Goal: Task Accomplishment & Management: Use online tool/utility

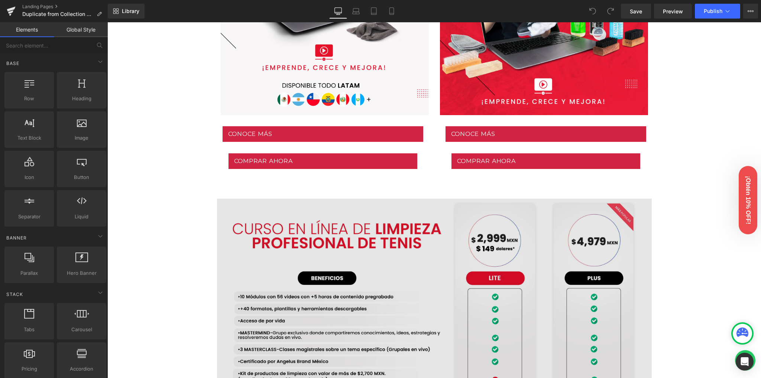
scroll to position [545, 0]
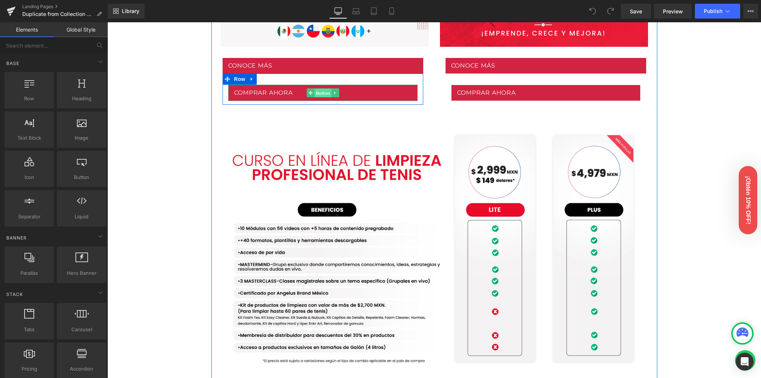
click at [317, 94] on span "Button" at bounding box center [322, 92] width 17 height 9
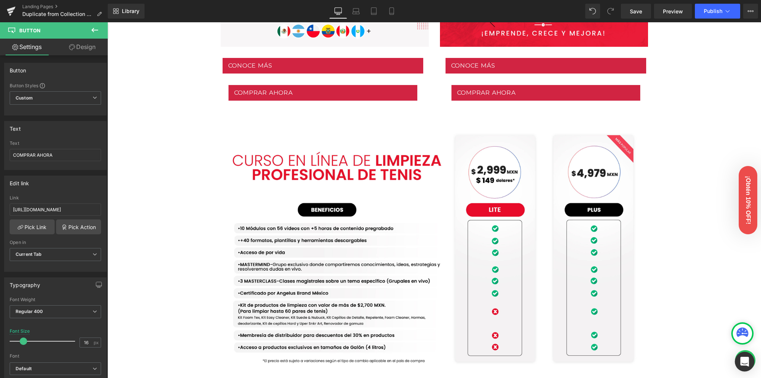
click at [740, 357] on div "Open Intercom Messenger" at bounding box center [745, 362] width 20 height 20
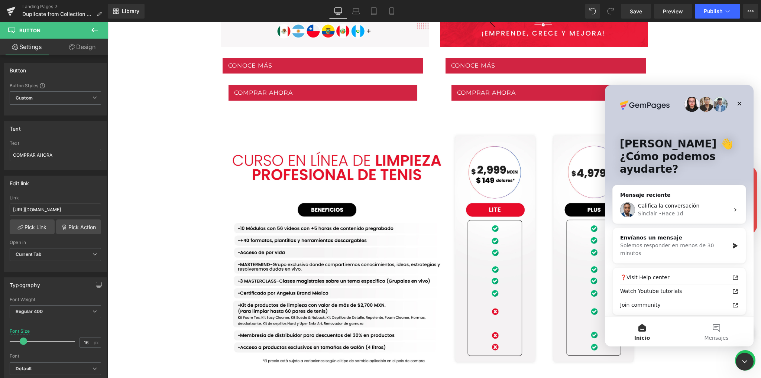
scroll to position [0, 0]
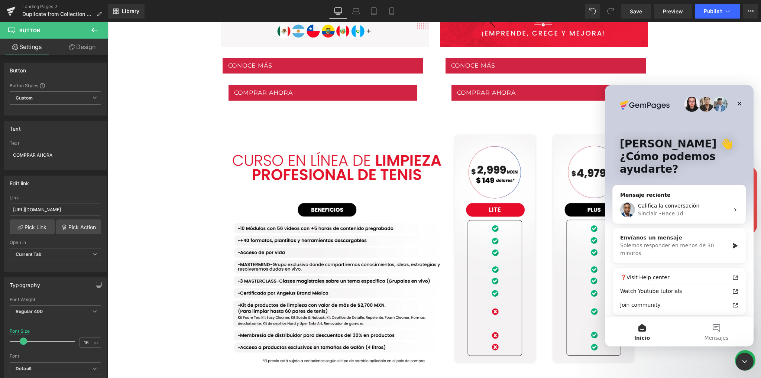
click at [708, 247] on div "Solemos responder en menos de 30 minutos" at bounding box center [674, 250] width 109 height 16
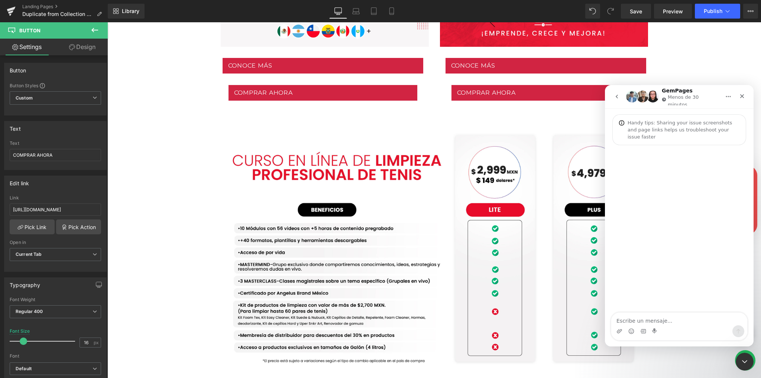
click at [643, 322] on textarea "Escribe un mensaje..." at bounding box center [679, 319] width 136 height 13
type textarea "hi"
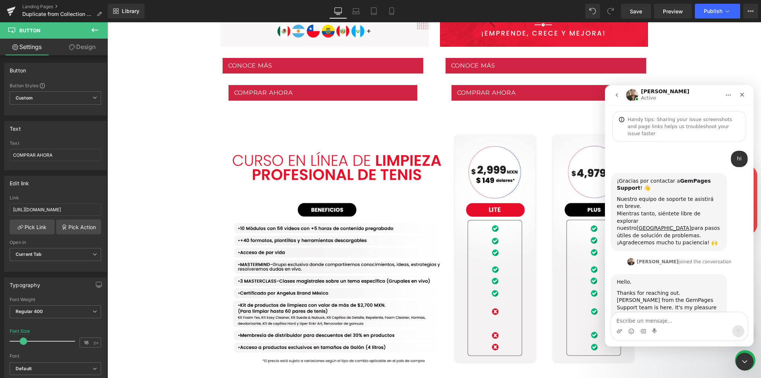
scroll to position [15, 0]
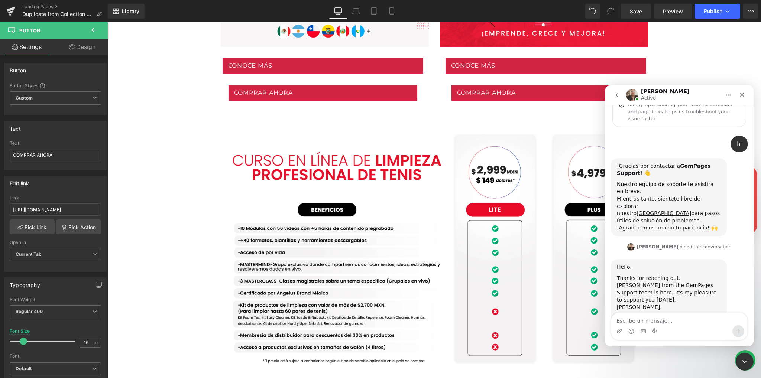
click at [649, 320] on textarea "Escribe un mensaje..." at bounding box center [679, 319] width 136 height 13
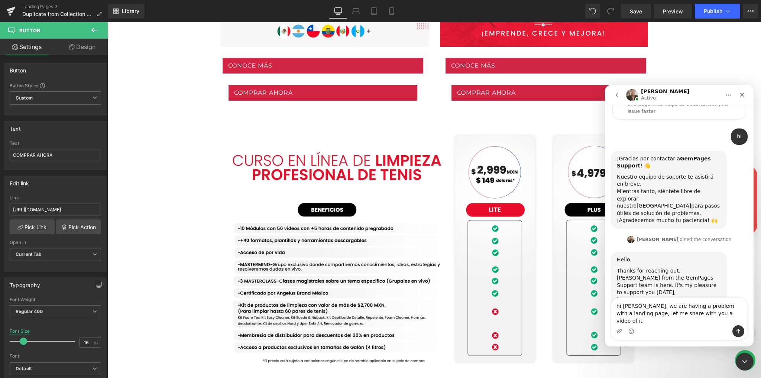
type textarea "hi ken, we are having a problem with a landing page, let me share with you a vi…"
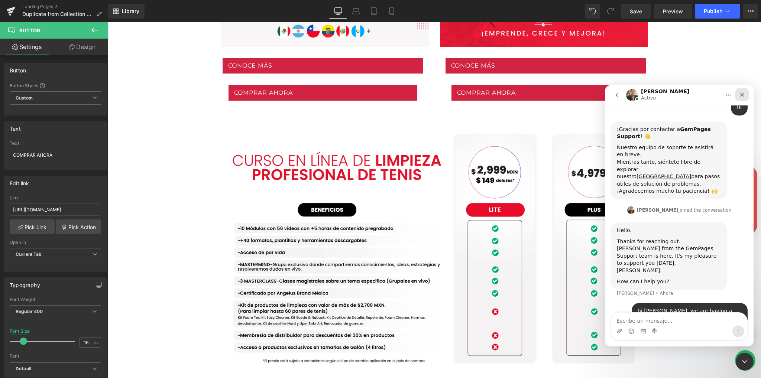
click at [741, 94] on icon "Cerrar" at bounding box center [742, 95] width 4 height 4
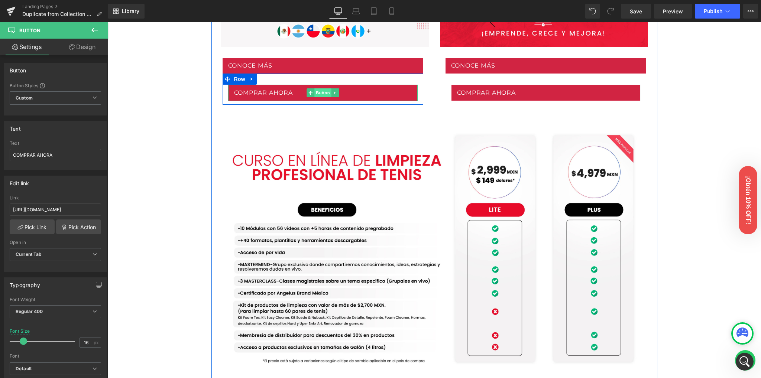
click at [319, 94] on span "Button" at bounding box center [322, 92] width 17 height 9
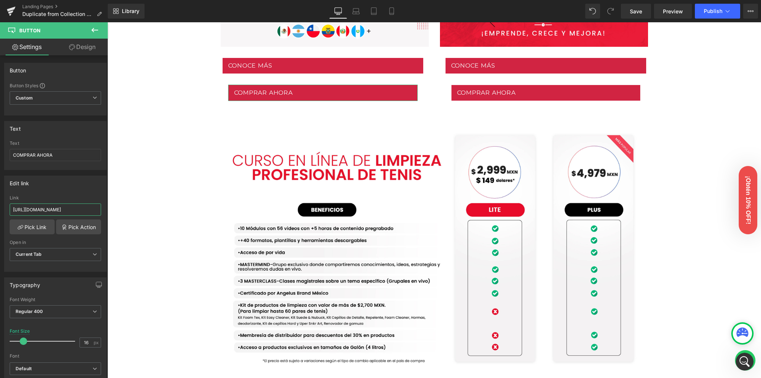
scroll to position [0, 80]
drag, startPoint x: 171, startPoint y: 230, endPoint x: 147, endPoint y: 209, distance: 32.1
click at [80, 209] on input "https://angelusbrand.mx/checkouts/IaubcJnBleK6H1s/es-mxcn/hWN3Y9SCJ" at bounding box center [55, 210] width 91 height 12
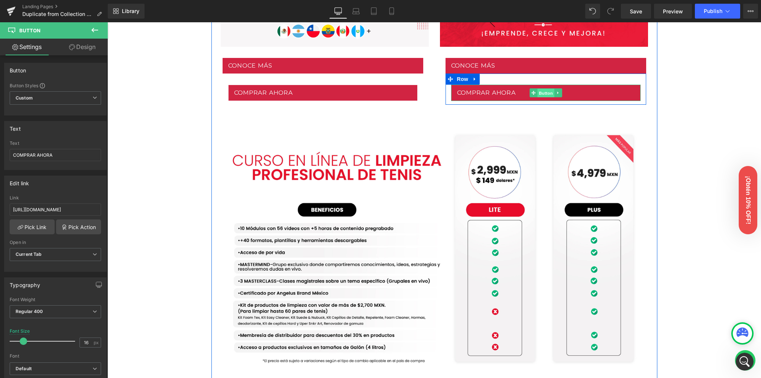
click at [547, 93] on span "Button" at bounding box center [545, 92] width 17 height 9
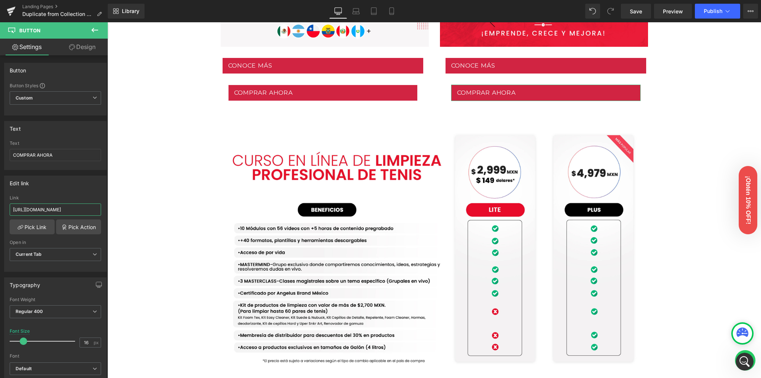
scroll to position [0, 72]
drag, startPoint x: 191, startPoint y: 231, endPoint x: 209, endPoint y: 201, distance: 34.8
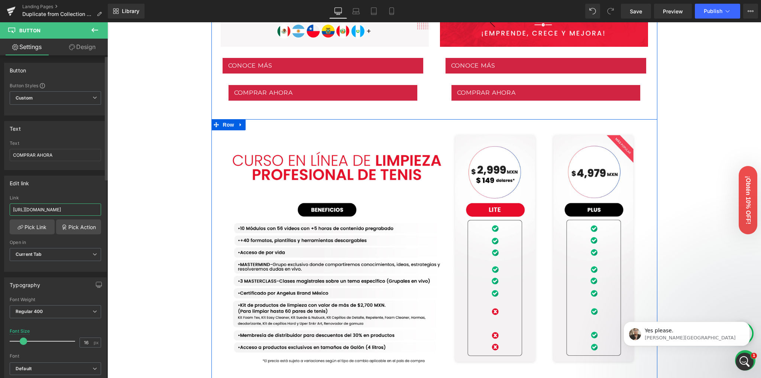
scroll to position [74, 0]
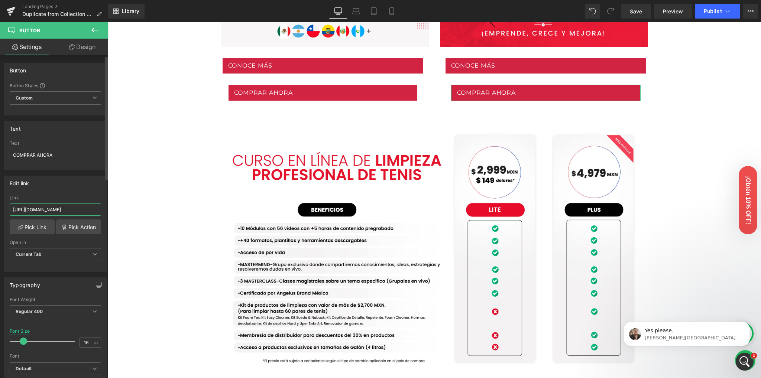
click at [90, 207] on input "https://angelusbrand.mx/checkouts/cn/hWN3Y9SCJIaubcJnBleK6H1s/sp" at bounding box center [55, 210] width 91 height 12
click at [682, 16] on link "Preview" at bounding box center [673, 11] width 38 height 15
click at [719, 13] on span "Publish" at bounding box center [713, 11] width 19 height 6
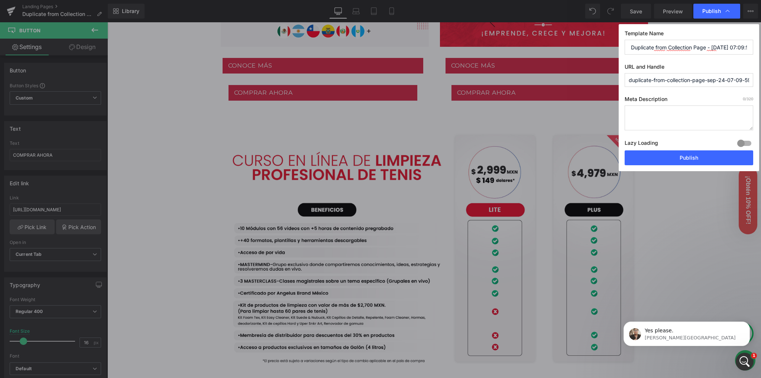
click at [683, 77] on input "duplicate-from-collection-page-sep-24-07-09-59" at bounding box center [689, 80] width 129 height 14
paste input "collections/cursos"
drag, startPoint x: 633, startPoint y: 77, endPoint x: 618, endPoint y: 77, distance: 15.2
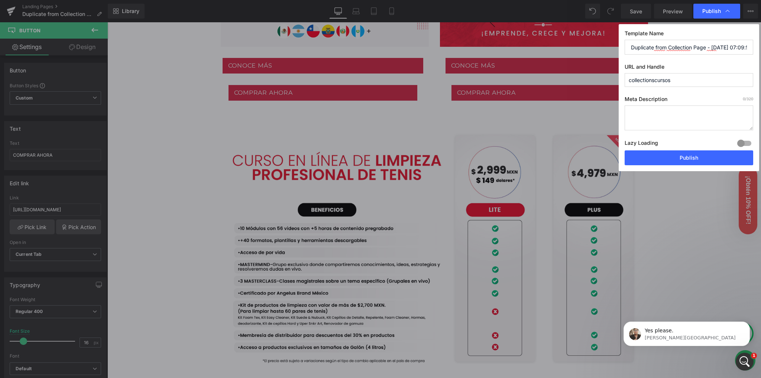
click at [618, 77] on div "Publish Template Name Duplicate from Collection Page - Sep 24, 07:09:59 URL and…" at bounding box center [380, 189] width 761 height 378
type input "coleccion-cursos"
click at [684, 48] on input "Duplicate from Collection Page - Sep 24, 07:09:59" at bounding box center [689, 47] width 129 height 15
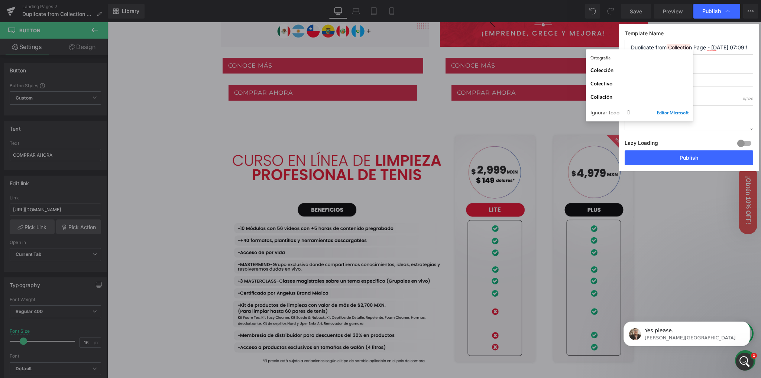
click at [684, 48] on input "Duplicate from Collection Page - Sep 24, 07:09:59" at bounding box center [689, 47] width 129 height 15
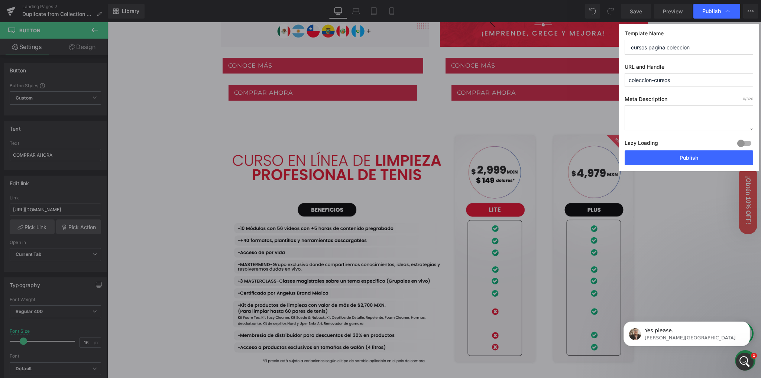
type input "cursos pagina colección"
click at [690, 65] on label "URL and Handle" at bounding box center [689, 69] width 129 height 10
click at [675, 161] on button "Publish" at bounding box center [689, 157] width 129 height 15
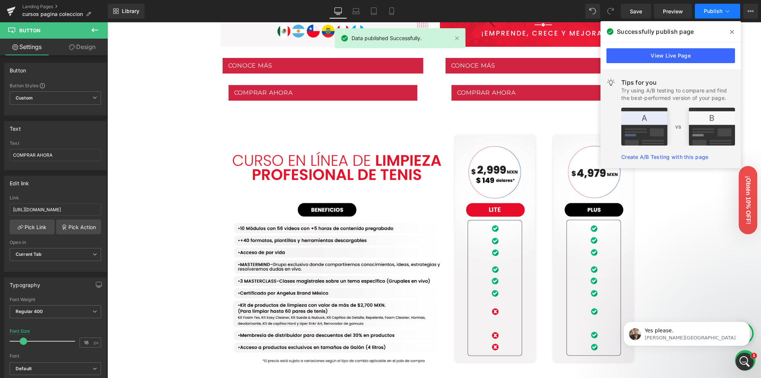
drag, startPoint x: 732, startPoint y: 30, endPoint x: 718, endPoint y: 18, distance: 18.2
click at [730, 29] on icon at bounding box center [732, 32] width 4 height 6
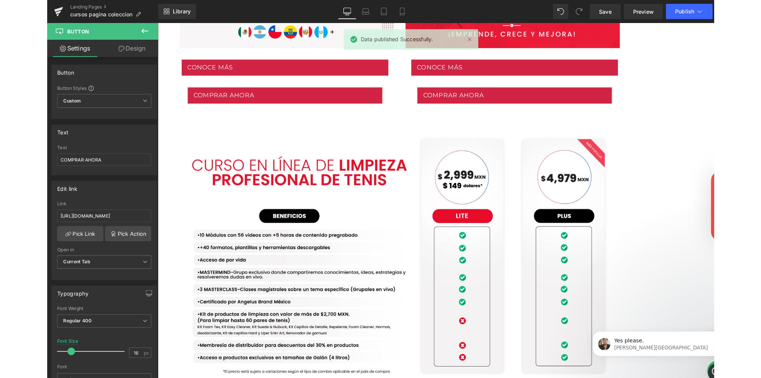
scroll to position [507, 0]
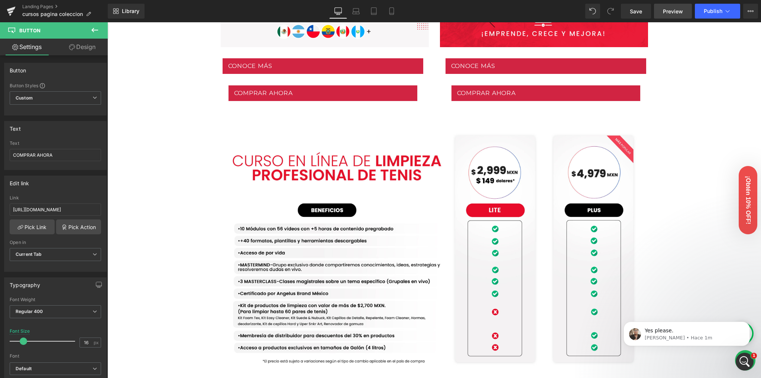
click at [675, 15] on span "Preview" at bounding box center [673, 11] width 20 height 8
click at [687, 9] on link "Preview" at bounding box center [673, 11] width 38 height 15
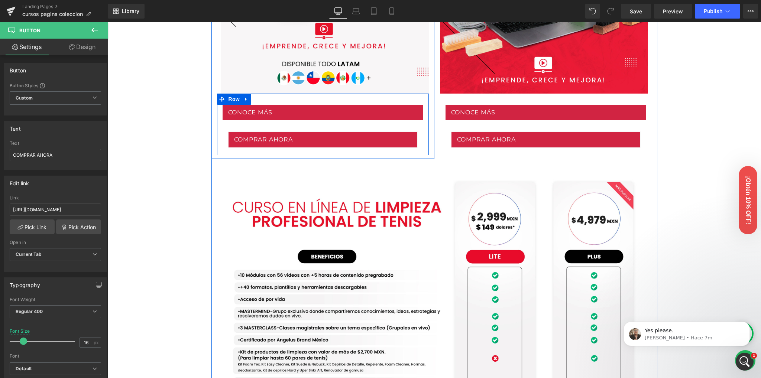
scroll to position [458, 0]
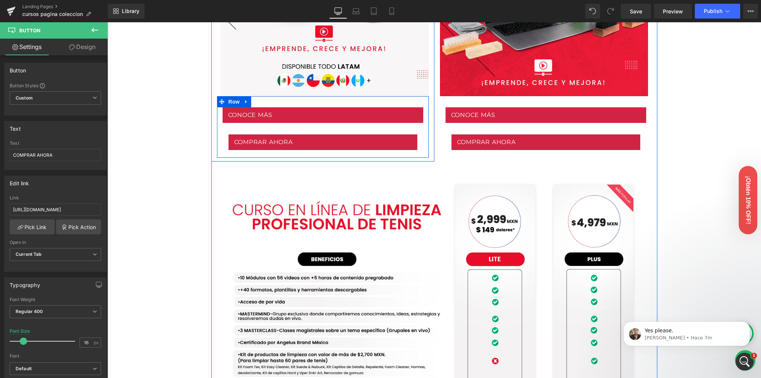
click at [312, 142] on div "COMPRAR AHORA Button" at bounding box center [323, 142] width 190 height 16
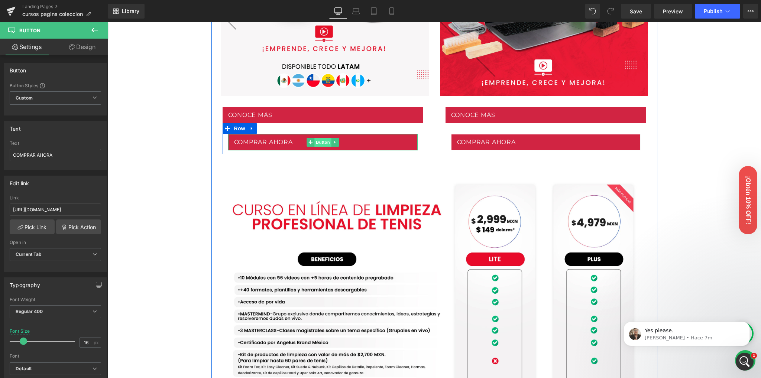
click at [314, 142] on span "Button" at bounding box center [322, 142] width 17 height 9
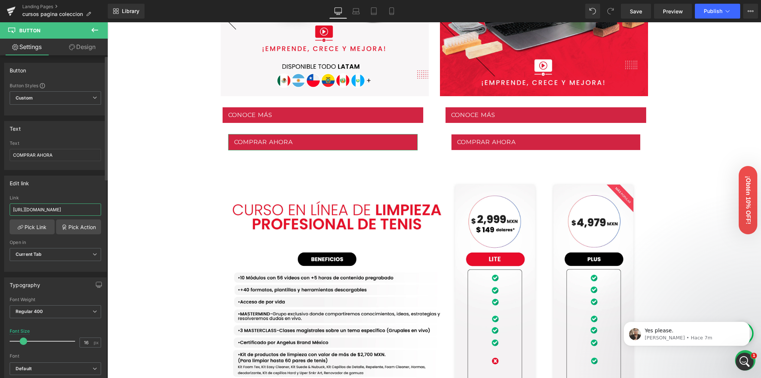
click at [56, 211] on input "https://angelusbrand.mx/checkouts/IaubcJnBleK6H1s/es-mxcn/hWN3Y9SCJ" at bounding box center [55, 210] width 91 height 12
click at [56, 210] on input "https://angelusbrand.mx/checkouts/IaubcJnBleK6H1s/es-mxcn/hWN3Y9SCJ" at bounding box center [55, 210] width 91 height 12
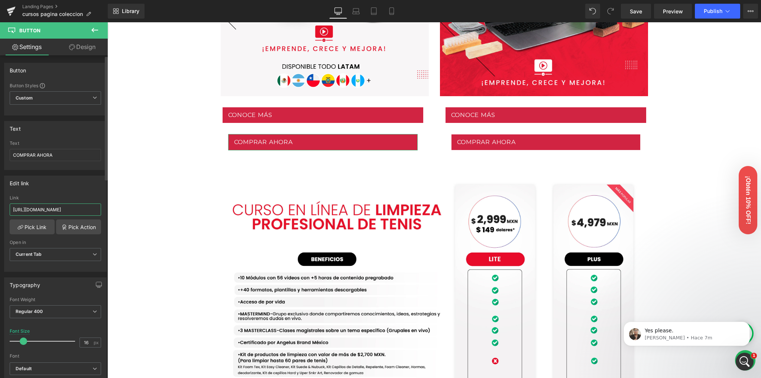
click at [56, 210] on input "https://angelusbrand.mx/checkouts/IaubcJnBleK6H1s/es-mxcn/hWN3Y9SCJ" at bounding box center [55, 210] width 91 height 12
click at [58, 187] on div "Edit link" at bounding box center [55, 183] width 102 height 14
click at [31, 224] on link "Pick Link" at bounding box center [32, 227] width 45 height 15
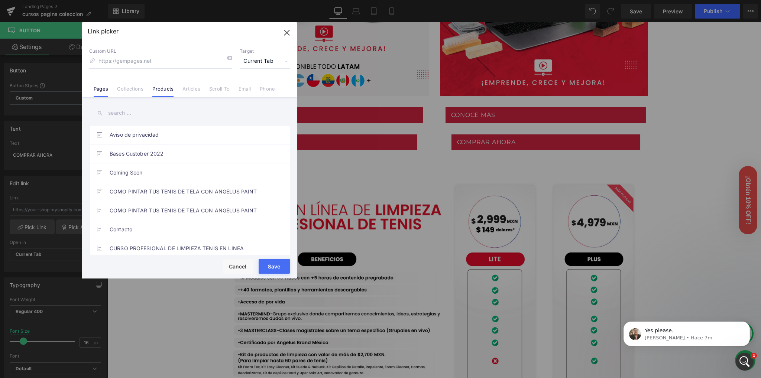
click at [166, 88] on link "Products" at bounding box center [162, 91] width 21 height 11
click at [112, 64] on input at bounding box center [160, 61] width 143 height 14
type input "curso"
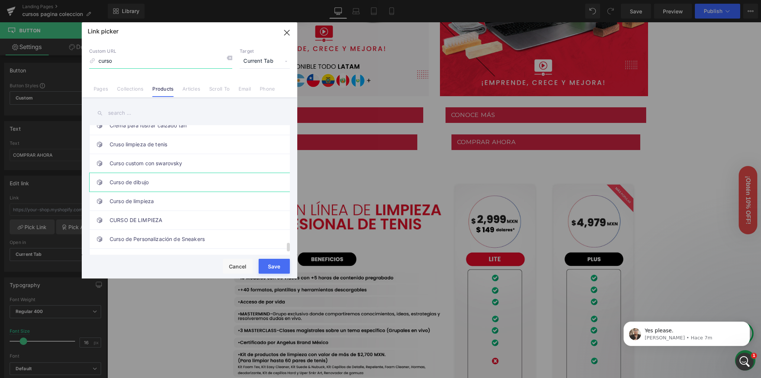
scroll to position [1761, 0]
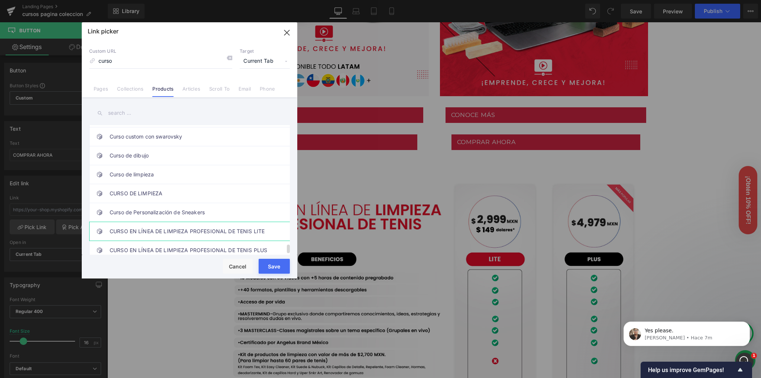
click at [182, 228] on link "CURSO EN LÍNEA DE LIMPIEZA PROFESIONAL DE TENIS LITE" at bounding box center [191, 231] width 163 height 19
drag, startPoint x: 282, startPoint y: 266, endPoint x: 173, endPoint y: 243, distance: 111.8
click at [282, 266] on button "Save" at bounding box center [274, 266] width 31 height 15
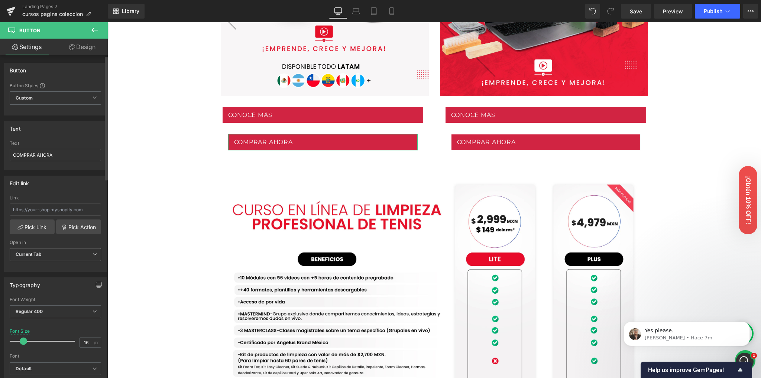
click at [28, 255] on b "Current Tab" at bounding box center [29, 255] width 26 height 6
click at [32, 223] on link "Pick Link" at bounding box center [32, 227] width 45 height 15
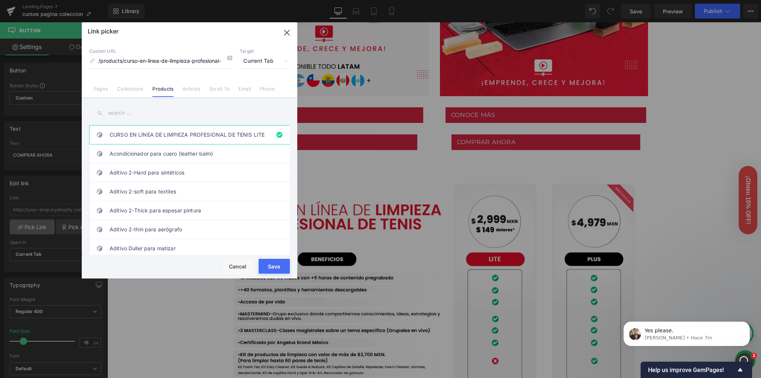
scroll to position [0, 32]
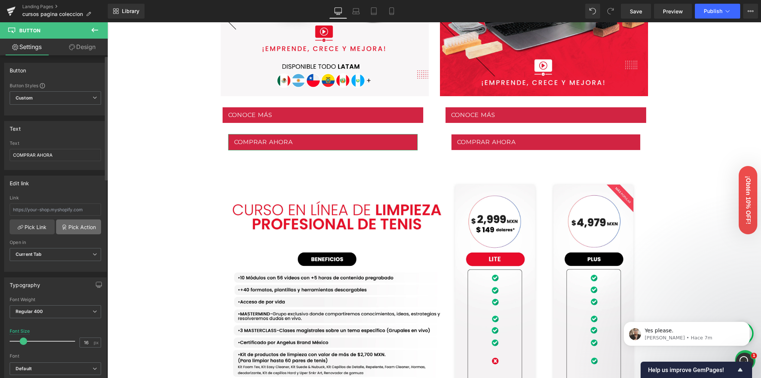
click at [64, 223] on link "Pick Action" at bounding box center [78, 227] width 45 height 15
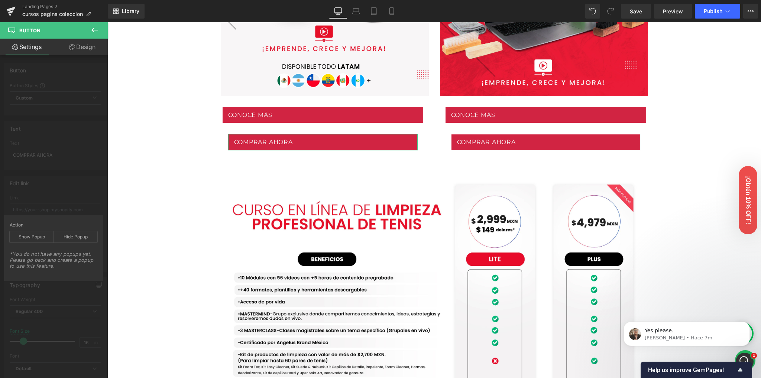
click at [55, 203] on div "Edit link https://angelusbrand.mx/checkouts/IaubcJnBleK6H1s/es-mxcn/hWN3Y9SCJ L…" at bounding box center [55, 221] width 111 height 102
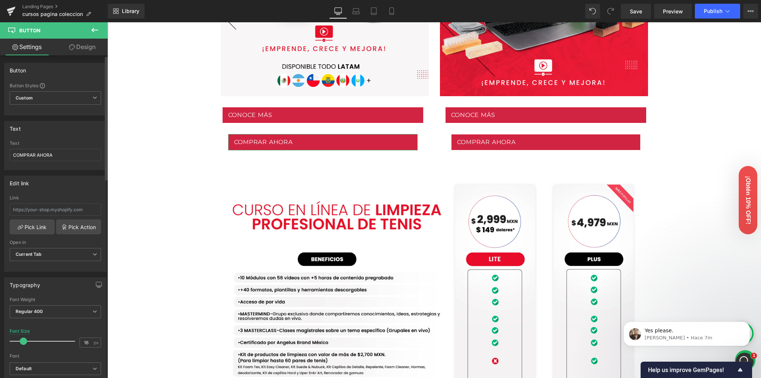
click at [48, 179] on div "Edit link" at bounding box center [55, 183] width 102 height 14
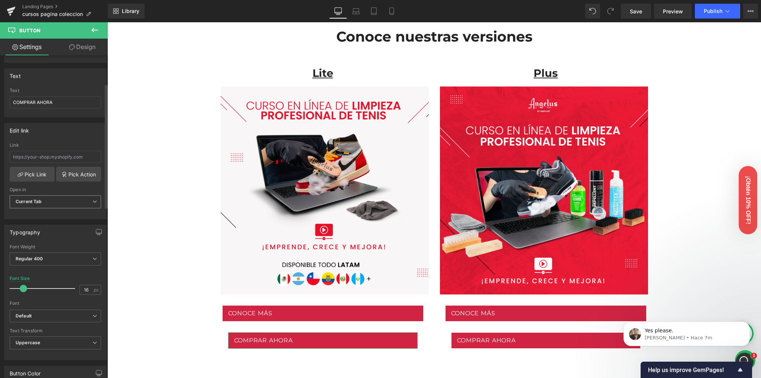
scroll to position [49, 0]
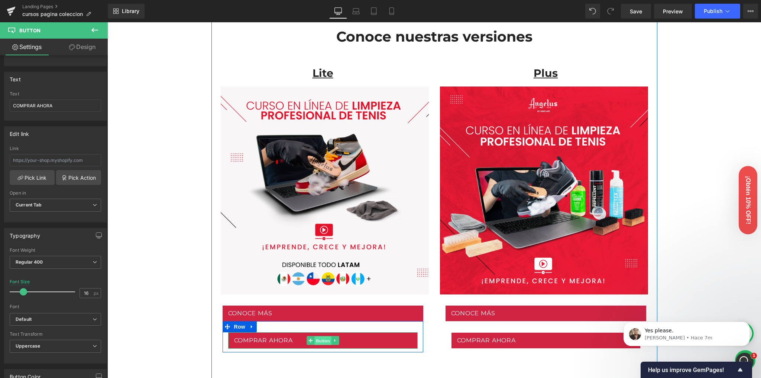
click at [323, 339] on span "Button" at bounding box center [322, 340] width 17 height 9
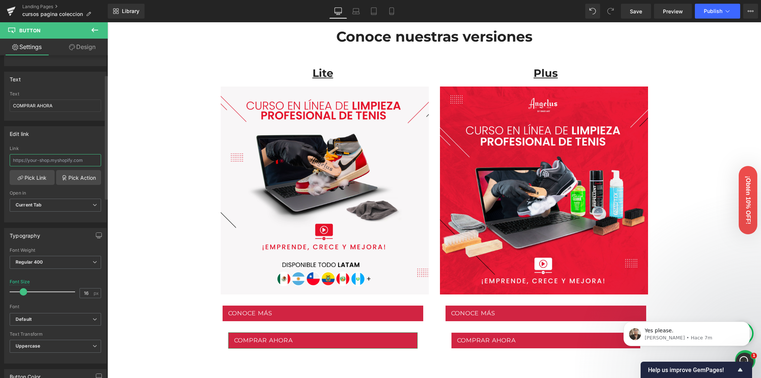
click at [40, 162] on input "text" at bounding box center [55, 160] width 91 height 12
type input "/products/curso-en-linea-de-limpieza-profesional-de-tenis-copia"
click at [54, 144] on div "Edit link https://angelusbrand.mx/checkouts/IaubcJnBleK6H1s/es-mxcn/hWN3Y9SCJ L…" at bounding box center [55, 174] width 103 height 96
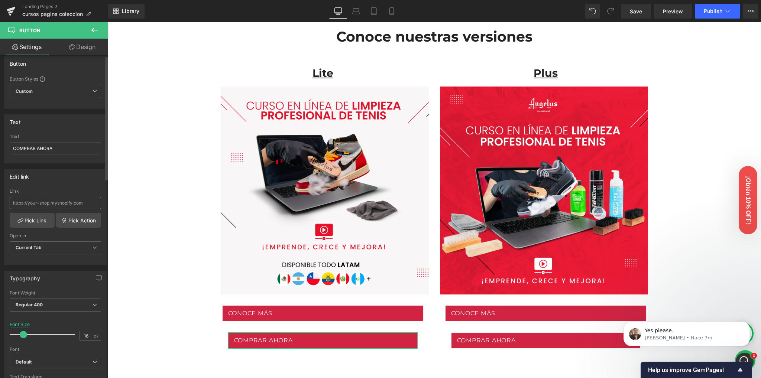
scroll to position [0, 0]
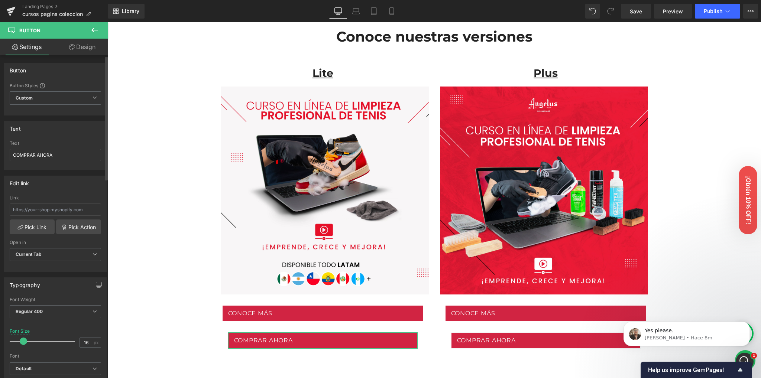
click at [61, 187] on div "Edit link" at bounding box center [55, 183] width 102 height 14
drag, startPoint x: 61, startPoint y: 187, endPoint x: 54, endPoint y: 187, distance: 7.8
click at [54, 187] on div "Edit link" at bounding box center [55, 183] width 102 height 14
drag, startPoint x: 28, startPoint y: 184, endPoint x: 9, endPoint y: 182, distance: 19.1
click at [10, 182] on div "Edit link" at bounding box center [20, 181] width 20 height 10
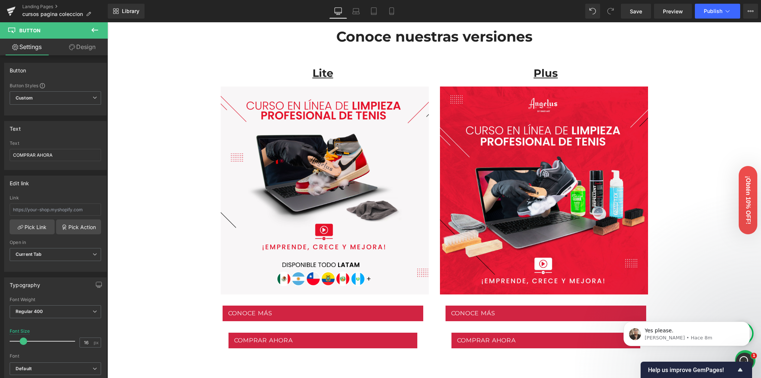
drag, startPoint x: 170, startPoint y: 194, endPoint x: 150, endPoint y: 194, distance: 19.3
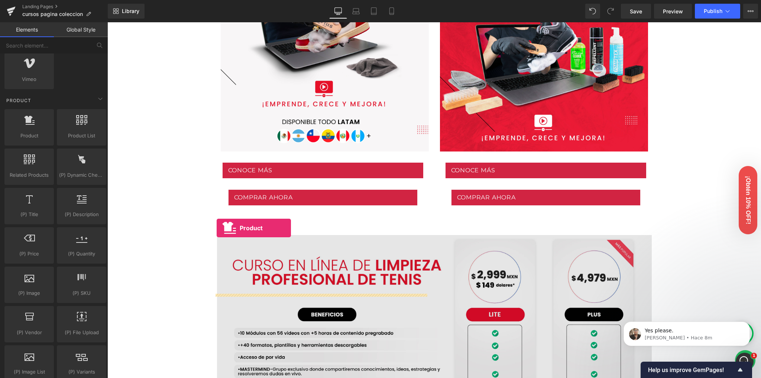
scroll to position [408, 0]
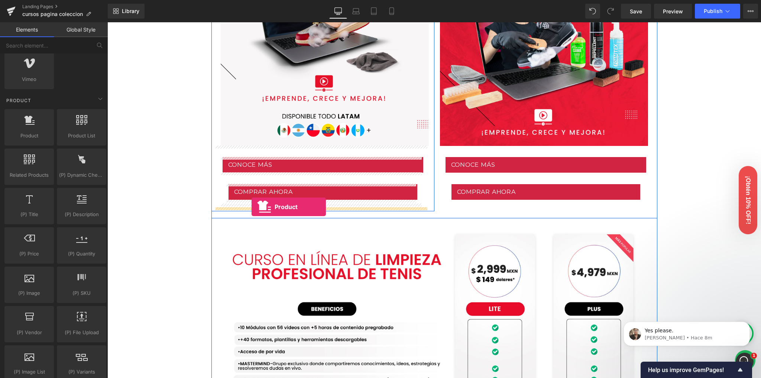
drag, startPoint x: 198, startPoint y: 207, endPoint x: 252, endPoint y: 207, distance: 53.1
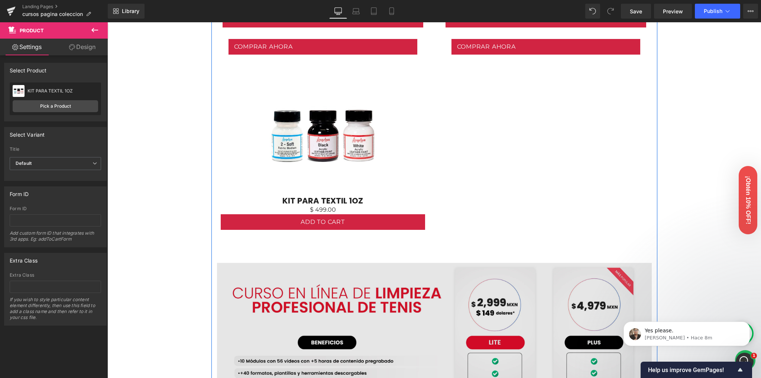
scroll to position [557, 0]
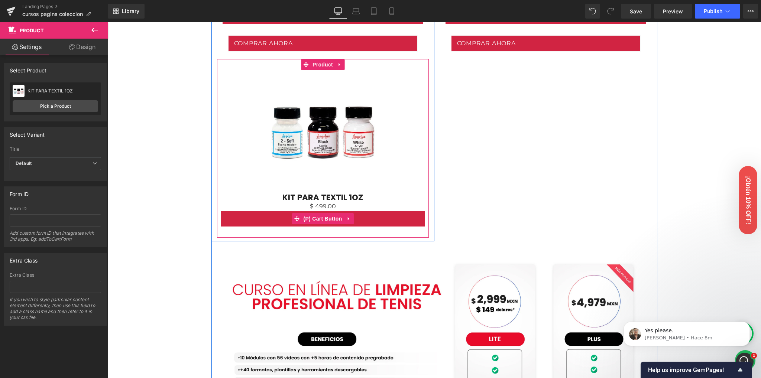
click at [321, 218] on span "(P) Cart Button" at bounding box center [322, 218] width 42 height 11
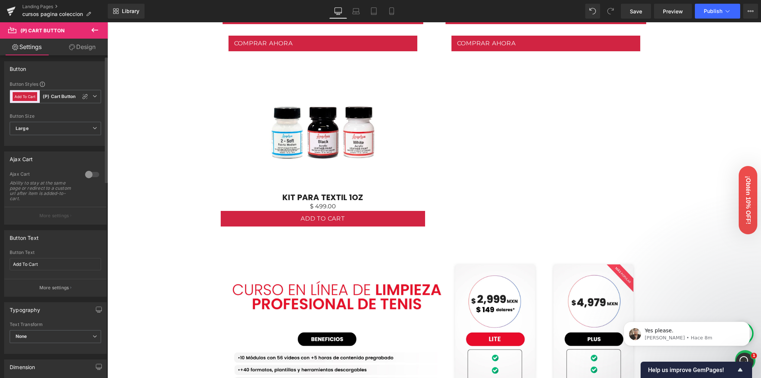
scroll to position [0, 0]
click at [58, 99] on b "(P) Cart Button" at bounding box center [59, 98] width 33 height 6
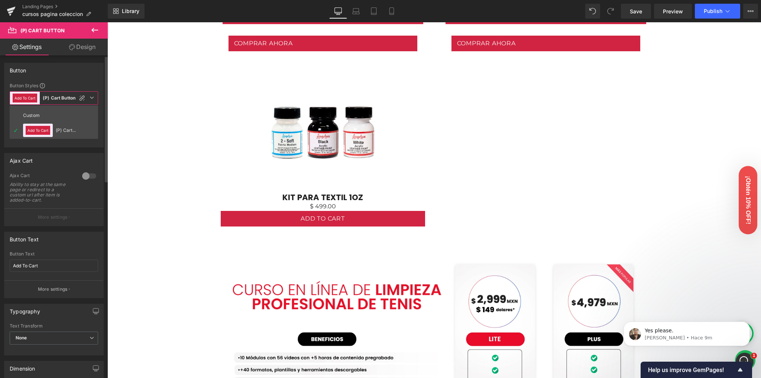
click at [58, 99] on b "(P) Cart Button" at bounding box center [59, 98] width 33 height 6
click at [93, 98] on icon at bounding box center [95, 97] width 4 height 4
click at [93, 98] on icon at bounding box center [92, 97] width 4 height 4
click at [22, 101] on button "Add To Cart" at bounding box center [25, 98] width 25 height 9
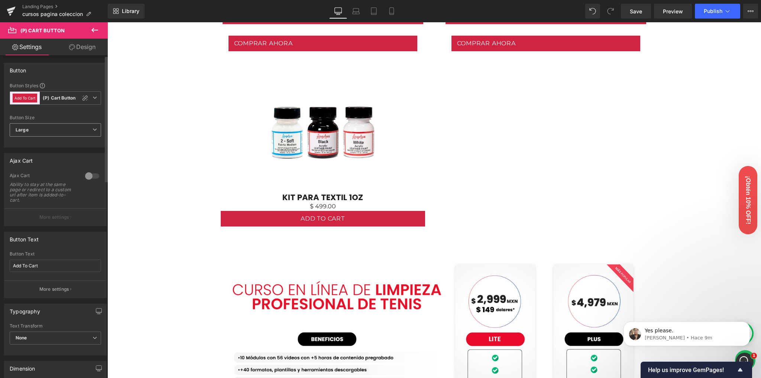
click at [54, 130] on span "Large" at bounding box center [55, 129] width 91 height 13
click at [54, 130] on span "Large" at bounding box center [54, 129] width 88 height 13
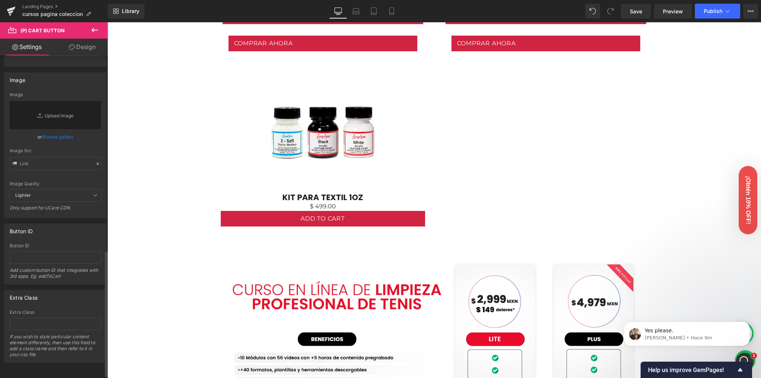
scroll to position [503, 0]
click at [91, 33] on icon at bounding box center [94, 30] width 9 height 9
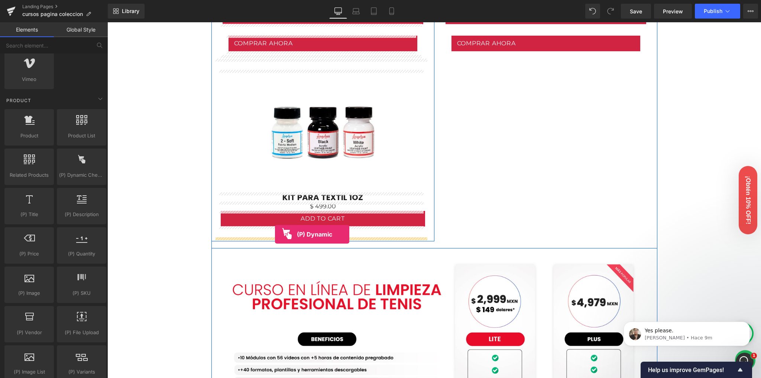
drag, startPoint x: 188, startPoint y: 185, endPoint x: 275, endPoint y: 234, distance: 100.3
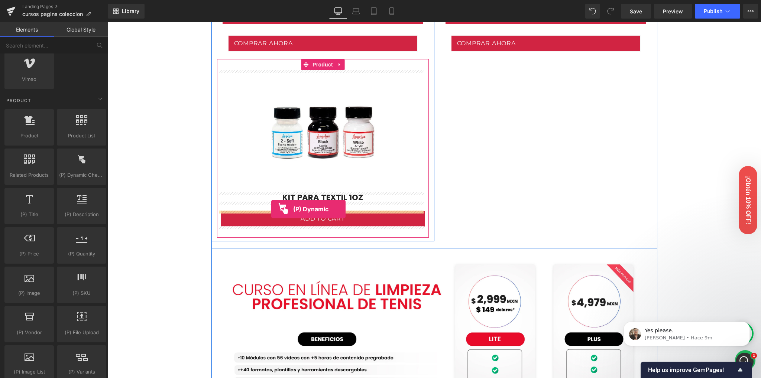
drag, startPoint x: 229, startPoint y: 185, endPoint x: 271, endPoint y: 209, distance: 48.9
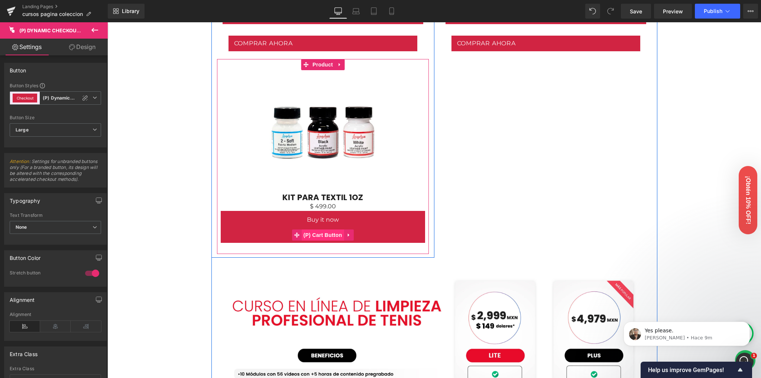
click at [315, 234] on span "(P) Cart Button" at bounding box center [322, 235] width 42 height 11
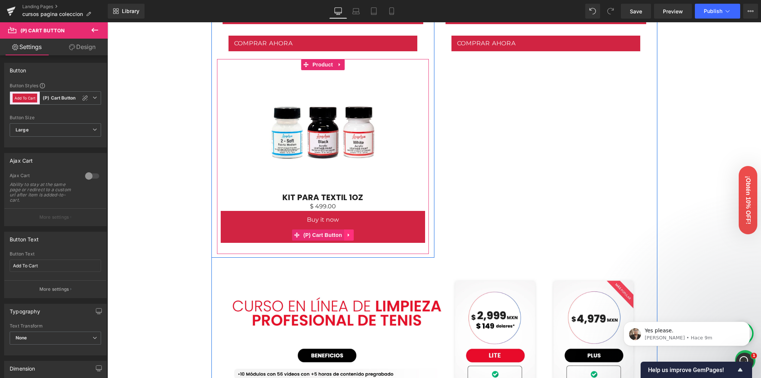
click at [346, 234] on icon at bounding box center [348, 236] width 5 height 6
click at [351, 237] on icon at bounding box center [353, 235] width 5 height 5
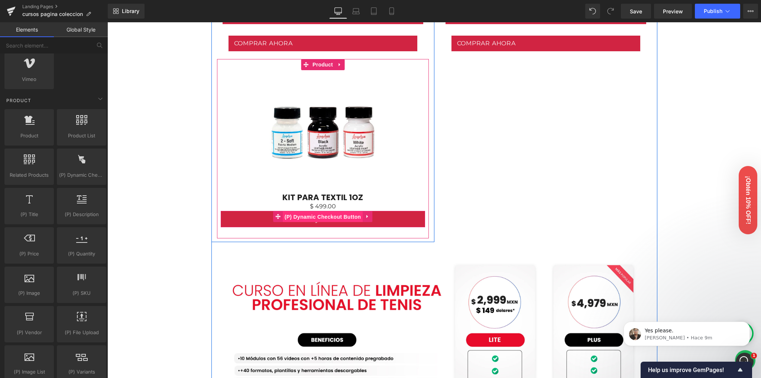
click at [315, 216] on span "(P) Dynamic Checkout Button" at bounding box center [323, 216] width 80 height 11
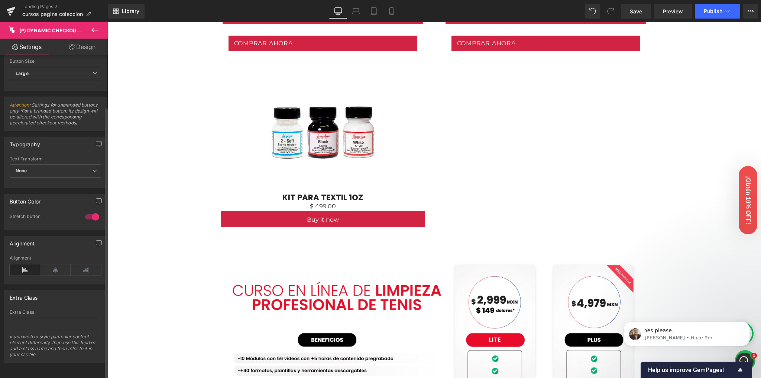
scroll to position [61, 0]
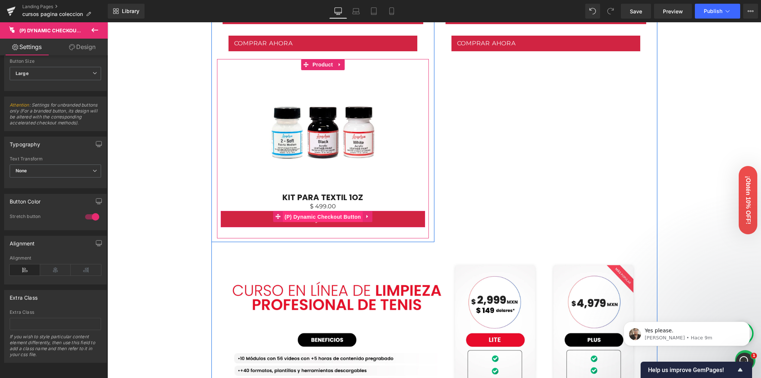
click at [318, 216] on span "(P) Dynamic Checkout Button" at bounding box center [323, 216] width 80 height 11
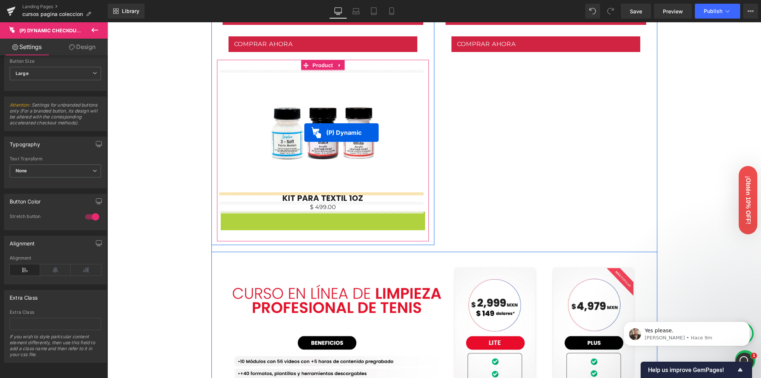
scroll to position [458, 0]
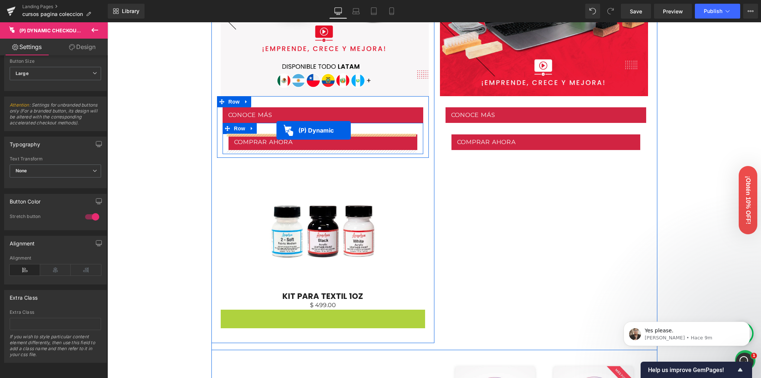
drag, startPoint x: 313, startPoint y: 216, endPoint x: 276, endPoint y: 130, distance: 93.4
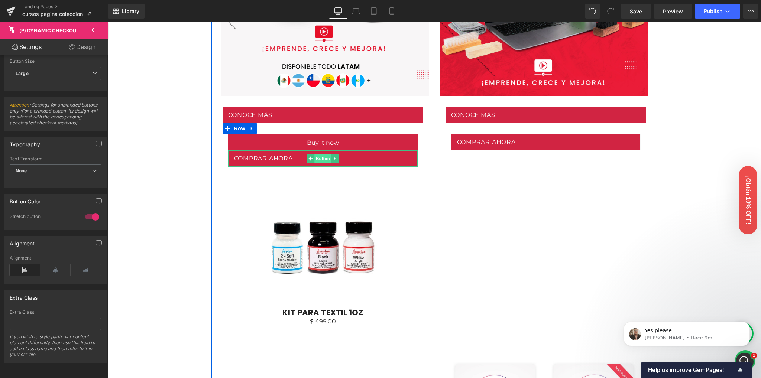
click at [316, 160] on span "Button" at bounding box center [322, 158] width 17 height 9
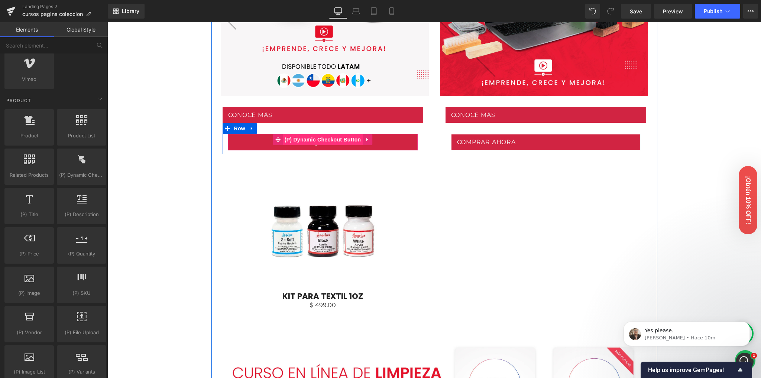
click at [311, 140] on span "(P) Dynamic Checkout Button" at bounding box center [323, 139] width 80 height 11
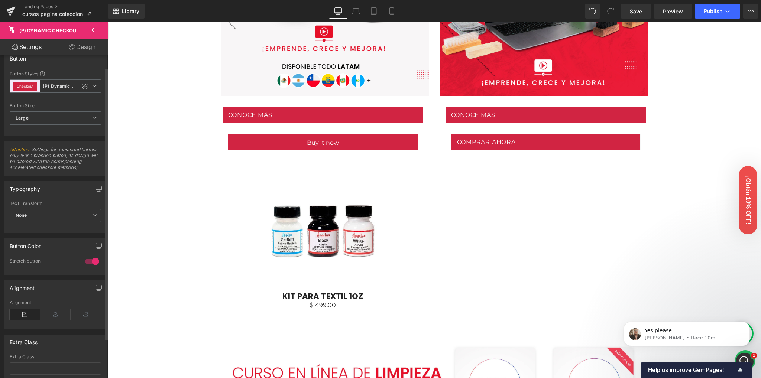
scroll to position [0, 0]
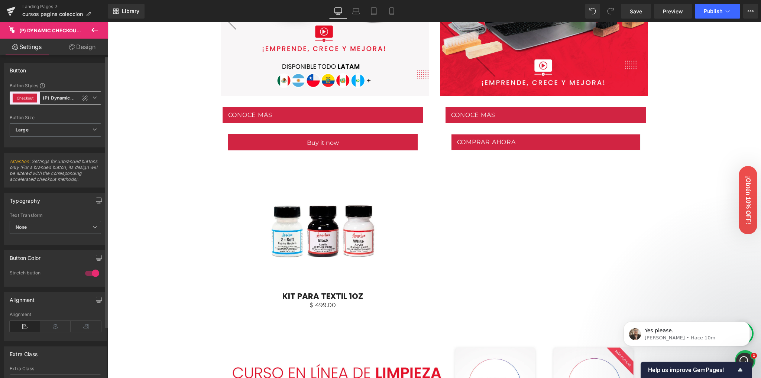
click at [94, 98] on icon at bounding box center [95, 97] width 4 height 4
click at [73, 128] on div "(P) Dynamic Checkout" at bounding box center [70, 130] width 29 height 5
click at [93, 98] on icon at bounding box center [95, 97] width 4 height 4
click at [91, 131] on icon at bounding box center [91, 130] width 6 height 6
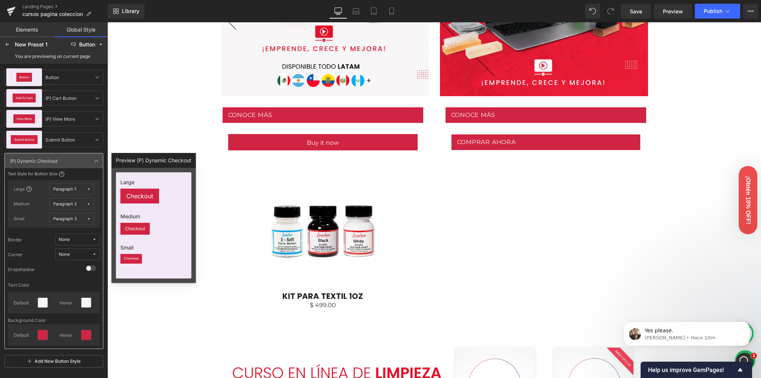
click at [10, 45] on icon at bounding box center [7, 45] width 6 height 6
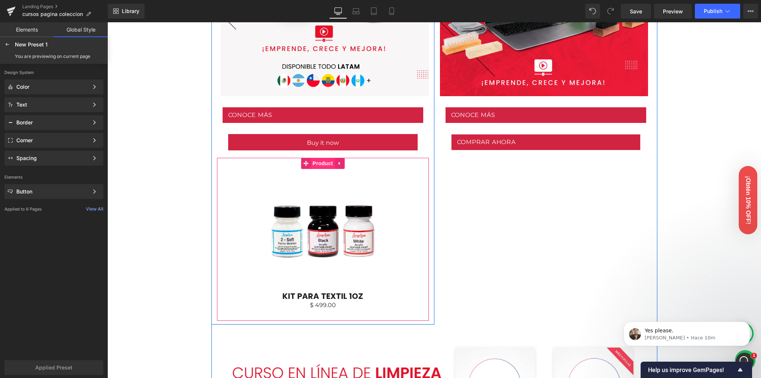
click at [322, 161] on span "Product" at bounding box center [323, 163] width 24 height 11
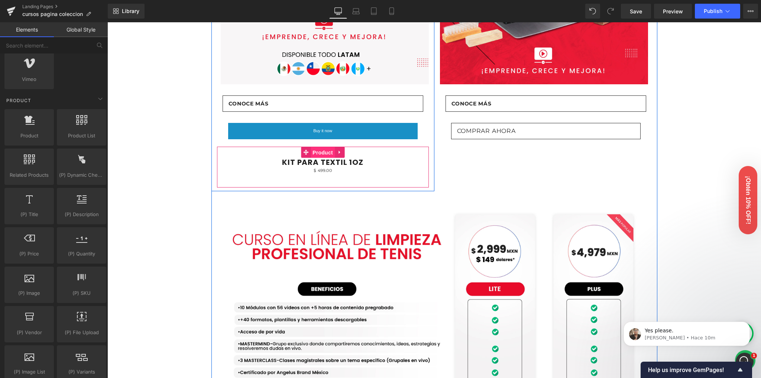
click at [315, 158] on span "Product" at bounding box center [323, 152] width 24 height 11
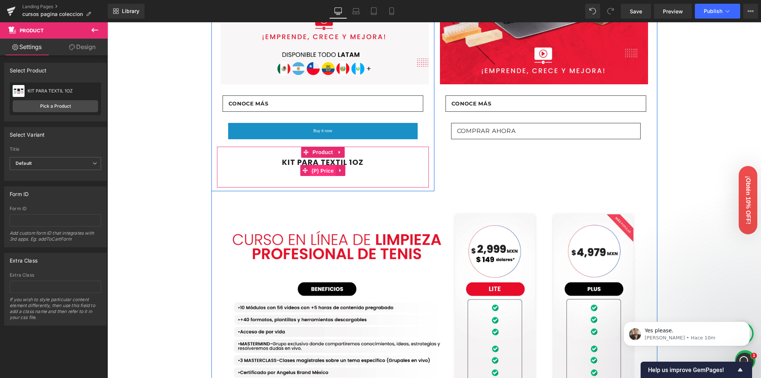
click at [323, 177] on span "(P) Price" at bounding box center [323, 170] width 26 height 11
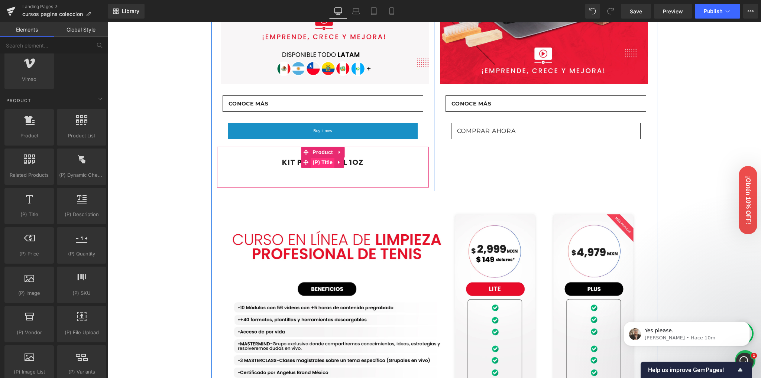
click at [317, 168] on span "(P) Title" at bounding box center [323, 162] width 24 height 11
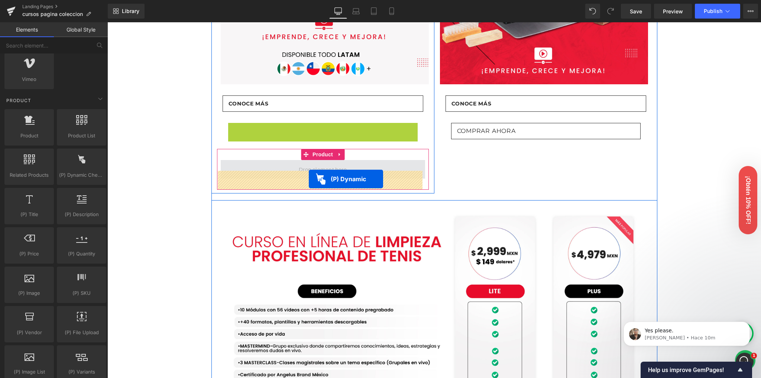
drag, startPoint x: 317, startPoint y: 138, endPoint x: 309, endPoint y: 179, distance: 42.0
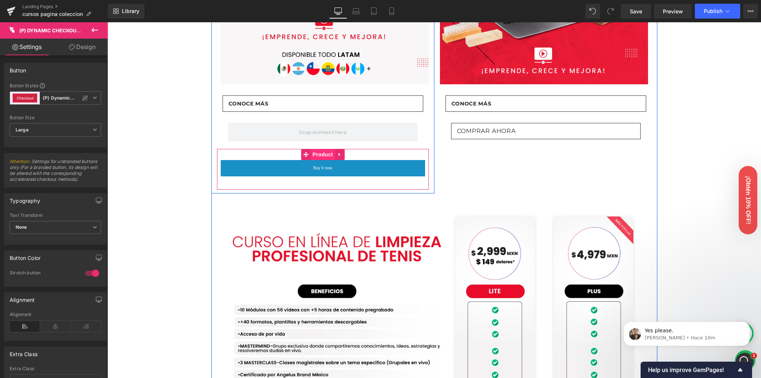
click at [318, 160] on span "Product" at bounding box center [323, 154] width 24 height 11
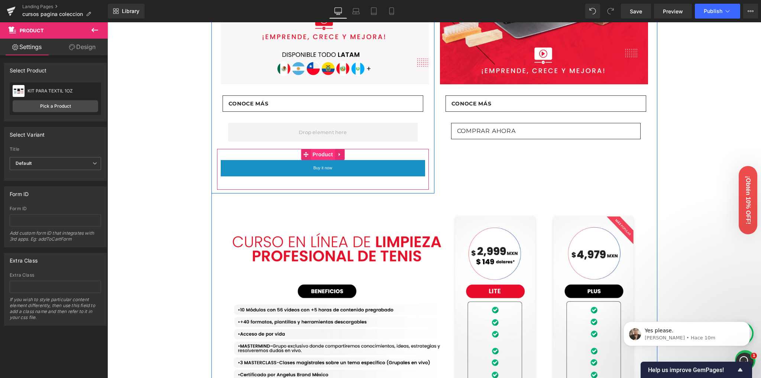
click at [314, 160] on span "Product" at bounding box center [323, 154] width 24 height 11
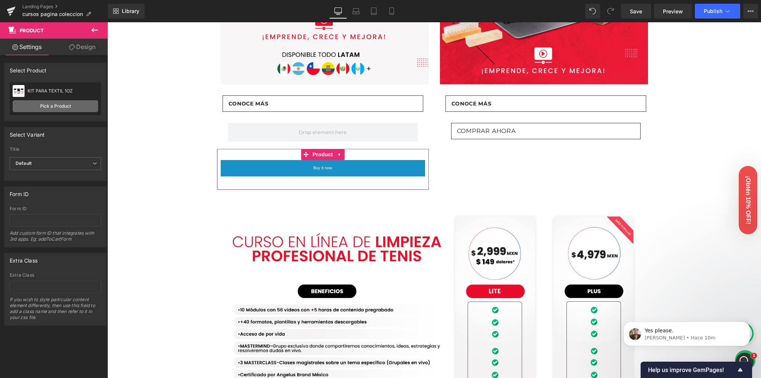
click at [38, 107] on link "Pick a Product" at bounding box center [55, 106] width 85 height 12
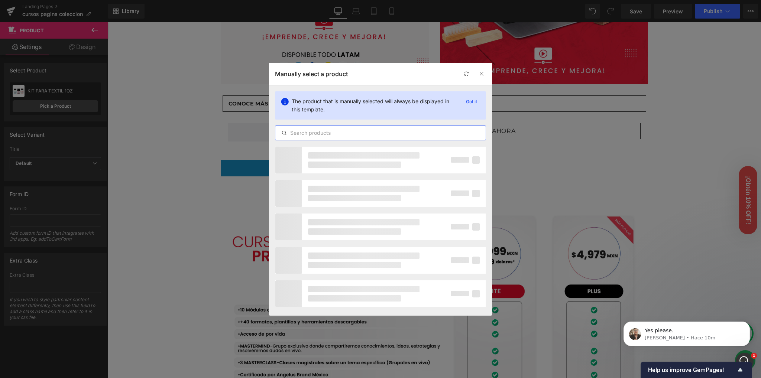
click at [320, 133] on input "text" at bounding box center [380, 133] width 210 height 9
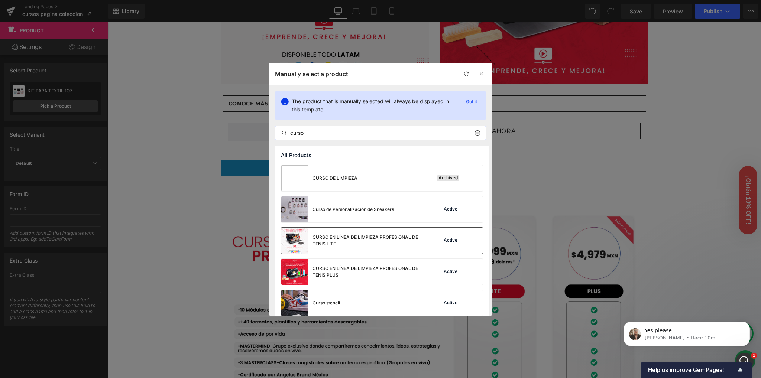
scroll to position [99, 0]
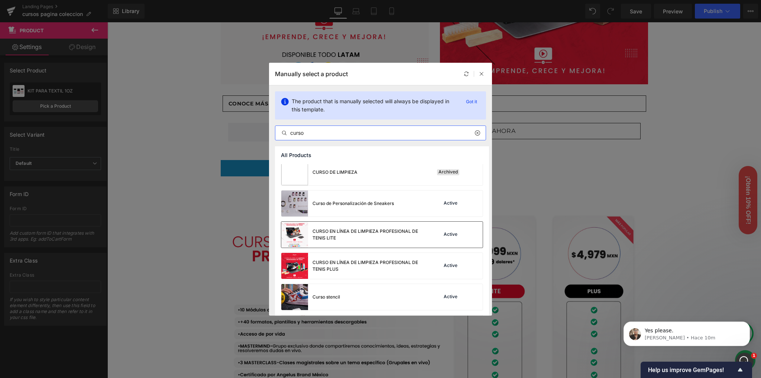
type input "curso"
click at [359, 237] on div "CURSO EN LÍNEA DE LIMPIEZA PROFESIONAL DE TENIS LITE" at bounding box center [367, 234] width 111 height 13
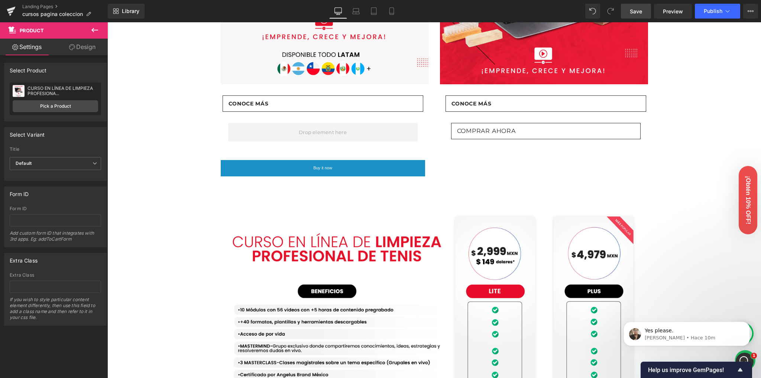
click at [639, 10] on span "Save" at bounding box center [636, 11] width 12 height 8
click at [674, 9] on span "Preview" at bounding box center [673, 11] width 20 height 8
click at [90, 29] on icon at bounding box center [94, 30] width 9 height 9
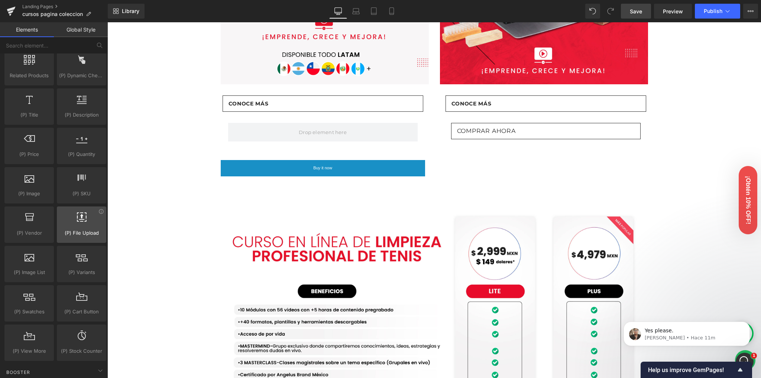
scroll to position [743, 0]
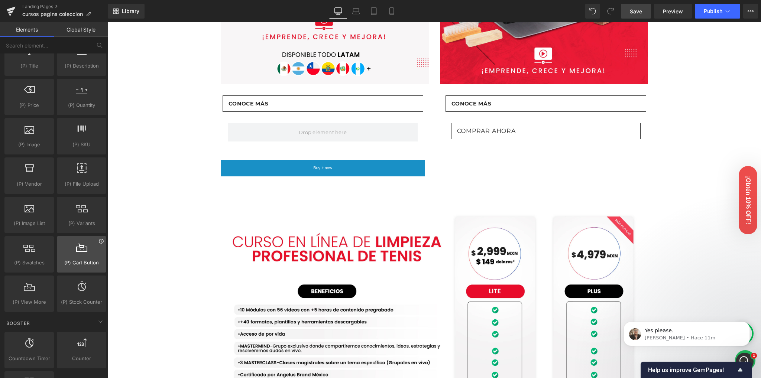
click at [98, 239] on icon at bounding box center [101, 242] width 6 height 6
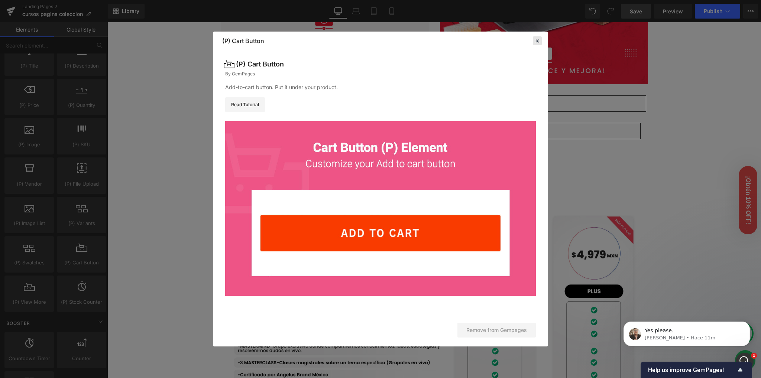
click at [534, 44] on icon at bounding box center [537, 41] width 7 height 7
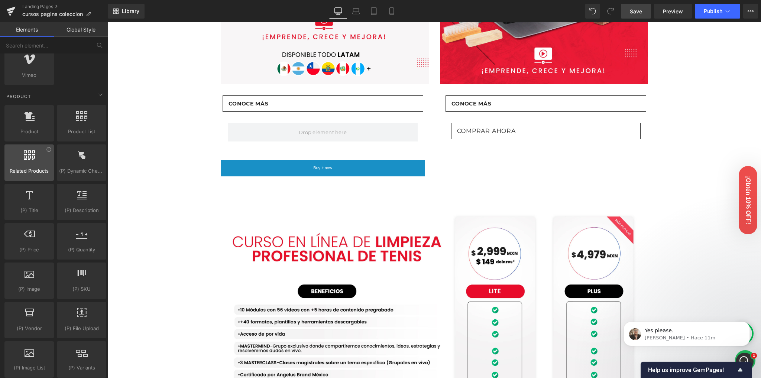
scroll to position [595, 0]
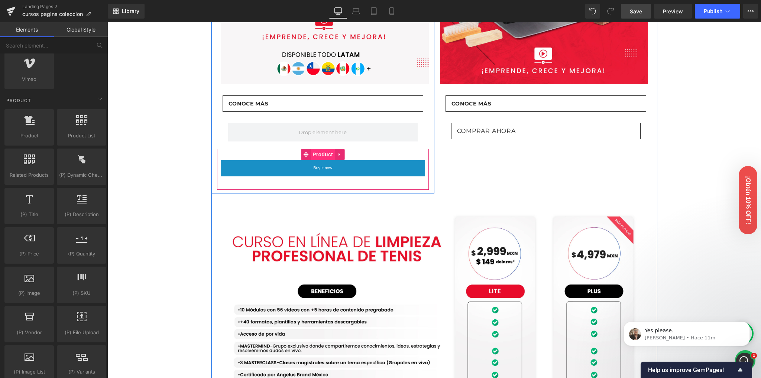
click at [319, 160] on span "Product" at bounding box center [323, 154] width 24 height 11
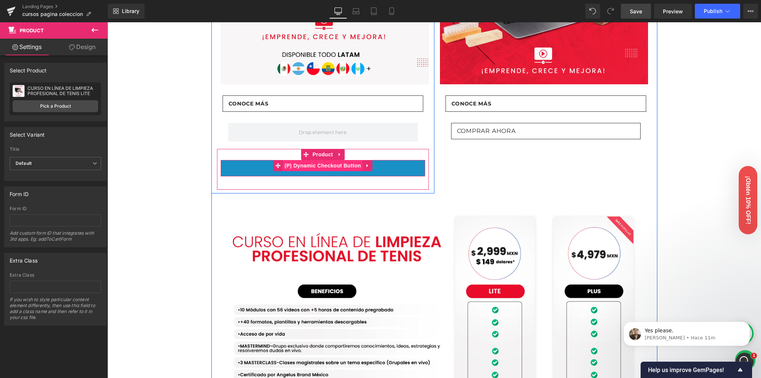
click at [318, 171] on span "(P) Dynamic Checkout Button" at bounding box center [323, 165] width 80 height 11
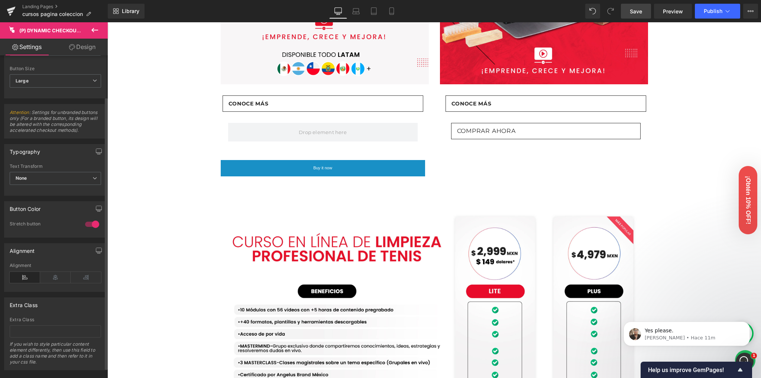
scroll to position [61, 0]
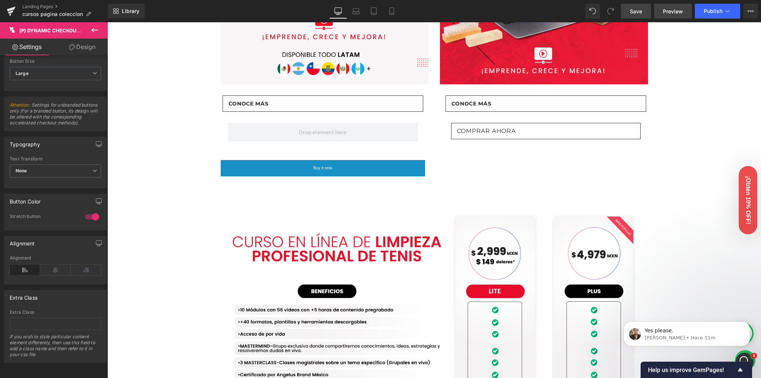
click at [671, 8] on span "Preview" at bounding box center [673, 11] width 20 height 8
click at [93, 26] on icon at bounding box center [94, 30] width 9 height 9
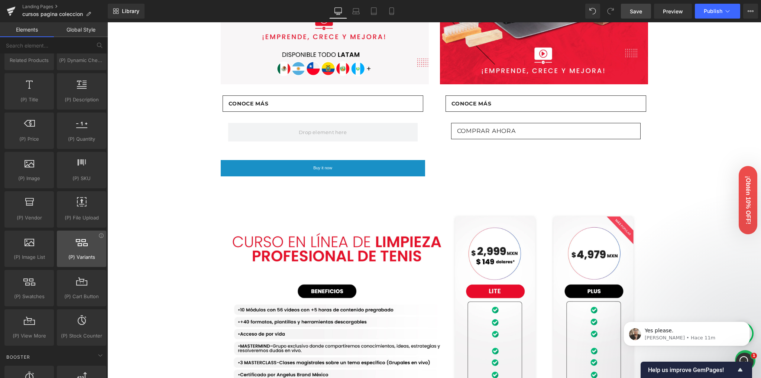
scroll to position [743, 0]
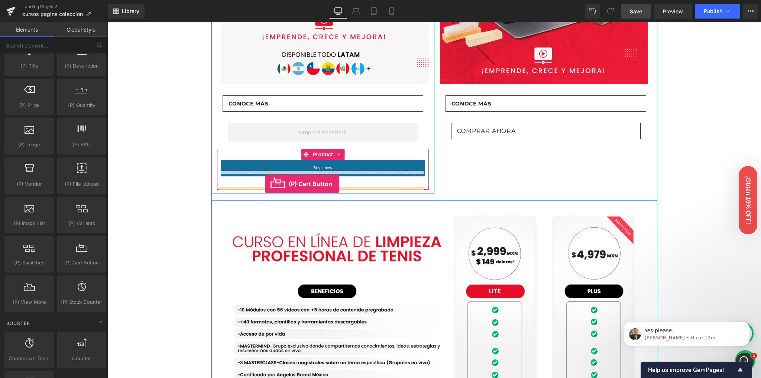
drag, startPoint x: 181, startPoint y: 283, endPoint x: 265, endPoint y: 184, distance: 129.7
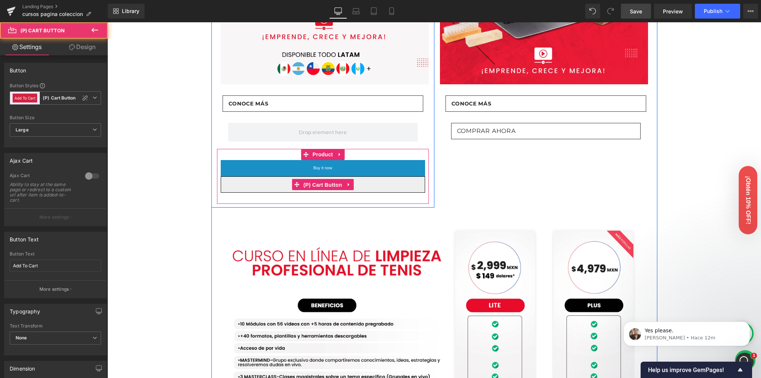
click at [310, 191] on span "(P) Cart Button" at bounding box center [322, 184] width 42 height 11
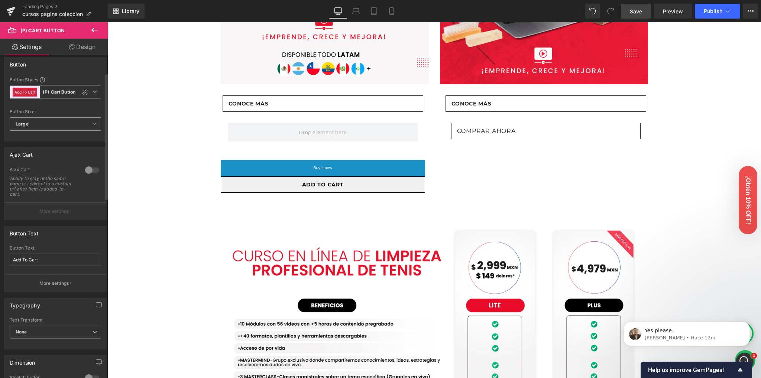
scroll to position [0, 0]
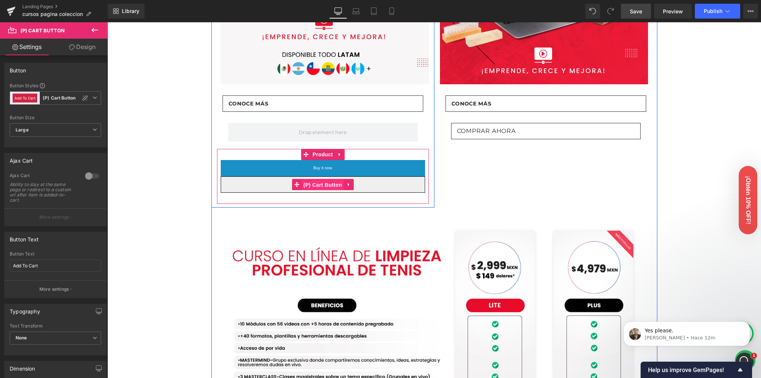
click at [328, 191] on span "(P) Cart Button" at bounding box center [322, 184] width 42 height 11
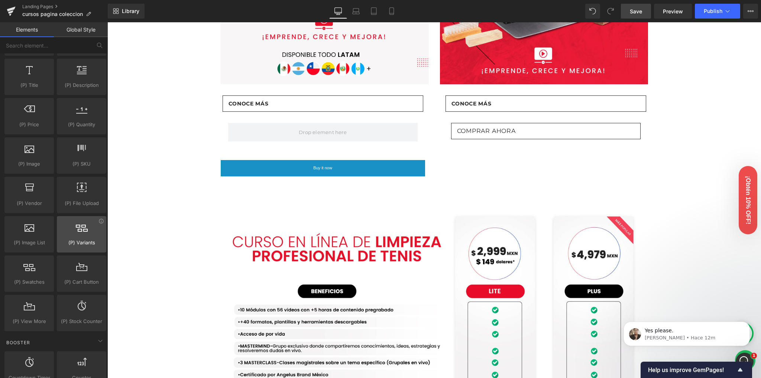
scroll to position [644, 0]
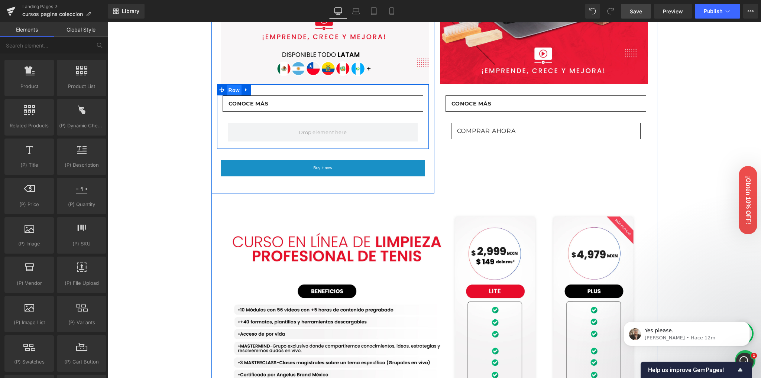
click at [230, 96] on span "Row" at bounding box center [234, 90] width 15 height 11
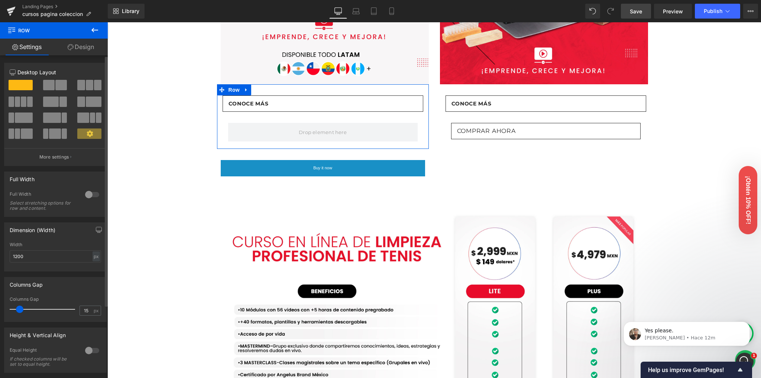
click at [50, 88] on span at bounding box center [49, 85] width 12 height 10
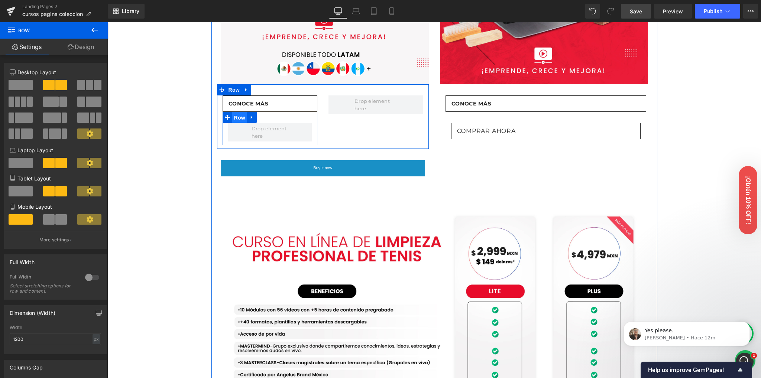
click at [234, 123] on span "Row" at bounding box center [239, 117] width 15 height 11
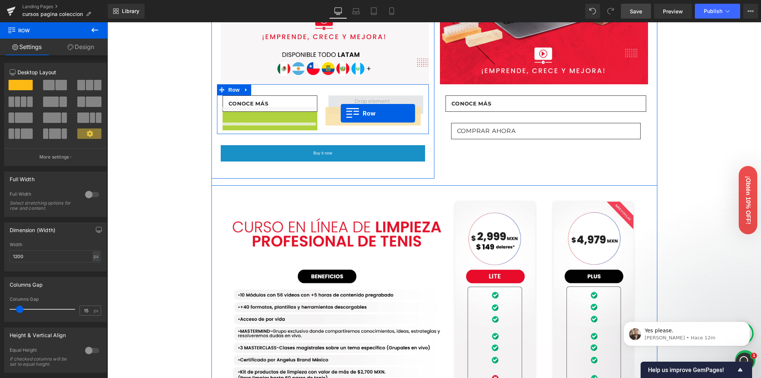
drag, startPoint x: 236, startPoint y: 125, endPoint x: 339, endPoint y: 114, distance: 102.8
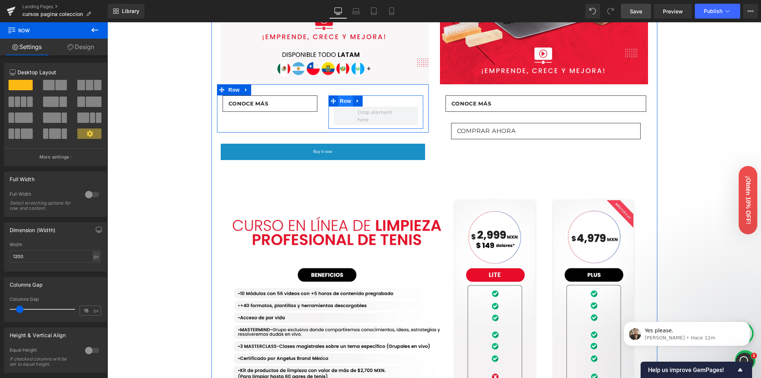
click at [338, 107] on span "Row" at bounding box center [345, 100] width 15 height 11
click at [355, 104] on icon at bounding box center [357, 101] width 5 height 6
click at [366, 104] on icon at bounding box center [367, 100] width 5 height 5
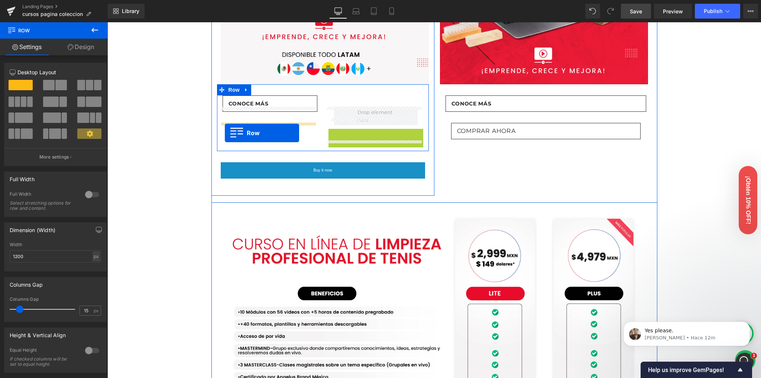
drag, startPoint x: 342, startPoint y: 148, endPoint x: 225, endPoint y: 133, distance: 117.9
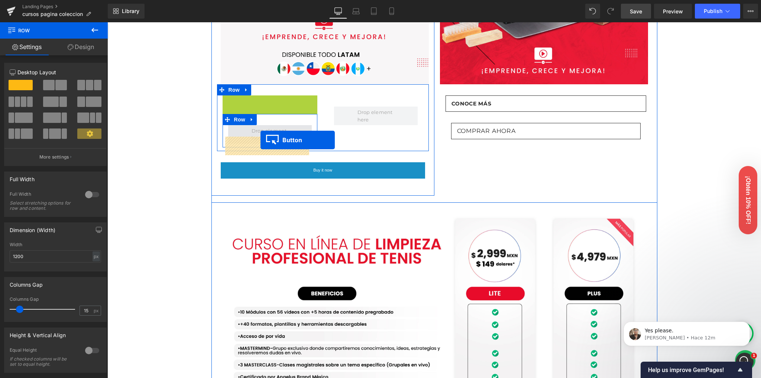
drag, startPoint x: 269, startPoint y: 114, endPoint x: 260, endPoint y: 140, distance: 26.9
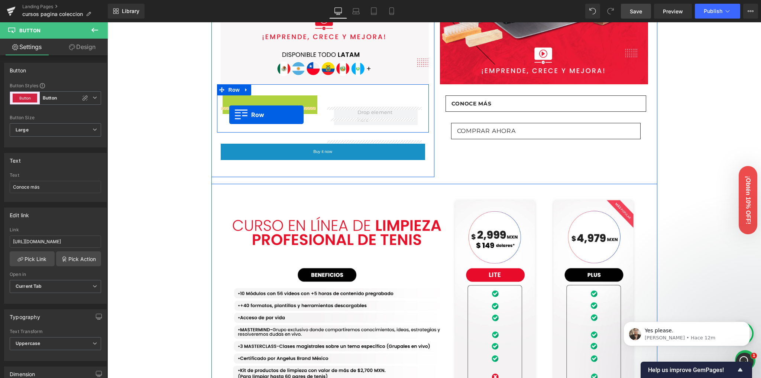
drag, startPoint x: 233, startPoint y: 113, endPoint x: 229, endPoint y: 115, distance: 4.0
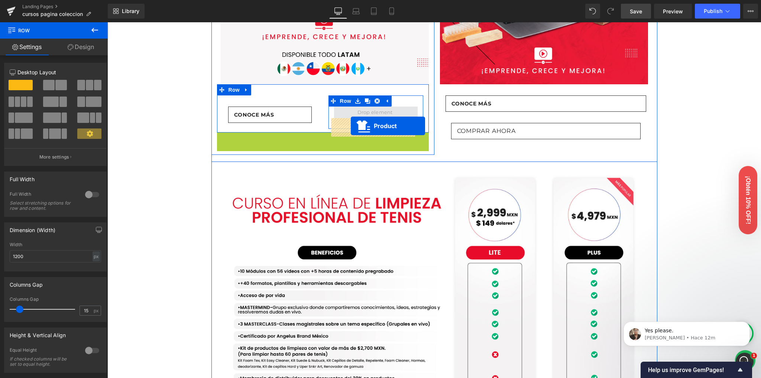
drag, startPoint x: 312, startPoint y: 148, endPoint x: 350, endPoint y: 126, distance: 44.6
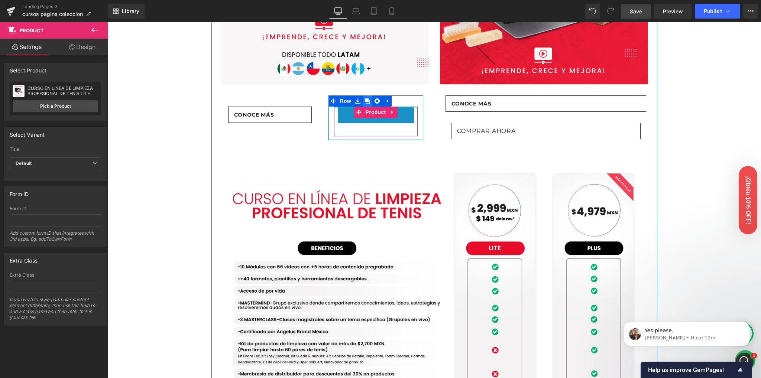
drag, startPoint x: 400, startPoint y: 125, endPoint x: 360, endPoint y: 116, distance: 41.3
click at [394, 114] on div "Buy it now (P) Dynamic Checkout Button Product Row" at bounding box center [375, 117] width 95 height 45
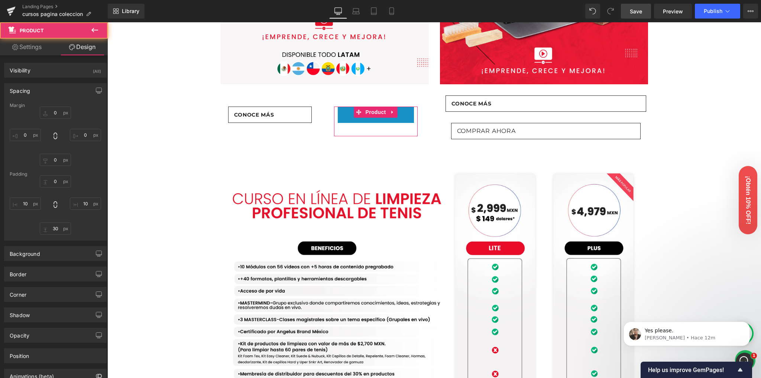
click at [175, 132] on div "Image Row Image Row Conoce nuestras versiones Heading Row Lite Heading Plus Hea…" at bounding box center [434, 248] width 654 height 1313
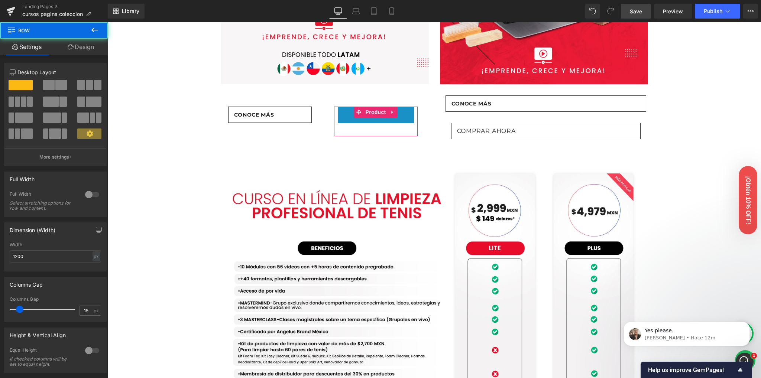
click at [350, 169] on div "Image COMPRA AHORA Button Compra ahora Button Row Row Row Row" at bounding box center [434, 315] width 446 height 315
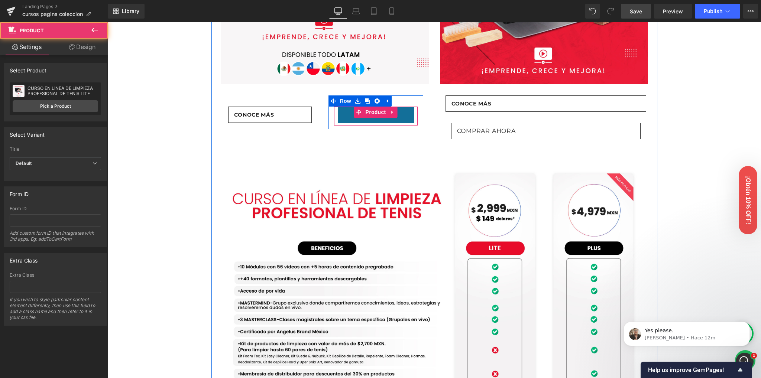
drag, startPoint x: 368, startPoint y: 142, endPoint x: 370, endPoint y: 131, distance: 11.0
click at [370, 126] on div "Buy it now (P) Dynamic Checkout Button Product" at bounding box center [376, 116] width 84 height 19
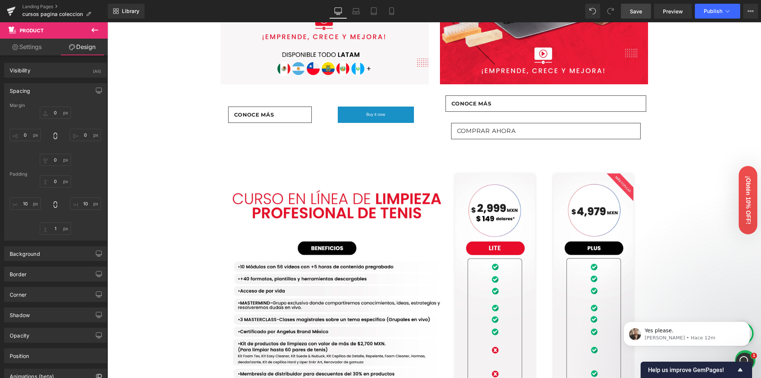
click at [163, 150] on div "Image Row Image Row Conoce nuestras versiones Heading Row Lite Heading Plus Hea…" at bounding box center [434, 248] width 654 height 1313
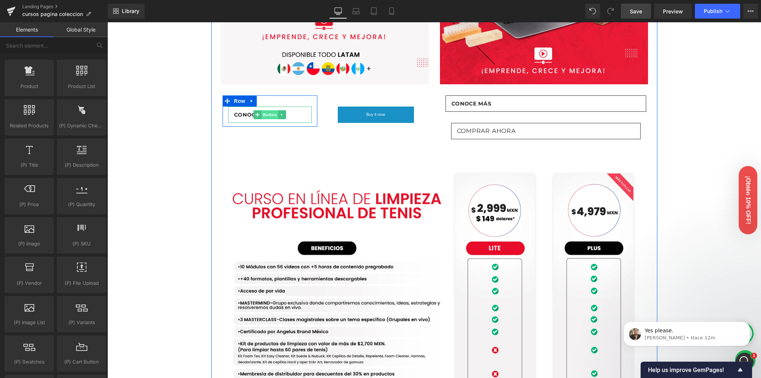
click at [263, 119] on span "Button" at bounding box center [269, 114] width 17 height 9
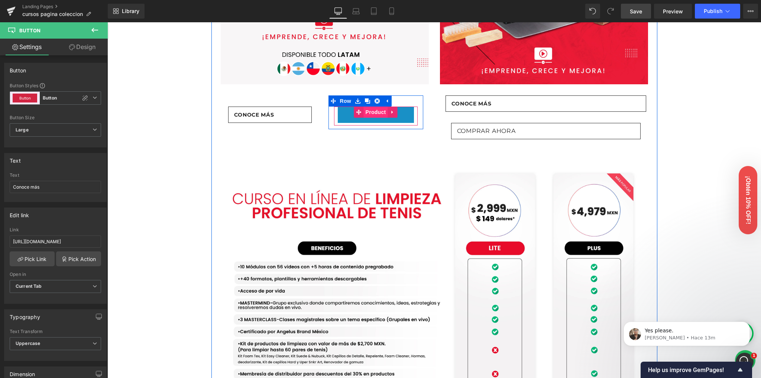
click at [372, 118] on span "Product" at bounding box center [376, 112] width 24 height 11
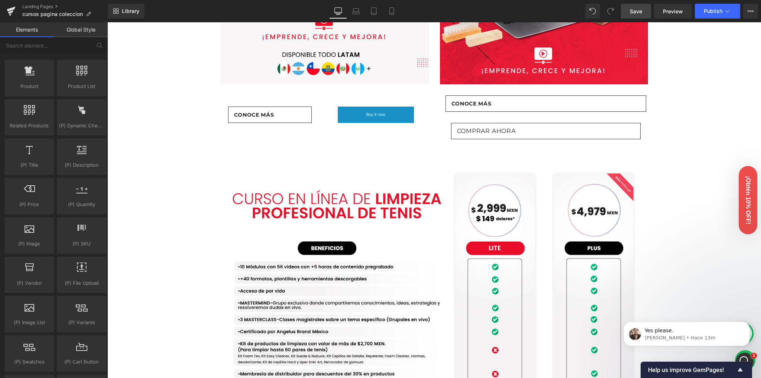
click at [169, 153] on div "Image Row Image Row Conoce nuestras versiones Heading Row Lite Heading Plus Hea…" at bounding box center [434, 248] width 654 height 1313
click at [645, 15] on link "Save" at bounding box center [636, 11] width 30 height 15
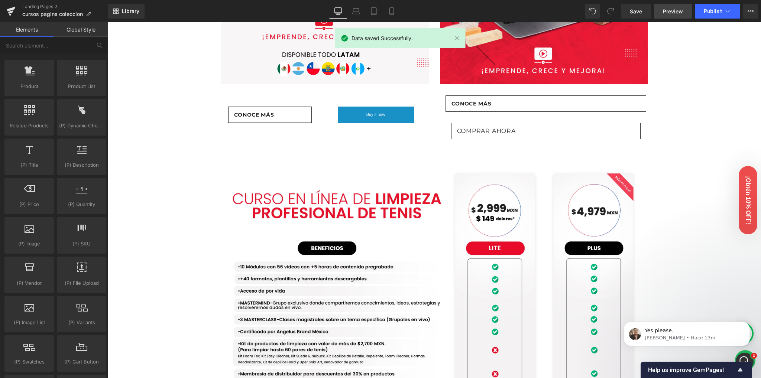
click at [671, 12] on span "Preview" at bounding box center [673, 11] width 20 height 8
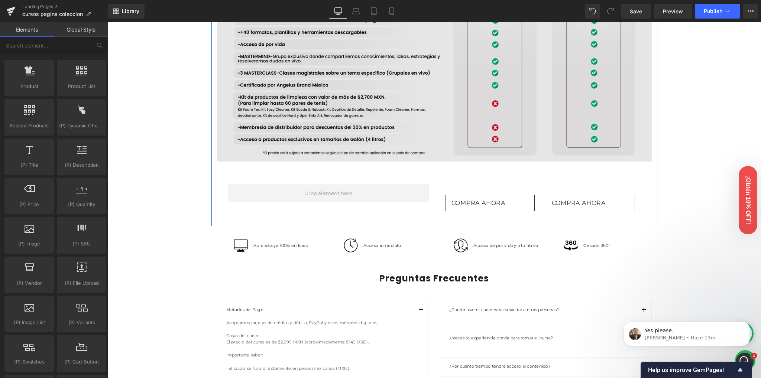
scroll to position [705, 0]
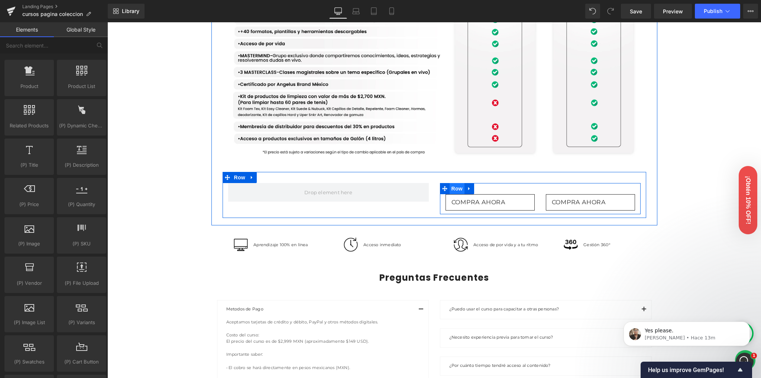
click at [454, 194] on span "Row" at bounding box center [457, 188] width 15 height 11
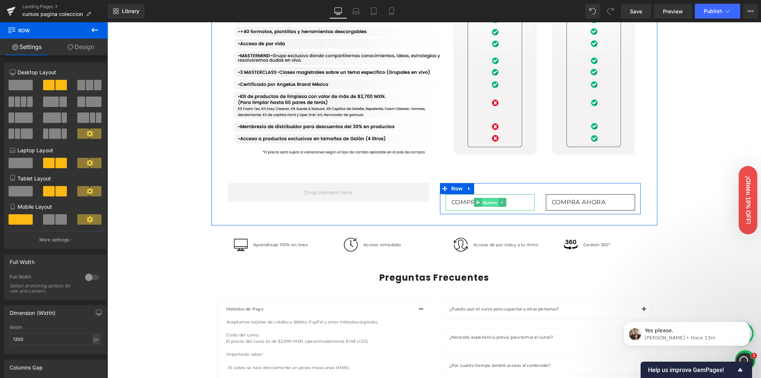
click at [486, 207] on span "Button" at bounding box center [490, 202] width 17 height 9
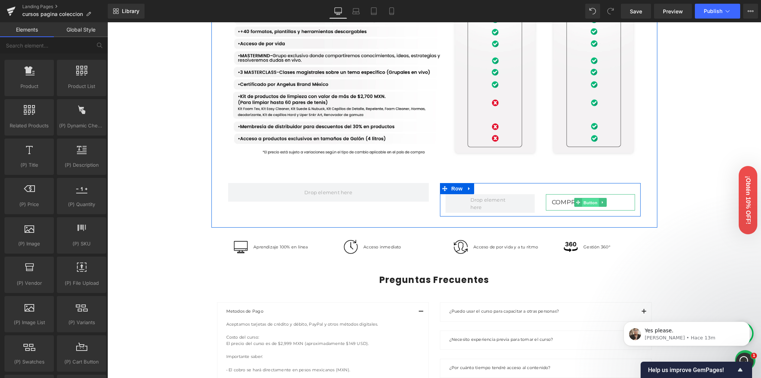
click at [585, 207] on span "Button" at bounding box center [590, 202] width 17 height 9
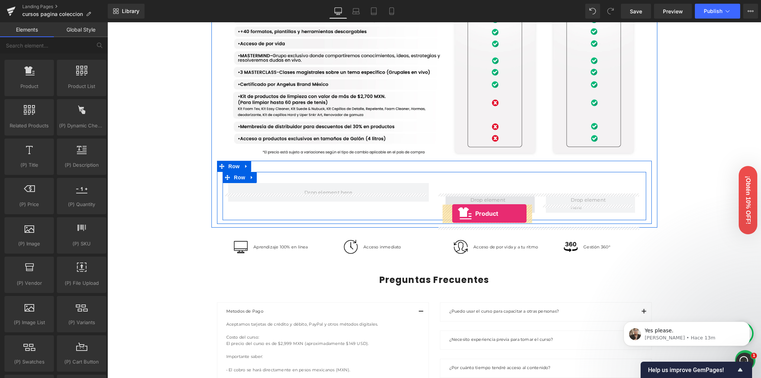
drag, startPoint x: 201, startPoint y: 123, endPoint x: 452, endPoint y: 214, distance: 267.4
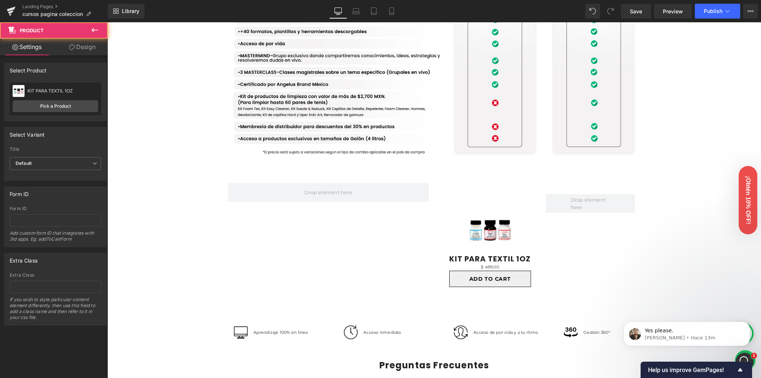
drag, startPoint x: 145, startPoint y: 110, endPoint x: 111, endPoint y: 106, distance: 34.5
click at [92, 28] on icon at bounding box center [94, 30] width 9 height 9
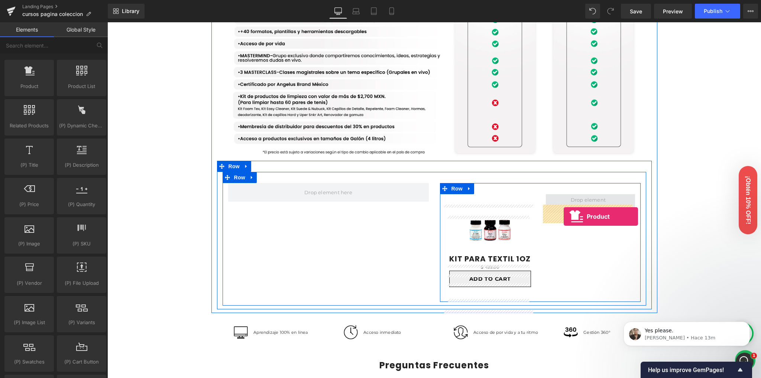
drag, startPoint x: 133, startPoint y: 95, endPoint x: 564, endPoint y: 216, distance: 447.5
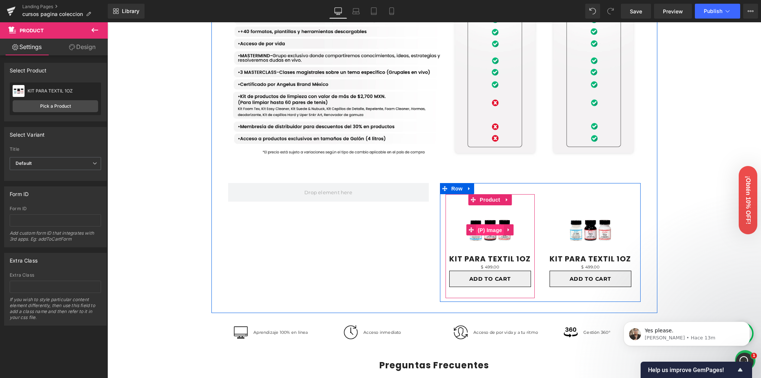
click at [486, 236] on span "(P) Image" at bounding box center [490, 230] width 28 height 11
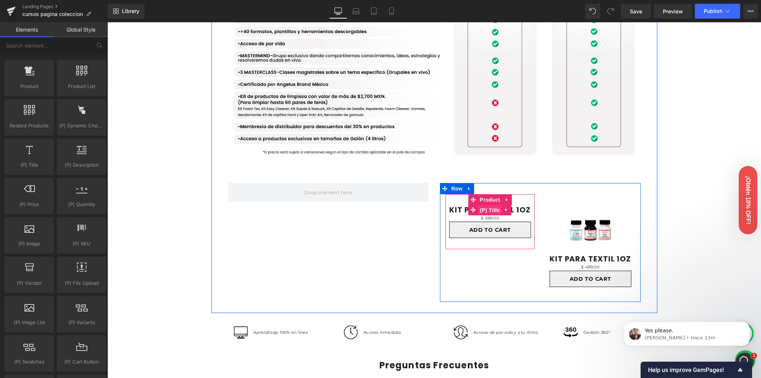
click at [486, 216] on span "(P) Title" at bounding box center [490, 210] width 24 height 11
click at [485, 215] on span "(P) Price" at bounding box center [490, 209] width 26 height 11
click at [489, 215] on span "(P) Price" at bounding box center [490, 209] width 26 height 11
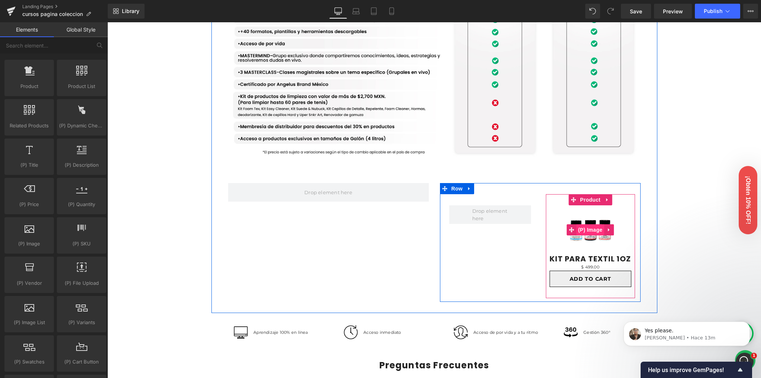
click at [588, 236] on span "(P) Image" at bounding box center [590, 229] width 28 height 11
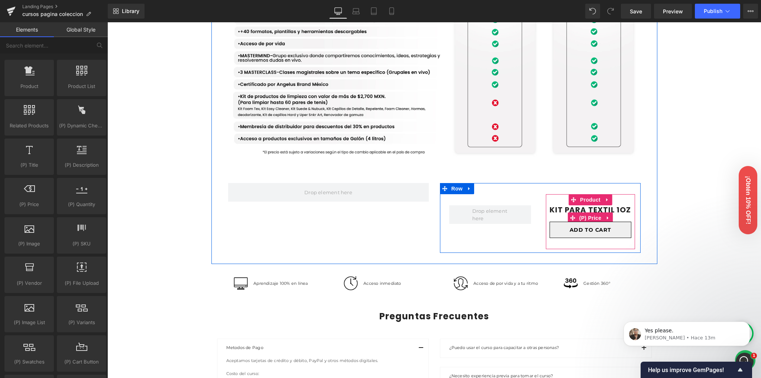
click at [587, 224] on span "(P) Price" at bounding box center [590, 218] width 26 height 11
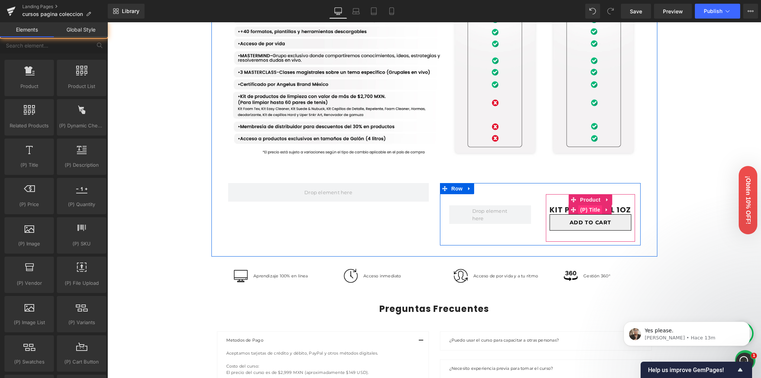
click at [587, 216] on span "(P) Title" at bounding box center [591, 209] width 24 height 11
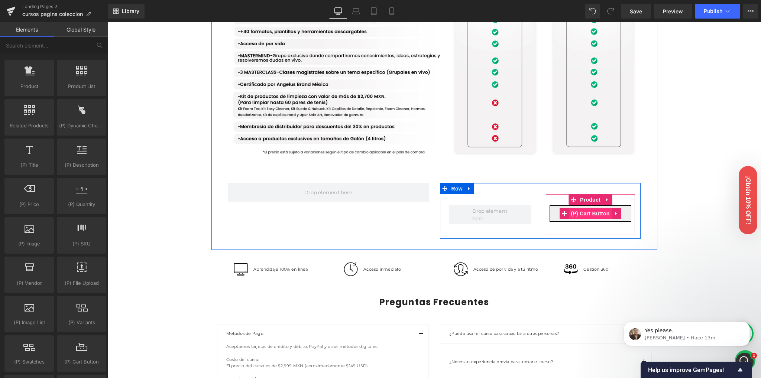
click at [588, 219] on span "(P) Cart Button" at bounding box center [590, 213] width 42 height 11
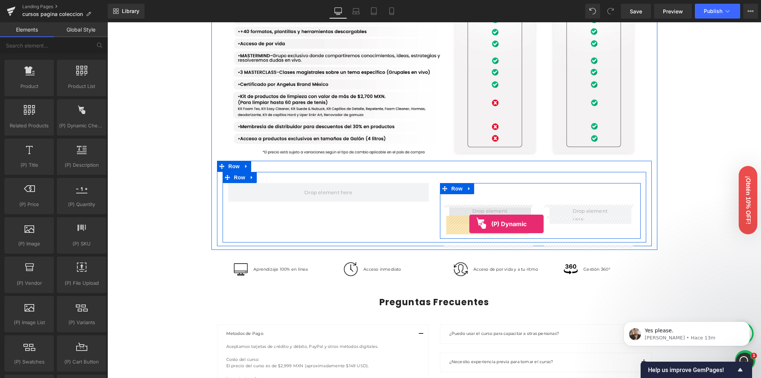
drag, startPoint x: 185, startPoint y: 139, endPoint x: 469, endPoint y: 224, distance: 296.9
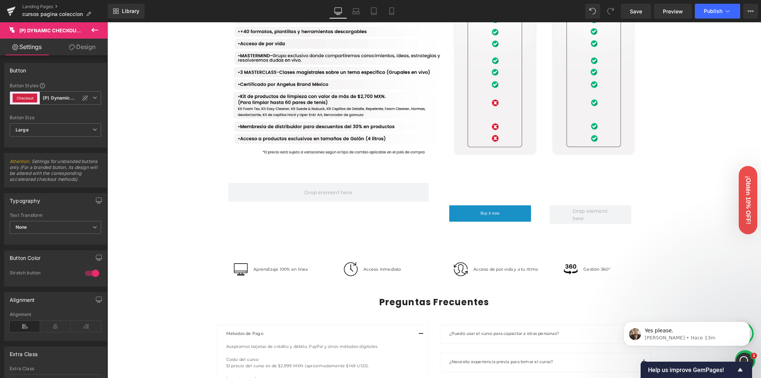
click at [93, 31] on icon at bounding box center [94, 30] width 7 height 4
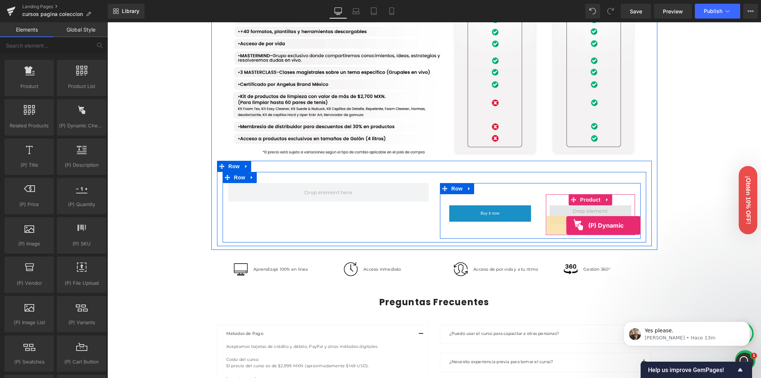
drag, startPoint x: 191, startPoint y: 140, endPoint x: 566, endPoint y: 226, distance: 385.2
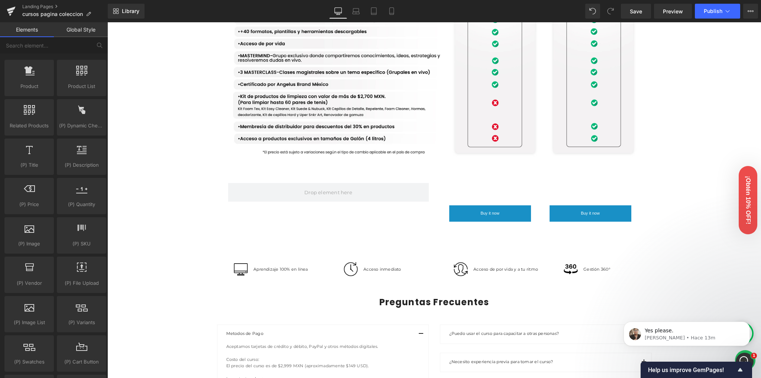
click at [173, 212] on div "Image Row Image Row Conoce nuestras versiones Heading Row Lite Heading Plus Hea…" at bounding box center [434, 13] width 654 height 1337
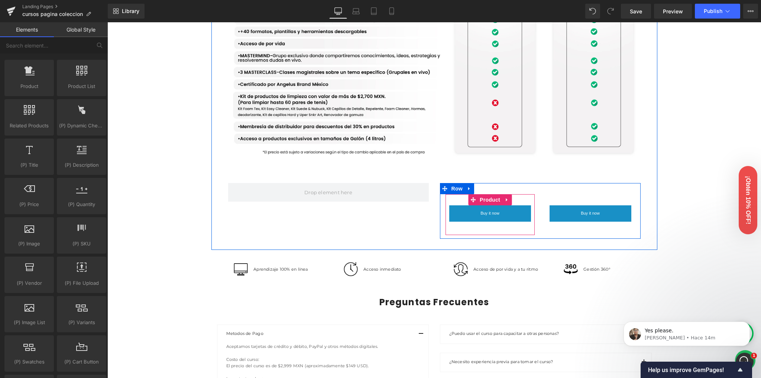
click at [517, 215] on div "Buy it now (P) Dynamic Checkout Button Product" at bounding box center [490, 214] width 89 height 41
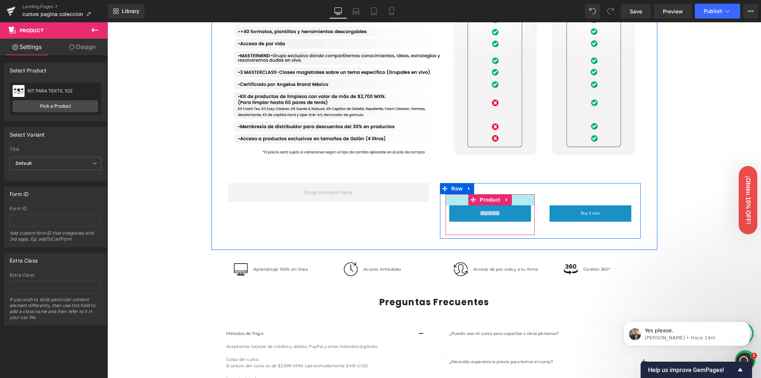
drag, startPoint x: 514, startPoint y: 214, endPoint x: 516, endPoint y: 205, distance: 10.0
click at [516, 205] on div "Buy it now (P) Dynamic Checkout Button Product" at bounding box center [490, 214] width 89 height 41
drag, startPoint x: 519, startPoint y: 206, endPoint x: 519, endPoint y: 203, distance: 3.7
click at [519, 203] on div "Buy it now (P) Dynamic Checkout Button Product Buy it now (P) Dynamic Checkout …" at bounding box center [540, 211] width 201 height 56
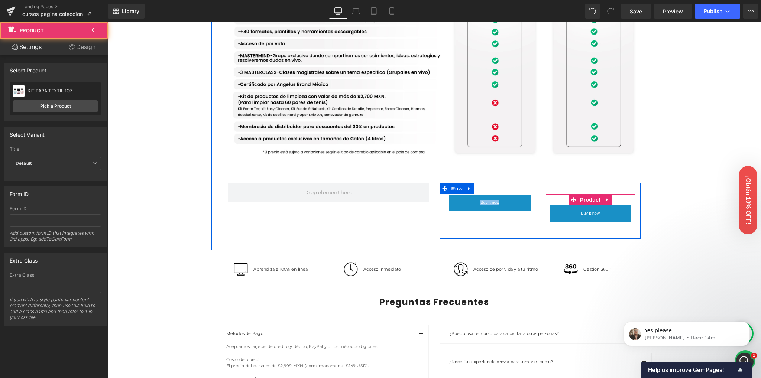
click at [618, 213] on div "Buy it now (P) Dynamic Checkout Button Product" at bounding box center [590, 214] width 89 height 41
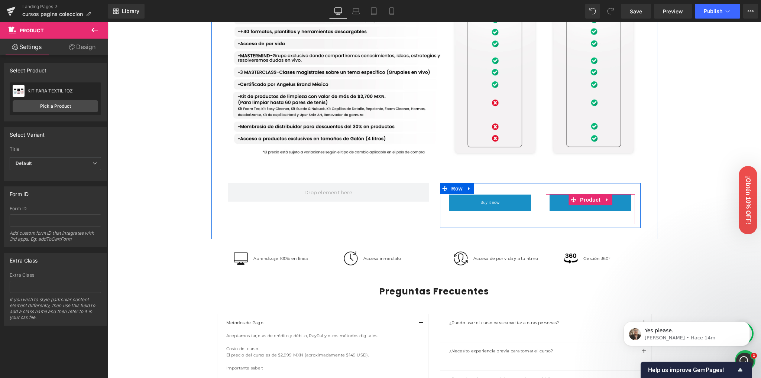
drag, startPoint x: 617, startPoint y: 214, endPoint x: 618, endPoint y: 204, distance: 10.4
click at [618, 204] on div "Buy it now (P) Dynamic Checkout Button Product Buy it now (P) Dynamic Checkout …" at bounding box center [540, 205] width 201 height 45
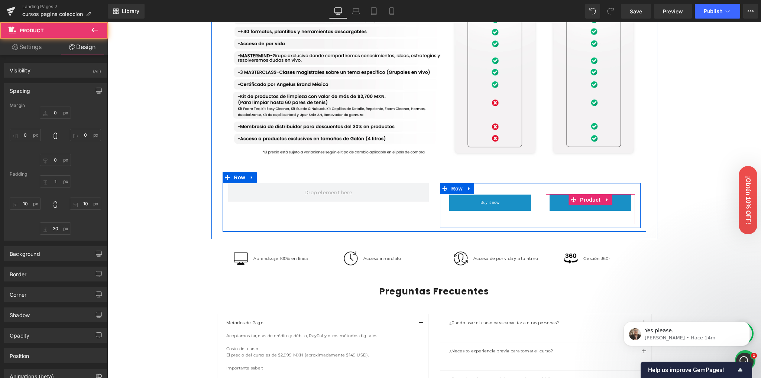
click at [535, 202] on div "Buy it now (P) Dynamic Checkout Button Product Buy it now (P) Dynamic Checkout …" at bounding box center [540, 205] width 201 height 45
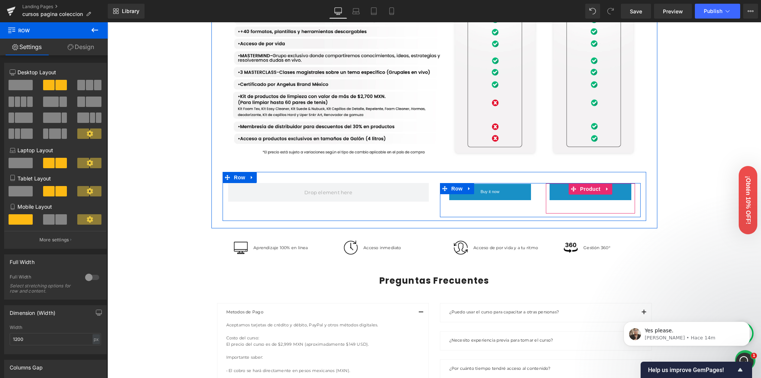
drag, startPoint x: 535, startPoint y: 201, endPoint x: 536, endPoint y: 190, distance: 10.8
click at [536, 190] on div "Buy it now (P) Dynamic Checkout Button Product Buy it now (P) Dynamic Checkout …" at bounding box center [435, 196] width 424 height 49
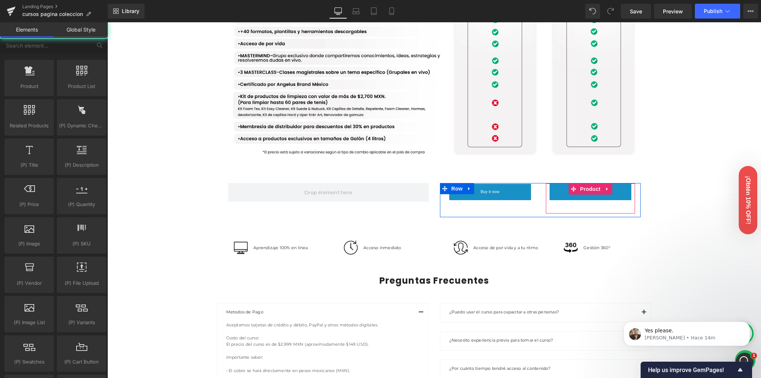
click at [674, 179] on div "Image Row Image Row Conoce nuestras versiones Heading Row Lite Heading Plus Hea…" at bounding box center [434, 3] width 654 height 1316
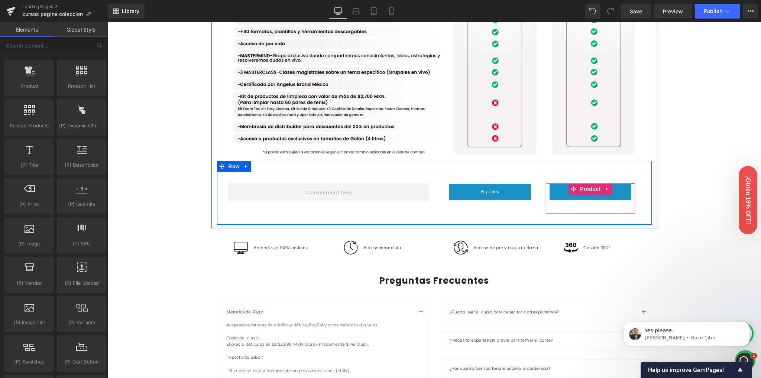
click at [218, 206] on div "Buy it now (P) Dynamic Checkout Button Product Buy it now (P) Dynamic Checkout …" at bounding box center [434, 196] width 435 height 49
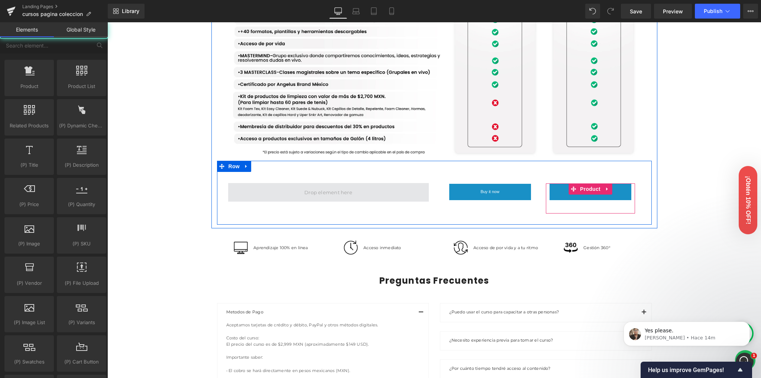
click at [332, 198] on span at bounding box center [328, 192] width 53 height 11
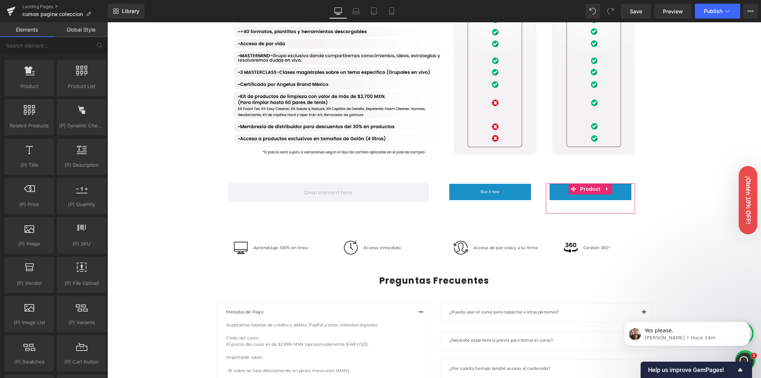
click at [179, 201] on div "Image Row Image Row Conoce nuestras versiones Heading Row Lite Heading Plus Hea…" at bounding box center [434, 3] width 654 height 1316
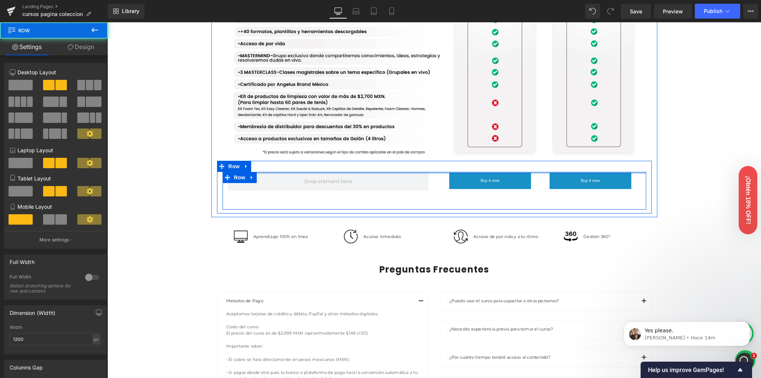
drag, startPoint x: 432, startPoint y: 192, endPoint x: 431, endPoint y: 177, distance: 14.9
click at [431, 177] on div "Buy it now (P) Dynamic Checkout Button Product Buy it now (P) Dynamic Checkout …" at bounding box center [434, 187] width 435 height 53
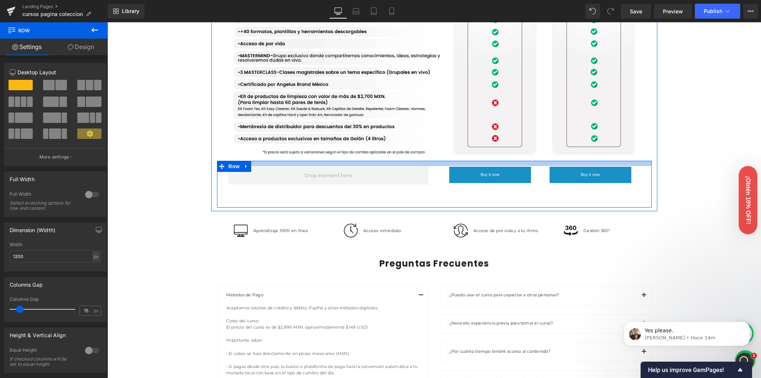
drag, startPoint x: 440, startPoint y: 179, endPoint x: 434, endPoint y: 174, distance: 8.1
click at [434, 166] on div at bounding box center [434, 163] width 435 height 5
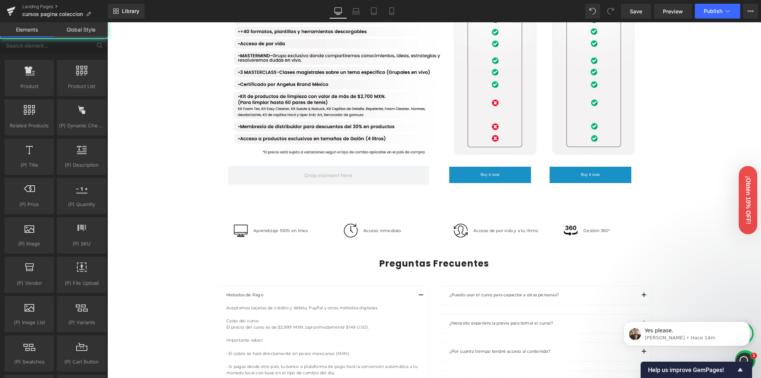
click at [640, 17] on link "Save" at bounding box center [636, 11] width 30 height 15
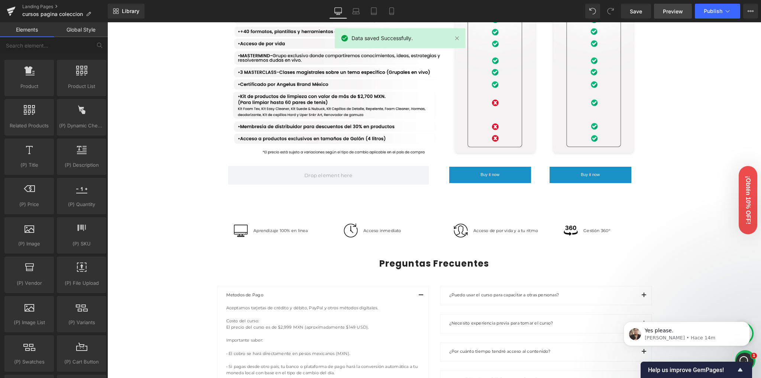
click at [676, 12] on span "Preview" at bounding box center [673, 11] width 20 height 8
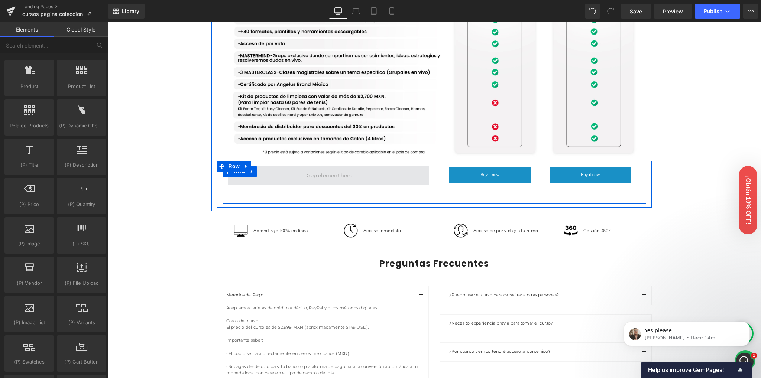
click at [334, 181] on span at bounding box center [328, 175] width 53 height 11
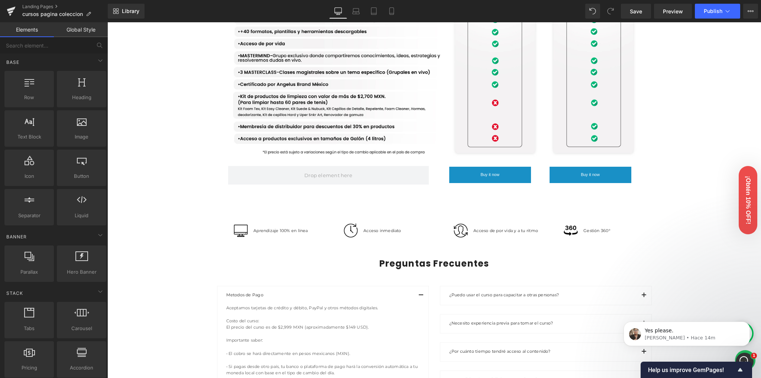
scroll to position [0, 0]
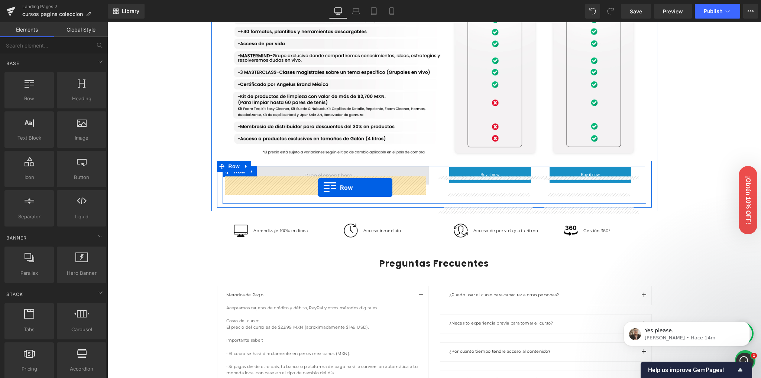
drag, startPoint x: 140, startPoint y: 118, endPoint x: 318, endPoint y: 188, distance: 191.2
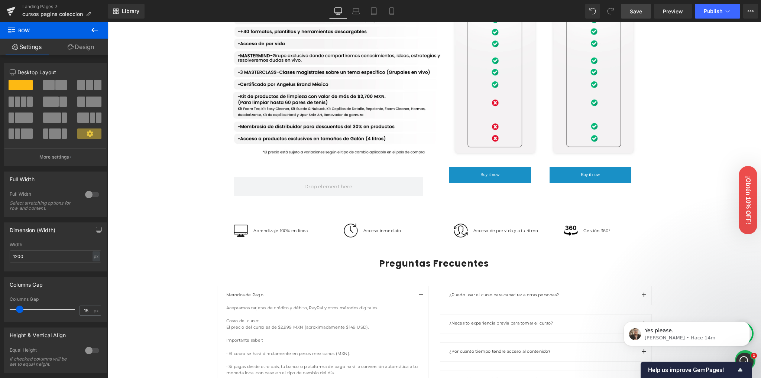
click at [636, 12] on span "Save" at bounding box center [636, 11] width 12 height 8
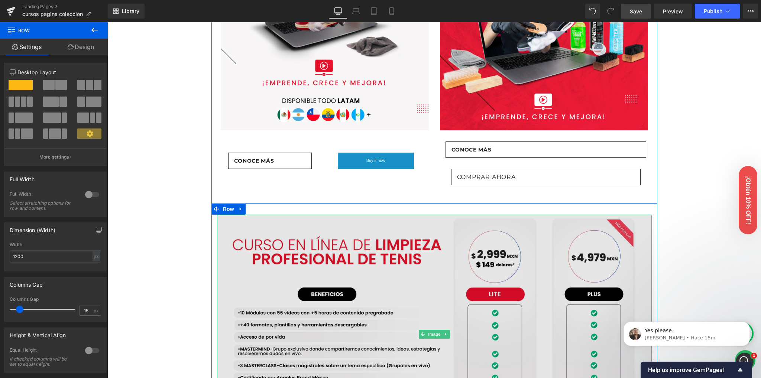
scroll to position [408, 0]
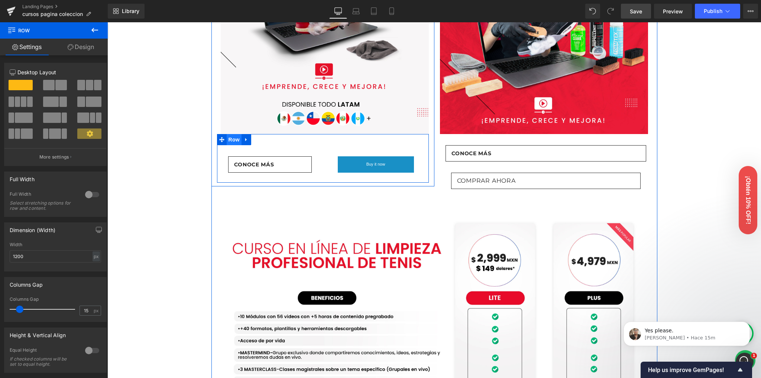
click at [230, 145] on span "Row" at bounding box center [234, 139] width 15 height 11
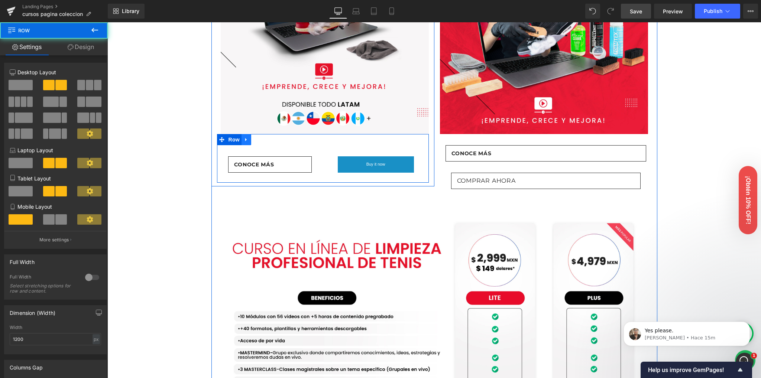
click at [245, 142] on icon at bounding box center [245, 139] width 1 height 3
click at [253, 142] on icon at bounding box center [255, 140] width 5 height 6
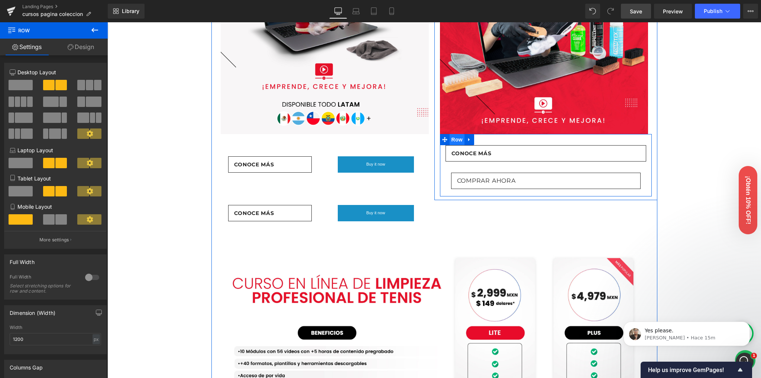
click at [455, 145] on span "Row" at bounding box center [457, 139] width 15 height 11
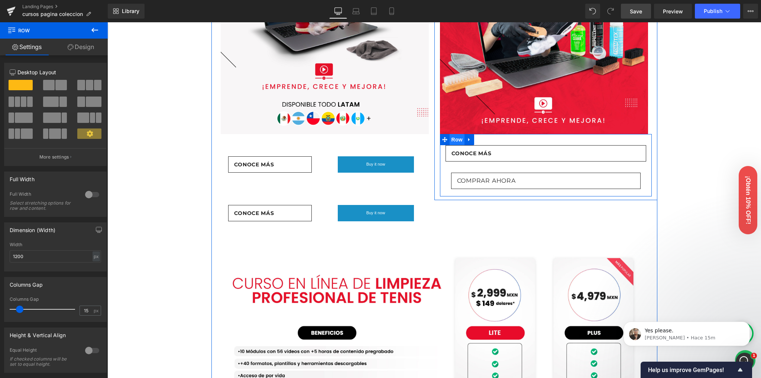
click at [454, 145] on span "Row" at bounding box center [457, 139] width 15 height 11
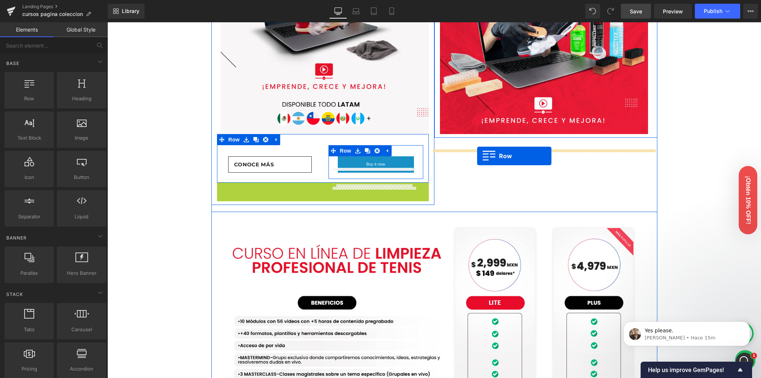
drag, startPoint x: 231, startPoint y: 200, endPoint x: 477, endPoint y: 156, distance: 250.2
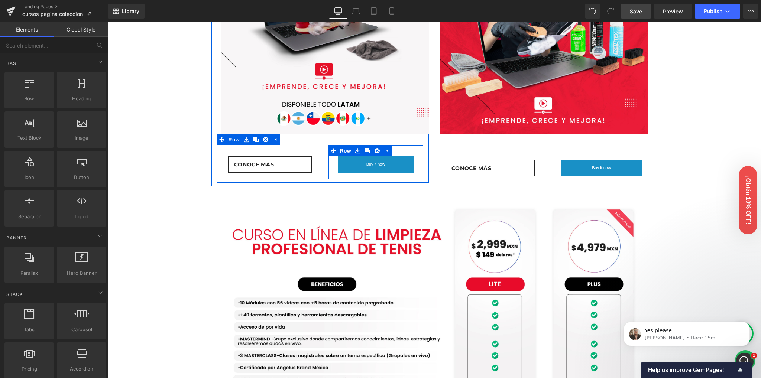
click at [710, 137] on div "Image Row Image Row Conoce nuestras versiones Heading Row Lite Heading Plus Hea…" at bounding box center [434, 284] width 654 height 1285
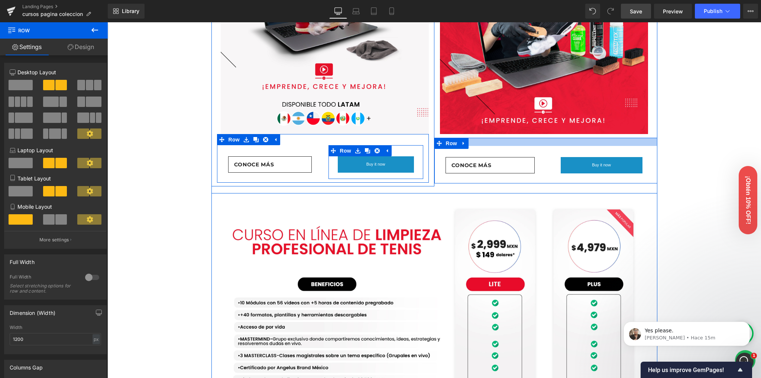
click at [498, 146] on div at bounding box center [545, 142] width 223 height 8
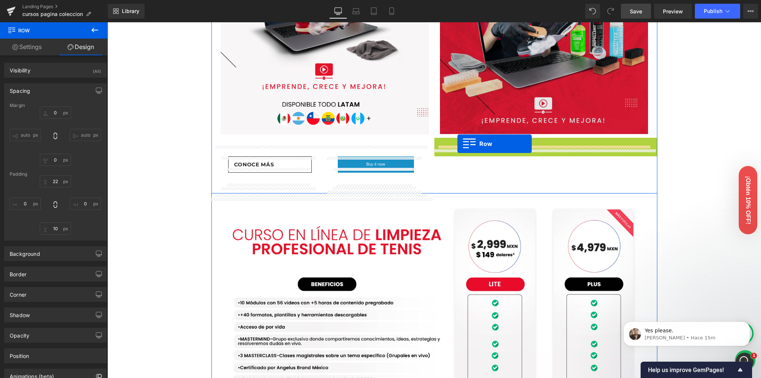
drag, startPoint x: 443, startPoint y: 153, endPoint x: 456, endPoint y: 143, distance: 16.7
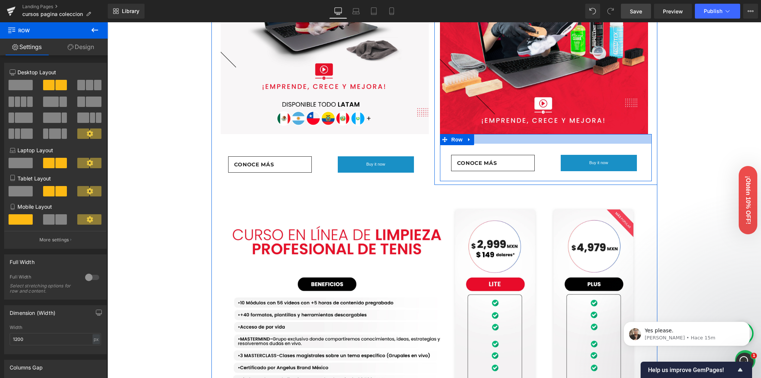
drag, startPoint x: 547, startPoint y: 152, endPoint x: 541, endPoint y: 153, distance: 5.8
click at [541, 144] on div at bounding box center [546, 139] width 212 height 10
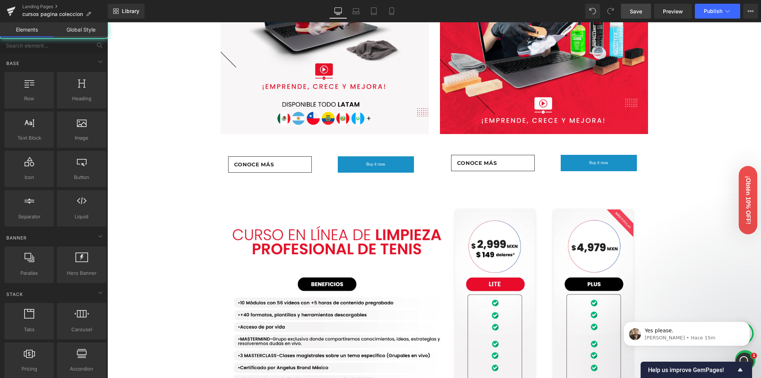
click at [680, 156] on div "Image Row Image Row Conoce nuestras versiones Heading Row Lite Heading Plus Hea…" at bounding box center [434, 284] width 654 height 1285
click at [631, 8] on span "Save" at bounding box center [636, 11] width 12 height 8
drag, startPoint x: 178, startPoint y: 158, endPoint x: 168, endPoint y: 178, distance: 22.4
click at [168, 178] on div "Image Row Image Row Conoce nuestras versiones Heading Row Lite Heading Plus Hea…" at bounding box center [434, 284] width 654 height 1285
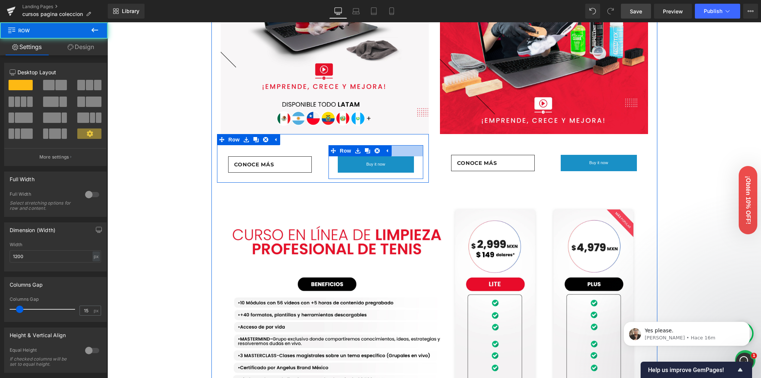
click at [410, 156] on div at bounding box center [375, 150] width 95 height 11
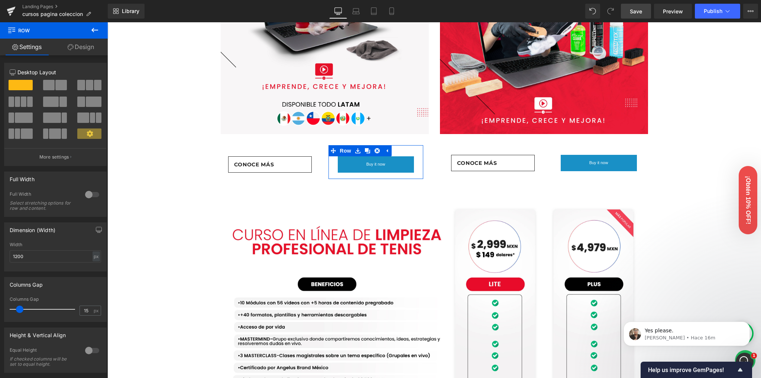
click at [84, 48] on link "Design" at bounding box center [81, 47] width 54 height 17
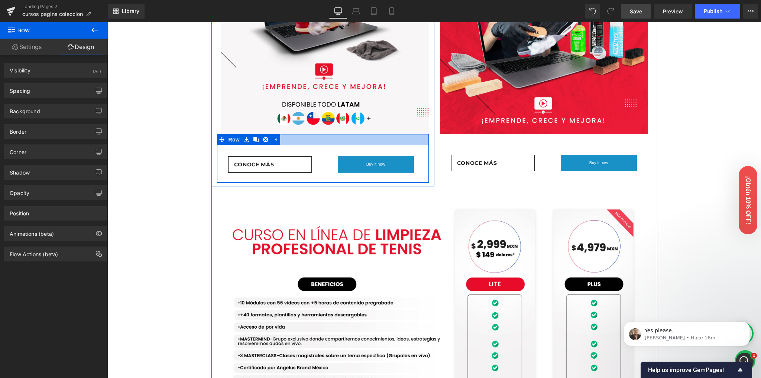
click at [401, 145] on div at bounding box center [323, 139] width 212 height 11
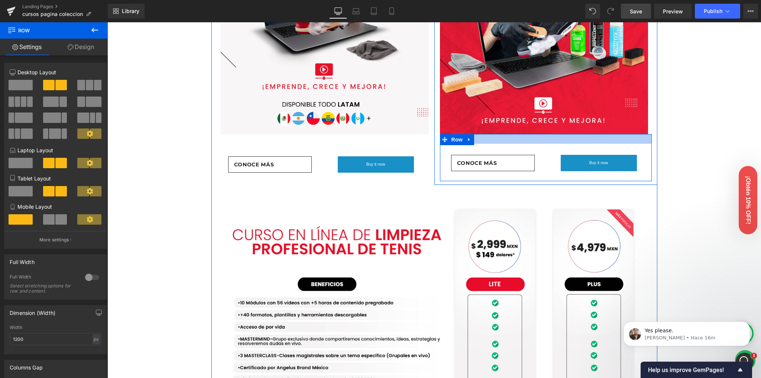
click at [501, 144] on div at bounding box center [546, 139] width 212 height 10
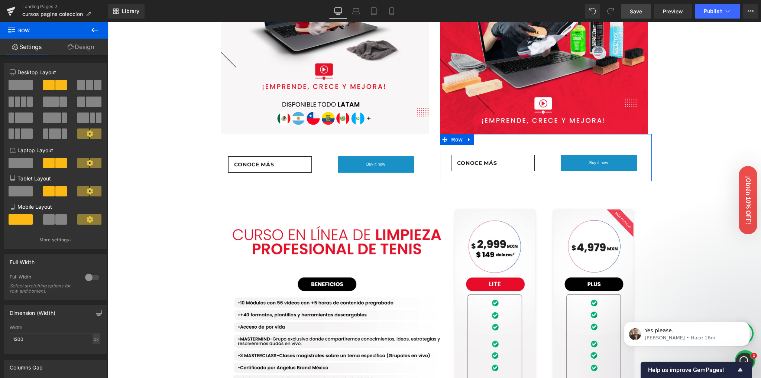
click at [86, 50] on link "Design" at bounding box center [81, 47] width 54 height 17
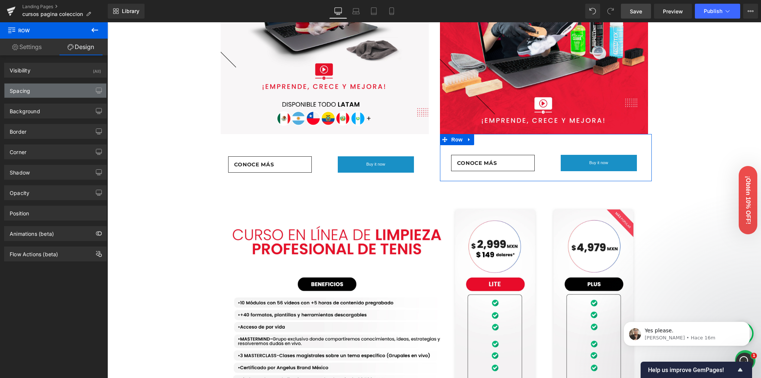
drag, startPoint x: 52, startPoint y: 73, endPoint x: 46, endPoint y: 84, distance: 12.6
click at [46, 84] on div "Visibility (All) 0|0|0|0 1 Show on Desktop 1 Show on Laptop 1 Show on Tablet 1 …" at bounding box center [55, 158] width 111 height 206
click at [44, 87] on div "Spacing" at bounding box center [55, 91] width 102 height 14
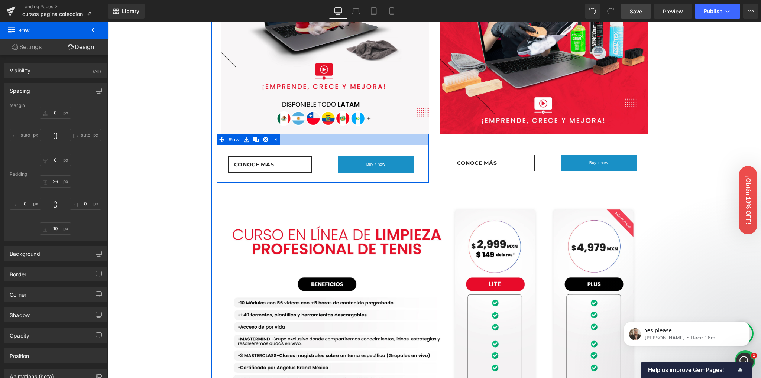
click at [406, 145] on div at bounding box center [323, 139] width 212 height 11
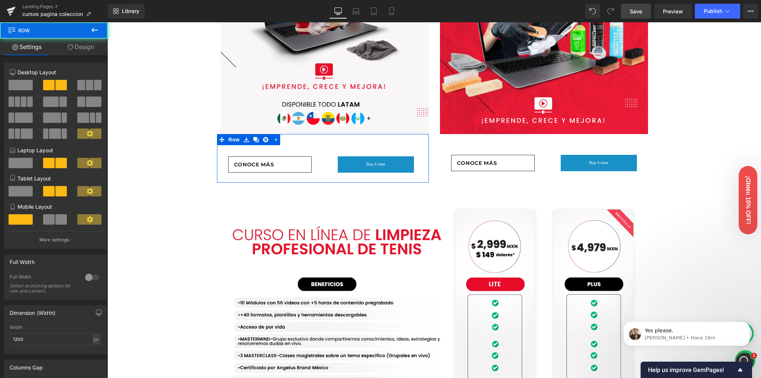
click at [69, 48] on icon at bounding box center [71, 47] width 6 height 6
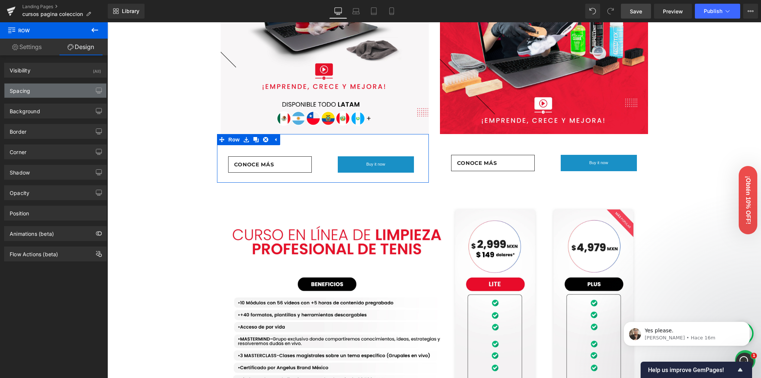
click at [66, 84] on div "Spacing" at bounding box center [55, 91] width 102 height 14
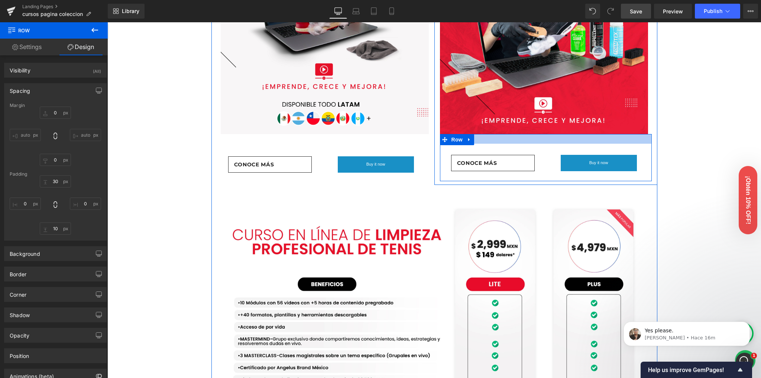
click at [556, 144] on div at bounding box center [546, 139] width 212 height 10
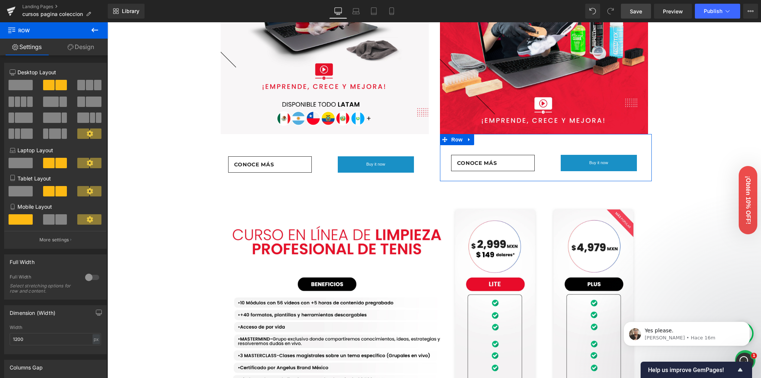
click at [72, 44] on icon at bounding box center [71, 47] width 6 height 6
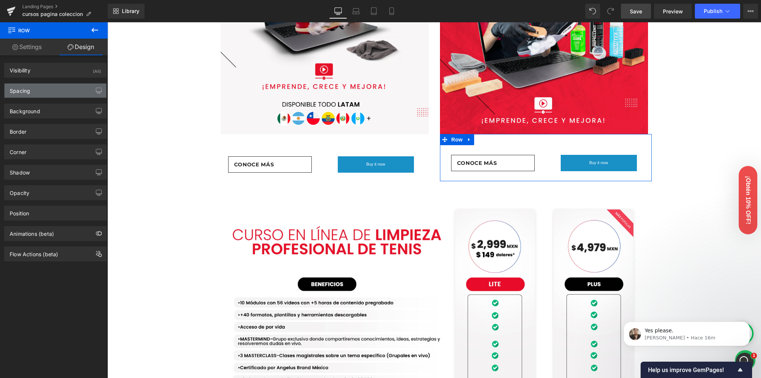
click at [22, 90] on div "Spacing" at bounding box center [20, 89] width 20 height 10
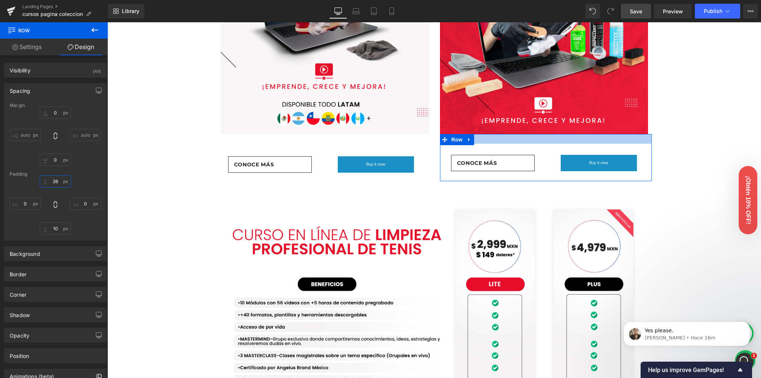
click at [55, 182] on input "26" at bounding box center [55, 181] width 31 height 12
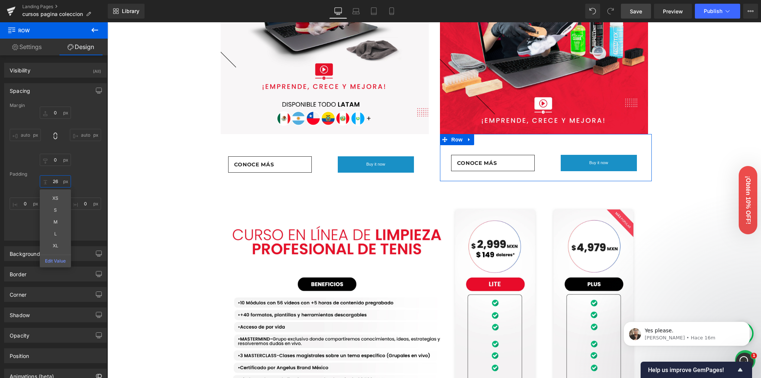
click at [55, 182] on input "26" at bounding box center [55, 181] width 31 height 12
type input "30"
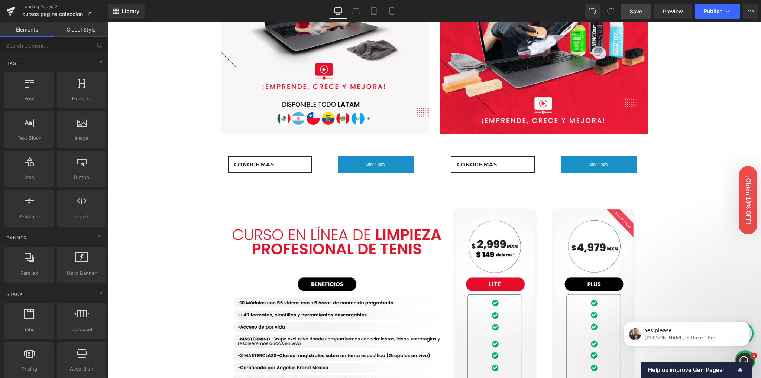
click at [146, 194] on div "Image Row Image Row Conoce nuestras versiones Heading Row Lite Heading Plus Hea…" at bounding box center [434, 284] width 654 height 1285
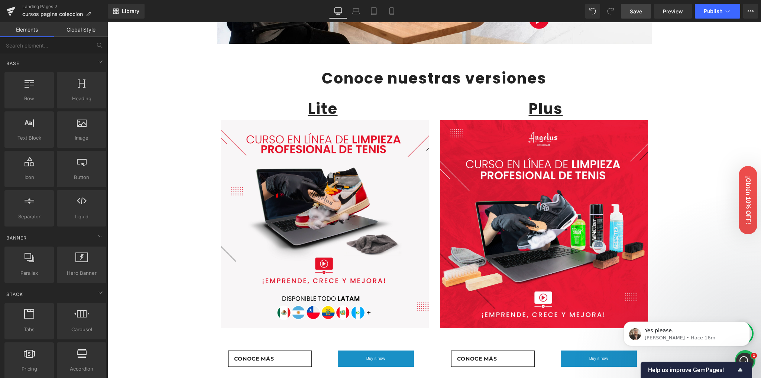
scroll to position [210, 0]
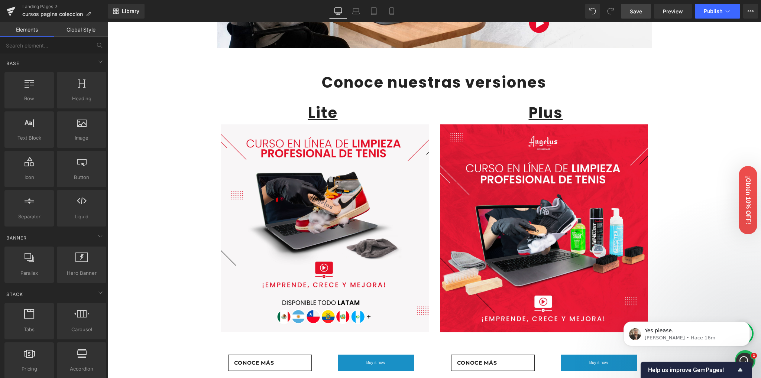
click at [647, 10] on link "Save" at bounding box center [636, 11] width 30 height 15
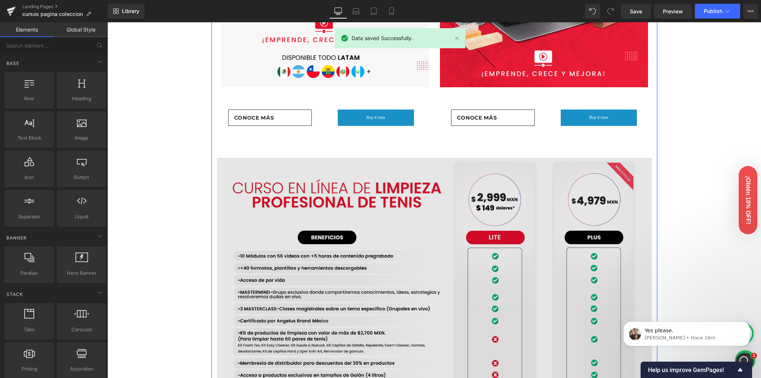
scroll to position [458, 0]
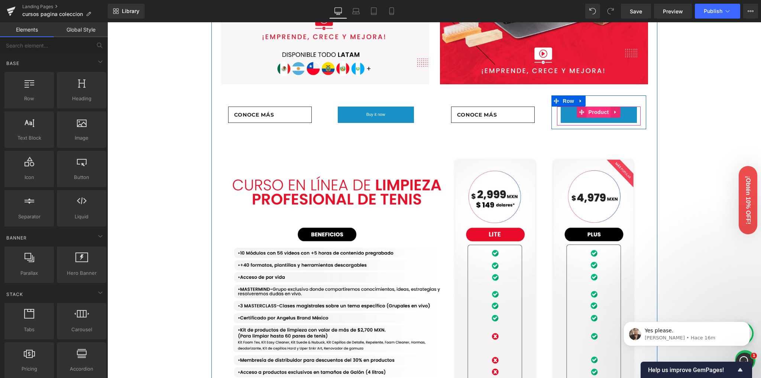
click at [595, 118] on span "Product" at bounding box center [599, 112] width 24 height 11
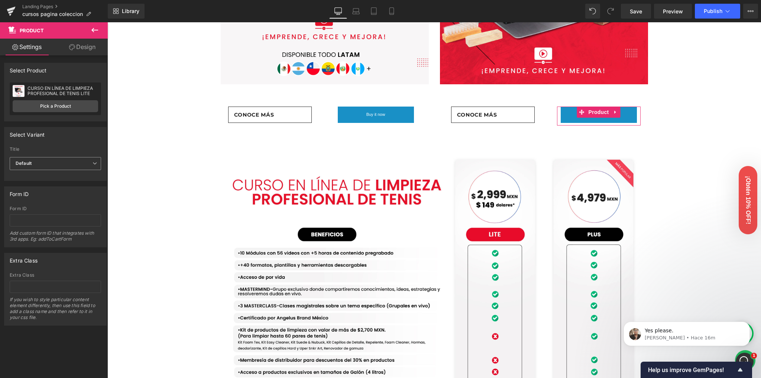
click at [39, 161] on span "Default" at bounding box center [55, 163] width 91 height 13
click at [34, 186] on div "Default Title" at bounding box center [34, 187] width 26 height 5
click at [39, 162] on b "Default Title" at bounding box center [29, 164] width 27 height 6
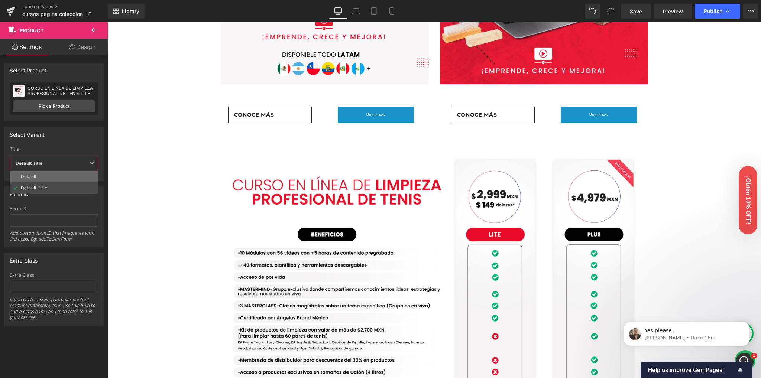
click at [33, 179] on li "Default" at bounding box center [54, 176] width 88 height 11
click at [43, 159] on span "Default" at bounding box center [55, 163] width 91 height 13
click at [35, 185] on div "Default Title" at bounding box center [34, 187] width 26 height 5
click at [635, 6] on link "Save" at bounding box center [636, 11] width 30 height 15
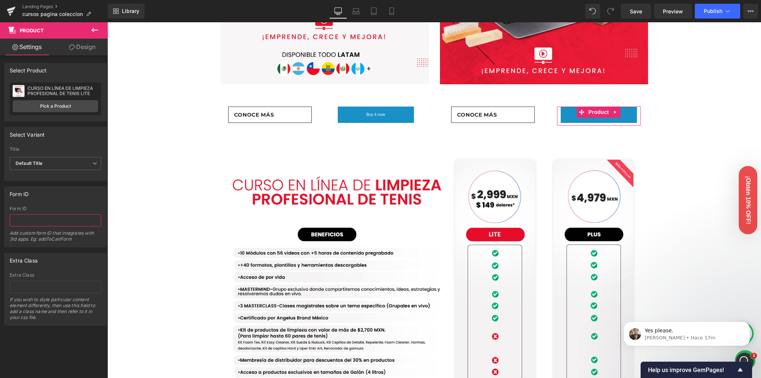
click at [33, 223] on input "text" at bounding box center [55, 220] width 91 height 12
click at [51, 256] on div "Extra Class" at bounding box center [55, 260] width 102 height 14
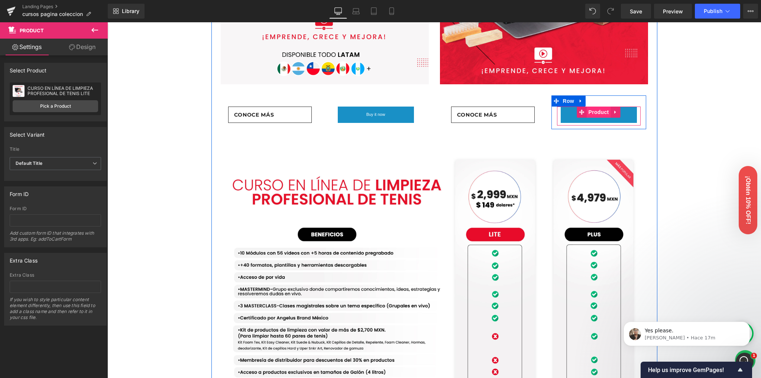
click at [597, 118] on span "Product" at bounding box center [599, 112] width 24 height 11
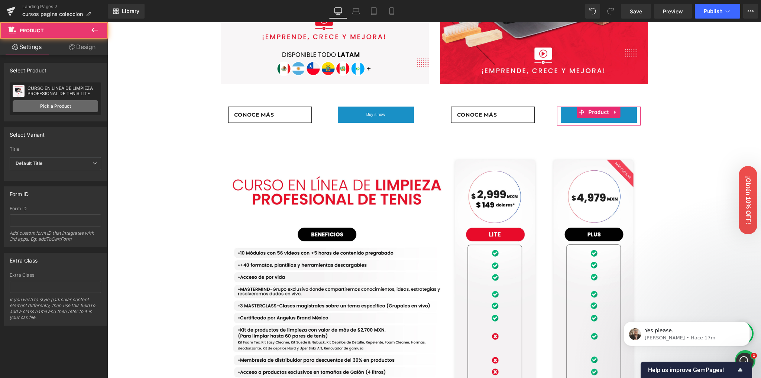
click at [39, 105] on link "Pick a Product" at bounding box center [55, 106] width 85 height 12
click at [51, 107] on link "Pick a Product" at bounding box center [55, 106] width 85 height 12
click at [53, 108] on link "Pick a Product" at bounding box center [55, 106] width 85 height 12
click at [52, 101] on link "Pick a Product" at bounding box center [55, 106] width 85 height 12
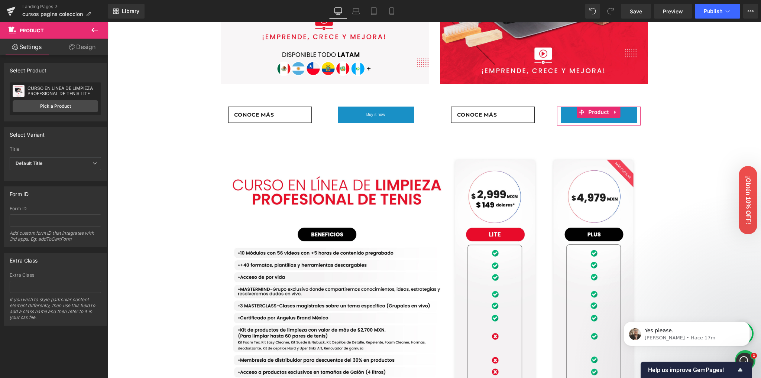
click at [67, 47] on link "Design" at bounding box center [82, 47] width 54 height 17
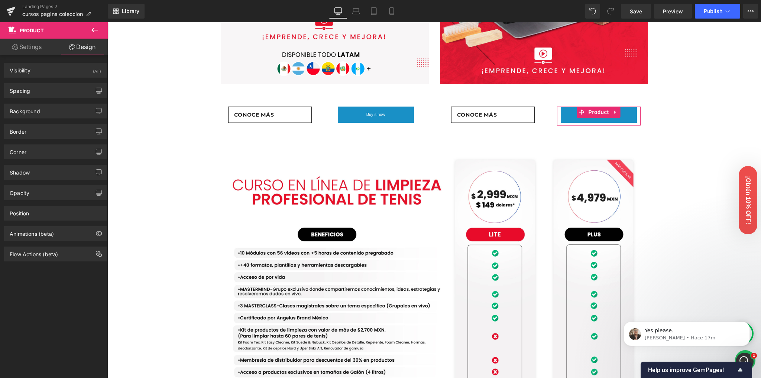
click at [30, 49] on link "Settings" at bounding box center [27, 47] width 54 height 17
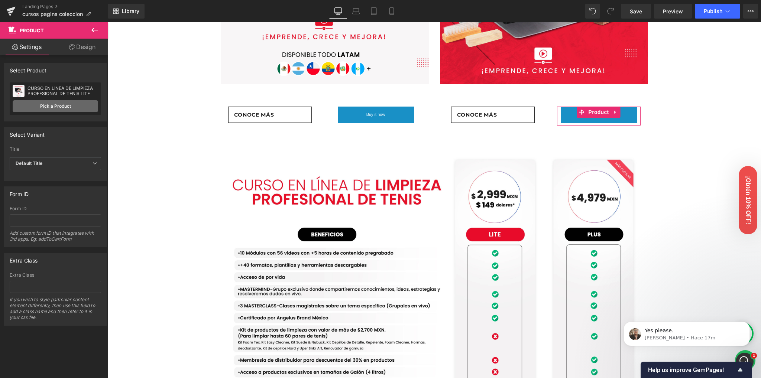
click at [51, 106] on link "Pick a Product" at bounding box center [55, 106] width 85 height 12
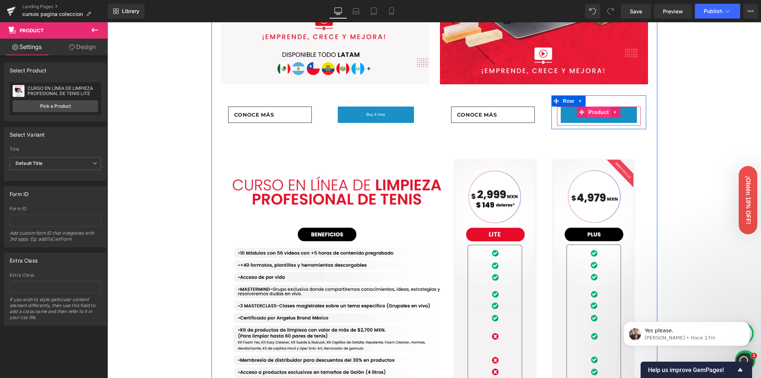
click at [599, 118] on span "Product" at bounding box center [599, 112] width 24 height 11
click at [592, 129] on span "(P) Dynamic Checkout Button" at bounding box center [598, 123] width 80 height 11
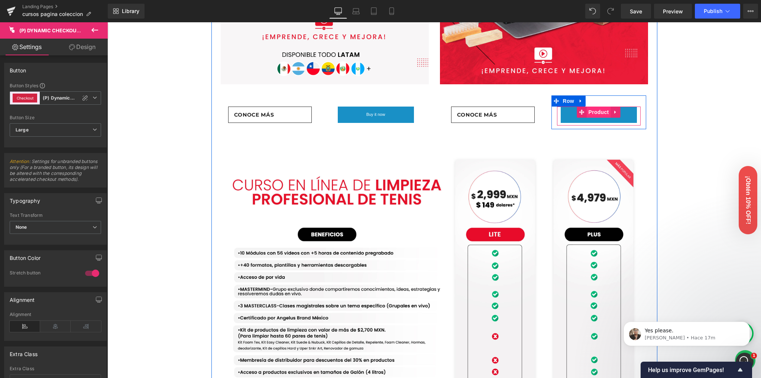
click at [593, 118] on span "Product" at bounding box center [599, 112] width 24 height 11
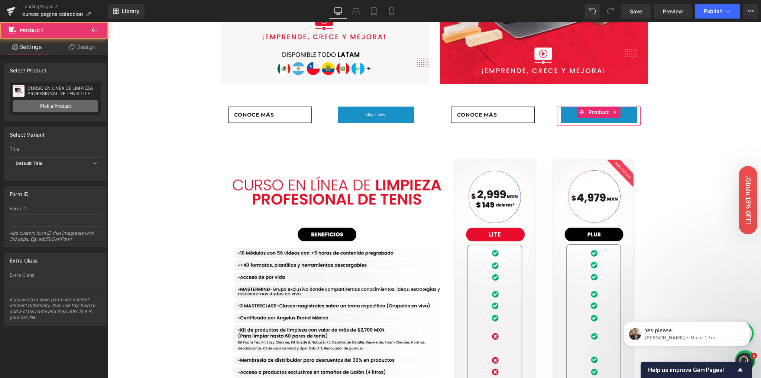
click at [59, 104] on link "Pick a Product" at bounding box center [55, 106] width 85 height 12
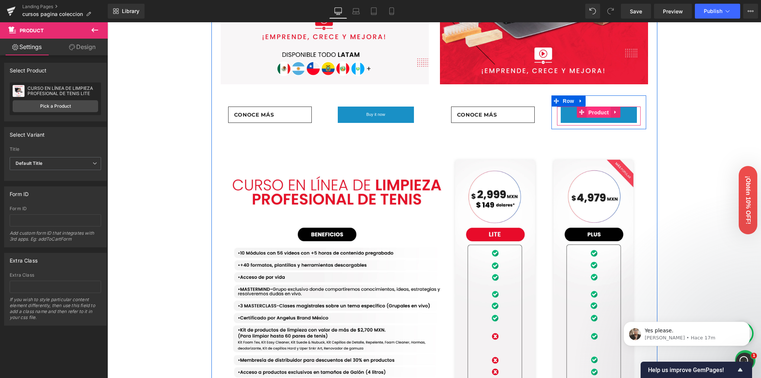
click at [589, 118] on span "Product" at bounding box center [599, 112] width 24 height 11
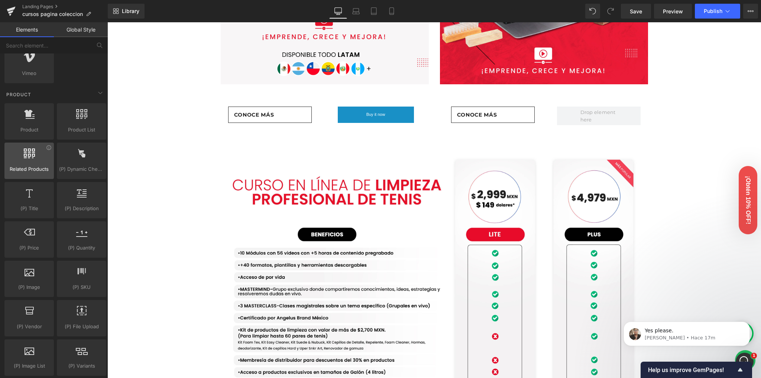
scroll to position [595, 0]
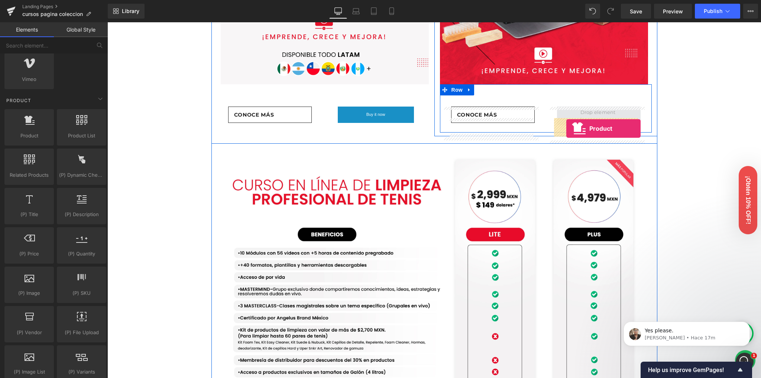
drag, startPoint x: 136, startPoint y: 143, endPoint x: 566, endPoint y: 129, distance: 430.9
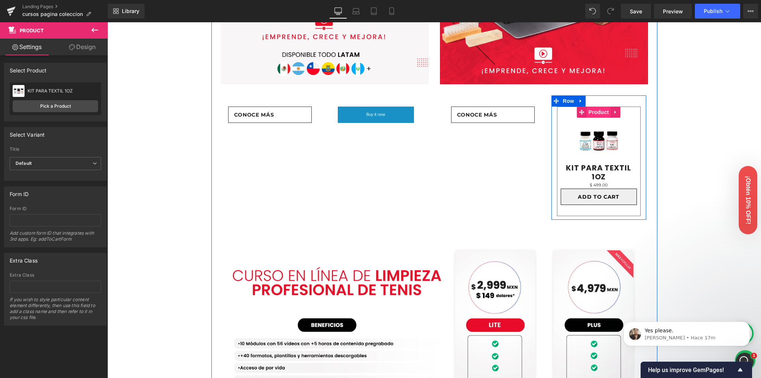
click at [598, 118] on span "Product" at bounding box center [599, 112] width 24 height 11
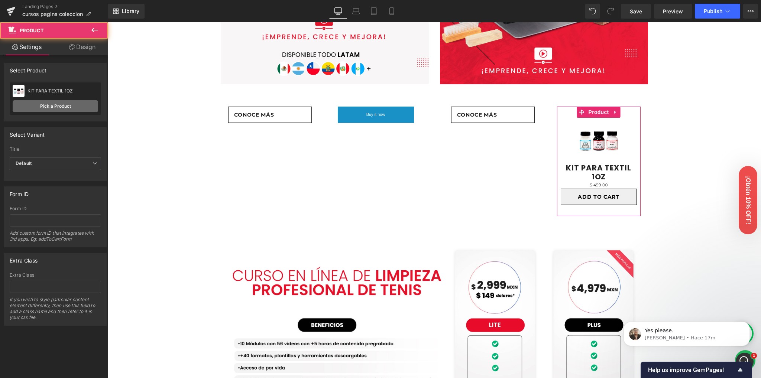
click at [42, 101] on link "Pick a Product" at bounding box center [55, 106] width 85 height 12
click at [42, 103] on link "Pick a Product" at bounding box center [55, 106] width 85 height 12
click at [58, 107] on link "Pick a Product" at bounding box center [55, 106] width 85 height 12
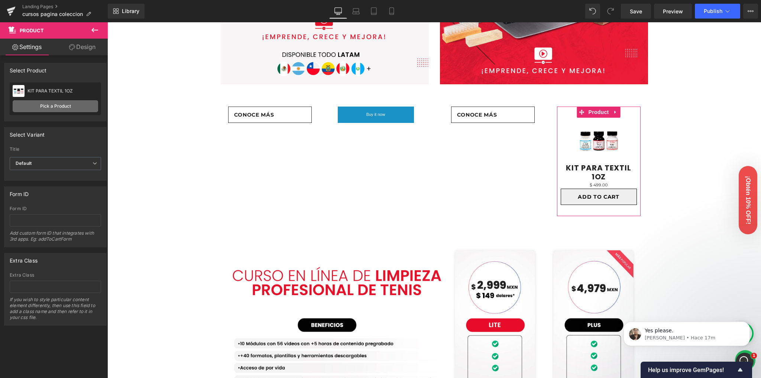
click at [58, 107] on link "Pick a Product" at bounding box center [55, 106] width 85 height 12
click at [639, 12] on span "Save" at bounding box center [636, 11] width 12 height 8
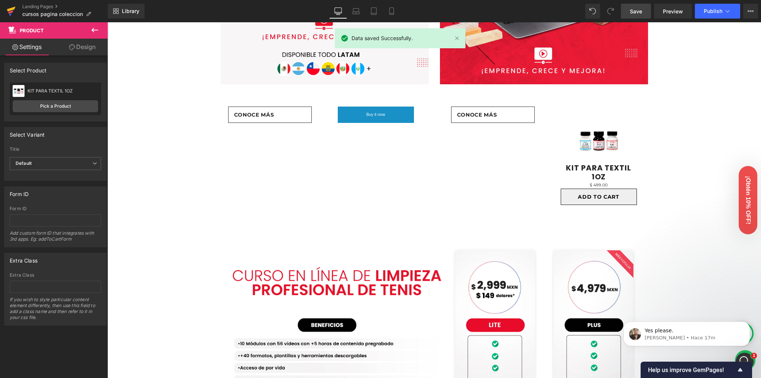
click at [10, 11] on icon at bounding box center [11, 11] width 9 height 19
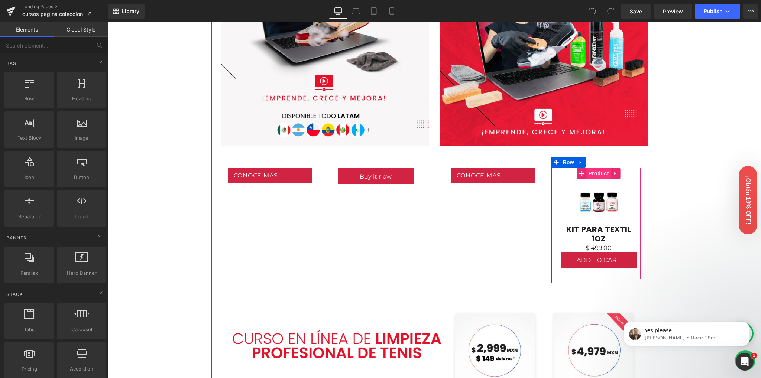
click at [596, 172] on span "Product" at bounding box center [599, 173] width 24 height 11
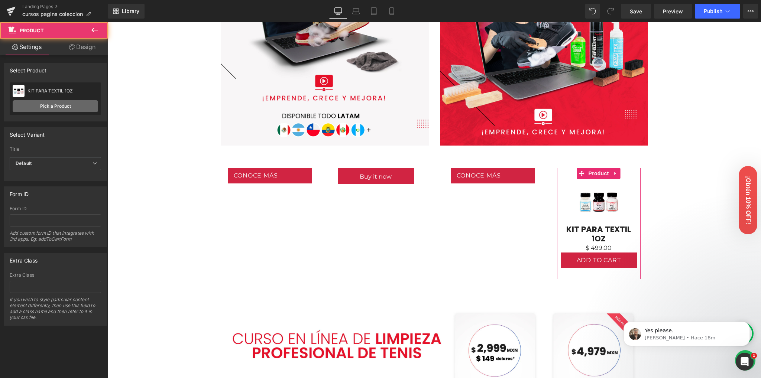
click at [31, 107] on link "Pick a Product" at bounding box center [55, 106] width 85 height 12
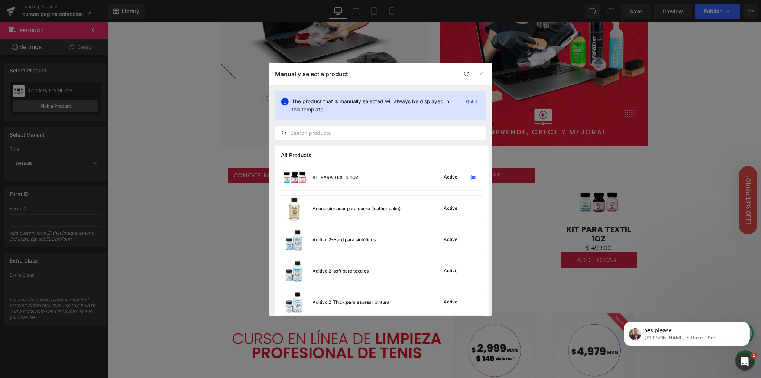
click at [337, 136] on input "text" at bounding box center [380, 133] width 210 height 9
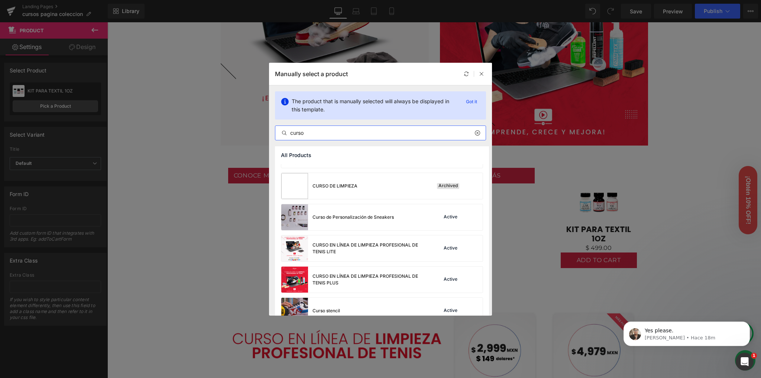
scroll to position [76, 0]
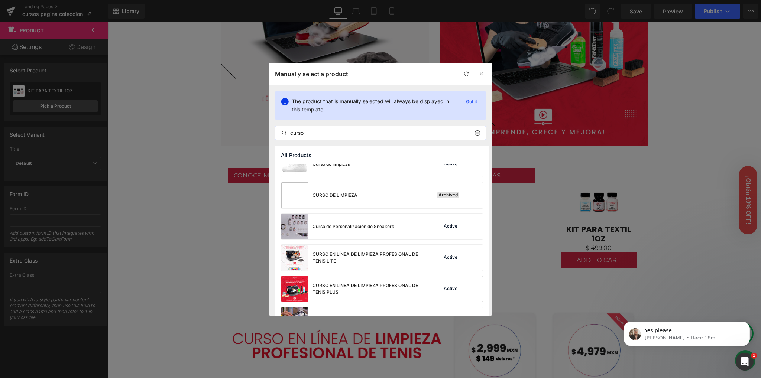
type input "curso"
drag, startPoint x: 342, startPoint y: 280, endPoint x: 242, endPoint y: 251, distance: 104.0
click at [342, 280] on div "CURSO EN LÍNEA DE LIMPIEZA PROFESIONAL DE TENIS PLUS" at bounding box center [352, 289] width 143 height 26
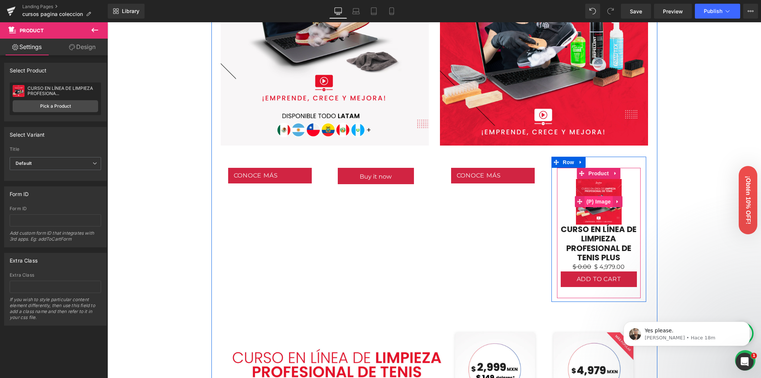
click at [594, 200] on span "(P) Image" at bounding box center [598, 201] width 28 height 11
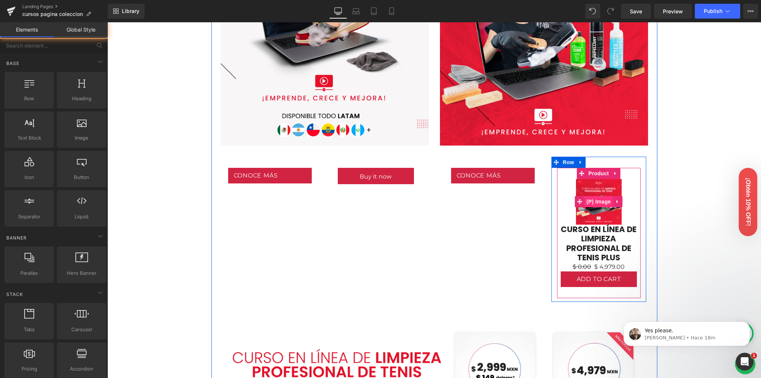
scroll to position [408, 0]
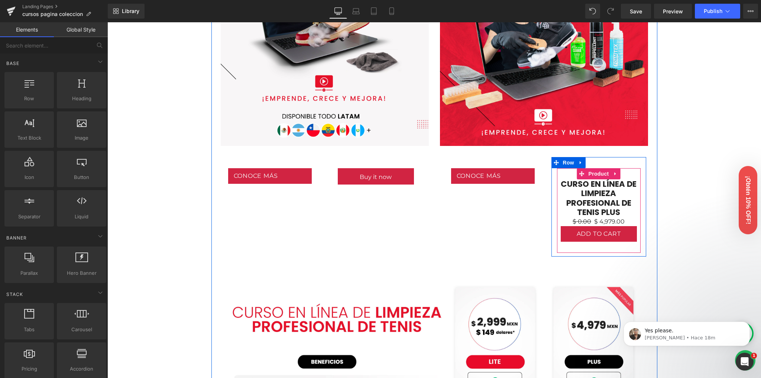
click at [597, 187] on link "CURSO EN LÍNEA DE LIMPIEZA PROFESIONAL DE TENIS PLUS" at bounding box center [599, 198] width 76 height 38
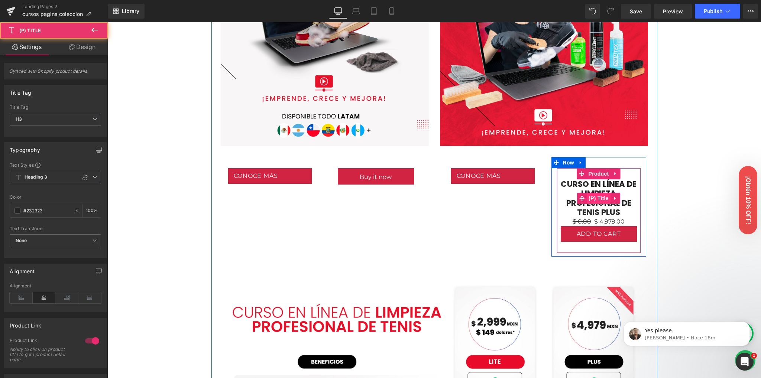
click at [595, 197] on span "(P) Title" at bounding box center [599, 198] width 24 height 11
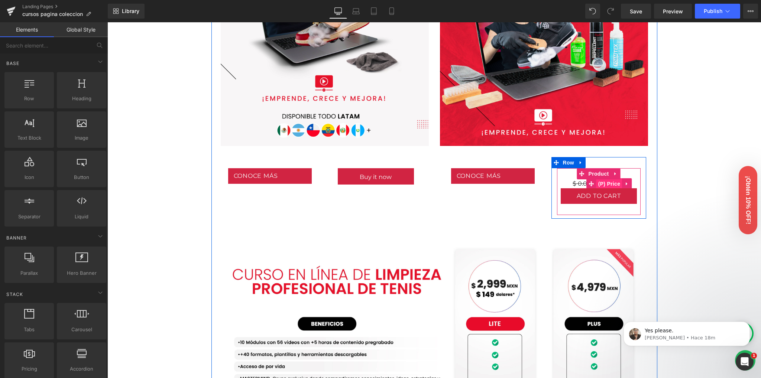
click at [599, 184] on span "(P) Price" at bounding box center [609, 183] width 26 height 11
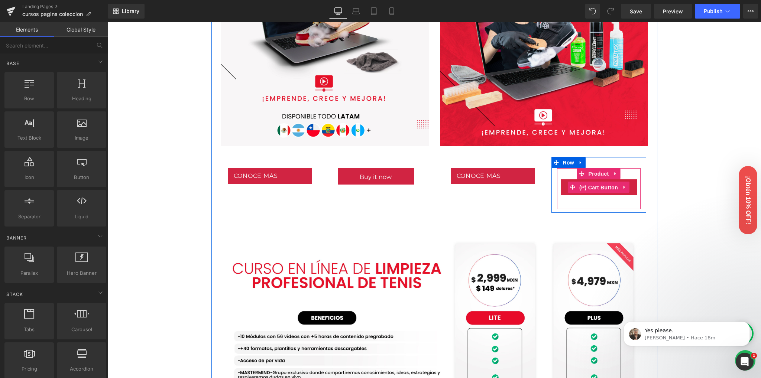
click at [595, 185] on span "(P) Cart Button" at bounding box center [598, 187] width 42 height 11
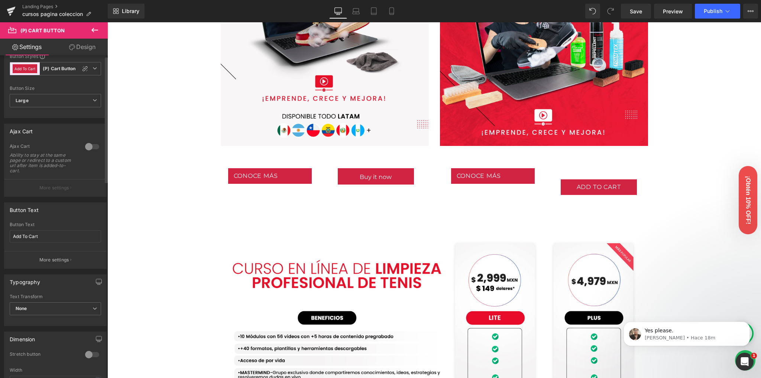
scroll to position [0, 0]
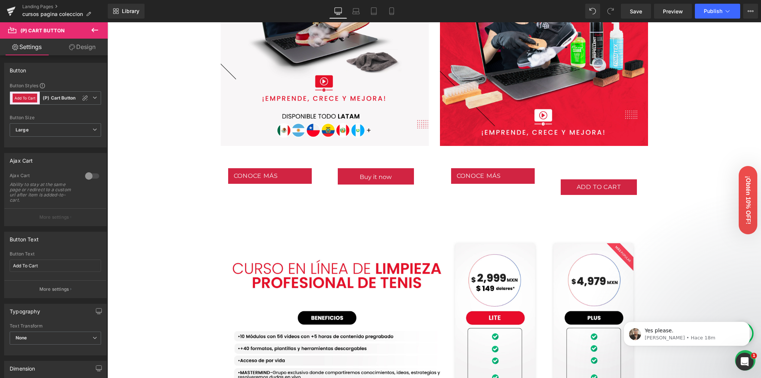
click at [701, 173] on div "Image Row Image Row Conoce nuestras versiones Heading Row Lite Heading Plus Hea…" at bounding box center [434, 354] width 654 height 1425
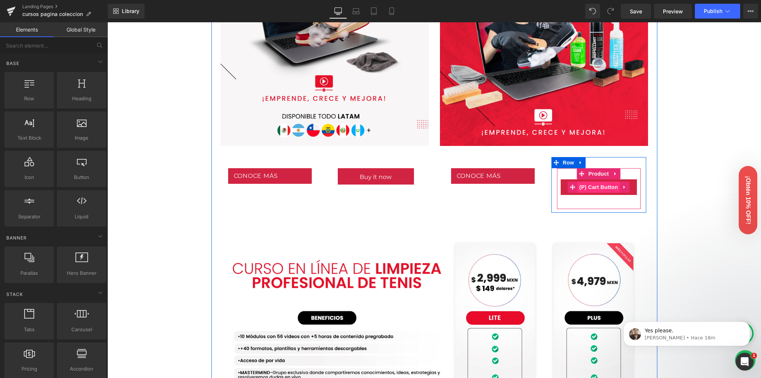
click at [596, 187] on span "(P) Cart Button" at bounding box center [598, 187] width 42 height 11
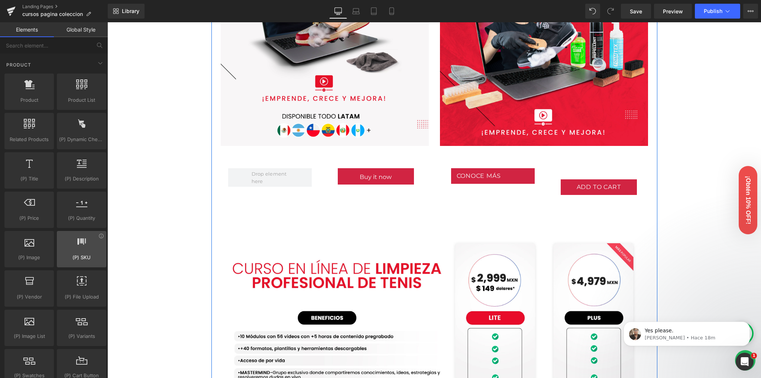
scroll to position [595, 0]
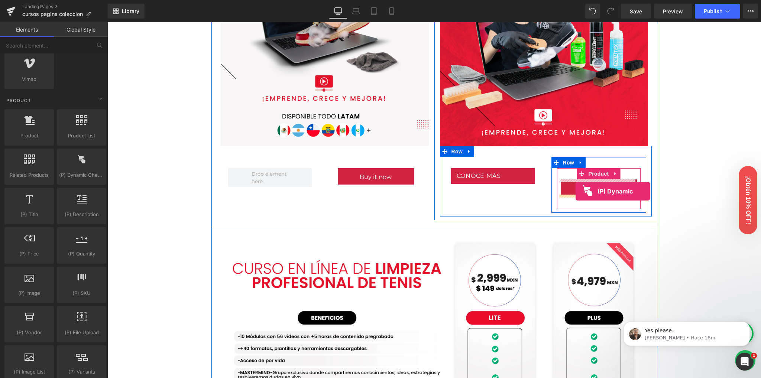
drag, startPoint x: 185, startPoint y: 185, endPoint x: 576, endPoint y: 191, distance: 391.0
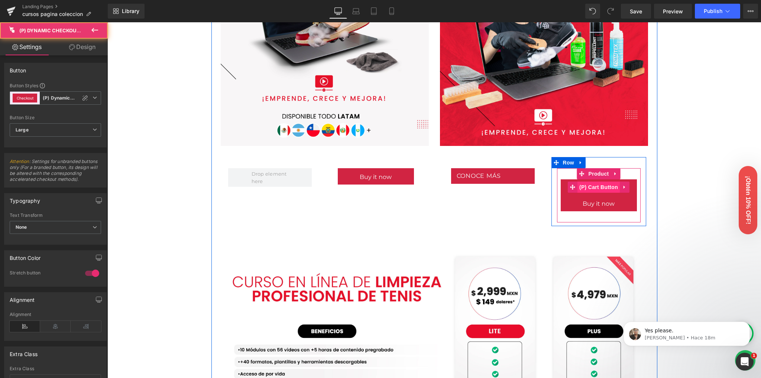
click at [592, 187] on span "(P) Cart Button" at bounding box center [598, 187] width 42 height 11
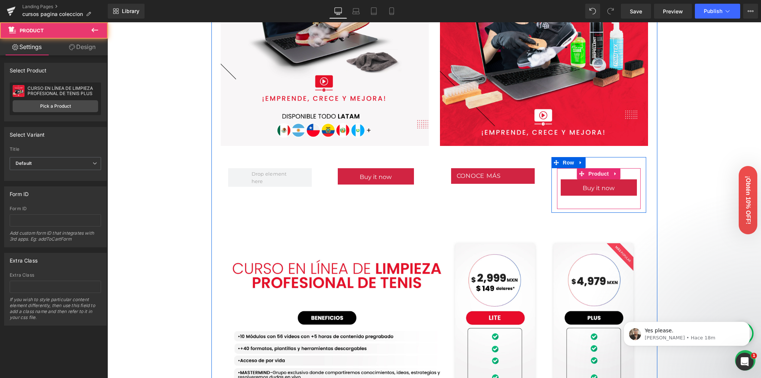
click at [626, 172] on div "Buy it now (P) Dynamic Checkout Button Product" at bounding box center [599, 188] width 84 height 41
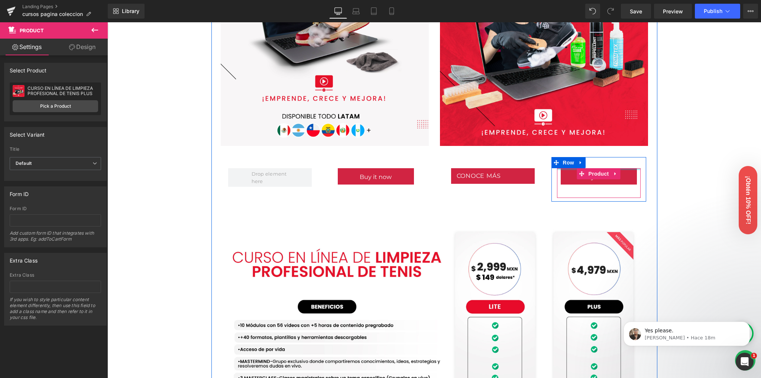
drag, startPoint x: 626, startPoint y: 174, endPoint x: 626, endPoint y: 162, distance: 11.1
click at [626, 162] on div "Buy it now (P) Dynamic Checkout Button Product Row" at bounding box center [598, 179] width 95 height 45
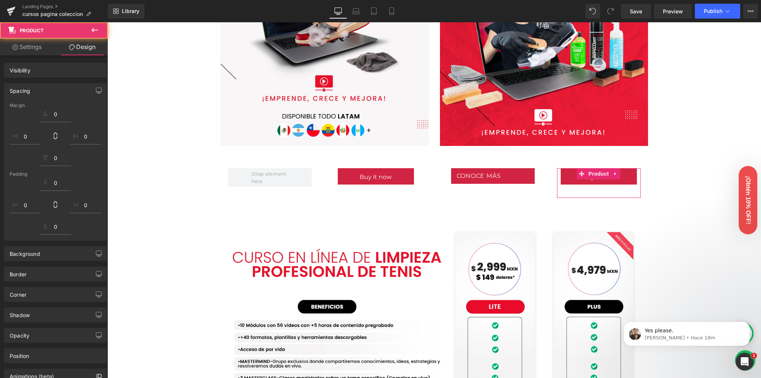
click at [701, 158] on div "Image Row Image Row Conoce nuestras versiones Heading Row Lite Heading Plus Hea…" at bounding box center [434, 349] width 654 height 1414
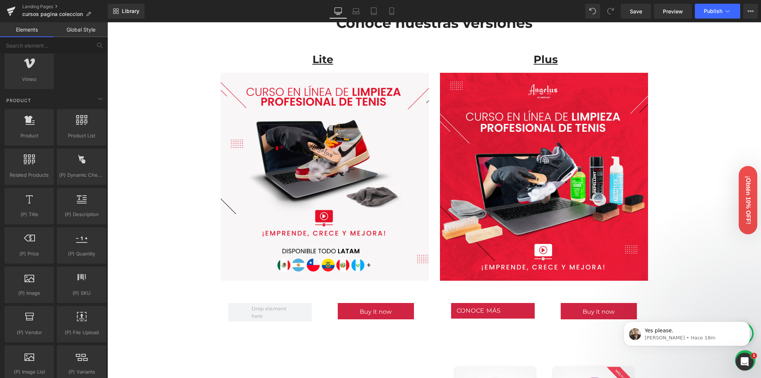
scroll to position [309, 0]
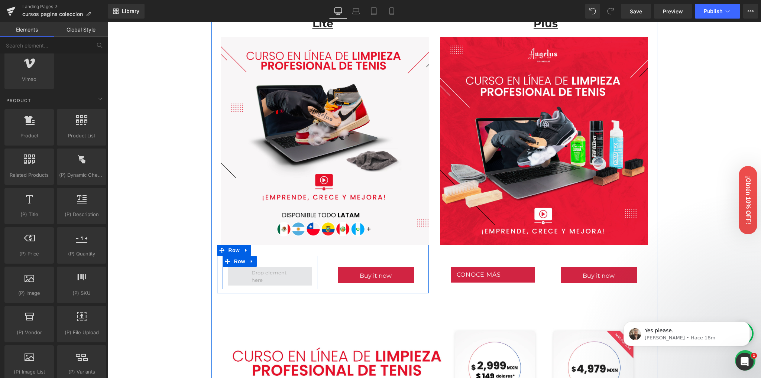
click at [259, 275] on span at bounding box center [270, 276] width 42 height 19
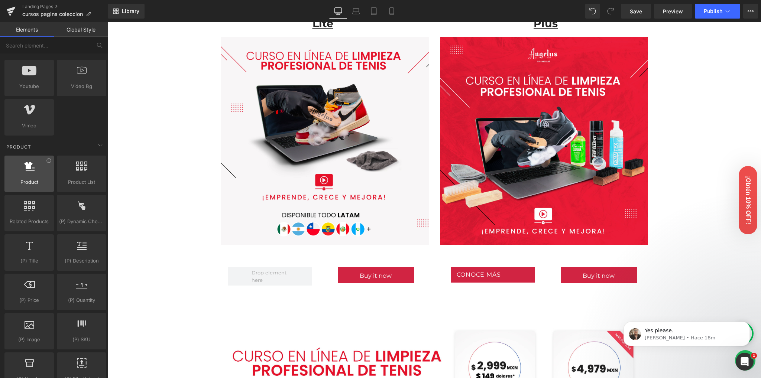
scroll to position [545, 0]
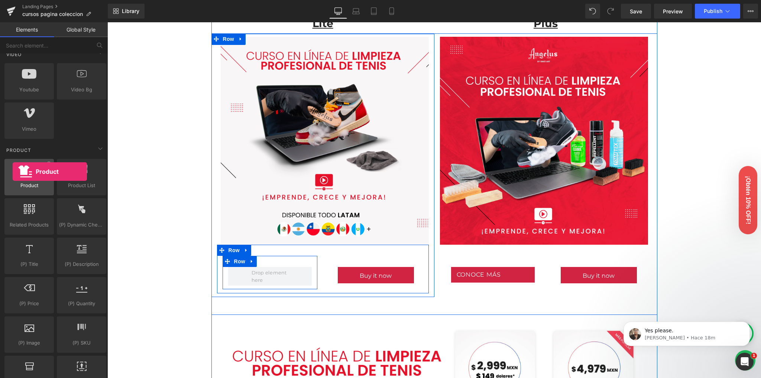
drag, startPoint x: 27, startPoint y: 168, endPoint x: 13, endPoint y: 172, distance: 14.5
click at [13, 172] on div at bounding box center [29, 173] width 45 height 17
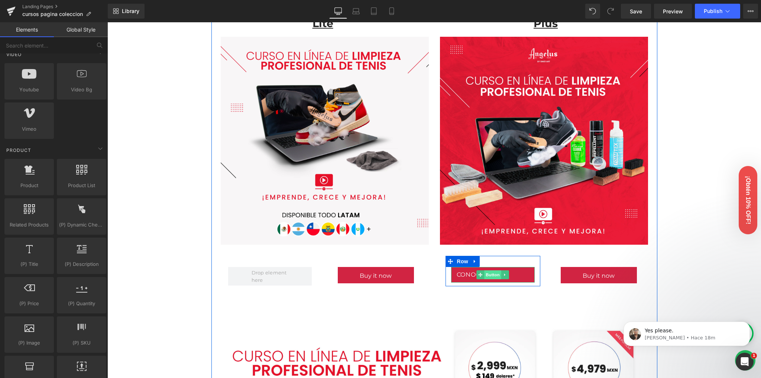
click at [490, 272] on span "Button" at bounding box center [492, 275] width 17 height 9
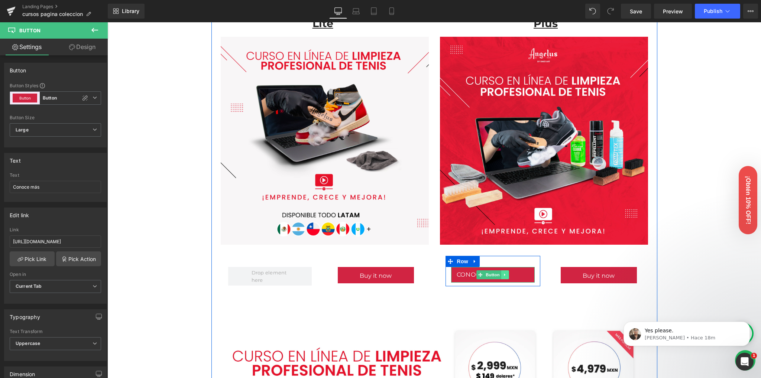
click at [503, 273] on icon at bounding box center [505, 275] width 4 height 4
click at [499, 275] on icon at bounding box center [501, 275] width 4 height 4
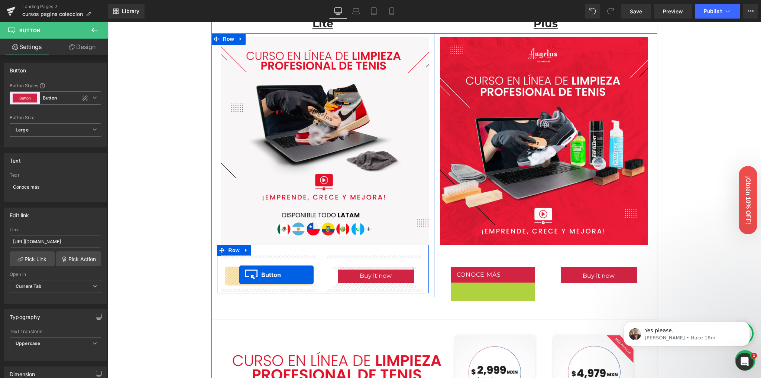
drag, startPoint x: 485, startPoint y: 290, endPoint x: 239, endPoint y: 275, distance: 245.7
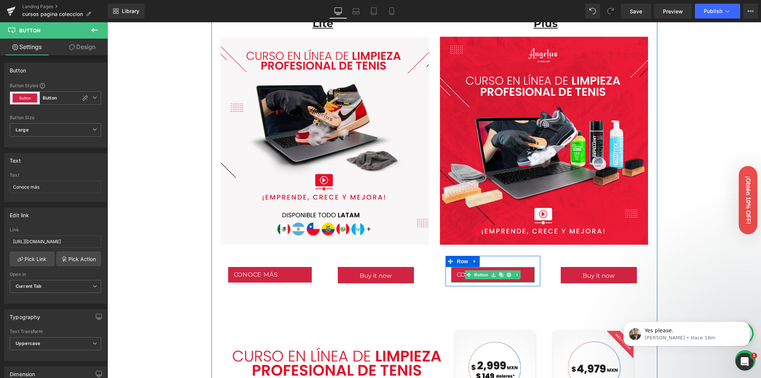
click at [473, 276] on div "Conoce más Button" at bounding box center [493, 275] width 84 height 16
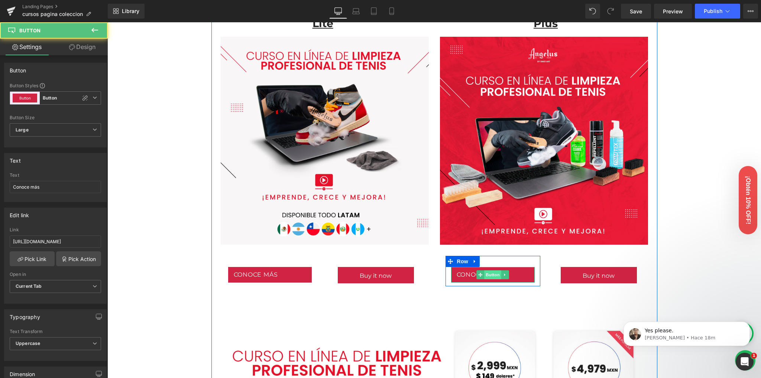
click at [488, 276] on span "Button" at bounding box center [492, 275] width 17 height 9
click at [458, 275] on span "Conoce más" at bounding box center [479, 275] width 44 height 8
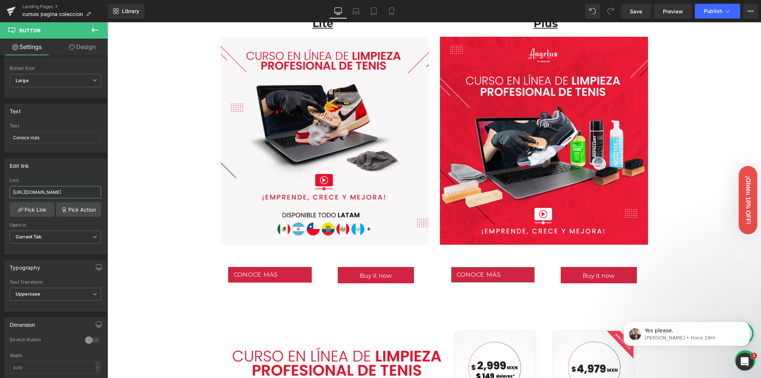
scroll to position [0, 110]
drag, startPoint x: 174, startPoint y: 213, endPoint x: 111, endPoint y: 190, distance: 66.3
click at [68, 188] on input "https://angelusbrand.mx/pages/curso-profesional-de-limpieza-tenis-en-linea-sin-…" at bounding box center [55, 192] width 91 height 12
click at [79, 191] on input "https://angelusbrand.mx/pages/curso-profesional-de-limpieza-tenis-en-linea-sin-…" at bounding box center [55, 192] width 91 height 12
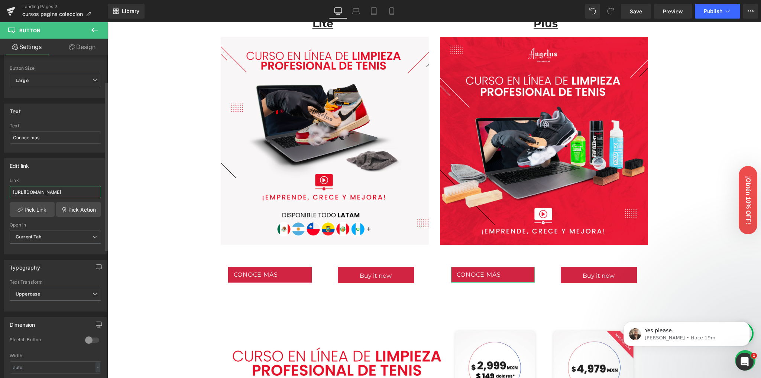
click at [79, 191] on input "https://angelusbrand.mx/pages/curso-profesional-de-limpieza-tenis-en-linea-sin-…" at bounding box center [55, 192] width 91 height 12
paste input "limpieza-tenis-online"
type input "https://angelusbrand.mx/pages/limpieza-tenis-online"
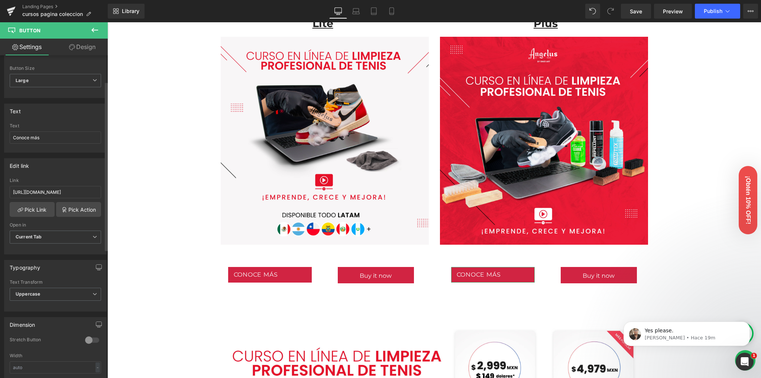
click at [67, 167] on div "Edit link" at bounding box center [55, 166] width 102 height 14
click at [633, 14] on span "Save" at bounding box center [636, 11] width 12 height 8
click at [708, 14] on span "Publish" at bounding box center [713, 11] width 19 height 6
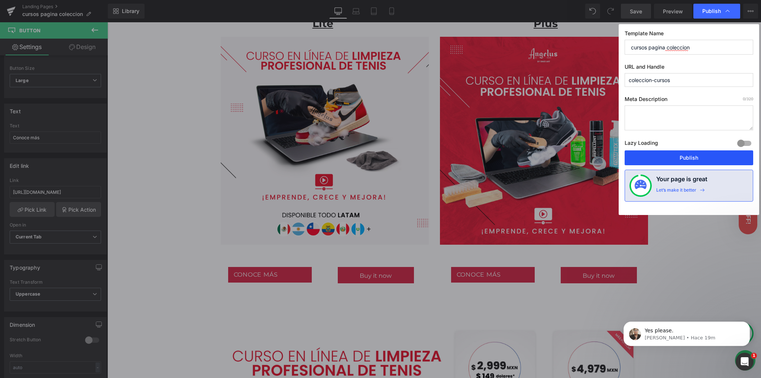
drag, startPoint x: 664, startPoint y: 155, endPoint x: 69, endPoint y: 100, distance: 597.4
click at [664, 155] on button "Publish" at bounding box center [689, 157] width 129 height 15
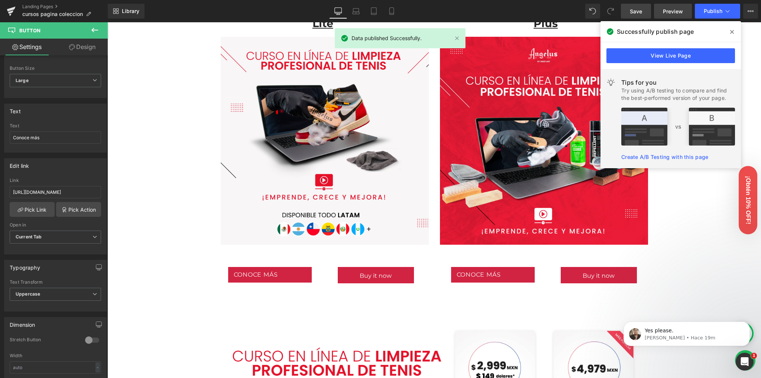
click at [681, 13] on span "Preview" at bounding box center [673, 11] width 20 height 8
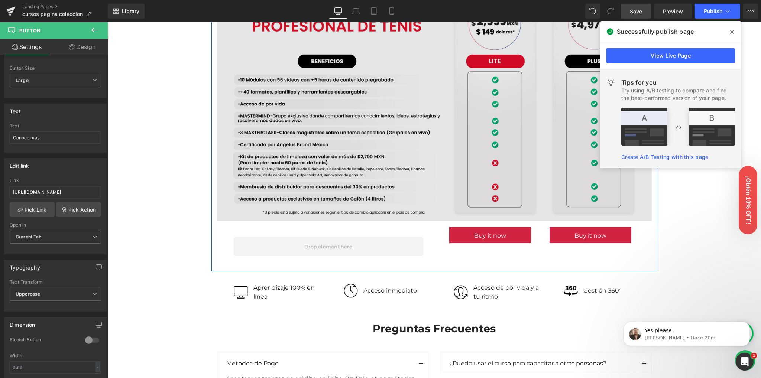
scroll to position [655, 0]
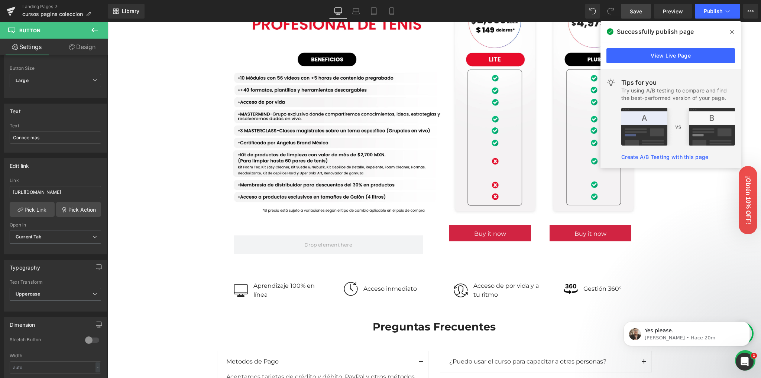
click at [731, 33] on icon at bounding box center [732, 32] width 4 height 4
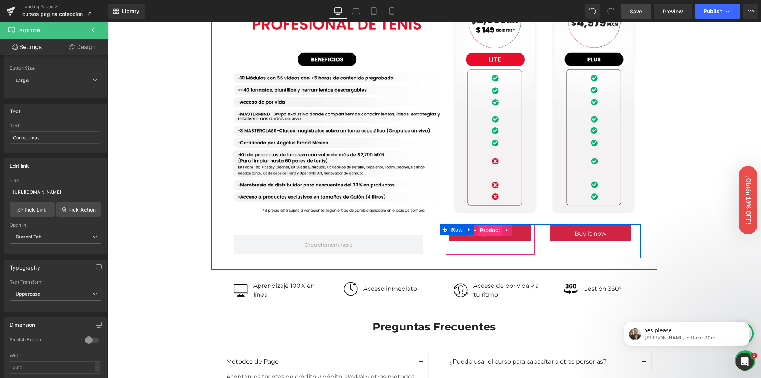
click at [488, 230] on span "Product" at bounding box center [490, 230] width 24 height 11
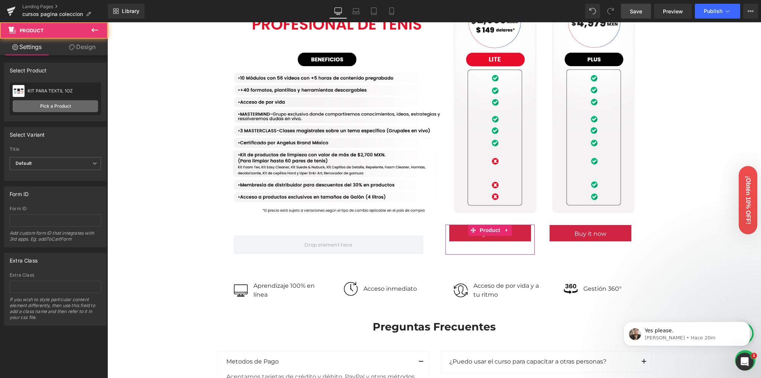
click at [52, 104] on link "Pick a Product" at bounding box center [55, 106] width 85 height 12
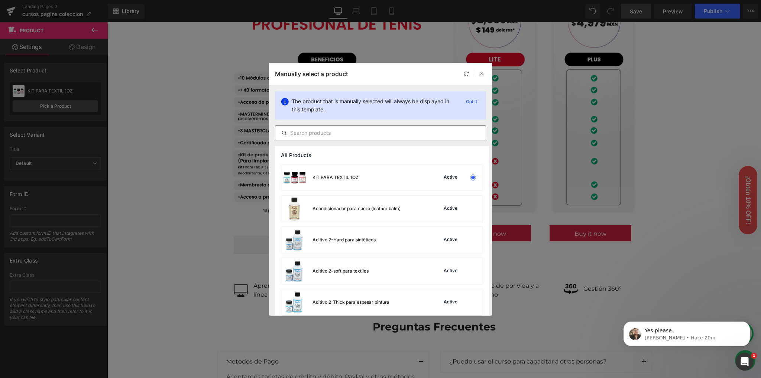
click at [338, 131] on input "text" at bounding box center [380, 133] width 210 height 9
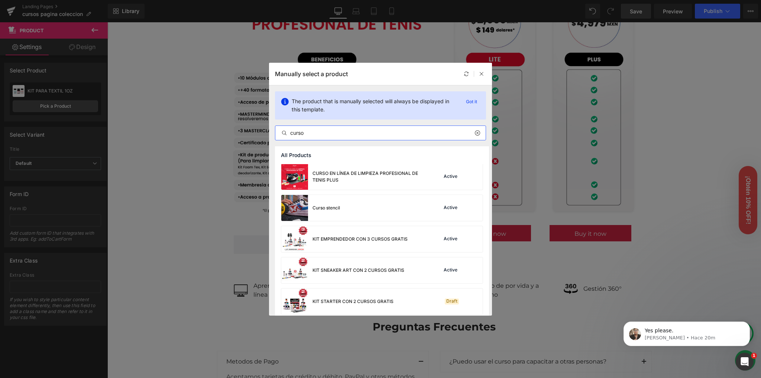
scroll to position [125, 0]
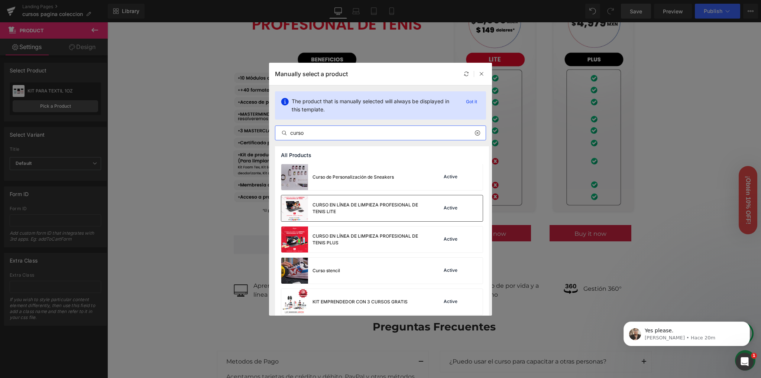
type input "curso"
drag, startPoint x: 353, startPoint y: 210, endPoint x: 265, endPoint y: 187, distance: 91.8
click at [353, 210] on div "CURSO EN LÍNEA DE LIMPIEZA PROFESIONAL DE TENIS LITE" at bounding box center [367, 208] width 111 height 13
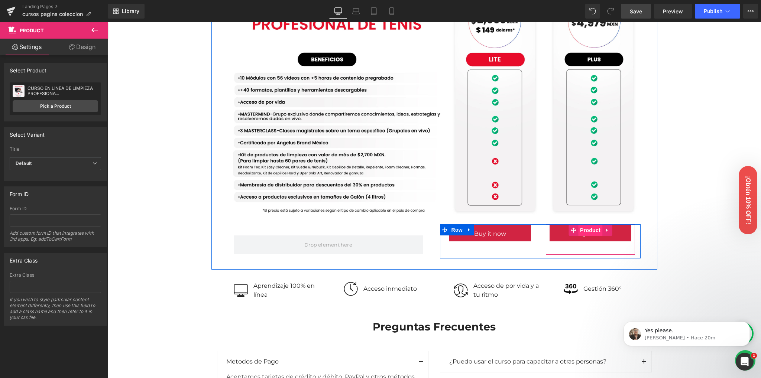
click at [584, 228] on span "Product" at bounding box center [590, 230] width 24 height 11
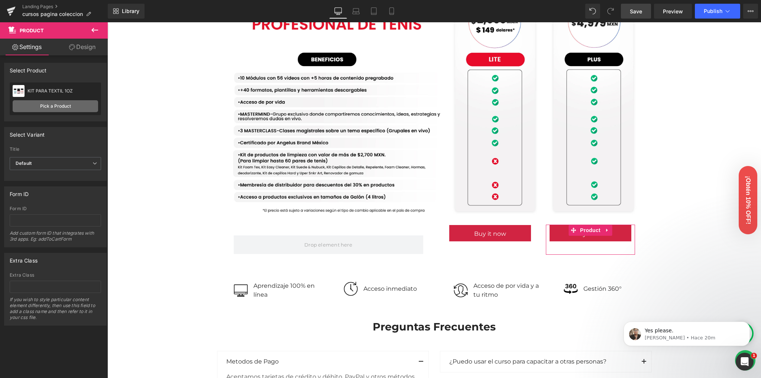
click at [78, 103] on link "Pick a Product" at bounding box center [55, 106] width 85 height 12
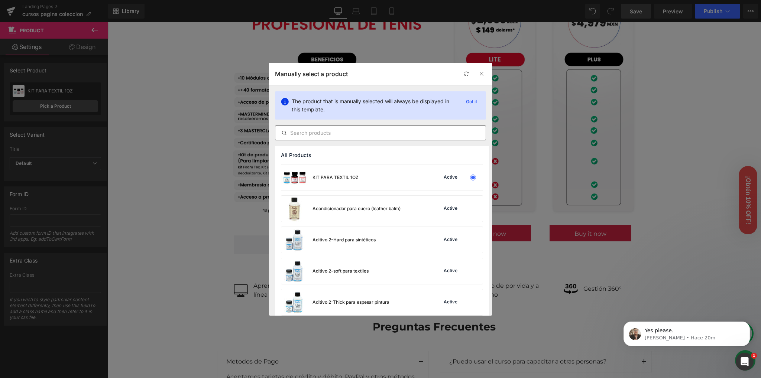
click at [333, 135] on input "text" at bounding box center [380, 133] width 210 height 9
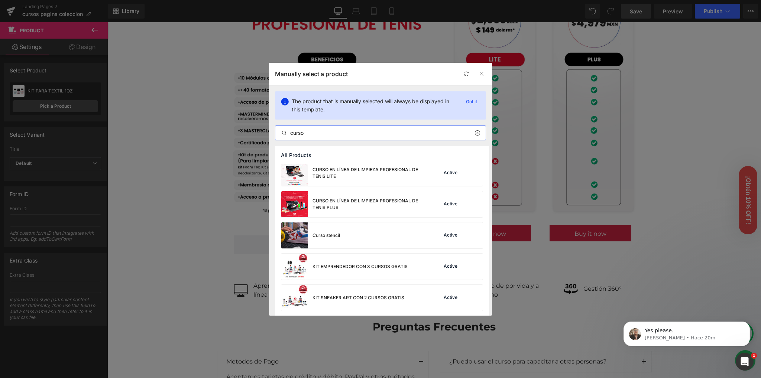
scroll to position [157, 0]
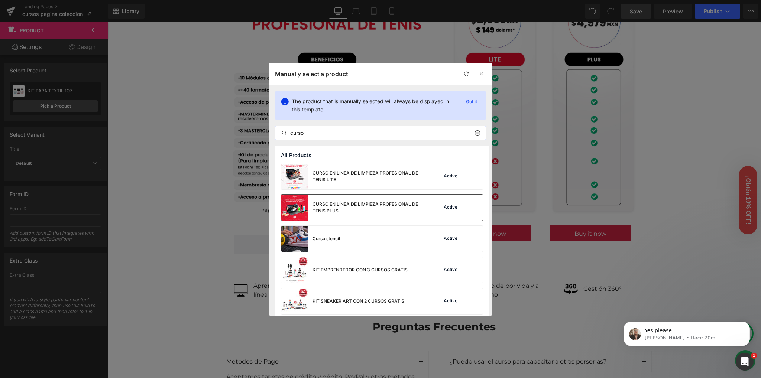
type input "curso"
click at [352, 207] on div "CURSO EN LÍNEA DE LIMPIEZA PROFESIONAL DE TENIS PLUS" at bounding box center [367, 207] width 111 height 13
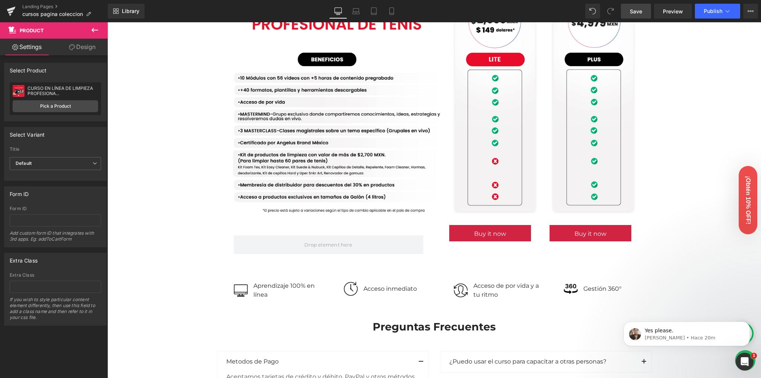
click at [638, 11] on span "Save" at bounding box center [636, 11] width 12 height 8
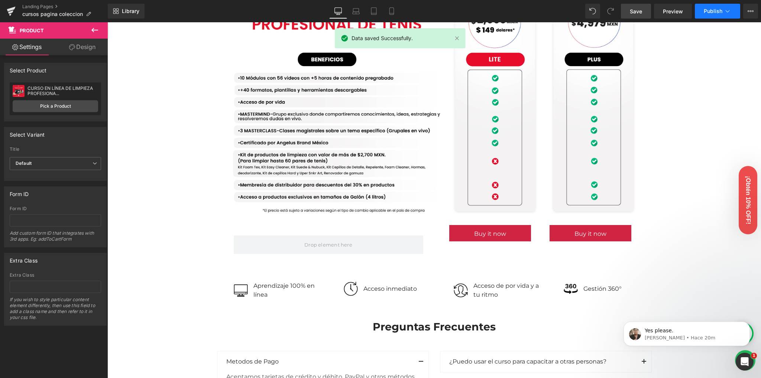
click at [713, 9] on span "Publish" at bounding box center [713, 11] width 19 height 6
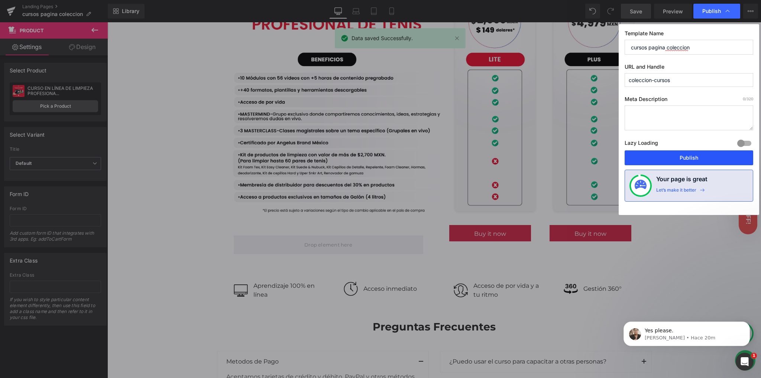
click at [696, 157] on button "Publish" at bounding box center [689, 157] width 129 height 15
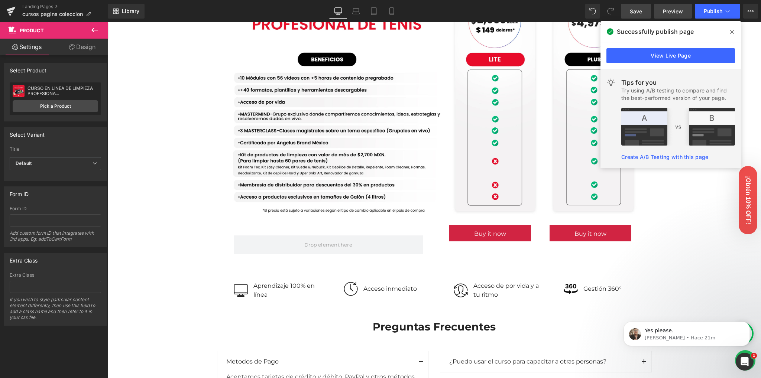
click at [674, 9] on span "Preview" at bounding box center [673, 11] width 20 height 8
click at [731, 29] on icon at bounding box center [732, 32] width 4 height 6
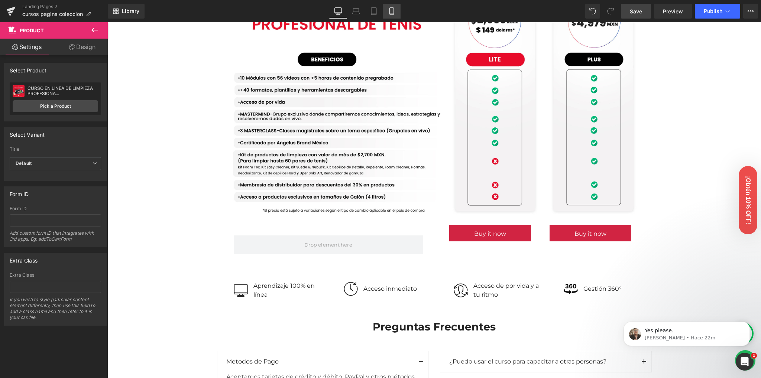
click at [396, 13] on link "Mobile" at bounding box center [392, 11] width 18 height 15
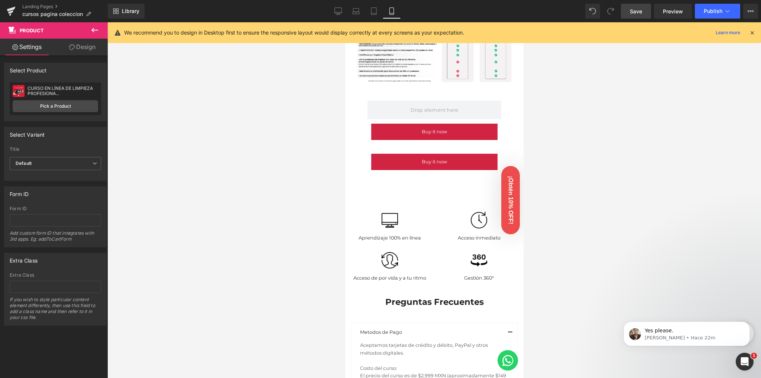
scroll to position [529, 0]
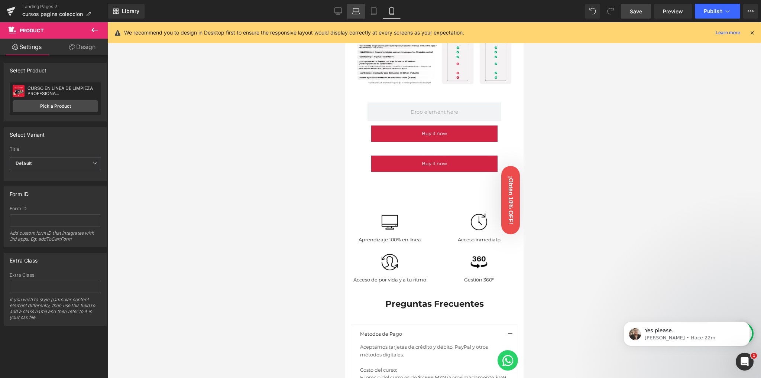
click at [350, 10] on link "Laptop" at bounding box center [356, 11] width 18 height 15
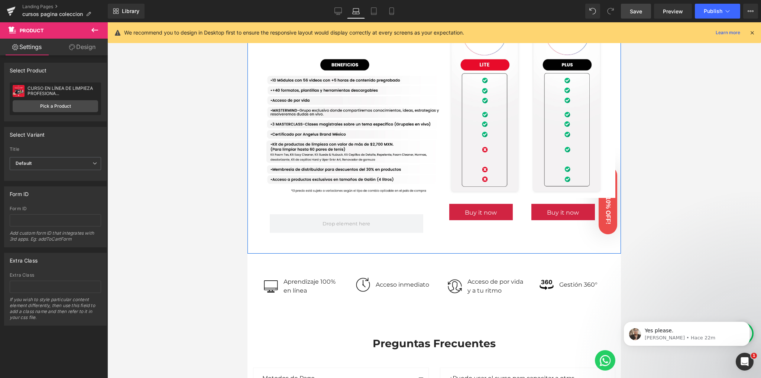
scroll to position [606, 0]
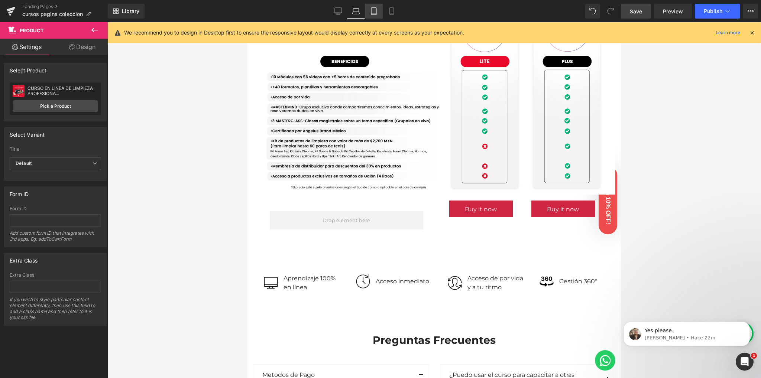
click at [374, 12] on icon at bounding box center [373, 10] width 7 height 7
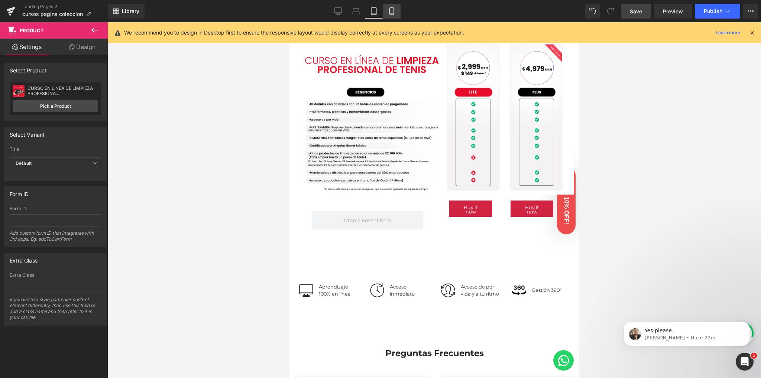
click at [391, 11] on icon at bounding box center [391, 10] width 7 height 7
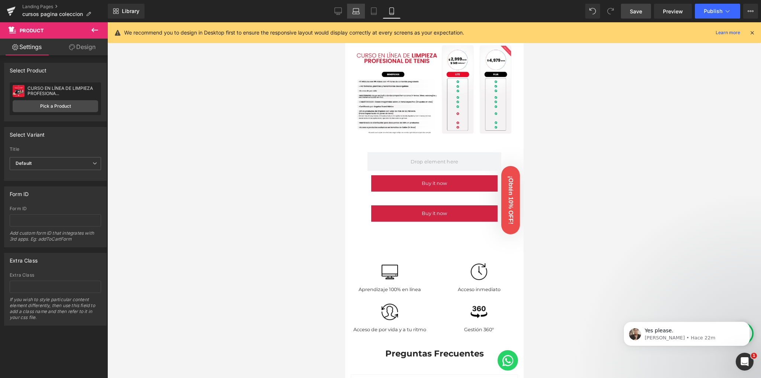
click at [361, 10] on link "Laptop" at bounding box center [356, 11] width 18 height 15
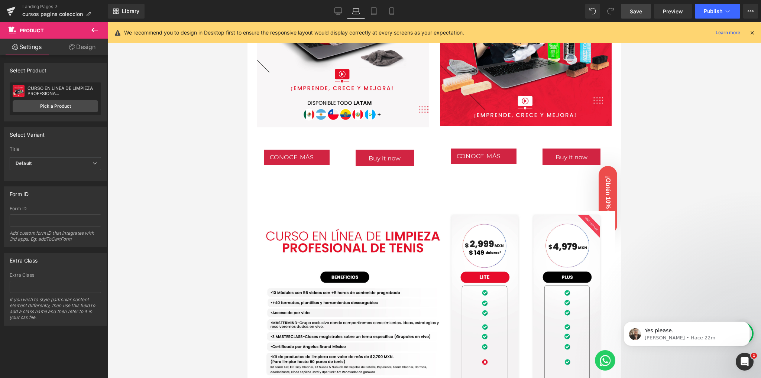
scroll to position [359, 0]
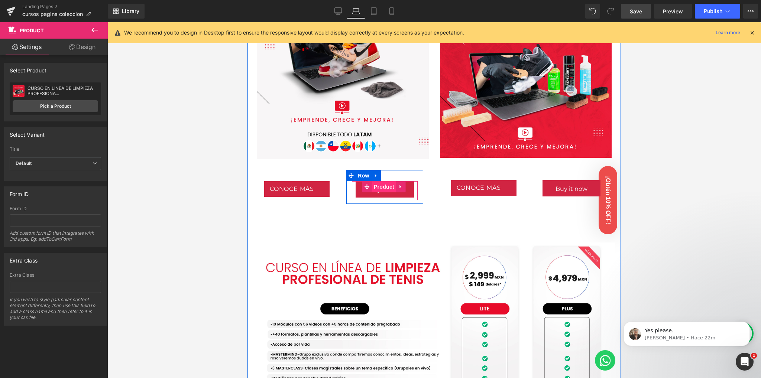
click at [385, 182] on span "Product" at bounding box center [384, 186] width 24 height 11
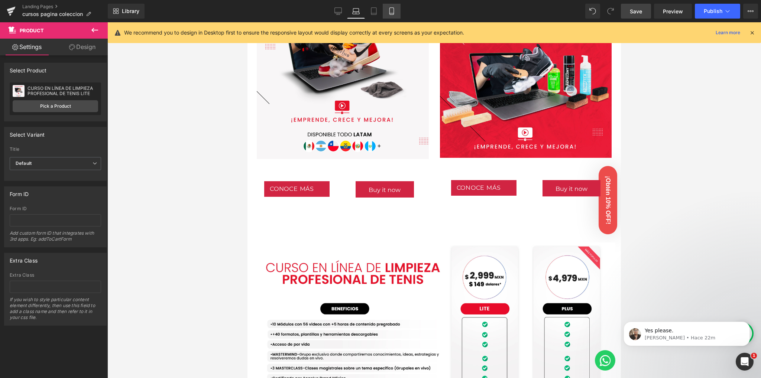
click at [390, 6] on link "Mobile" at bounding box center [392, 11] width 18 height 15
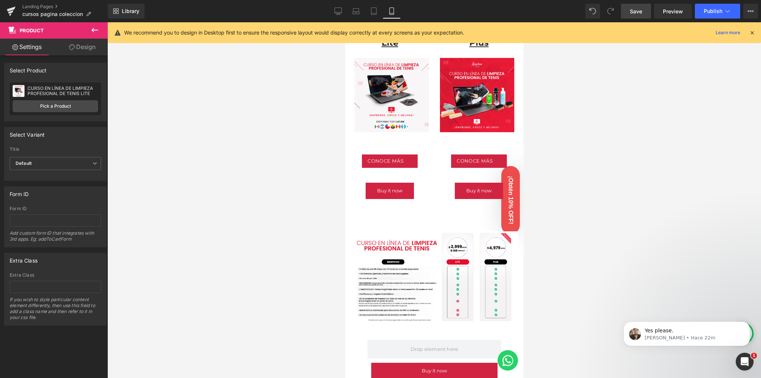
scroll to position [288, 0]
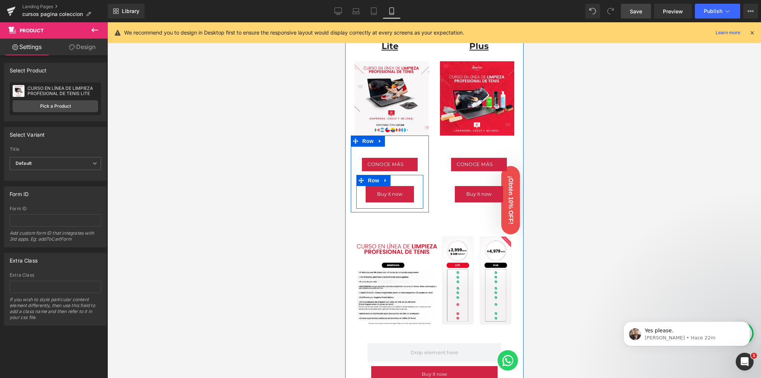
click at [398, 175] on div "Buy it now (P) Dynamic Checkout Button Product Row" at bounding box center [389, 192] width 67 height 34
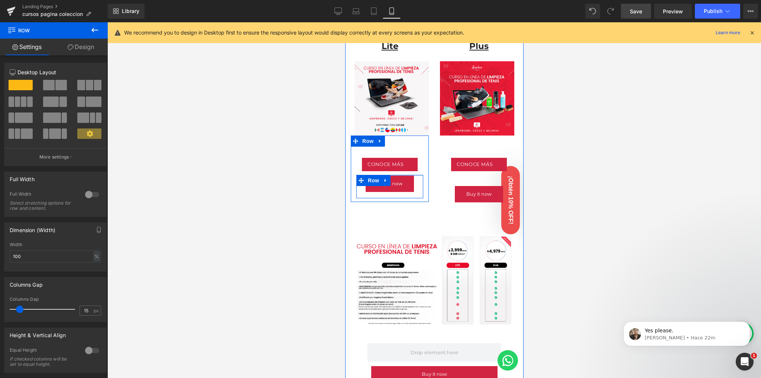
drag, startPoint x: 398, startPoint y: 170, endPoint x: 399, endPoint y: 160, distance: 10.4
click at [399, 160] on div "Conoce más Button Row Buy it now (P) Dynamic Checkout Button Product Row Row" at bounding box center [389, 169] width 78 height 67
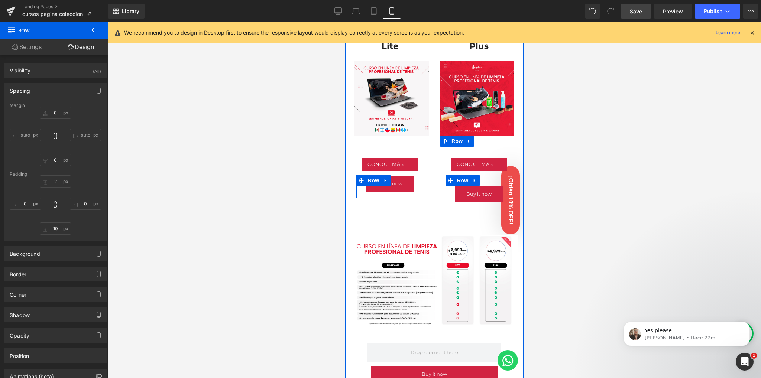
click at [486, 175] on div "Buy it now (P) Dynamic Checkout Button Product Row" at bounding box center [478, 197] width 67 height 45
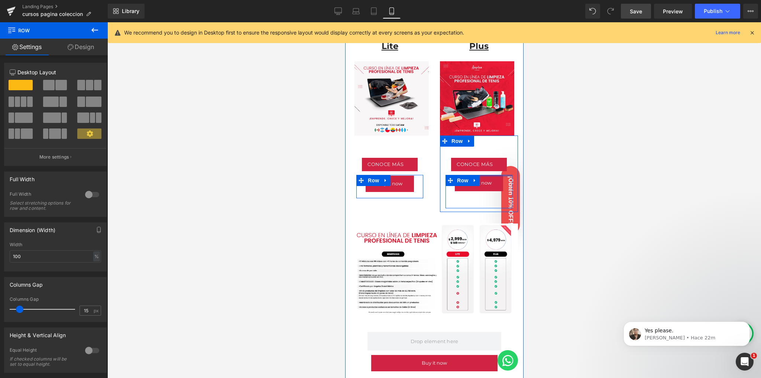
drag, startPoint x: 490, startPoint y: 166, endPoint x: 490, endPoint y: 154, distance: 11.5
click at [490, 154] on div "Conoce más Button Row Buy it now (P) Dynamic Checkout Button Product Row Row" at bounding box center [479, 174] width 78 height 77
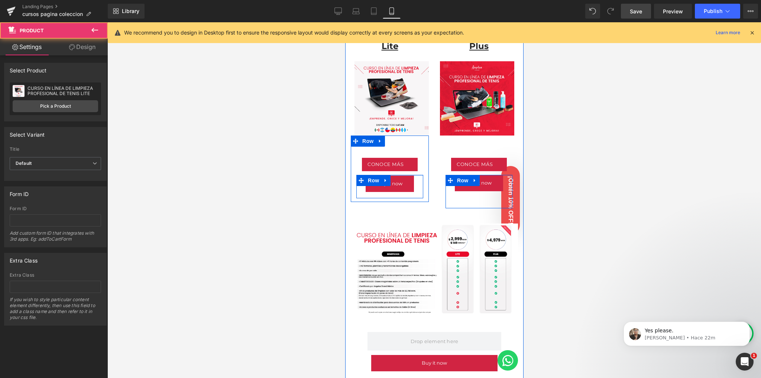
click at [412, 175] on div "Buy it now (P) Dynamic Checkout Button Product Row" at bounding box center [389, 186] width 67 height 23
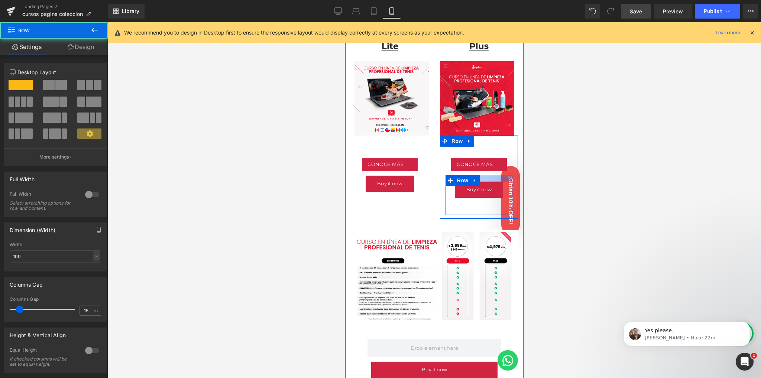
drag, startPoint x: 493, startPoint y: 166, endPoint x: 491, endPoint y: 173, distance: 7.1
click at [491, 175] on div "Buy it now (P) Dynamic Checkout Button Product Row" at bounding box center [478, 195] width 67 height 40
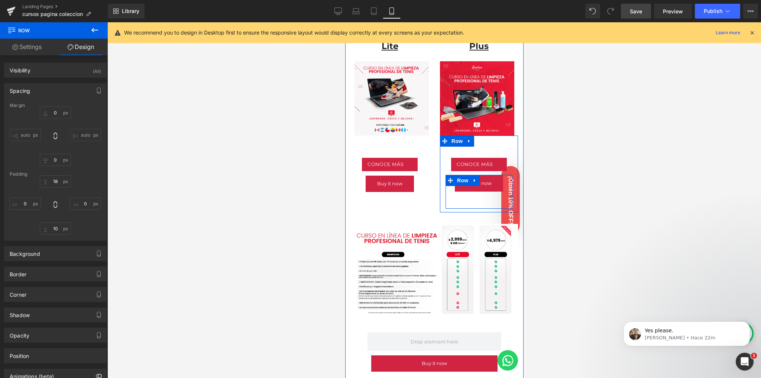
drag, startPoint x: 490, startPoint y: 171, endPoint x: 492, endPoint y: 164, distance: 6.7
click at [492, 164] on div "Conoce más Button Row Buy it now (P) Dynamic Checkout Button Product Row Row" at bounding box center [479, 174] width 78 height 77
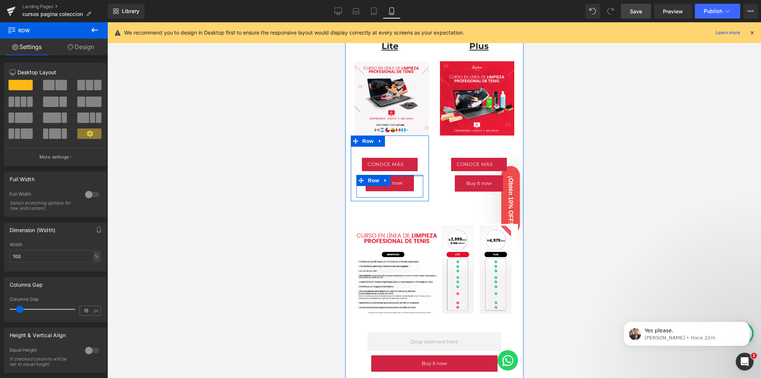
click at [416, 164] on div "Conoce más Button Row Buy it now (P) Dynamic Checkout Button Product Row Row" at bounding box center [389, 169] width 78 height 66
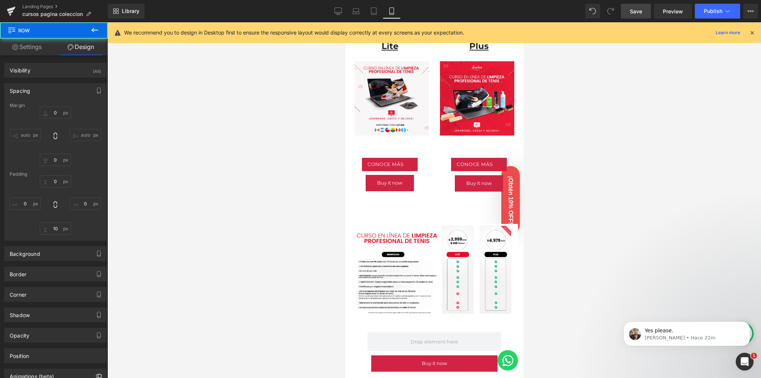
click at [304, 166] on div at bounding box center [434, 200] width 654 height 356
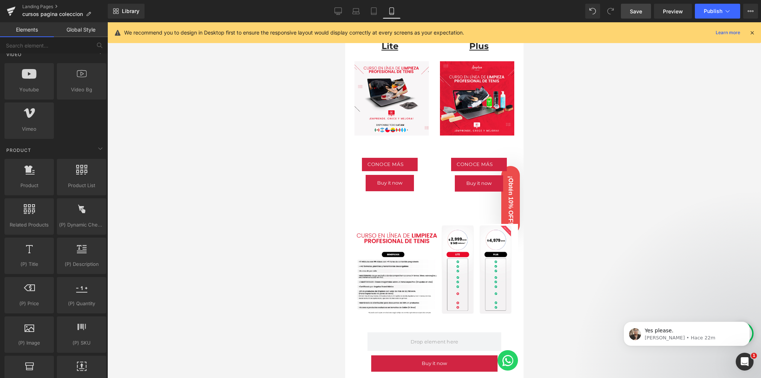
click at [642, 14] on span "Save" at bounding box center [636, 11] width 12 height 8
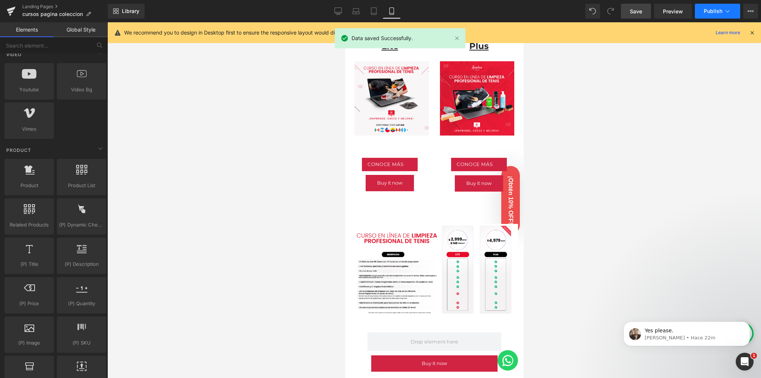
click at [714, 4] on button "Publish" at bounding box center [717, 11] width 45 height 15
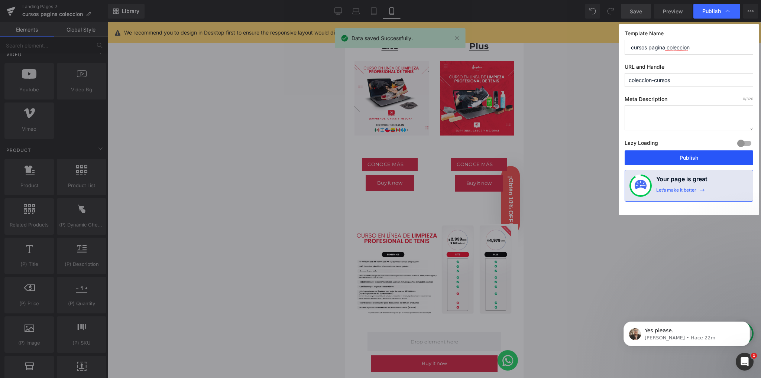
click at [667, 156] on button "Publish" at bounding box center [689, 157] width 129 height 15
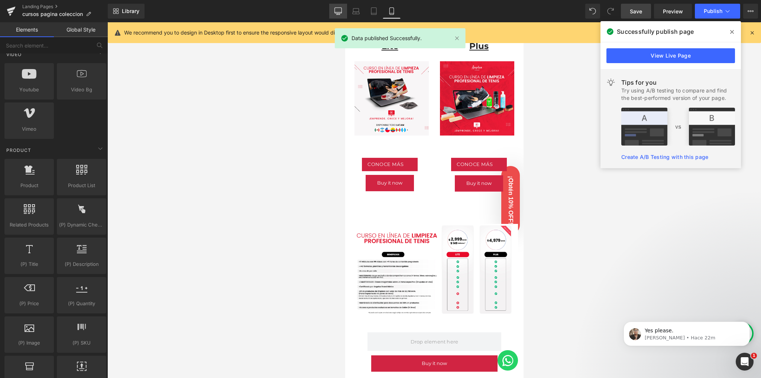
click at [331, 10] on link "Desktop" at bounding box center [338, 11] width 18 height 15
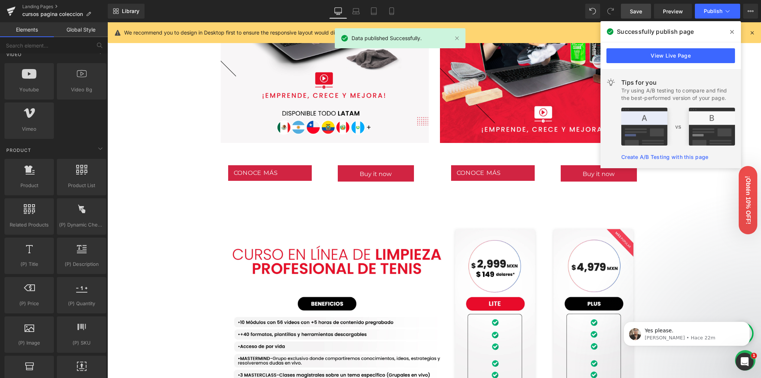
scroll to position [407, 0]
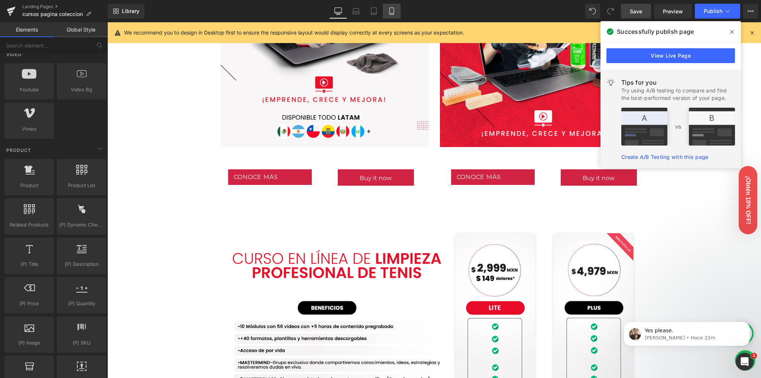
click at [388, 8] on icon at bounding box center [391, 10] width 7 height 7
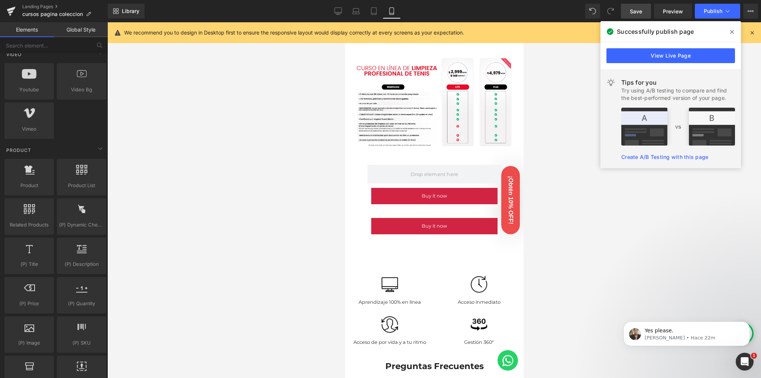
scroll to position [447, 0]
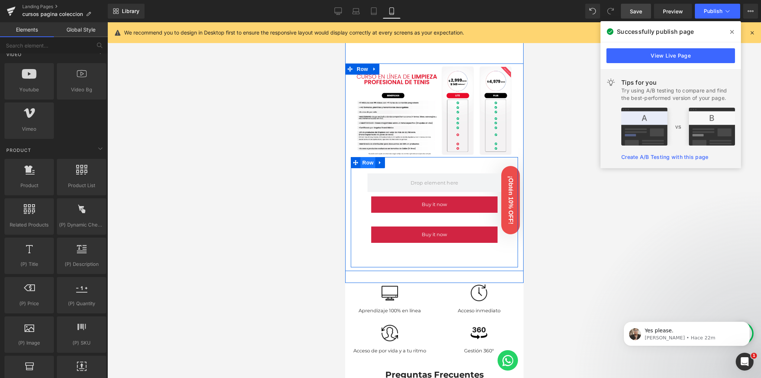
click at [367, 157] on span "Row" at bounding box center [367, 162] width 15 height 11
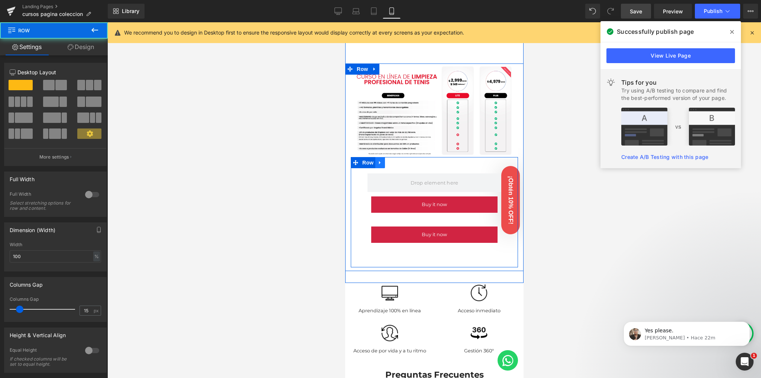
click at [376, 157] on link at bounding box center [380, 162] width 10 height 11
click at [392, 160] on icon at bounding box center [389, 162] width 5 height 5
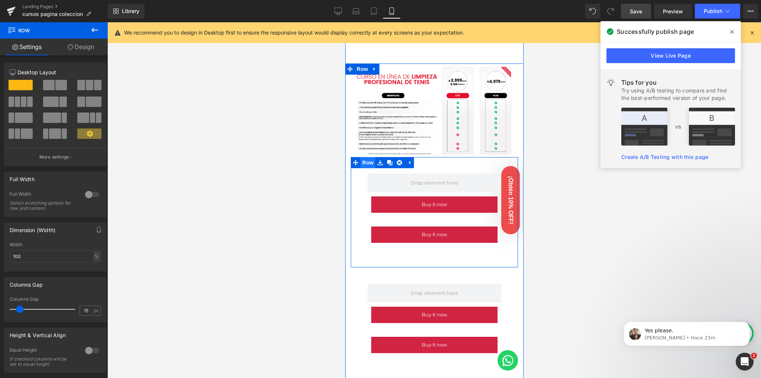
click at [365, 157] on span "Row" at bounding box center [367, 162] width 15 height 11
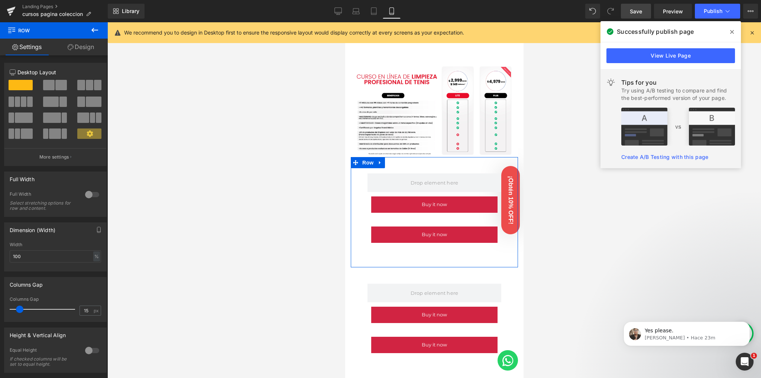
click at [88, 52] on link "Design" at bounding box center [81, 47] width 54 height 17
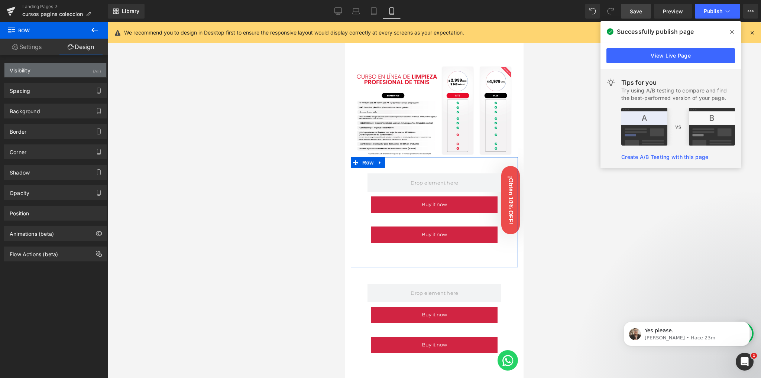
click at [83, 73] on div "Visibility (All)" at bounding box center [55, 70] width 102 height 14
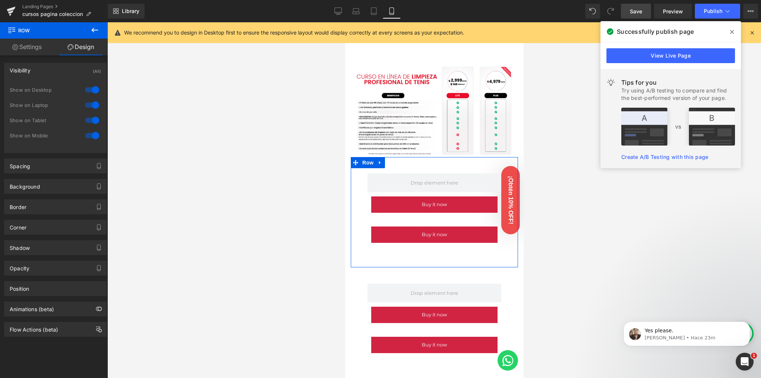
click at [88, 90] on div at bounding box center [92, 90] width 18 height 12
click at [90, 104] on div at bounding box center [92, 105] width 18 height 12
click at [89, 119] on div at bounding box center [92, 120] width 18 height 12
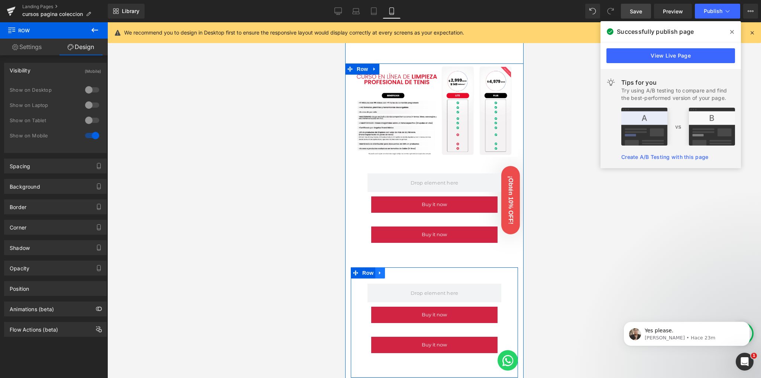
click at [375, 268] on link at bounding box center [380, 273] width 10 height 11
click at [366, 268] on span "Row" at bounding box center [367, 273] width 15 height 11
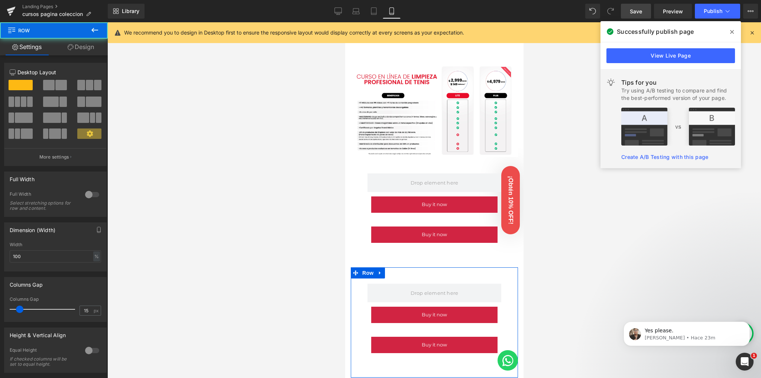
click at [86, 48] on link "Design" at bounding box center [81, 47] width 54 height 17
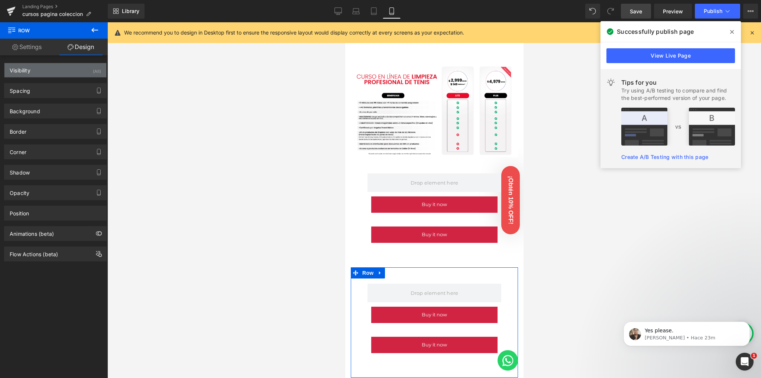
click at [75, 73] on div "Visibility (All)" at bounding box center [55, 70] width 102 height 14
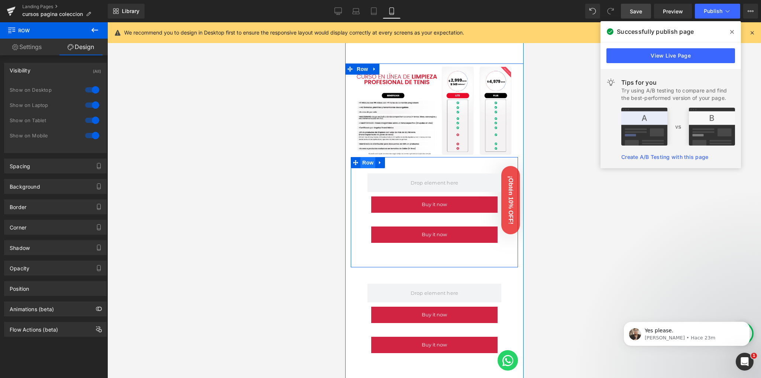
click at [368, 157] on span "Row" at bounding box center [367, 162] width 15 height 11
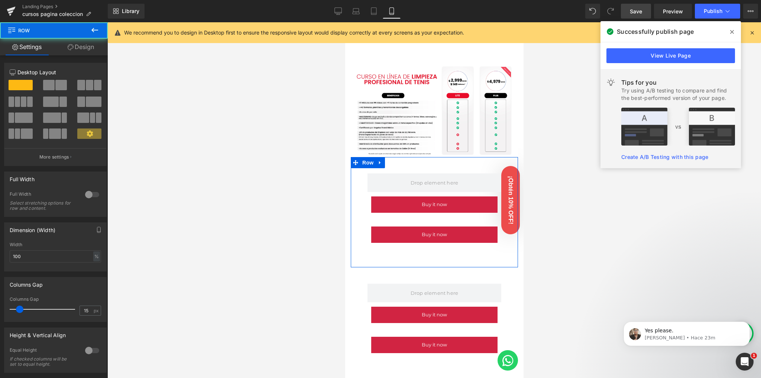
click at [84, 49] on link "Design" at bounding box center [81, 47] width 54 height 17
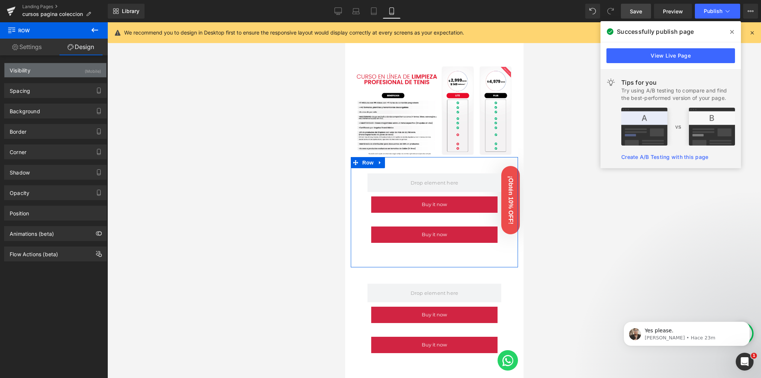
click at [92, 72] on div "(Mobile)" at bounding box center [93, 69] width 16 height 12
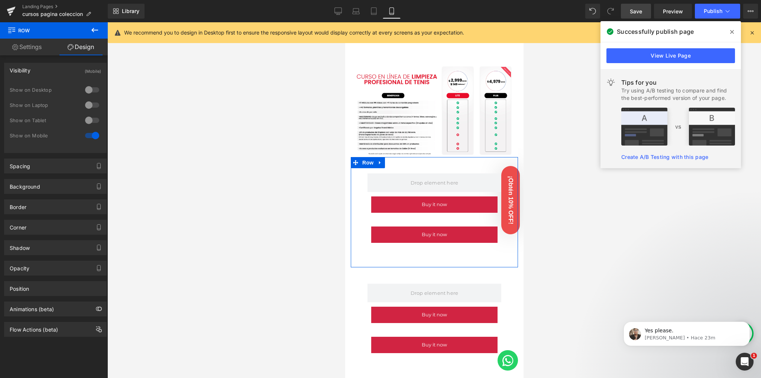
click at [91, 88] on div at bounding box center [92, 90] width 18 height 12
click at [91, 104] on div at bounding box center [92, 105] width 18 height 12
drag, startPoint x: 89, startPoint y: 121, endPoint x: 89, endPoint y: 128, distance: 7.4
click at [89, 122] on div at bounding box center [92, 120] width 18 height 12
click at [90, 134] on div at bounding box center [92, 136] width 18 height 12
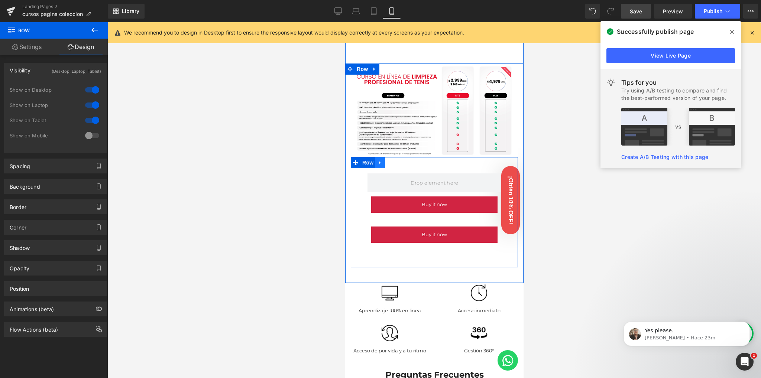
click at [378, 157] on link at bounding box center [380, 162] width 10 height 11
click at [367, 158] on span "Row" at bounding box center [367, 163] width 15 height 11
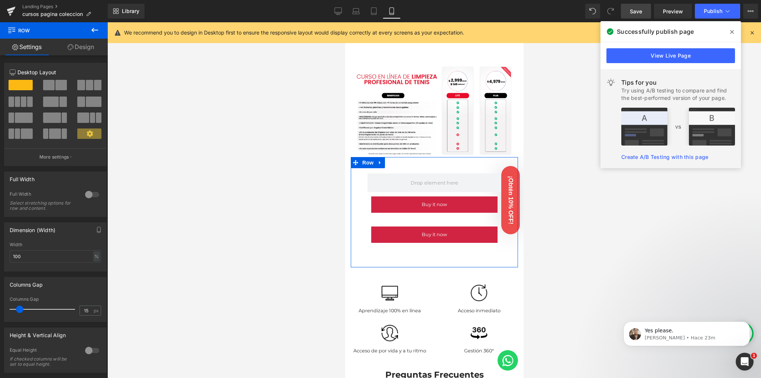
click at [82, 46] on link "Design" at bounding box center [81, 47] width 54 height 17
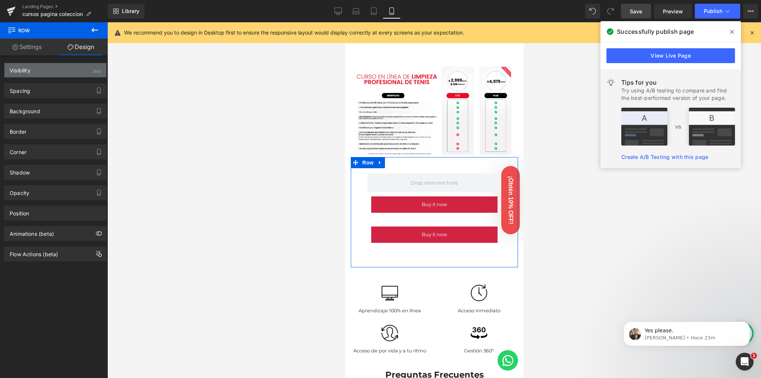
click at [80, 77] on div "Visibility (All)" at bounding box center [55, 70] width 102 height 14
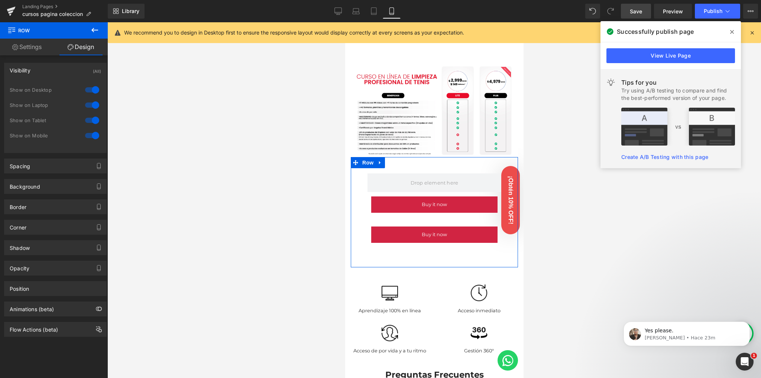
click at [90, 90] on div at bounding box center [92, 90] width 18 height 12
click at [90, 100] on div at bounding box center [92, 105] width 18 height 12
click at [90, 120] on div at bounding box center [92, 120] width 18 height 12
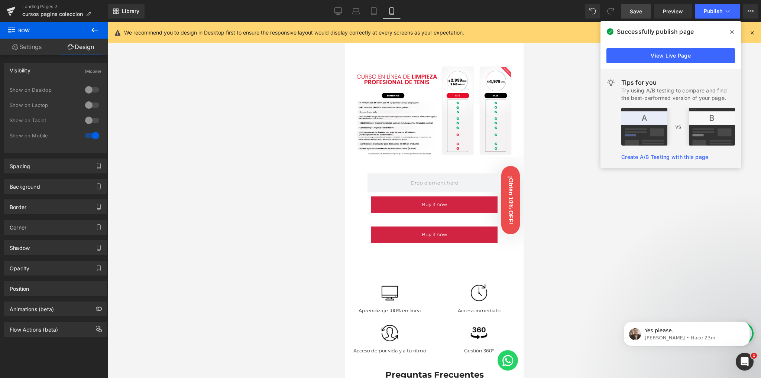
click at [726, 33] on span at bounding box center [732, 32] width 12 height 12
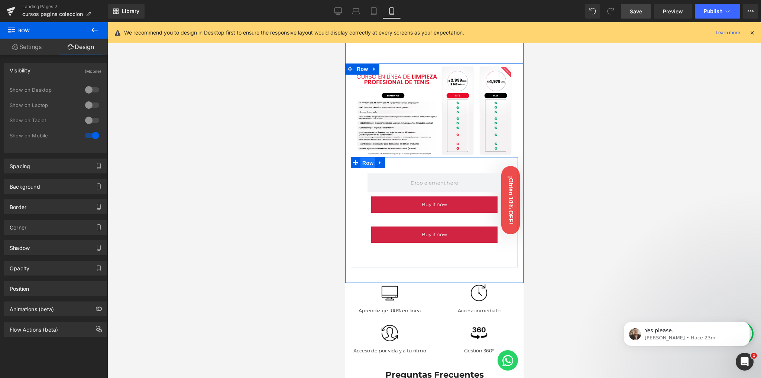
click at [366, 158] on span "Row" at bounding box center [367, 163] width 15 height 11
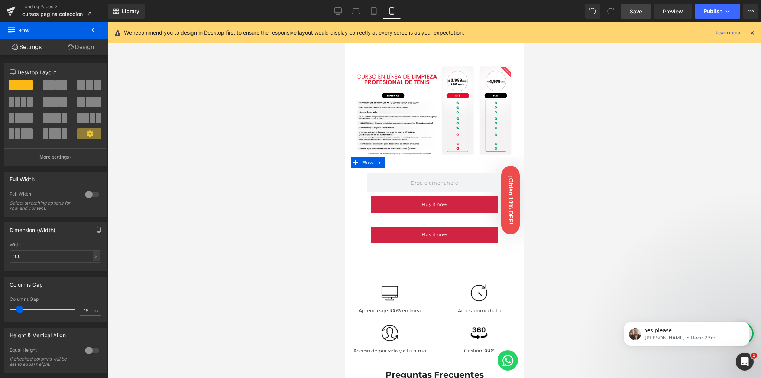
click at [44, 87] on span at bounding box center [49, 85] width 12 height 10
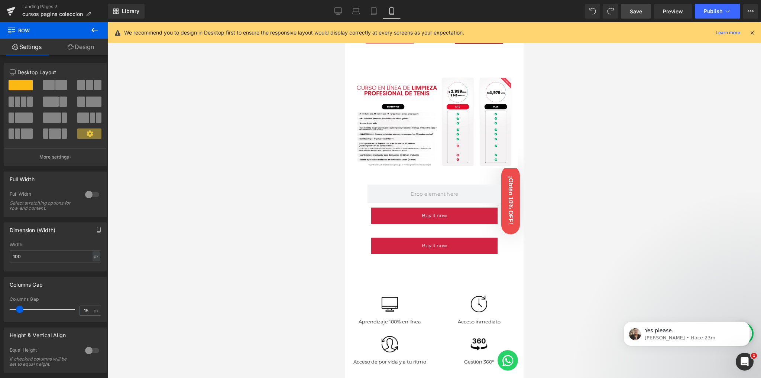
scroll to position [449, 0]
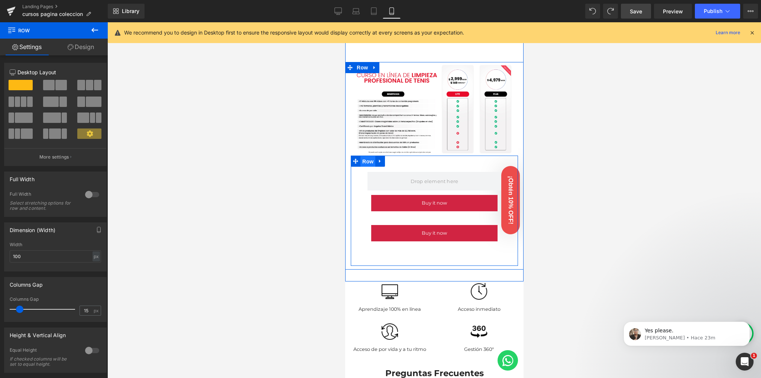
click at [373, 156] on span "Row" at bounding box center [367, 161] width 15 height 11
click at [366, 156] on span "Row" at bounding box center [367, 161] width 15 height 11
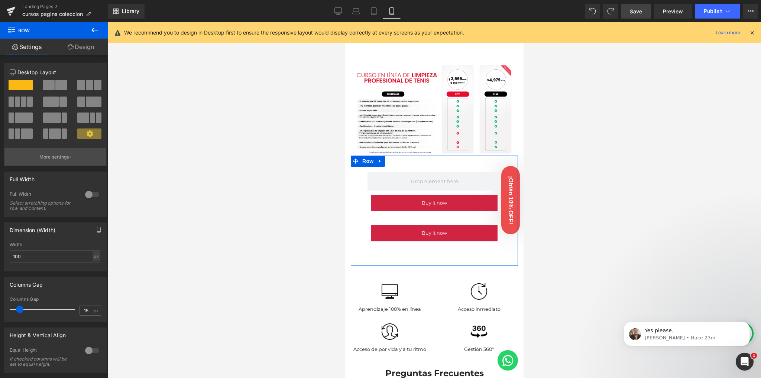
click at [64, 154] on p "More settings" at bounding box center [54, 157] width 30 height 7
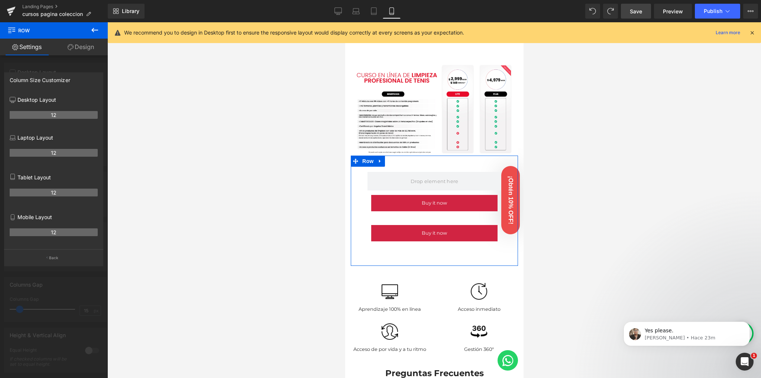
click at [52, 231] on th "12" at bounding box center [54, 233] width 88 height 8
drag, startPoint x: 55, startPoint y: 237, endPoint x: 46, endPoint y: 245, distance: 11.8
click at [54, 236] on th "12" at bounding box center [54, 233] width 88 height 8
drag, startPoint x: 50, startPoint y: 258, endPoint x: 56, endPoint y: 247, distance: 12.6
click at [50, 258] on p "Back" at bounding box center [54, 258] width 10 height 6
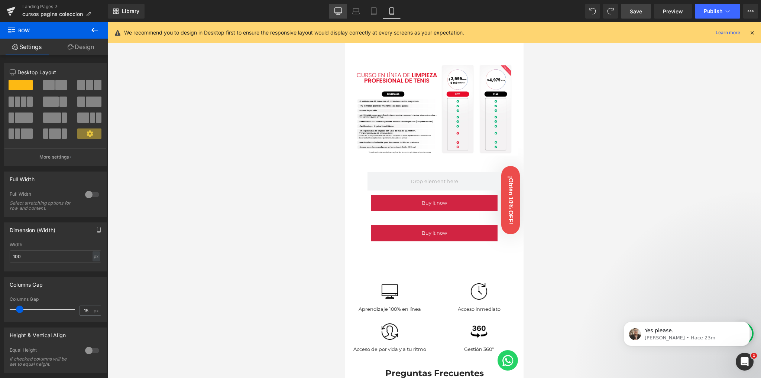
click at [333, 4] on link "Desktop" at bounding box center [338, 11] width 18 height 15
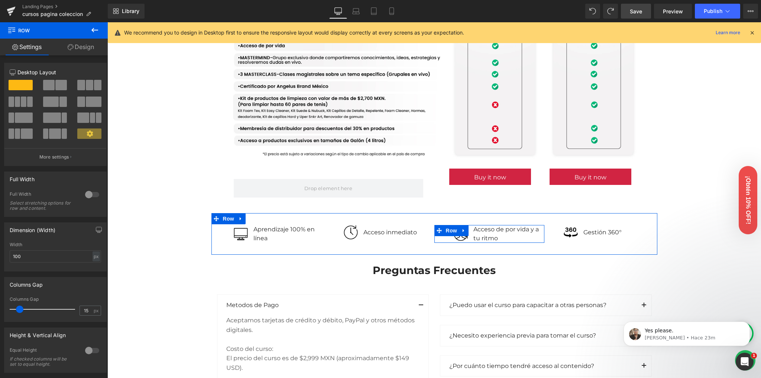
scroll to position [696, 0]
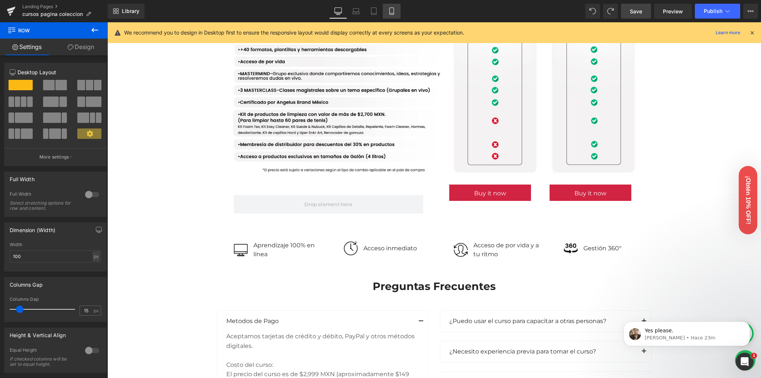
click at [392, 7] on icon at bounding box center [391, 10] width 7 height 7
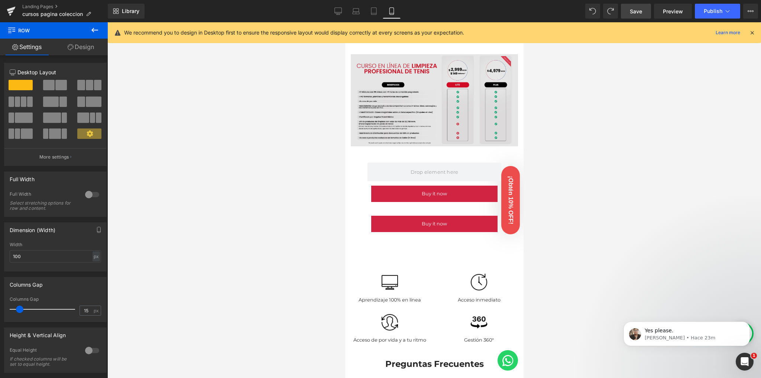
scroll to position [449, 0]
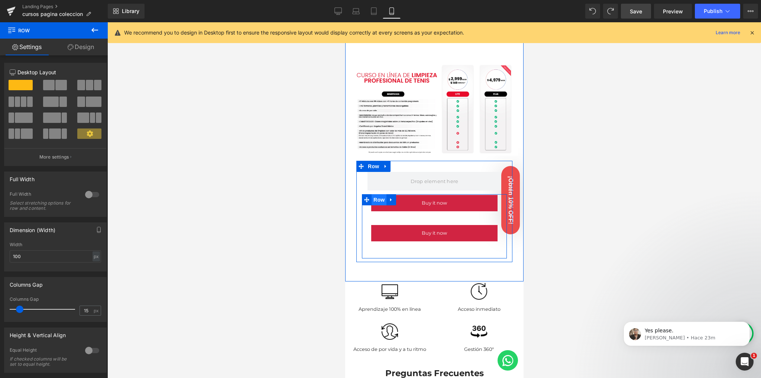
click at [373, 194] on span "Row" at bounding box center [378, 199] width 15 height 11
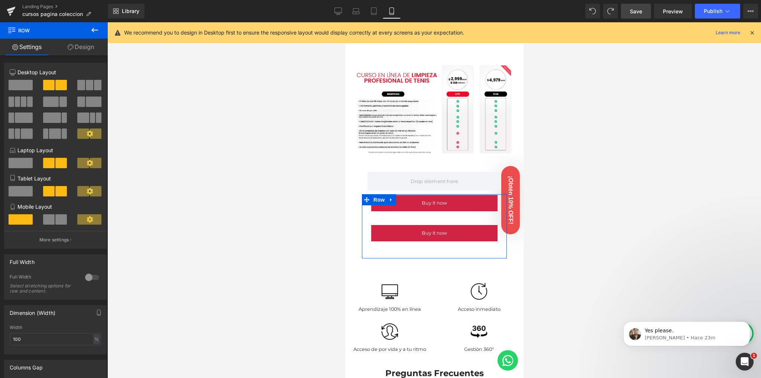
click at [49, 222] on span at bounding box center [49, 219] width 12 height 10
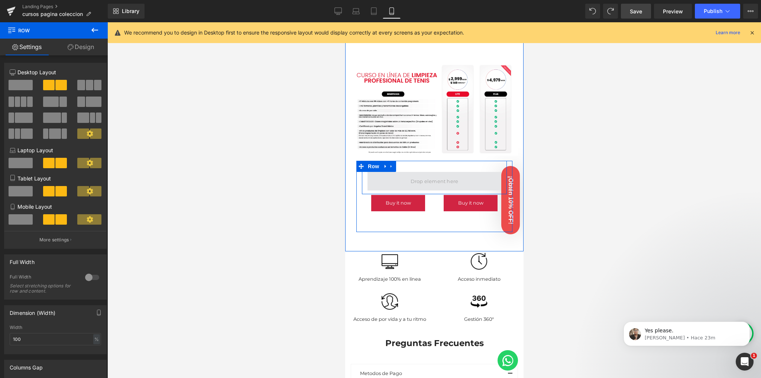
click at [419, 176] on span at bounding box center [434, 181] width 53 height 11
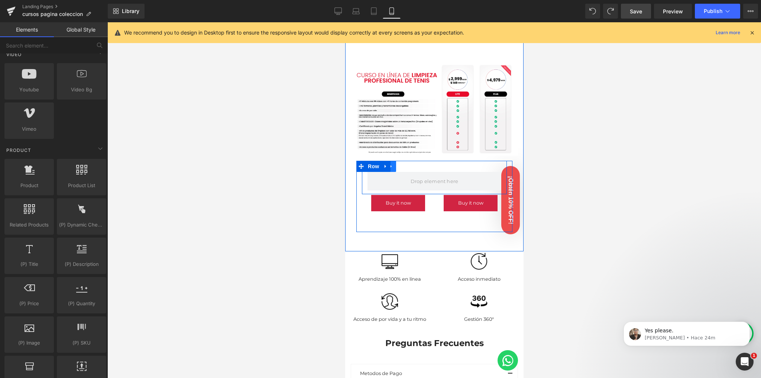
click at [392, 164] on icon at bounding box center [390, 167] width 5 height 6
click at [410, 164] on icon at bounding box center [410, 167] width 5 height 6
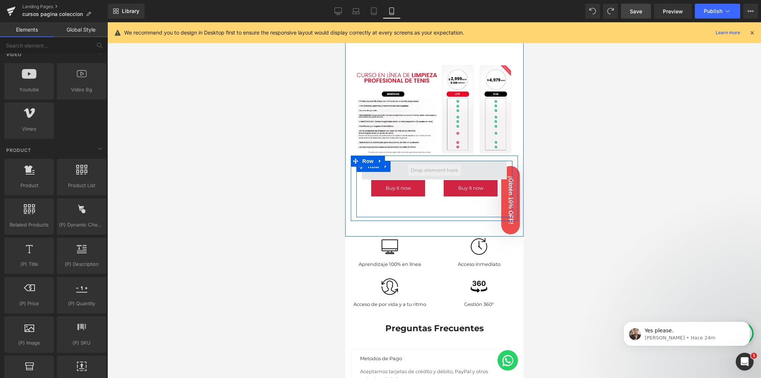
click at [429, 165] on span at bounding box center [434, 170] width 53 height 11
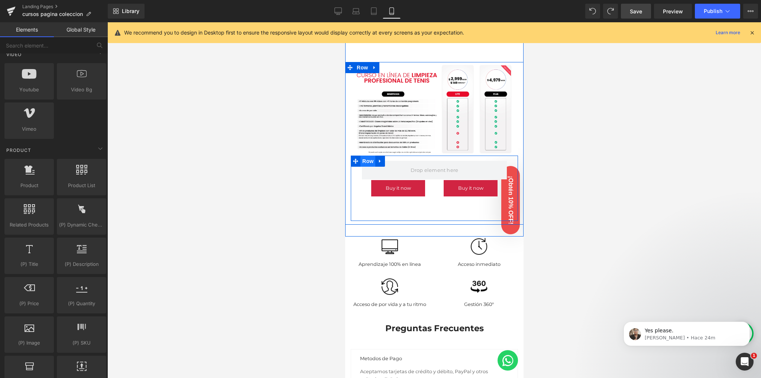
click at [370, 156] on span "Row" at bounding box center [367, 161] width 15 height 11
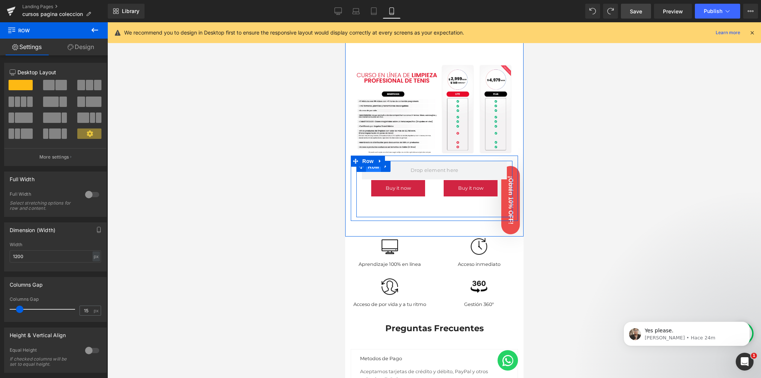
click at [367, 161] on span "Row" at bounding box center [373, 166] width 15 height 11
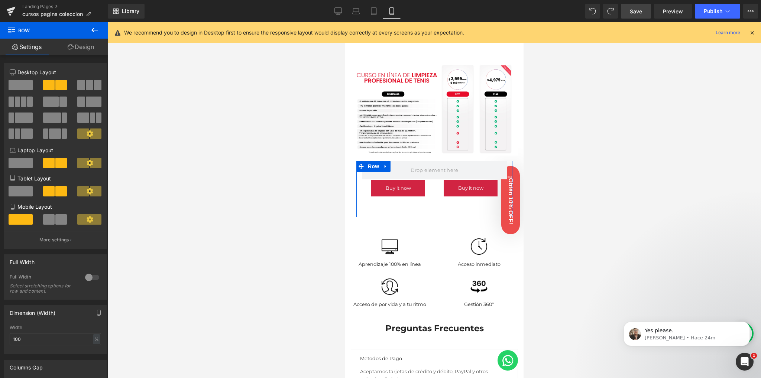
click at [55, 218] on span at bounding box center [61, 219] width 12 height 10
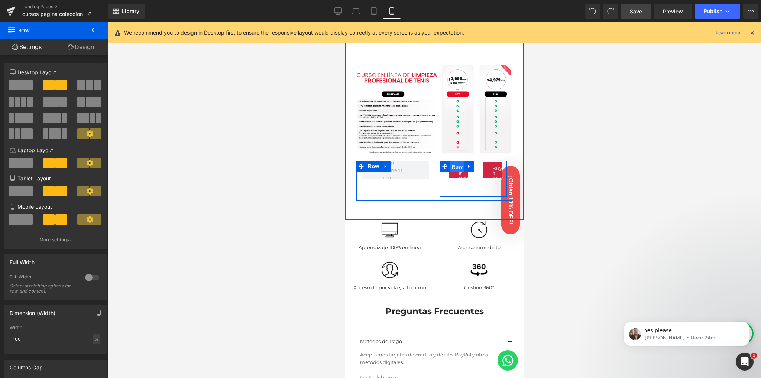
click at [455, 161] on span "Row" at bounding box center [456, 166] width 15 height 11
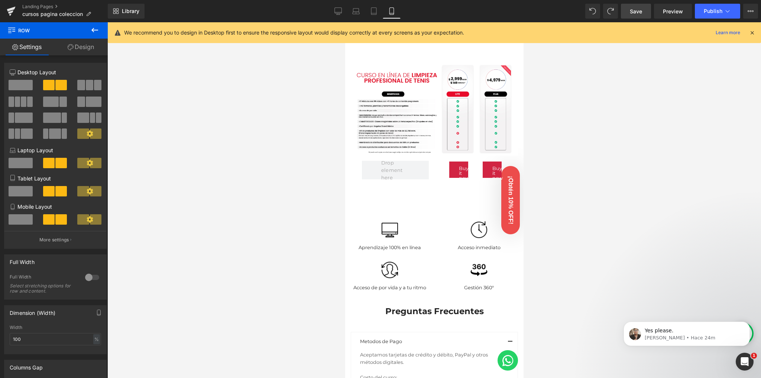
click at [644, 7] on link "Save" at bounding box center [636, 11] width 30 height 15
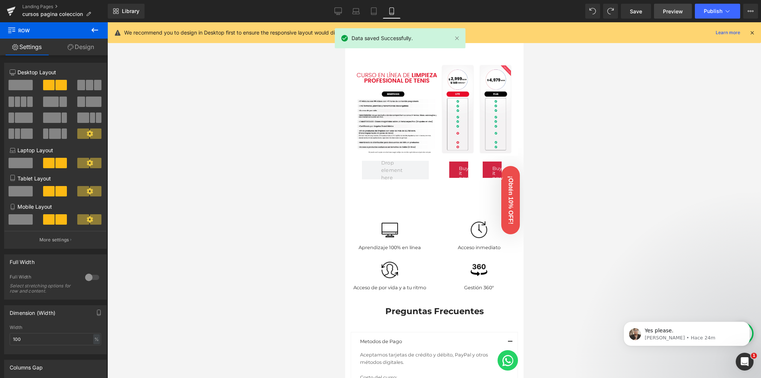
click at [675, 12] on span "Preview" at bounding box center [673, 11] width 20 height 8
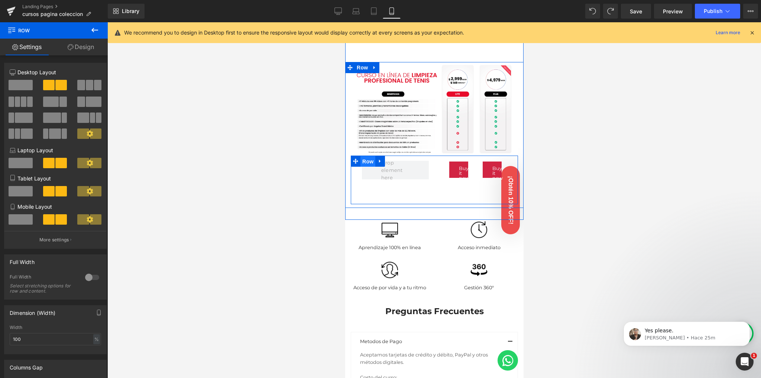
click at [365, 156] on span "Row" at bounding box center [367, 161] width 15 height 11
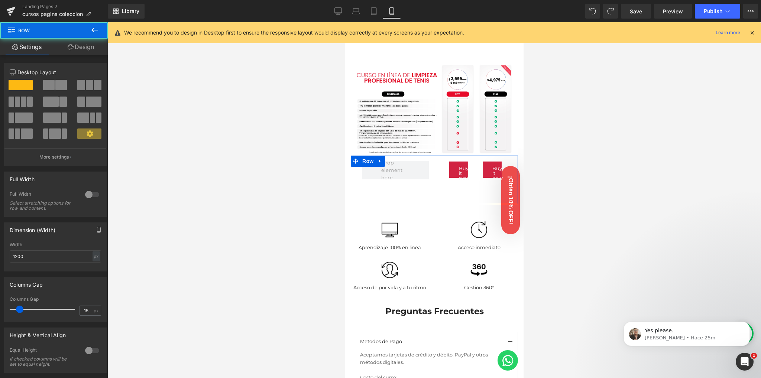
click at [68, 51] on link "Design" at bounding box center [81, 47] width 54 height 17
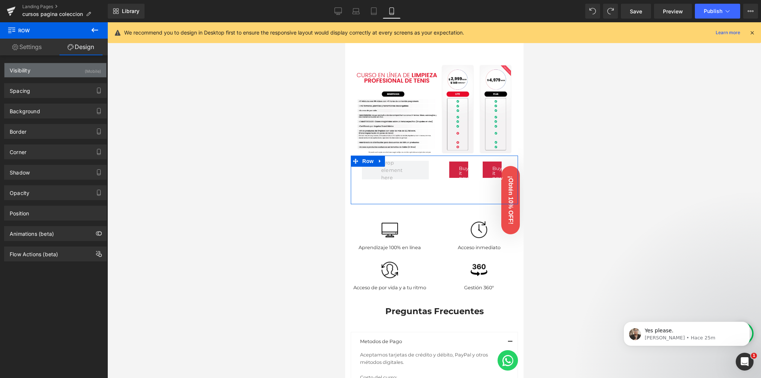
click at [74, 75] on div "Visibility (Mobile)" at bounding box center [55, 70] width 102 height 14
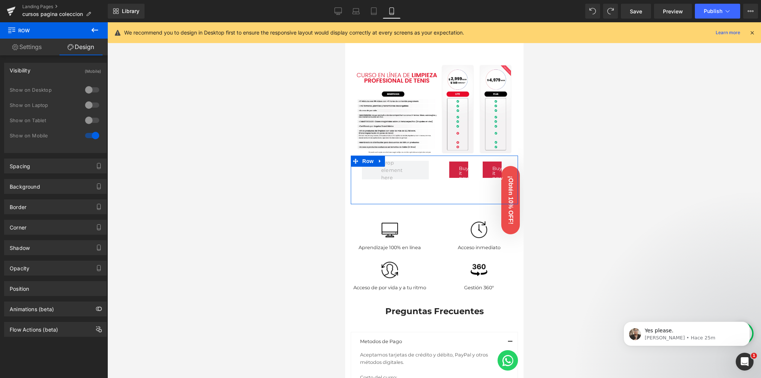
click at [74, 75] on div "Visibility (Mobile)" at bounding box center [55, 70] width 102 height 14
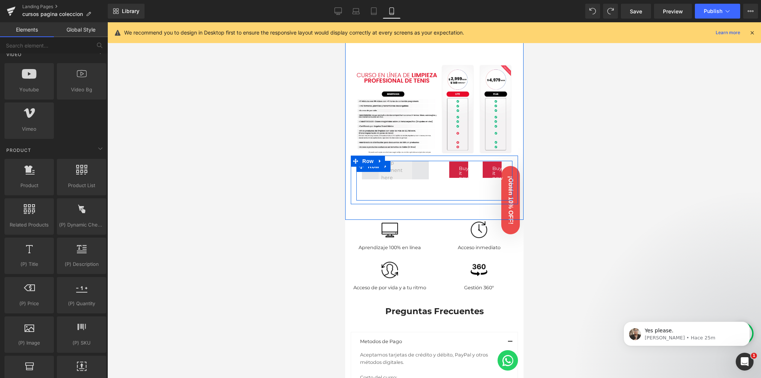
click at [409, 159] on span at bounding box center [394, 170] width 33 height 26
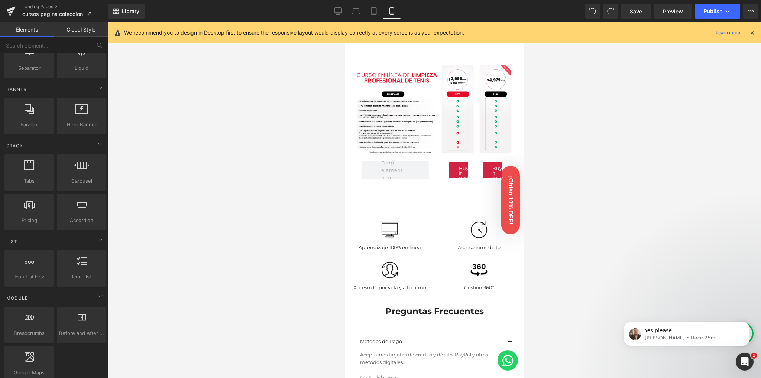
scroll to position [0, 0]
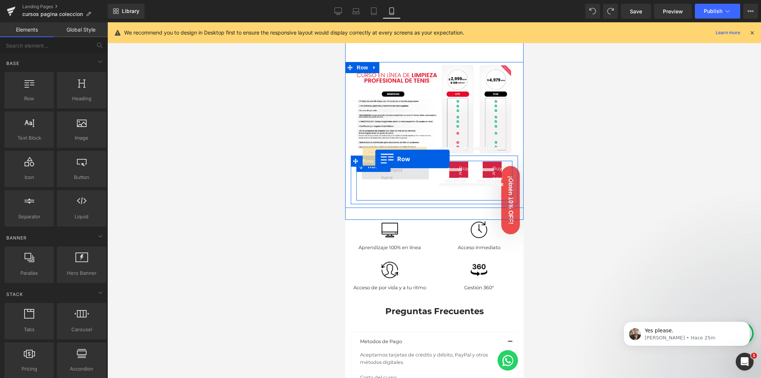
drag, startPoint x: 611, startPoint y: 200, endPoint x: 375, endPoint y: 159, distance: 239.3
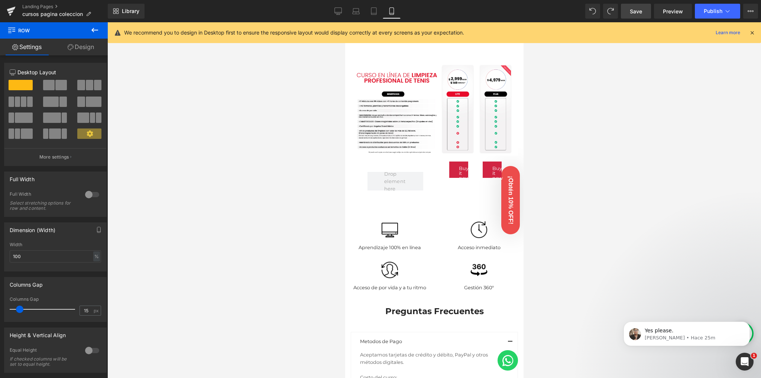
click at [639, 11] on span "Save" at bounding box center [636, 11] width 12 height 8
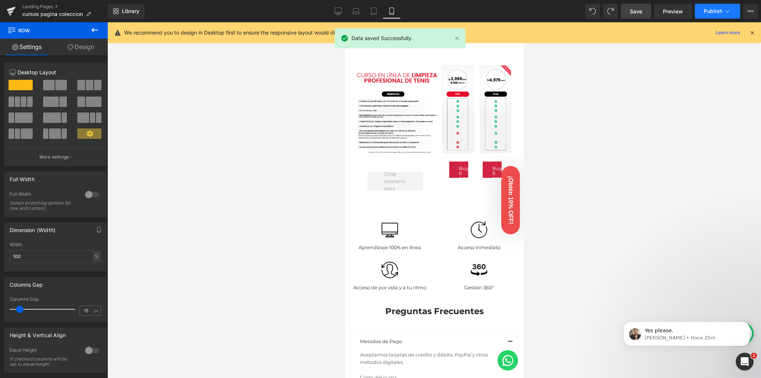
click at [709, 11] on span "Publish" at bounding box center [713, 11] width 19 height 6
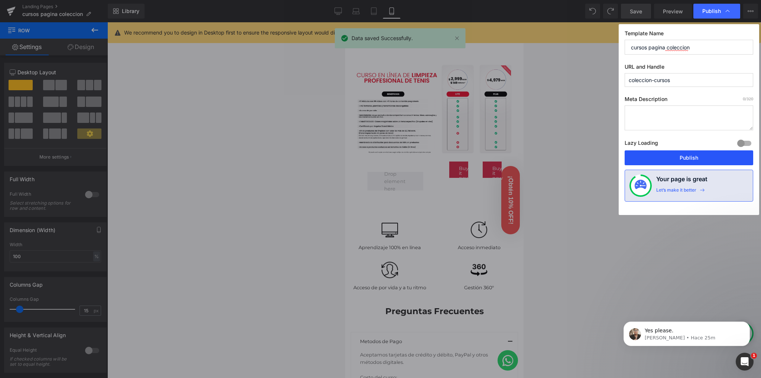
click at [675, 154] on button "Publish" at bounding box center [689, 157] width 129 height 15
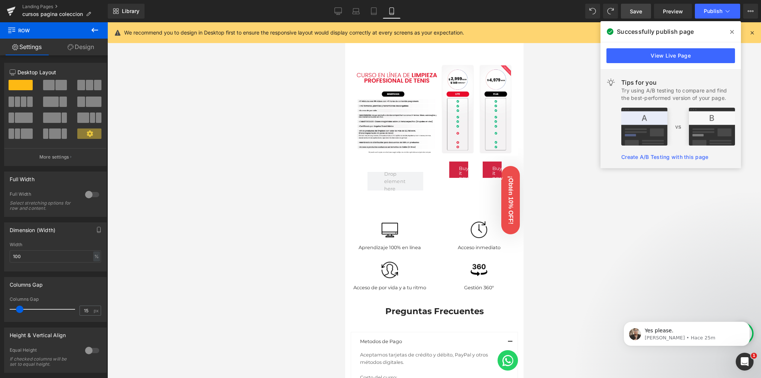
click at [733, 32] on icon at bounding box center [732, 32] width 4 height 6
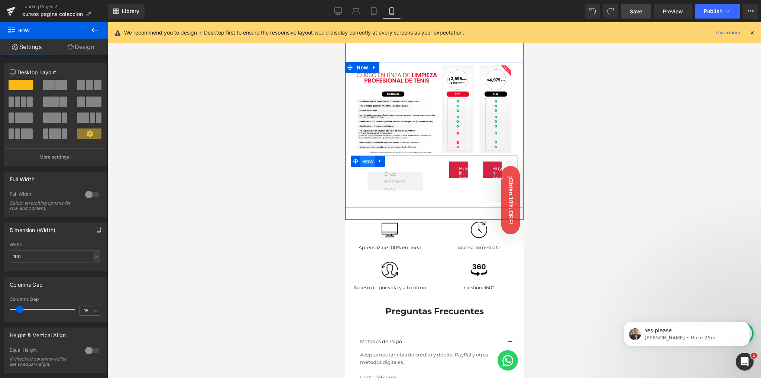
click at [370, 156] on span "Row" at bounding box center [367, 161] width 15 height 11
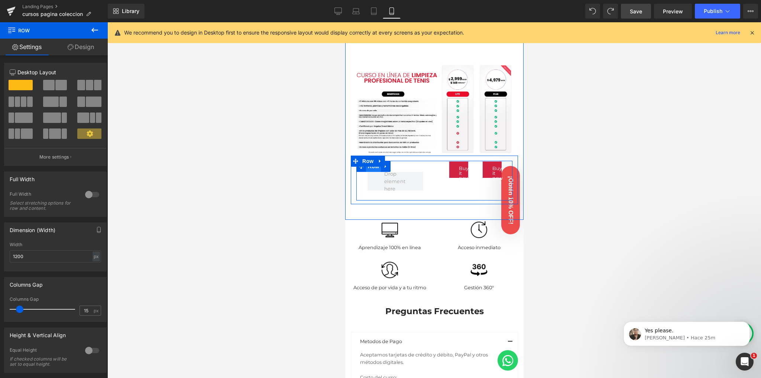
click at [373, 161] on span "Row" at bounding box center [373, 166] width 15 height 11
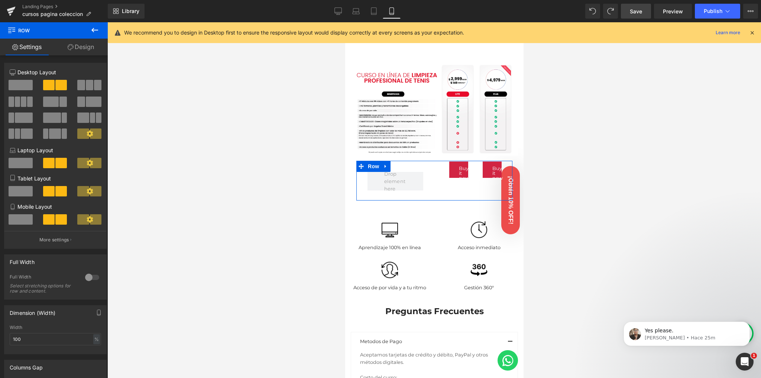
click at [29, 220] on span at bounding box center [21, 219] width 24 height 10
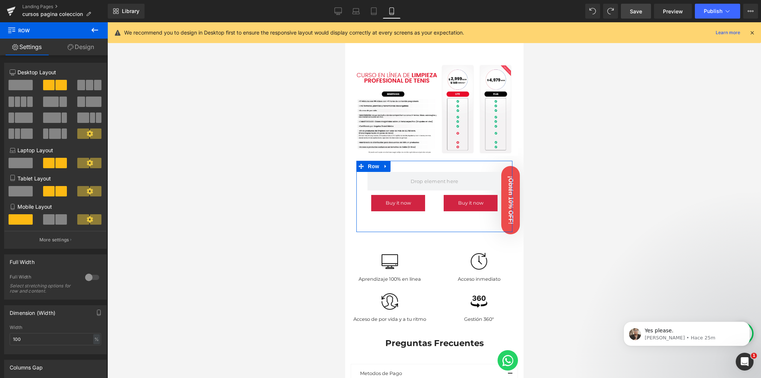
click at [16, 192] on span at bounding box center [21, 191] width 24 height 10
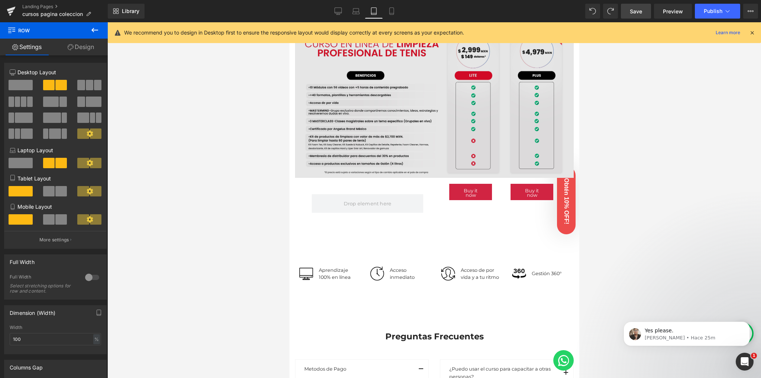
scroll to position [545, 0]
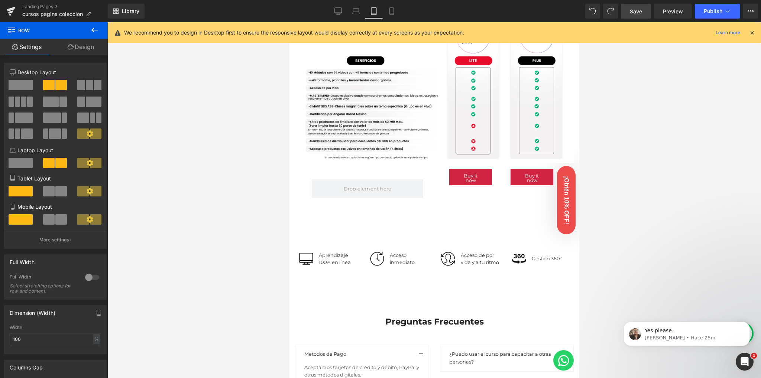
click at [52, 191] on span at bounding box center [49, 191] width 12 height 10
click at [389, 15] on link "Mobile" at bounding box center [392, 11] width 18 height 15
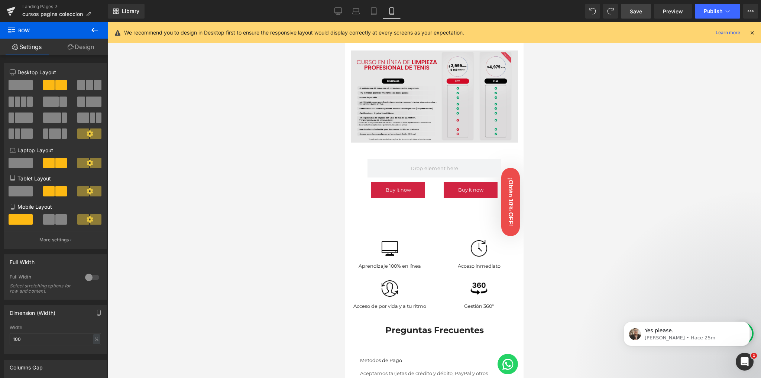
scroll to position [454, 0]
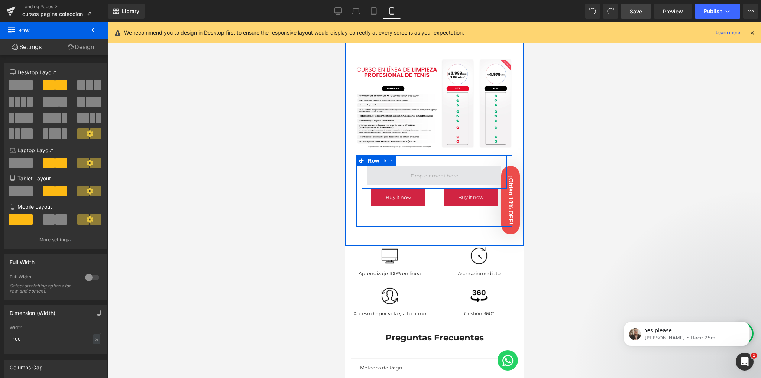
click at [416, 170] on span at bounding box center [434, 175] width 53 height 11
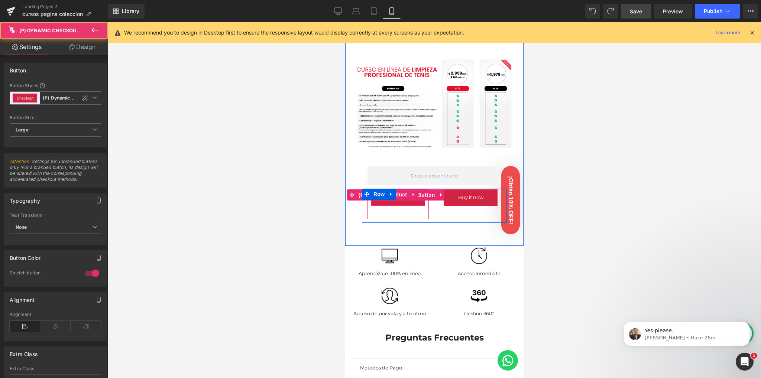
click at [399, 190] on button "Buy it now" at bounding box center [398, 198] width 54 height 16
click at [399, 190] on span "Product" at bounding box center [396, 195] width 24 height 11
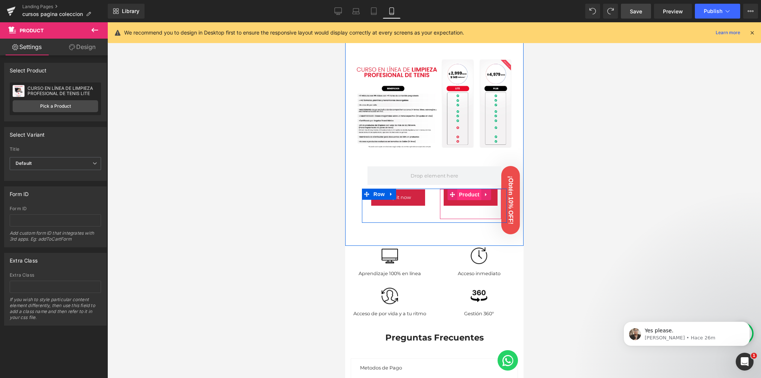
click at [470, 189] on span "Product" at bounding box center [469, 194] width 24 height 11
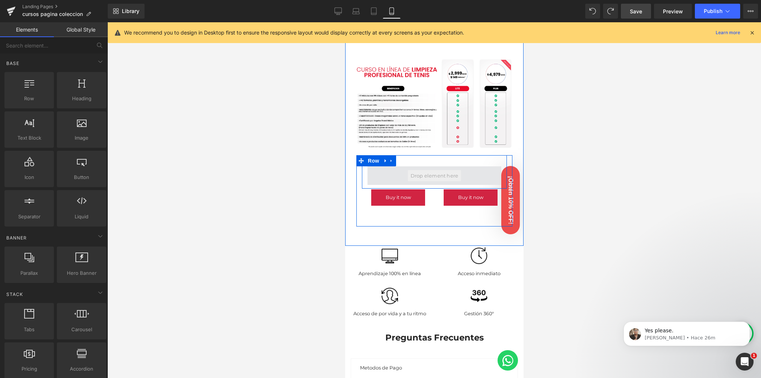
click at [440, 170] on span at bounding box center [434, 175] width 53 height 11
click at [427, 170] on span at bounding box center [434, 175] width 53 height 11
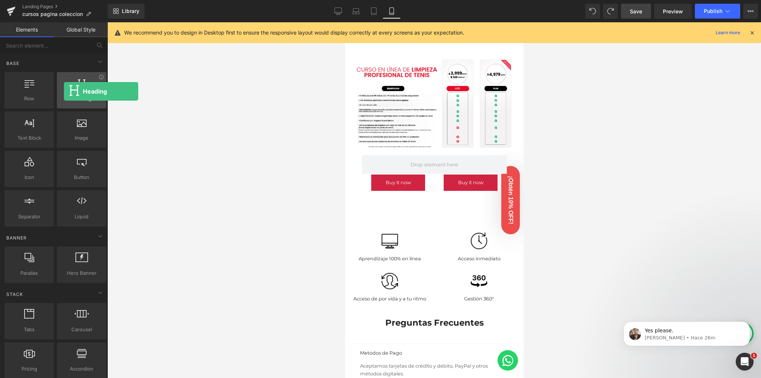
drag, startPoint x: 80, startPoint y: 86, endPoint x: 64, endPoint y: 91, distance: 17.2
click at [64, 91] on div at bounding box center [81, 86] width 45 height 17
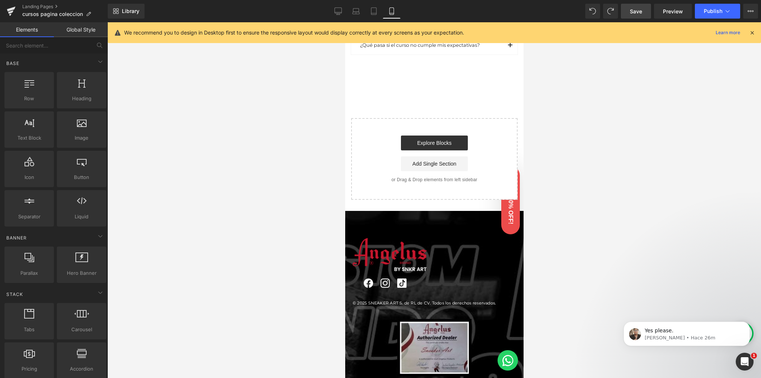
scroll to position [1098, 0]
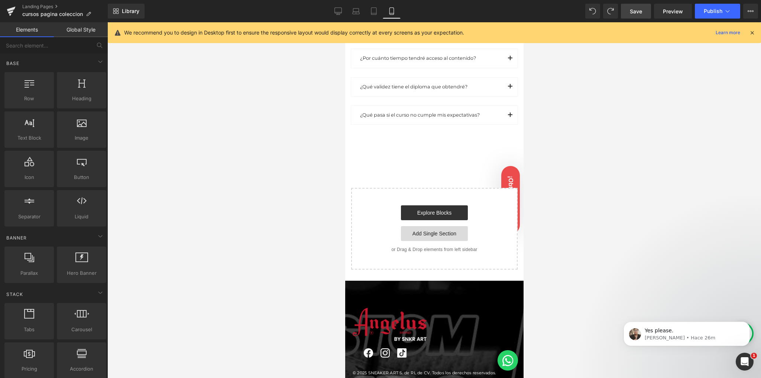
click at [415, 226] on link "Add Single Section" at bounding box center [434, 233] width 67 height 15
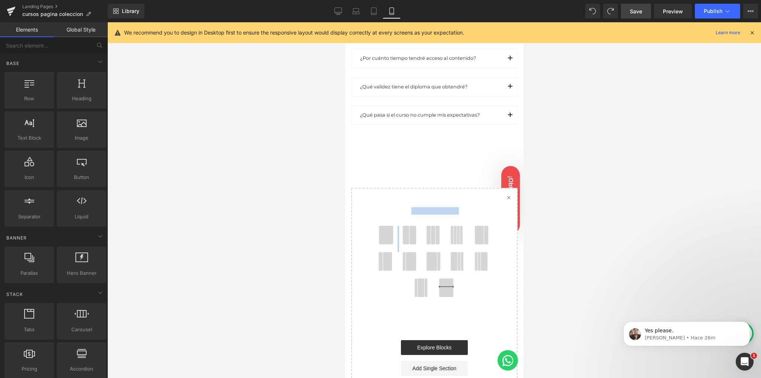
click at [378, 216] on div "Select your layout" at bounding box center [434, 256] width 165 height 135
click at [402, 226] on span at bounding box center [405, 235] width 7 height 19
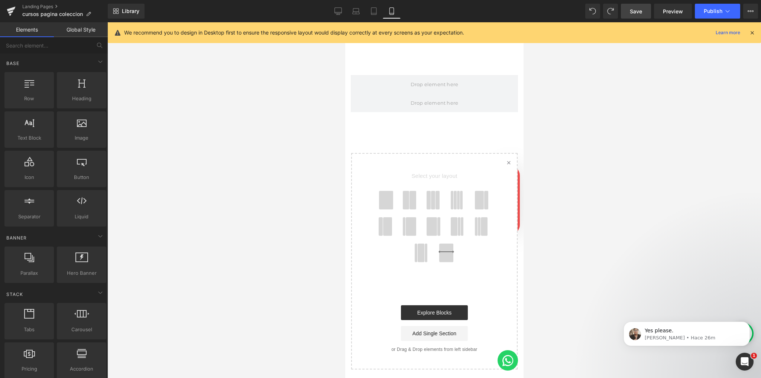
scroll to position [1190, 0]
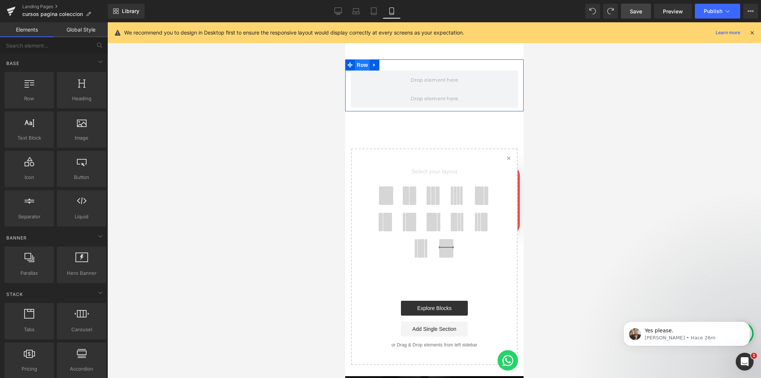
click at [359, 59] on span "Row" at bounding box center [361, 64] width 15 height 11
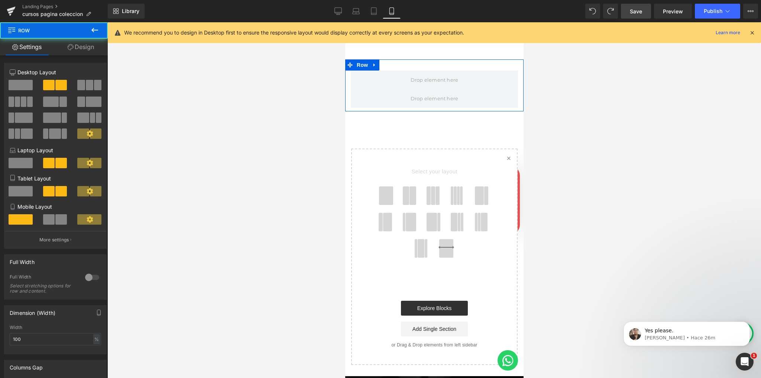
click at [55, 221] on span at bounding box center [61, 219] width 12 height 10
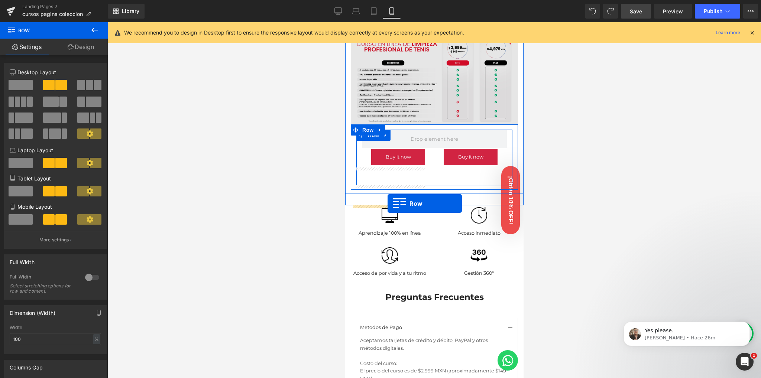
scroll to position [348, 0]
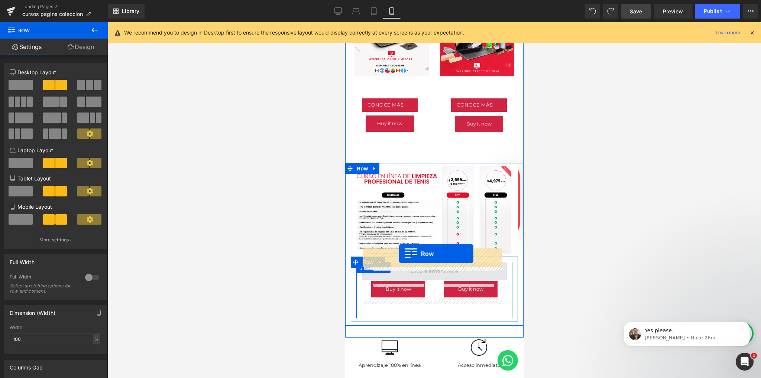
drag, startPoint x: 361, startPoint y: 156, endPoint x: 399, endPoint y: 254, distance: 105.0
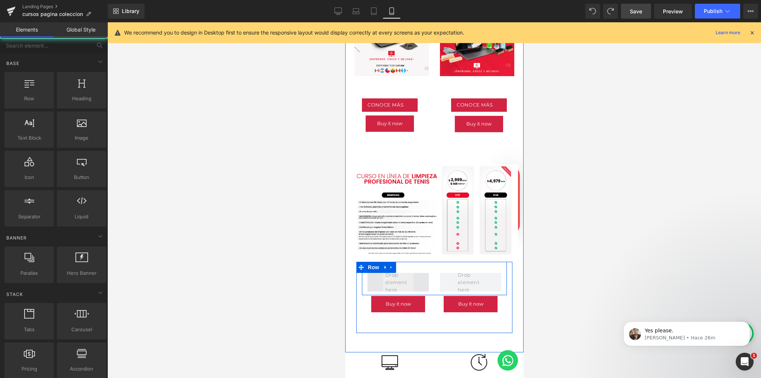
click at [399, 271] on span at bounding box center [397, 282] width 31 height 26
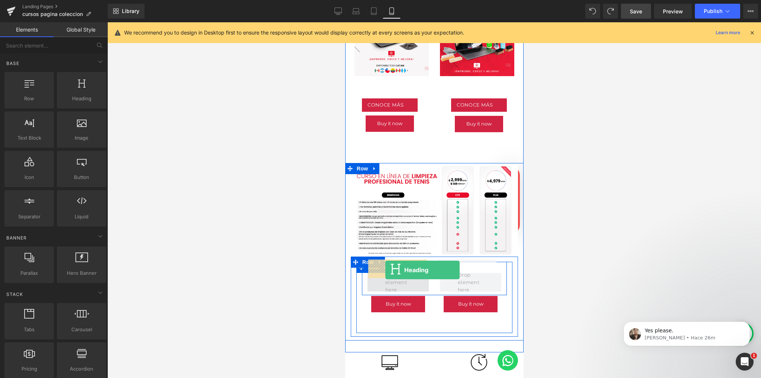
drag, startPoint x: 416, startPoint y: 122, endPoint x: 385, endPoint y: 270, distance: 151.8
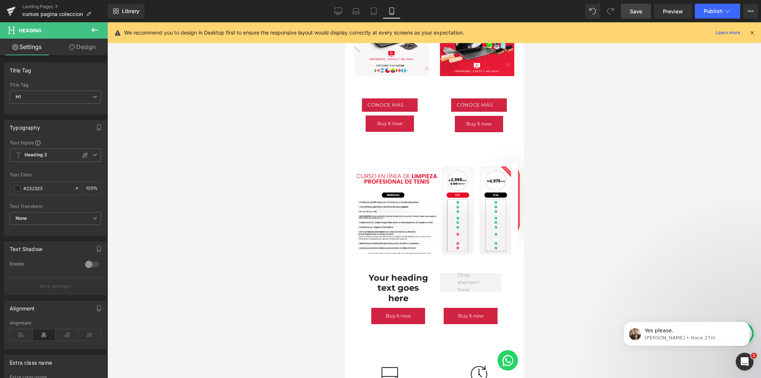
click at [97, 31] on icon at bounding box center [94, 30] width 9 height 9
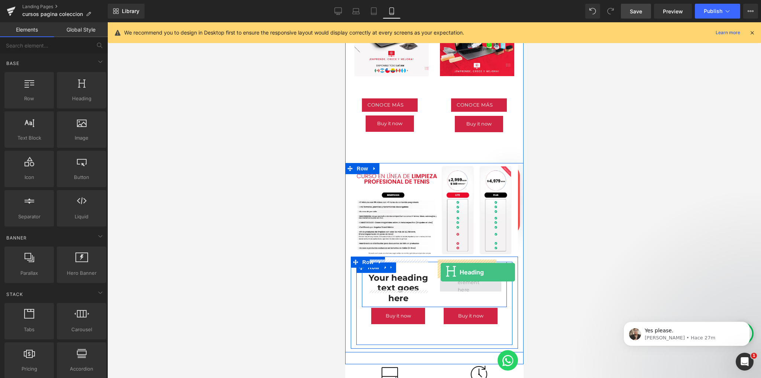
drag, startPoint x: 531, startPoint y: 169, endPoint x: 440, endPoint y: 272, distance: 137.5
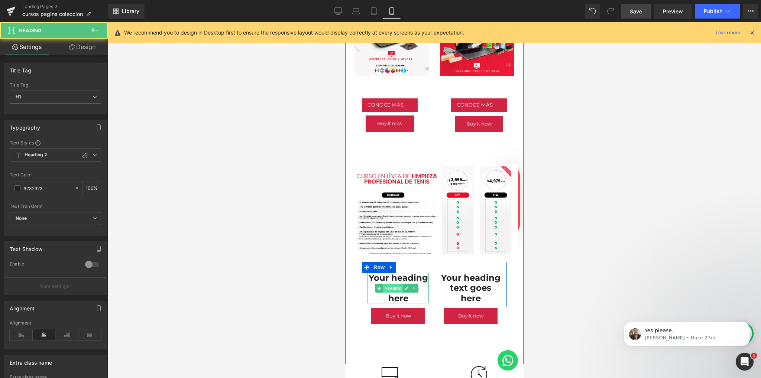
click at [394, 284] on span "Heading" at bounding box center [392, 288] width 20 height 9
click at [393, 284] on h1 "Your heading text goes here" at bounding box center [397, 288] width 61 height 30
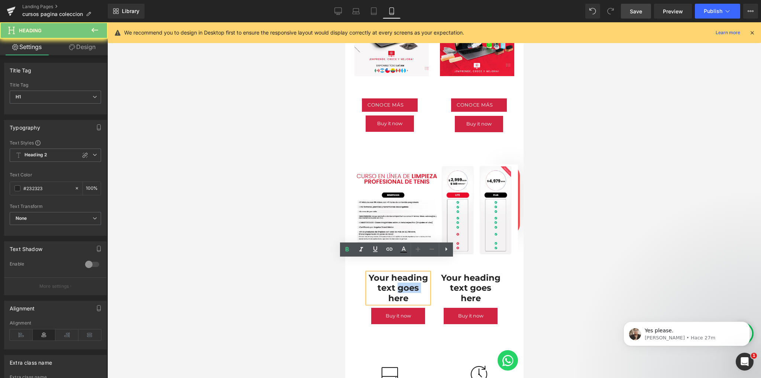
click at [393, 284] on h1 "Your heading text goes here" at bounding box center [397, 288] width 61 height 30
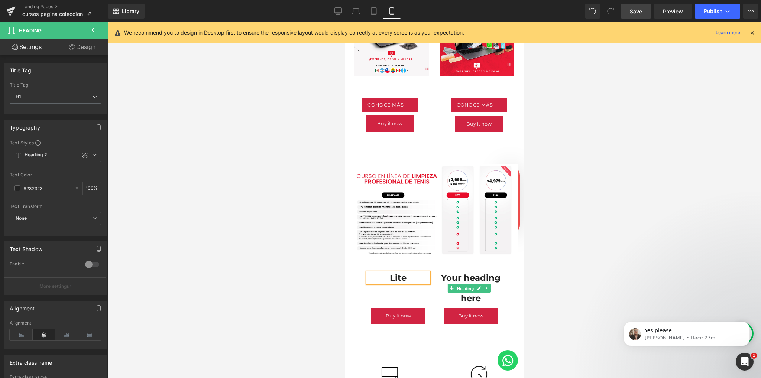
click at [466, 284] on span "Heading" at bounding box center [465, 288] width 20 height 9
click at [465, 284] on h1 "Your heading text goes here" at bounding box center [470, 288] width 61 height 30
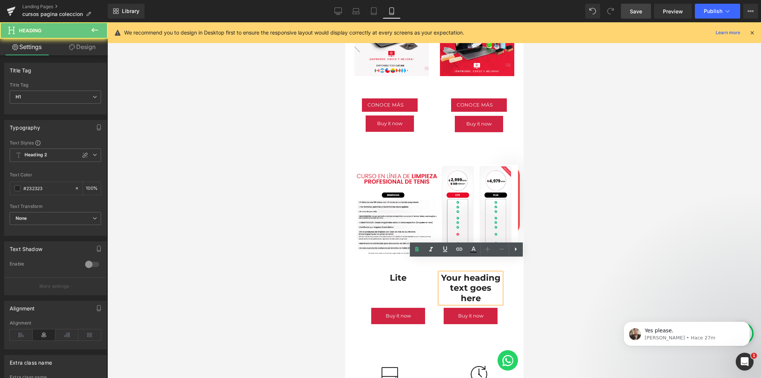
click at [465, 284] on h1 "Your heading text goes here" at bounding box center [470, 288] width 61 height 30
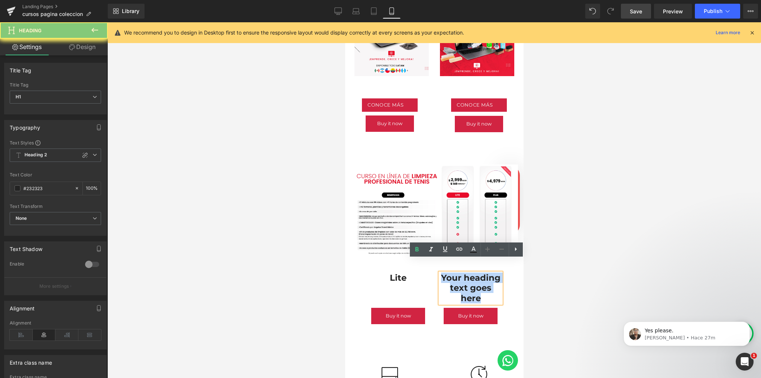
click at [465, 284] on h1 "Your heading text goes here" at bounding box center [470, 288] width 61 height 30
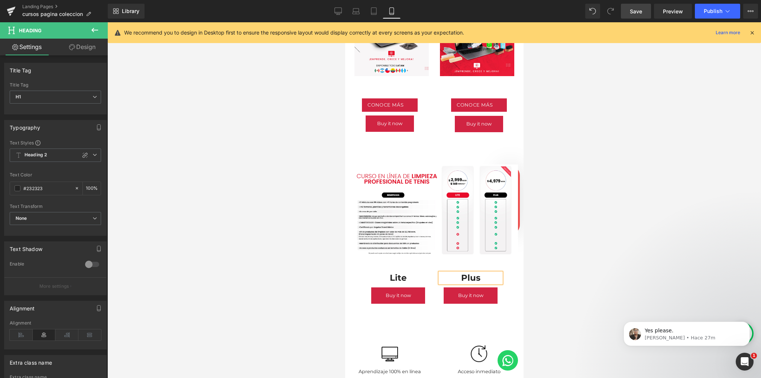
drag, startPoint x: 218, startPoint y: 235, endPoint x: 242, endPoint y: 242, distance: 25.3
click at [218, 235] on div at bounding box center [434, 200] width 654 height 356
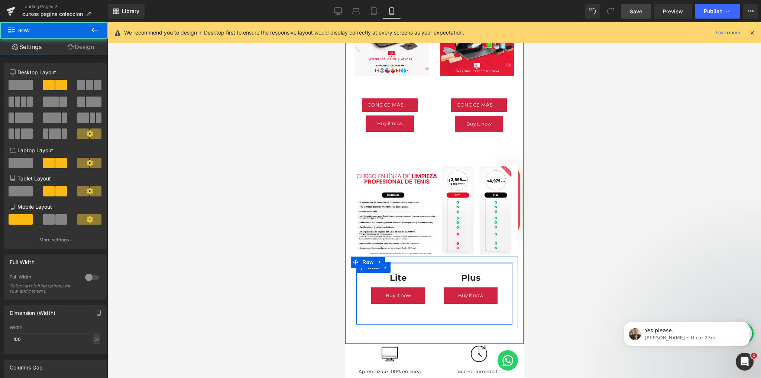
click at [433, 262] on div at bounding box center [434, 263] width 156 height 2
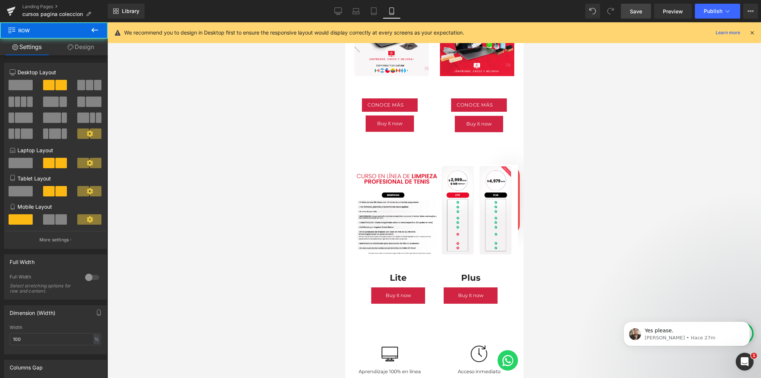
click at [253, 234] on div at bounding box center [434, 200] width 654 height 356
click at [638, 11] on span "Save" at bounding box center [636, 11] width 12 height 8
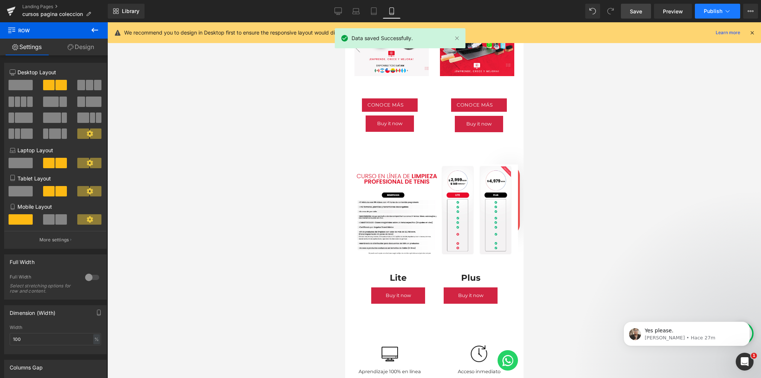
click at [711, 11] on span "Publish" at bounding box center [713, 11] width 19 height 6
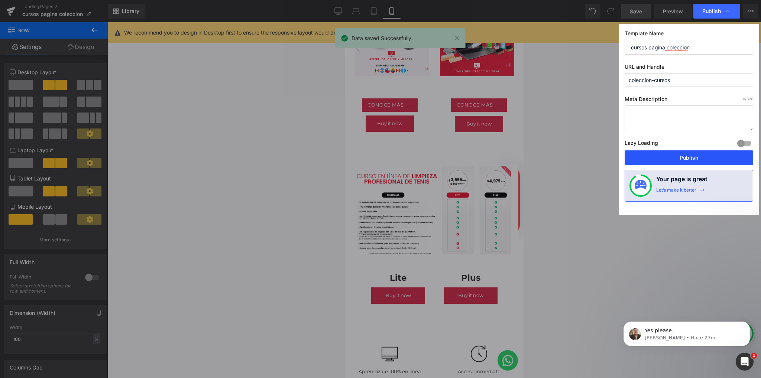
click at [661, 161] on button "Publish" at bounding box center [689, 157] width 129 height 15
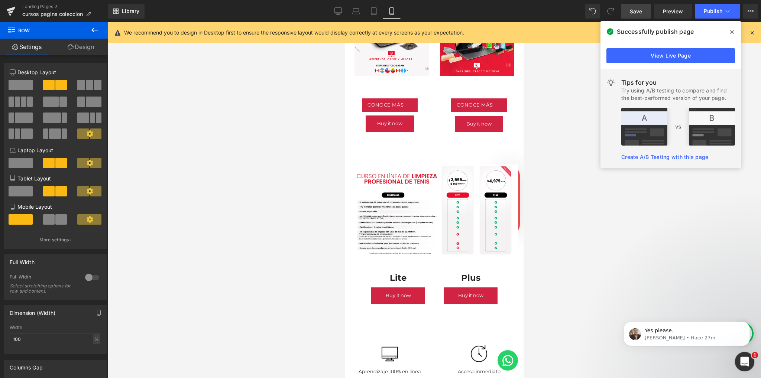
click at [740, 359] on icon "Abrir Intercom Messenger" at bounding box center [744, 361] width 12 height 12
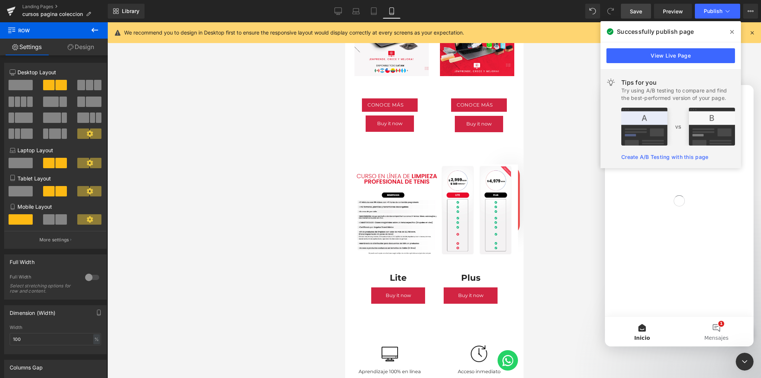
scroll to position [0, 0]
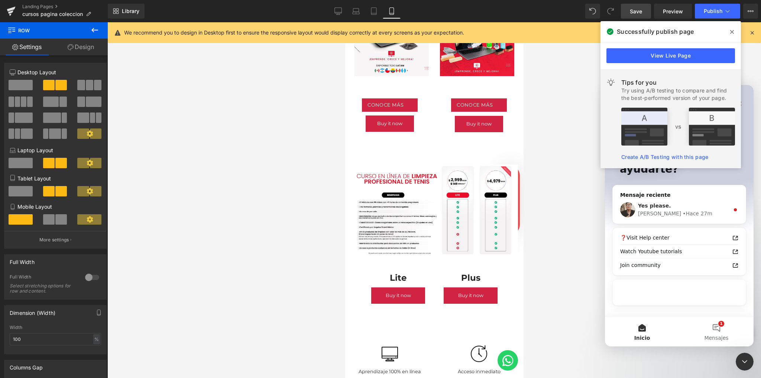
click at [669, 208] on div "Yes please." at bounding box center [683, 206] width 91 height 8
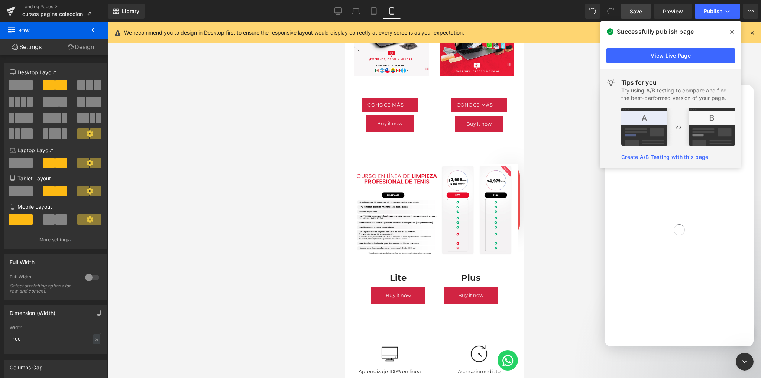
scroll to position [8, 0]
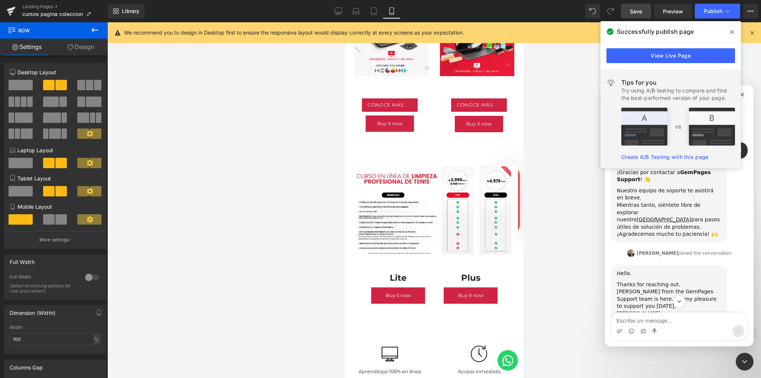
click at [728, 29] on span at bounding box center [732, 32] width 12 height 12
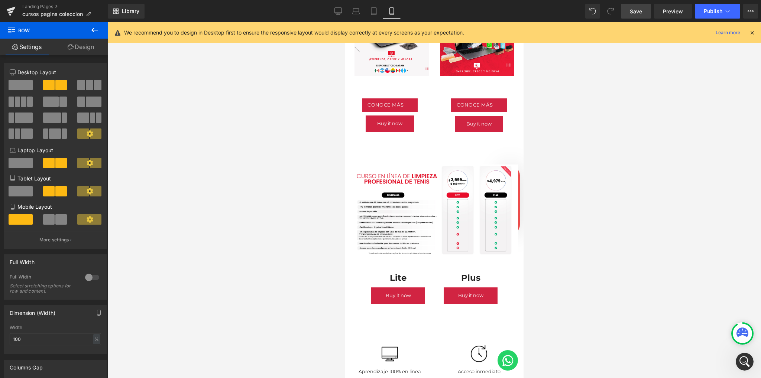
scroll to position [74, 0]
click at [741, 354] on div "Abrir Intercom Messenger" at bounding box center [743, 361] width 25 height 25
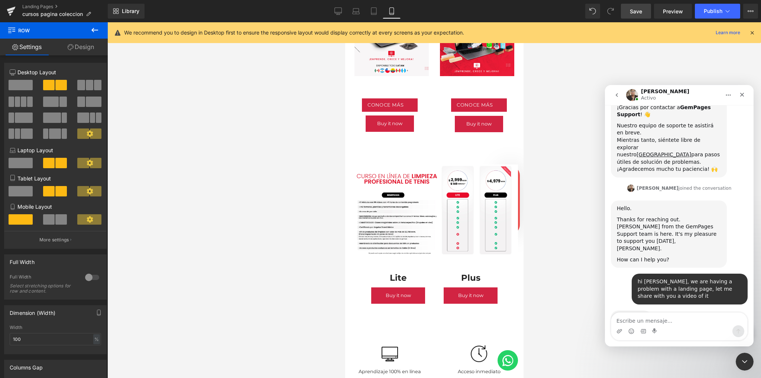
drag, startPoint x: 635, startPoint y: 322, endPoint x: 628, endPoint y: 308, distance: 16.3
click at [634, 322] on textarea "Escribe un mensaje..." at bounding box center [679, 319] width 136 height 13
type textarea "sorry for the wait"
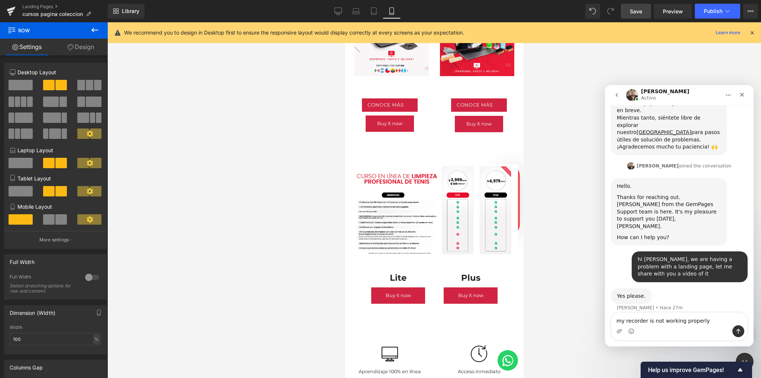
type textarea "my recorder is not working properly"
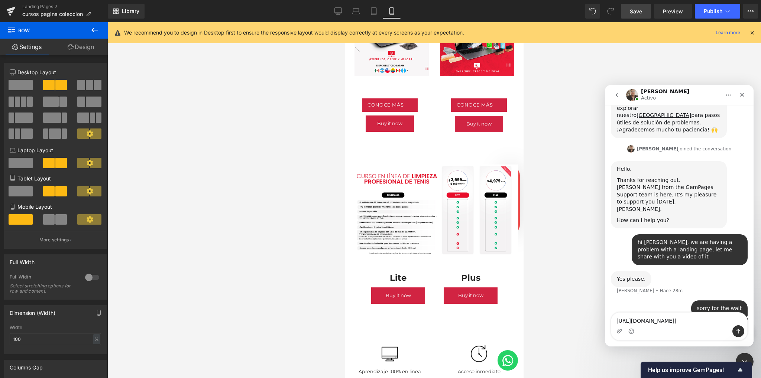
type textarea "https://angelusbrand.mx/pages/coleccion-cursos"
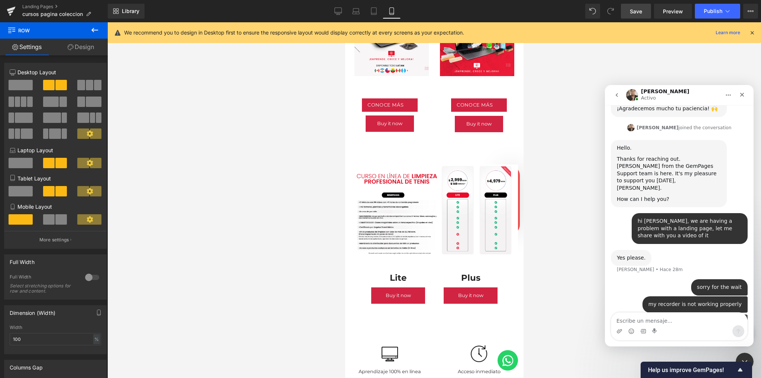
scroll to position [137, 0]
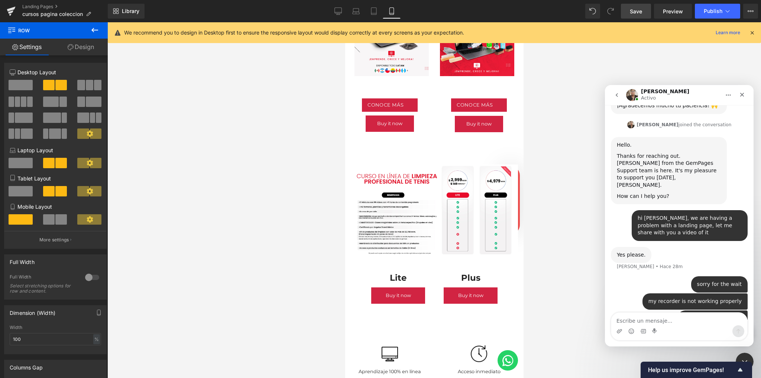
click at [337, 13] on div at bounding box center [380, 178] width 761 height 356
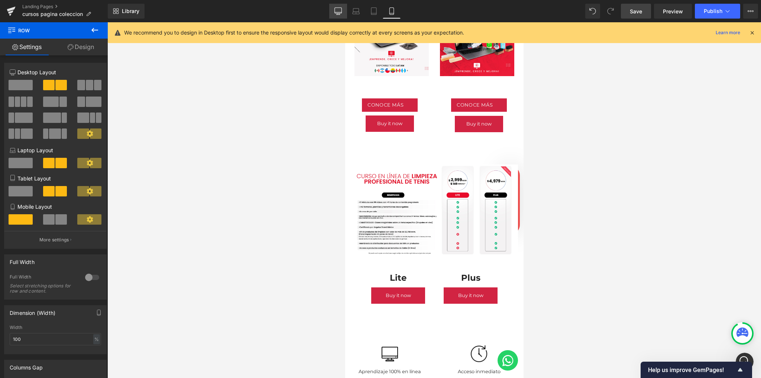
click at [342, 11] on icon at bounding box center [337, 10] width 7 height 7
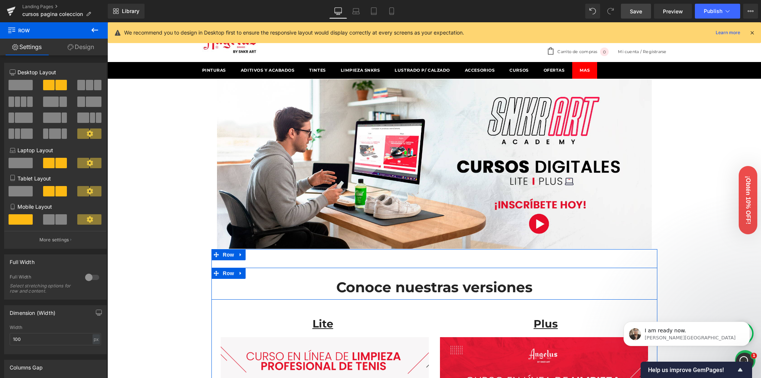
scroll to position [198, 0]
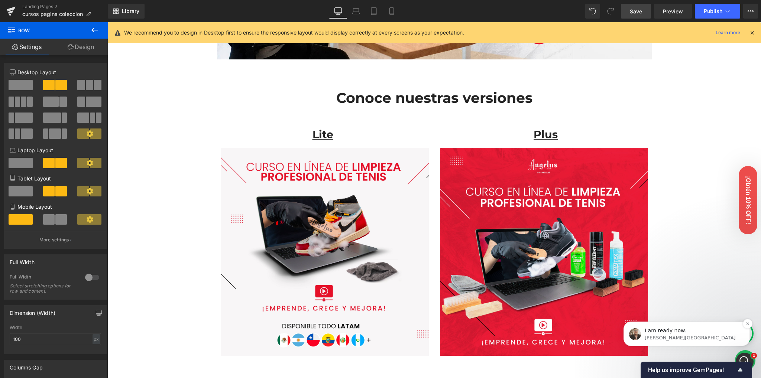
click at [692, 330] on p "I am ready now." at bounding box center [693, 330] width 96 height 7
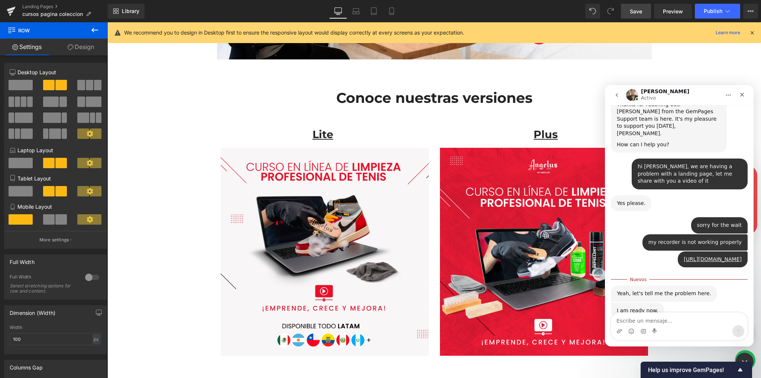
scroll to position [189, 0]
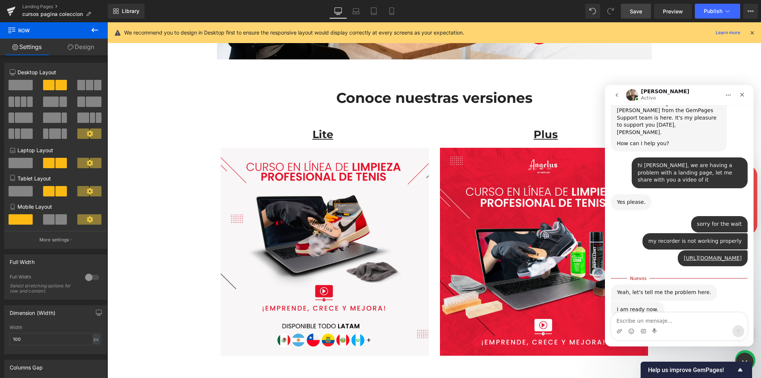
click at [661, 320] on textarea "Escribe un mensaje..." at bounding box center [679, 319] width 136 height 13
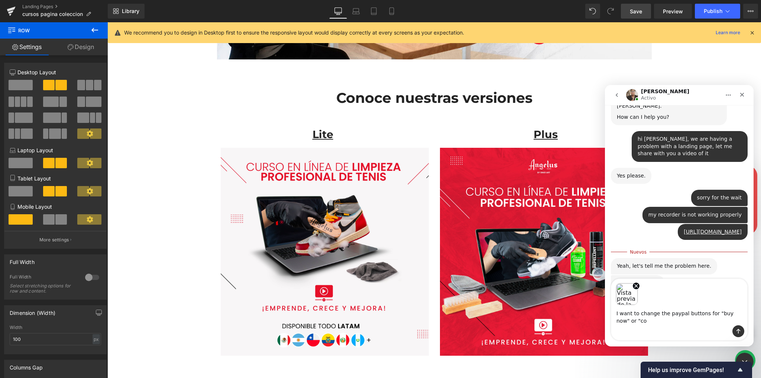
scroll to position [223, 0]
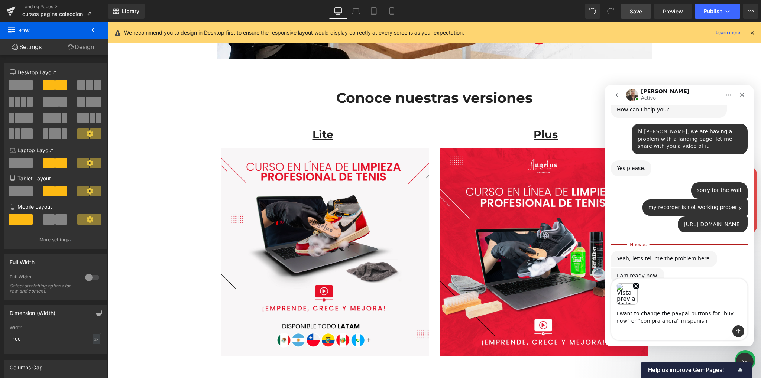
type textarea "I want to change the paypal buttons for "buy now" or "compra ahora" in spanish"
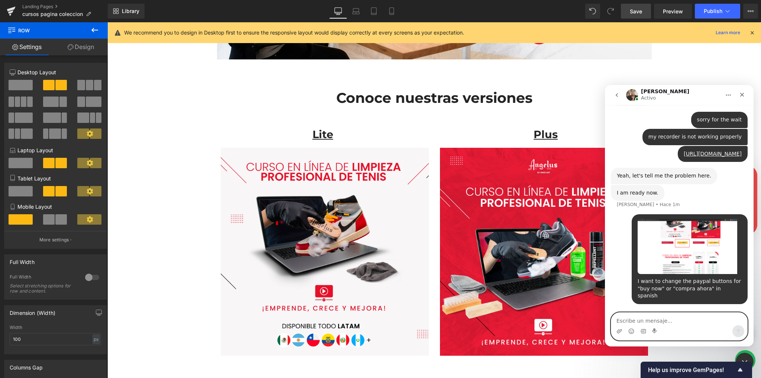
scroll to position [323, 0]
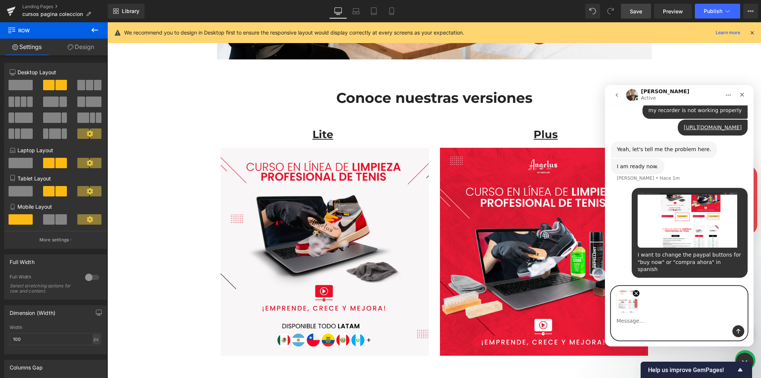
click at [647, 319] on textarea "Message…" at bounding box center [679, 319] width 136 height 13
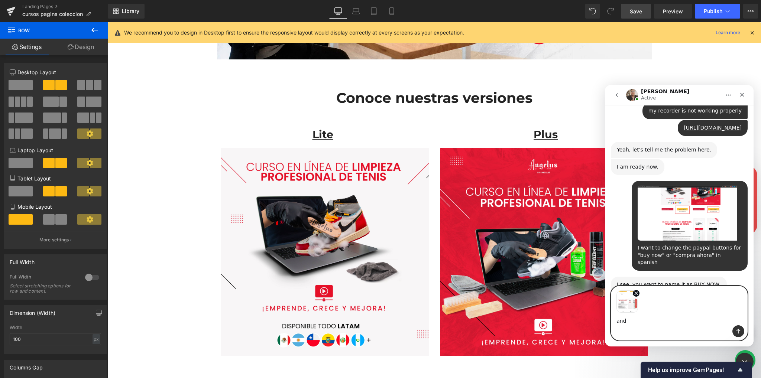
scroll to position [350, 0]
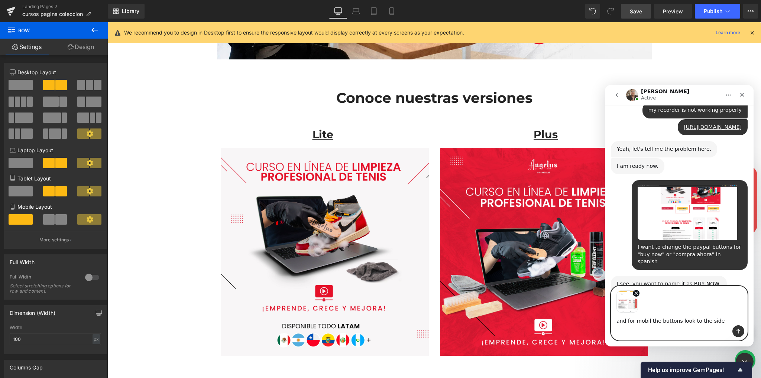
type textarea "and for mobil the buttons look to the side"
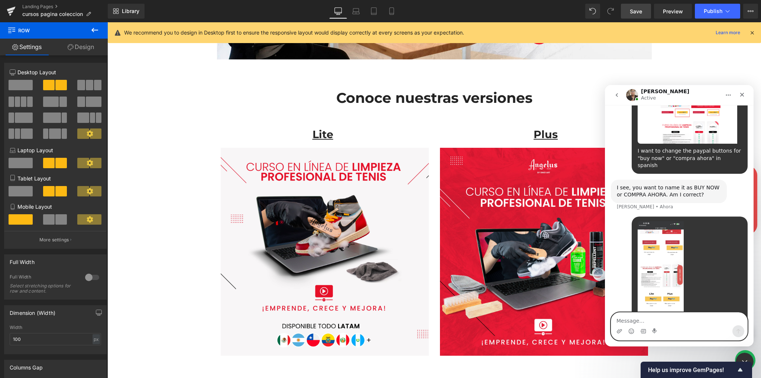
scroll to position [449, 0]
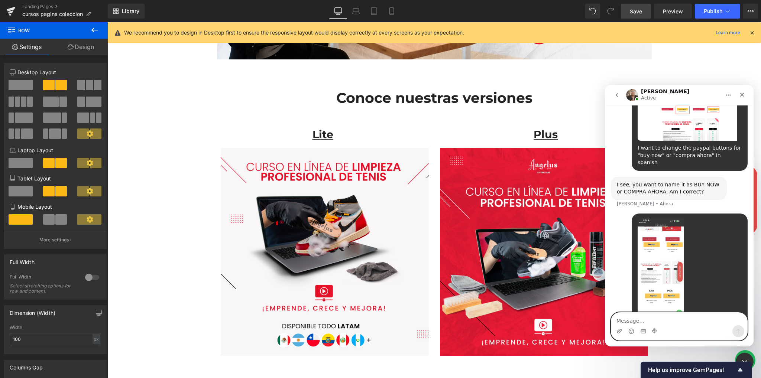
click at [686, 181] on div "I see, you want to name it as BUY NOW or COMPRA AHORA. Am I correct?" at bounding box center [669, 188] width 104 height 14
drag, startPoint x: 672, startPoint y: 160, endPoint x: 719, endPoint y: 156, distance: 47.7
click at [688, 181] on div "I see, you want to name it as BUY NOW or COMPRA AHORA. Am I correct?" at bounding box center [669, 188] width 104 height 14
click at [638, 181] on div "I see, you want to name it as BUY NOW or COMPRA AHORA. Am I correct?" at bounding box center [669, 188] width 104 height 14
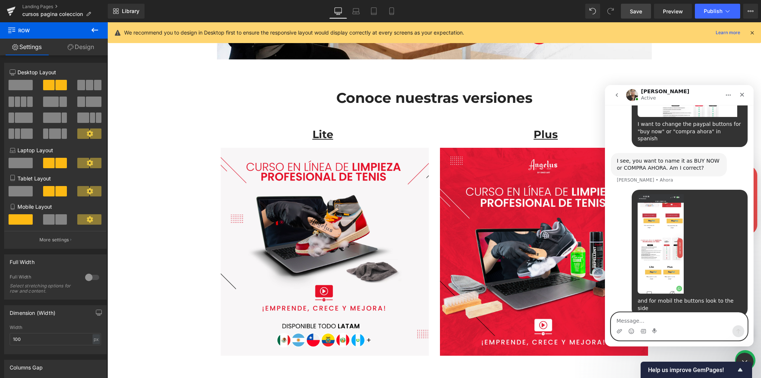
scroll to position [477, 0]
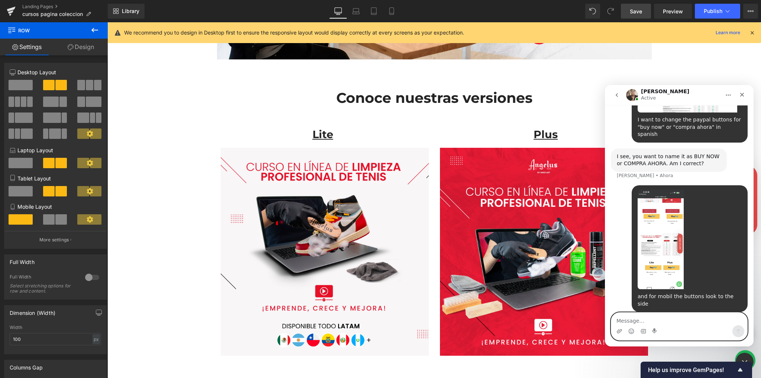
click at [673, 324] on textarea "Message…" at bounding box center [679, 319] width 136 height 13
type textarea "yes, you are correct"
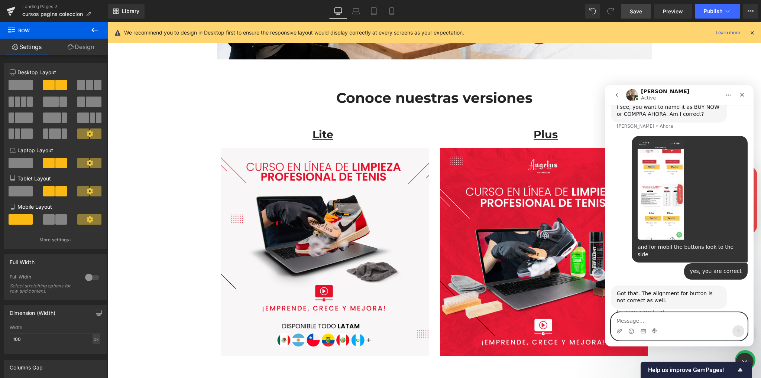
scroll to position [531, 0]
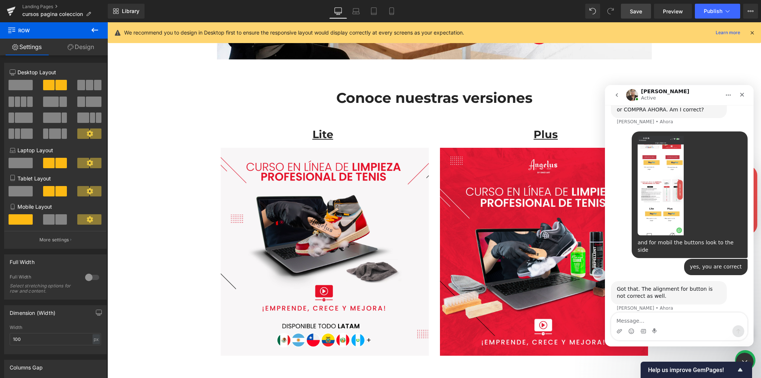
click at [650, 187] on img "Angelus dice…" at bounding box center [661, 186] width 46 height 100
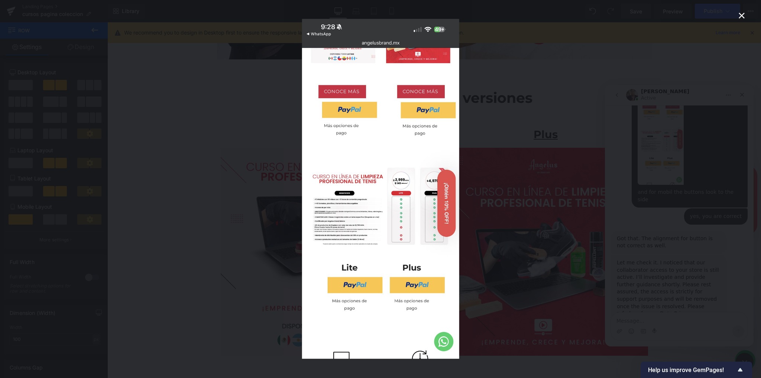
click at [640, 236] on div "Intercom Messenger" at bounding box center [380, 189] width 761 height 378
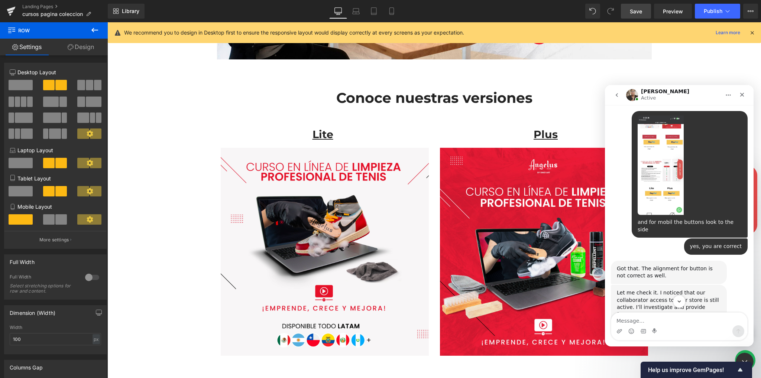
scroll to position [581, 0]
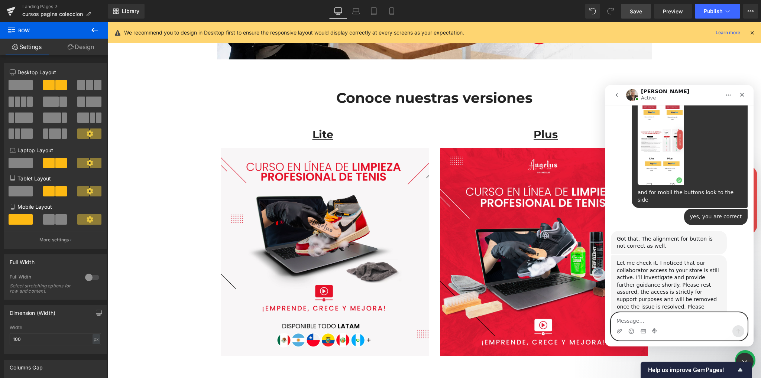
click at [658, 320] on textarea "Message…" at bounding box center [679, 319] width 136 height 13
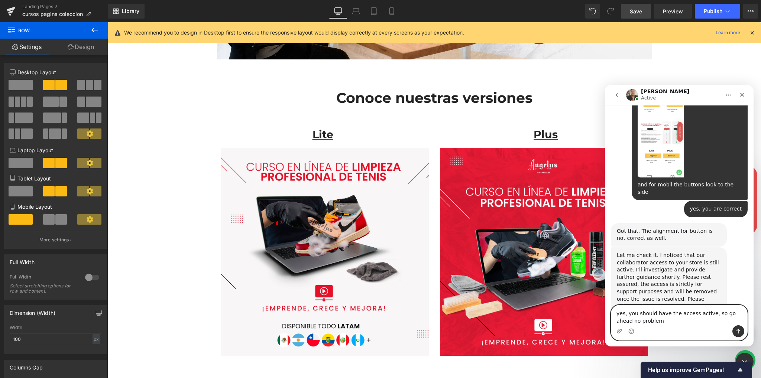
type textarea "yes, you should have the access active, so go ahead no problem"
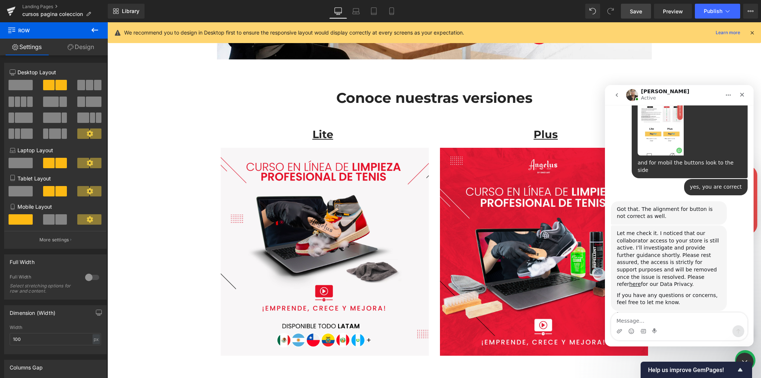
click at [634, 97] on img "Intercom Messenger" at bounding box center [632, 95] width 12 height 12
click at [715, 61] on div at bounding box center [380, 178] width 761 height 356
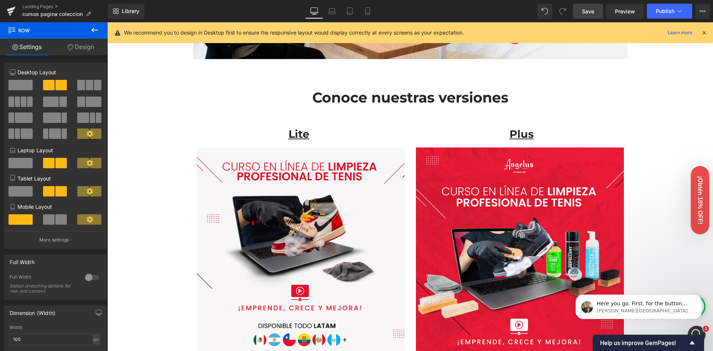
scroll to position [777, 0]
click at [691, 325] on body "Here you go. First, for the button name, I can see you are using Dynamic Checko…" at bounding box center [639, 305] width 143 height 46
click at [692, 325] on div "Abrir Intercom Messenger" at bounding box center [696, 333] width 25 height 25
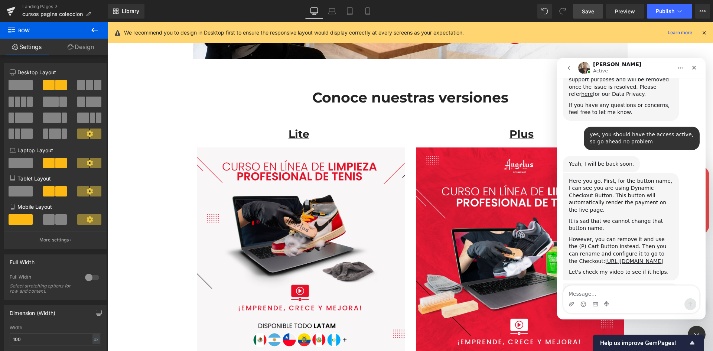
scroll to position [766, 0]
click at [606, 259] on link "https://www.loom.com/share/c3d12db81b474b6eaae4f89d95975b4b?sid=299730ba-e44f-4…" at bounding box center [635, 262] width 58 height 6
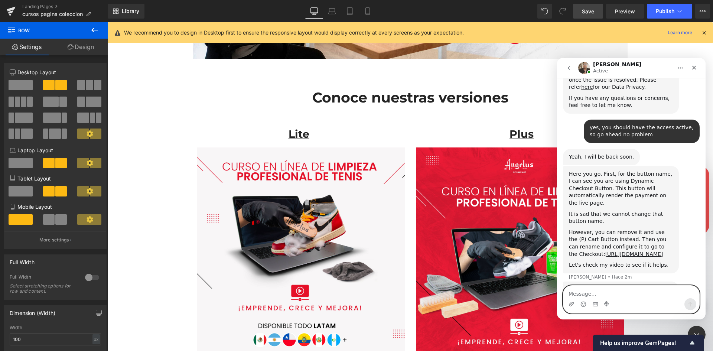
click at [610, 294] on textarea "Message…" at bounding box center [632, 292] width 136 height 13
type textarea "perfect"
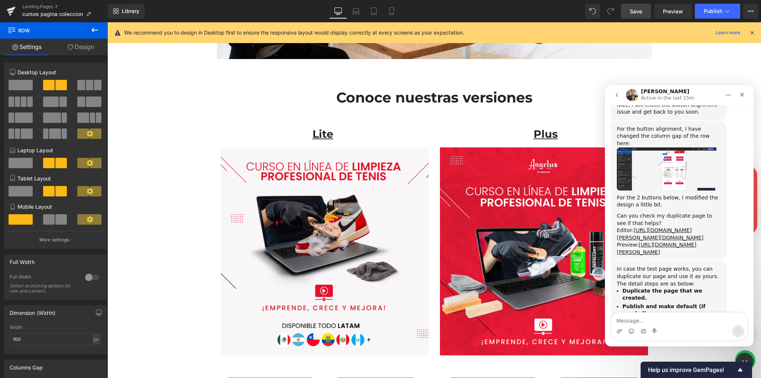
scroll to position [1008, 0]
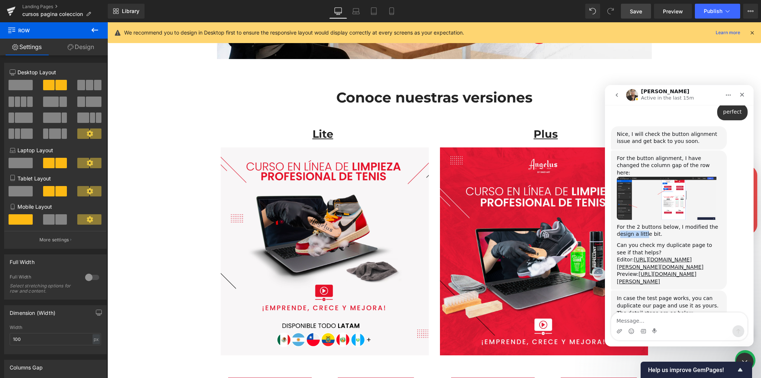
drag, startPoint x: 619, startPoint y: 193, endPoint x: 647, endPoint y: 192, distance: 28.2
click at [647, 224] on div "For the 2 buttons below, I modified the design a little bit." at bounding box center [669, 231] width 104 height 14
click at [658, 224] on div "For the 2 buttons below, I modified the design a little bit." at bounding box center [669, 231] width 104 height 14
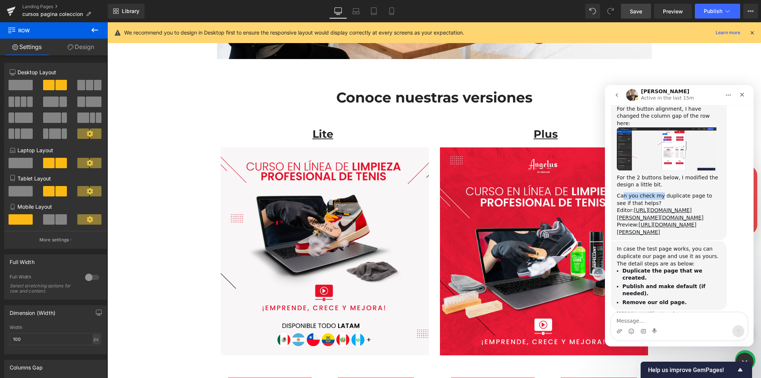
drag, startPoint x: 624, startPoint y: 153, endPoint x: 657, endPoint y: 154, distance: 33.5
click at [657, 192] on div "Can you check my duplicate page to see if that helps?" at bounding box center [669, 199] width 104 height 14
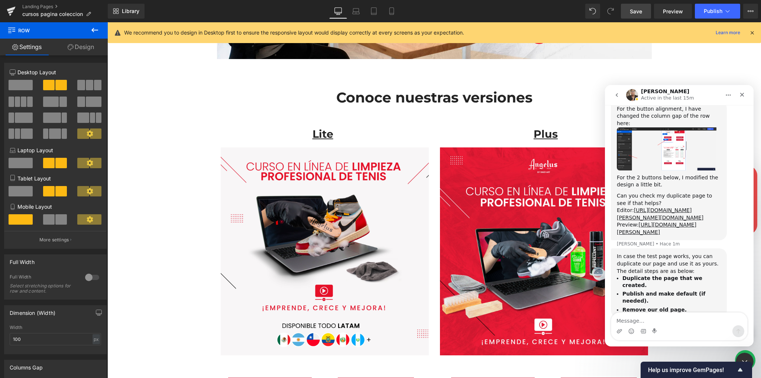
click at [671, 192] on div "Can you check my duplicate page to see if that helps?" at bounding box center [669, 199] width 104 height 14
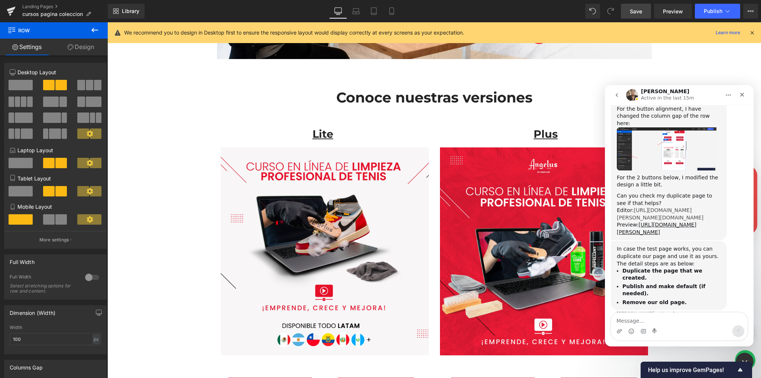
click at [642, 207] on link "https://app.gempages.net/editor?id=90185990190&type=template-page&page=ken-gemp…" at bounding box center [660, 213] width 87 height 13
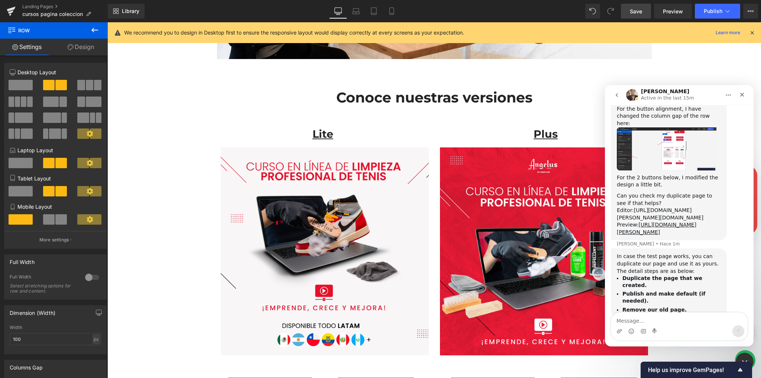
scroll to position [1065, 0]
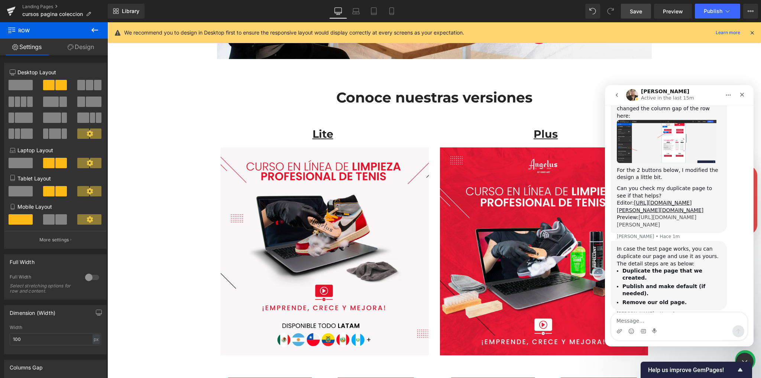
click at [645, 218] on link "https://angelusbrand.mx/a/gempages?preview=90185990190&type=template-page&page=…" at bounding box center [657, 220] width 80 height 13
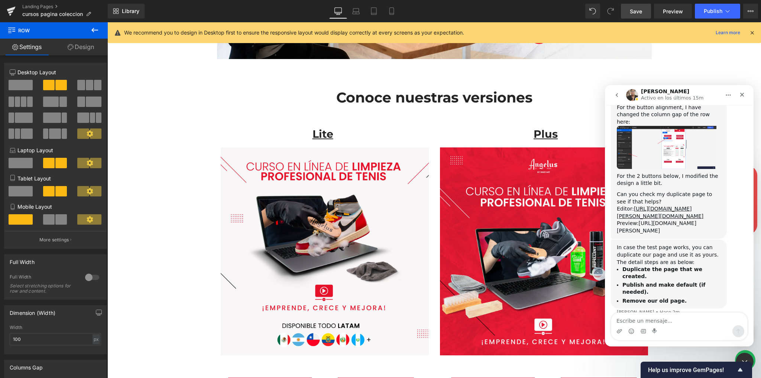
scroll to position [1028, 0]
click at [654, 320] on textarea "Escribe un mensaje..." at bounding box center [679, 319] width 136 height 13
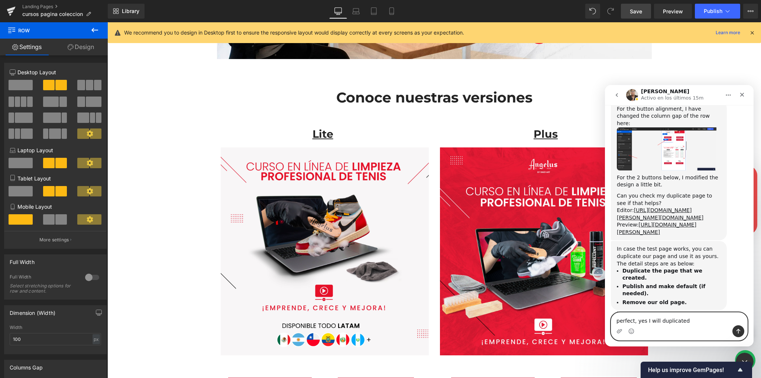
type textarea "perfect, yes I will duplicated"
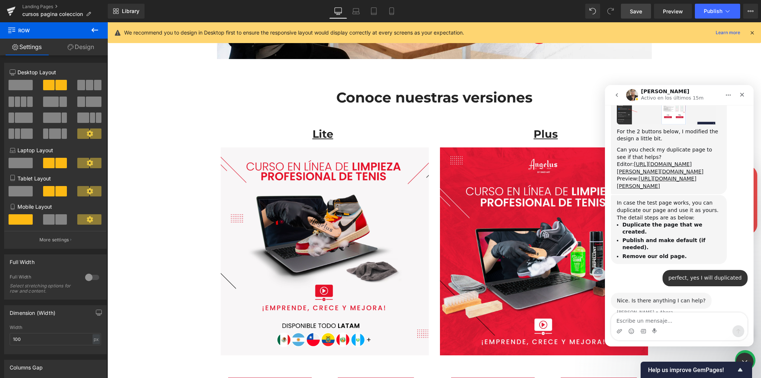
scroll to position [1072, 0]
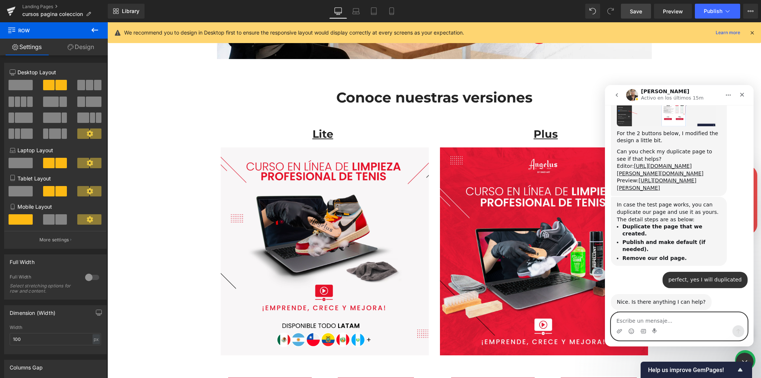
click at [638, 318] on textarea "Escribe un mensaje..." at bounding box center [679, 319] width 136 height 13
type textarea "that will be all"
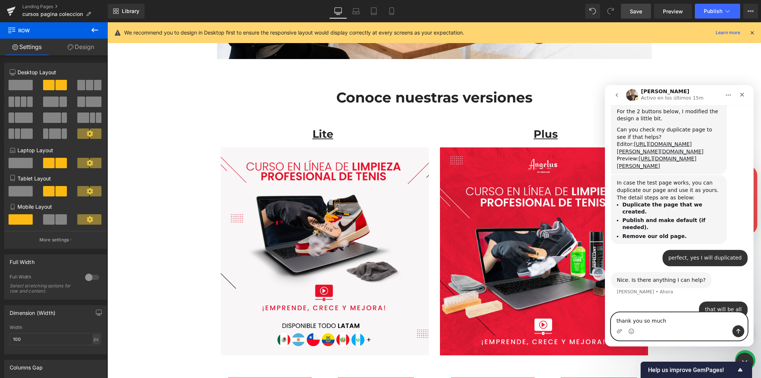
type textarea "thank you so much"
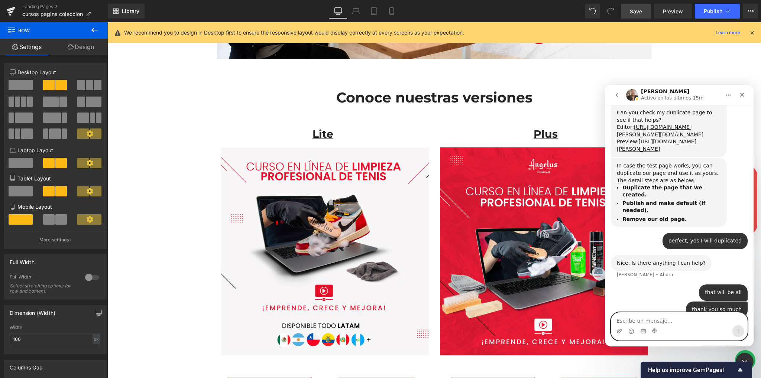
scroll to position [1140, 0]
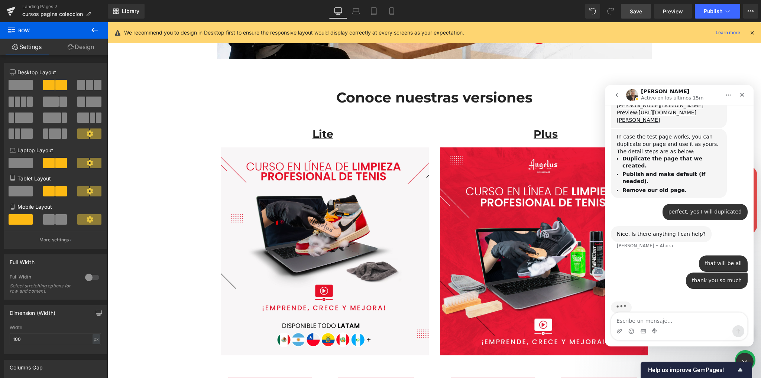
click at [10, 11] on div at bounding box center [380, 178] width 761 height 356
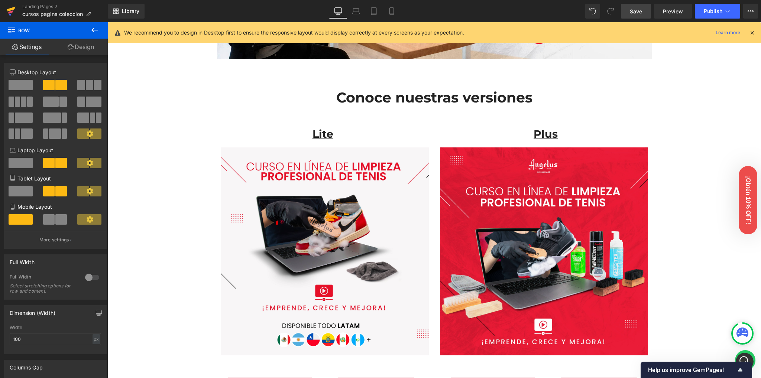
click at [10, 11] on icon at bounding box center [11, 11] width 9 height 19
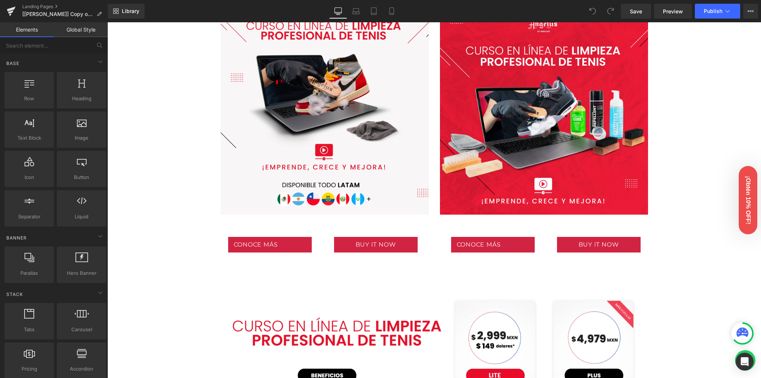
scroll to position [446, 0]
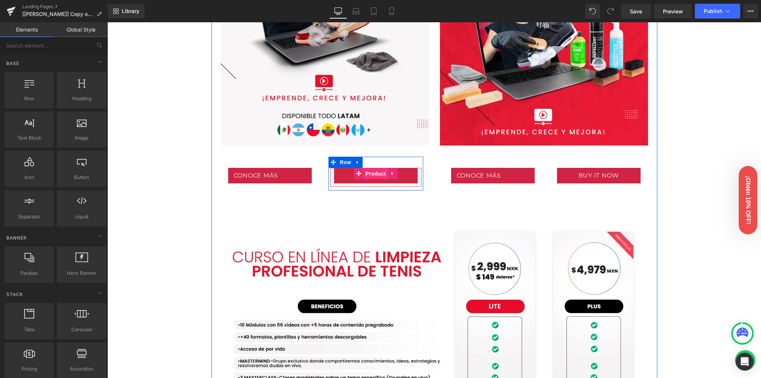
click at [372, 177] on span "Product" at bounding box center [376, 173] width 24 height 11
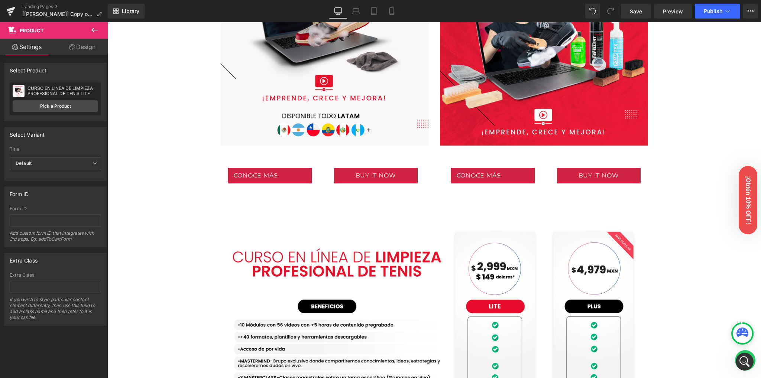
scroll to position [0, 0]
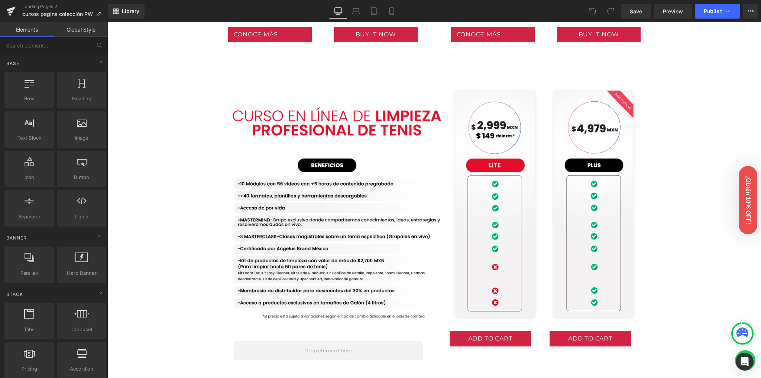
scroll to position [446, 0]
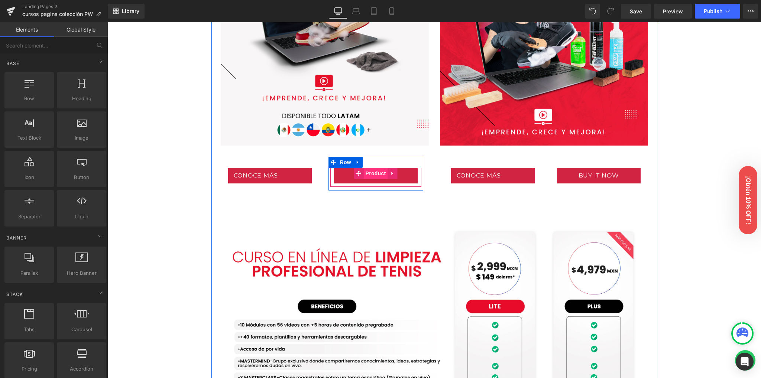
click at [378, 174] on span "Product" at bounding box center [376, 173] width 24 height 11
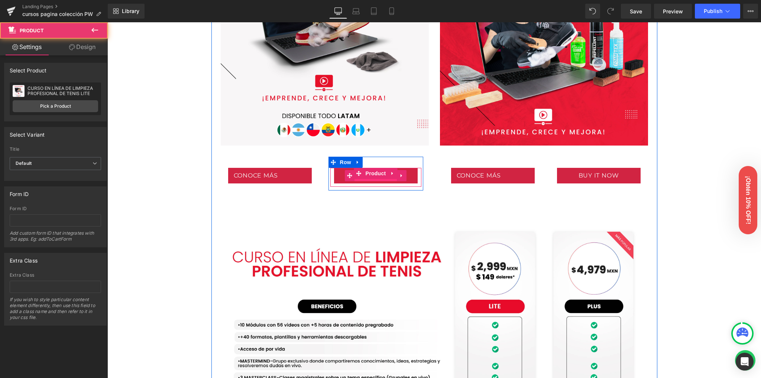
click at [374, 181] on span "(P) Cart Button" at bounding box center [375, 175] width 42 height 11
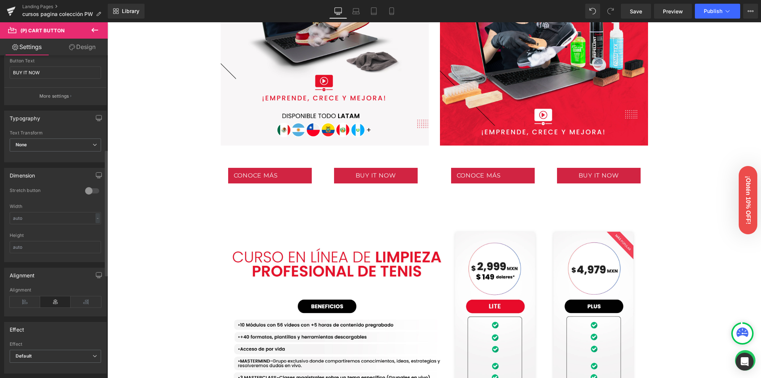
scroll to position [49, 0]
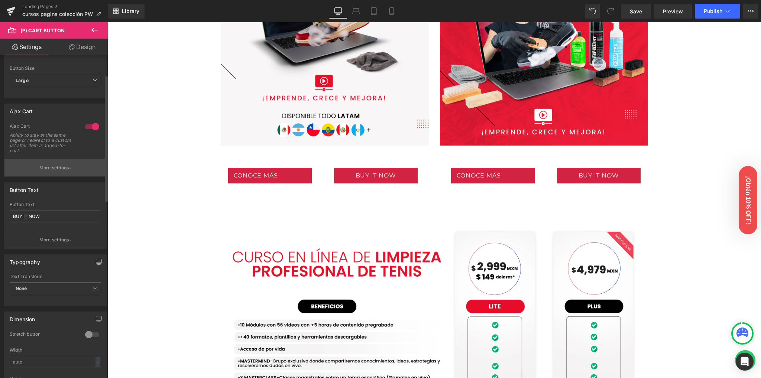
click at [52, 167] on p "More settings" at bounding box center [54, 168] width 30 height 7
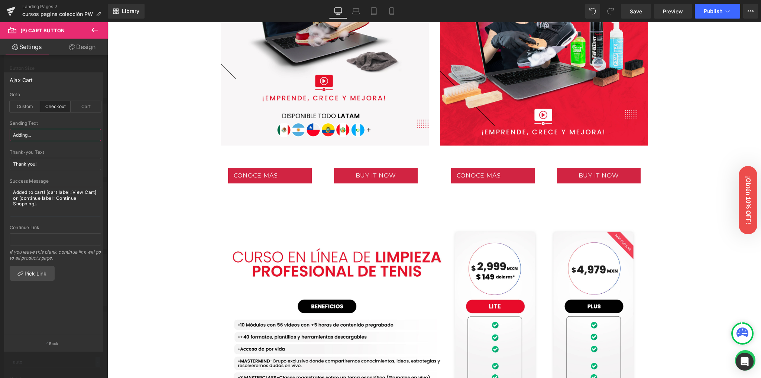
drag, startPoint x: 38, startPoint y: 135, endPoint x: 3, endPoint y: 137, distance: 35.0
click at [3, 137] on div "Ajax Cart checkout Goto Custom Checkout Cart Custom Url Pick Link Adding... Sen…" at bounding box center [54, 209] width 108 height 284
click at [22, 137] on input "Adding..." at bounding box center [55, 135] width 91 height 12
drag, startPoint x: 27, startPoint y: 136, endPoint x: 11, endPoint y: 139, distance: 16.7
click at [11, 139] on input "Adding..." at bounding box center [55, 135] width 91 height 12
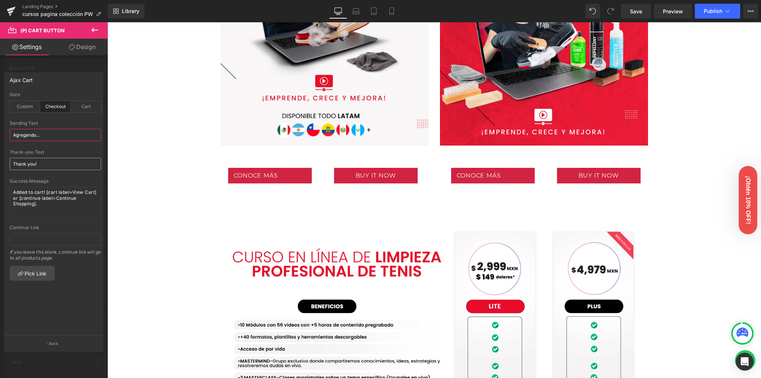
type input "Agregando..."
drag, startPoint x: 34, startPoint y: 166, endPoint x: 2, endPoint y: 165, distance: 32.3
click at [2, 165] on div "Ajax Cart checkout Goto Custom Checkout Cart Custom Url Pick Link Agregando... …" at bounding box center [54, 209] width 108 height 284
type input "Gracias!"
click at [66, 150] on div "Thank-you Text" at bounding box center [55, 152] width 91 height 5
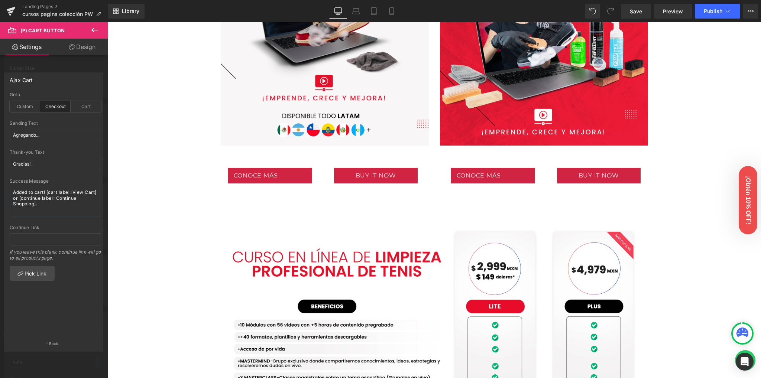
click at [96, 32] on icon at bounding box center [94, 30] width 9 height 9
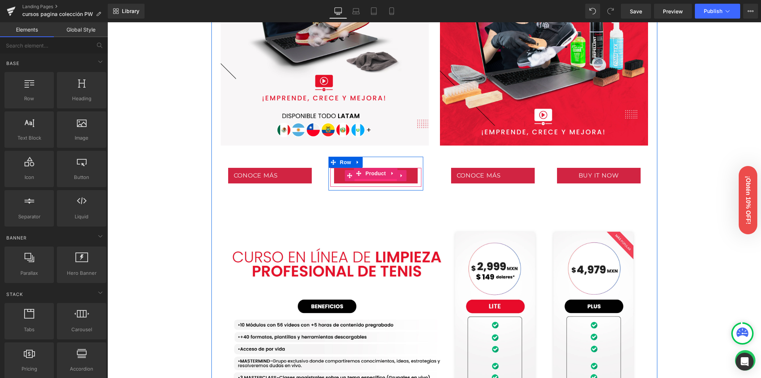
click at [374, 180] on span "(P) Cart Button" at bounding box center [375, 176] width 42 height 11
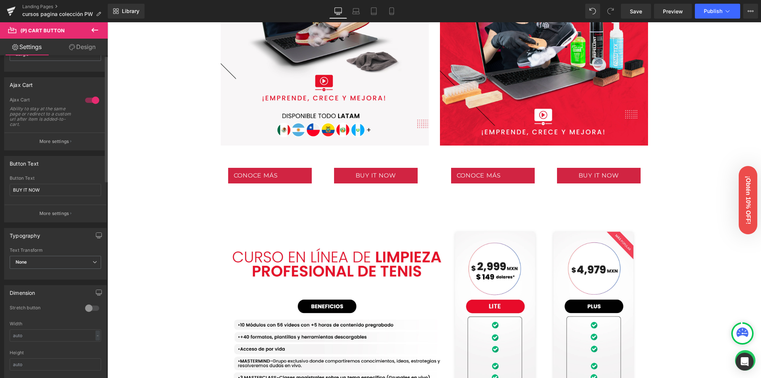
scroll to position [99, 0]
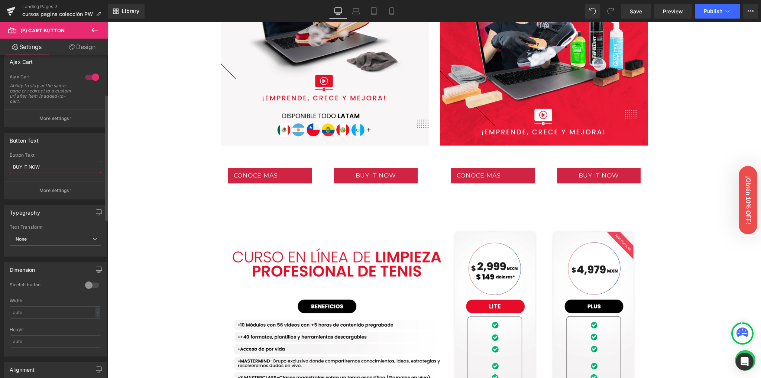
drag, startPoint x: 54, startPoint y: 168, endPoint x: 0, endPoint y: 166, distance: 53.9
click at [0, 166] on div "Button Text BUY IT NOW Button Text BUY IT NOW More settings" at bounding box center [55, 163] width 111 height 72
type input "COMPRA AHORA"
click at [171, 174] on div "Image Row Image Row Conoce nuestras versiones Heading Row Lite Heading Plus Hea…" at bounding box center [434, 348] width 654 height 1414
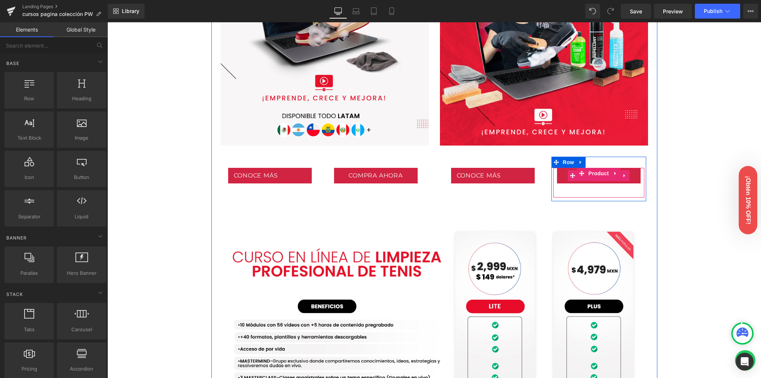
click at [600, 180] on span "(P) Cart Button" at bounding box center [598, 176] width 42 height 11
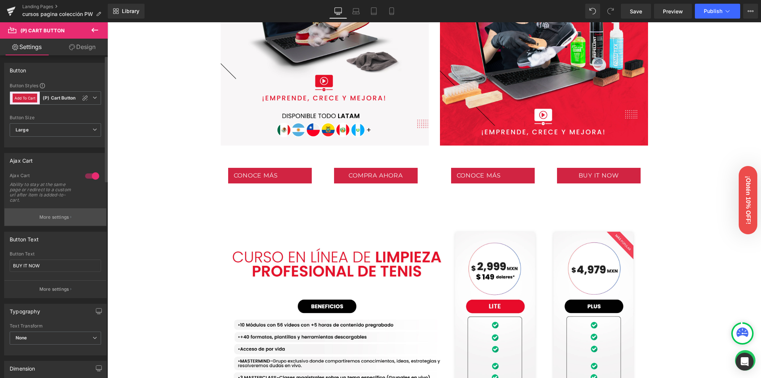
click at [46, 216] on p "More settings" at bounding box center [54, 217] width 30 height 7
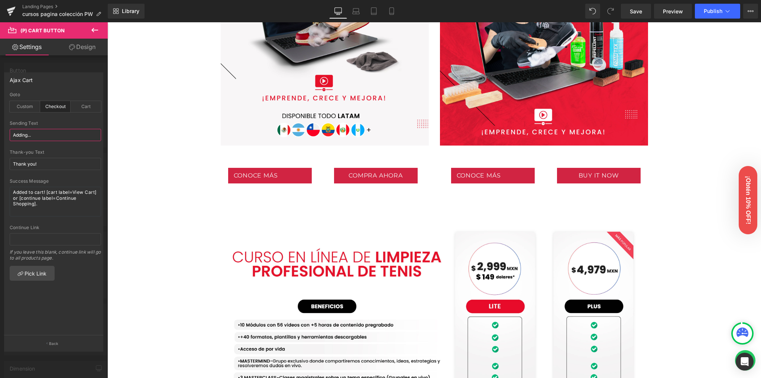
drag, startPoint x: 28, startPoint y: 135, endPoint x: 9, endPoint y: 134, distance: 19.3
click at [9, 134] on div "checkout Goto Custom Checkout Cart Custom Url Pick Link Adding... Sending Text …" at bounding box center [55, 213] width 102 height 243
click at [23, 135] on input "Adding..." at bounding box center [55, 135] width 91 height 12
drag, startPoint x: 27, startPoint y: 136, endPoint x: 11, endPoint y: 135, distance: 16.0
click at [12, 135] on input "Adding..." at bounding box center [55, 135] width 91 height 12
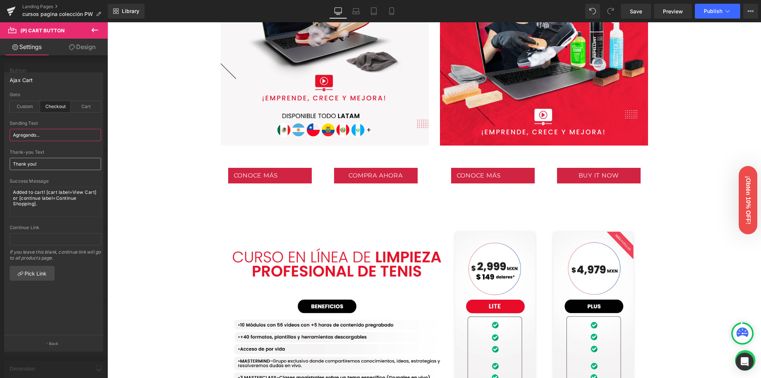
type input "Agregando..."
drag, startPoint x: 35, startPoint y: 165, endPoint x: 9, endPoint y: 162, distance: 26.5
click at [9, 162] on div "checkout Goto Custom Checkout Cart Custom Url Pick Link Agregando... Sending Te…" at bounding box center [55, 213] width 102 height 243
click at [46, 158] on input "Gracias!" at bounding box center [55, 164] width 91 height 12
click at [50, 158] on input "Gracias!" at bounding box center [55, 164] width 91 height 12
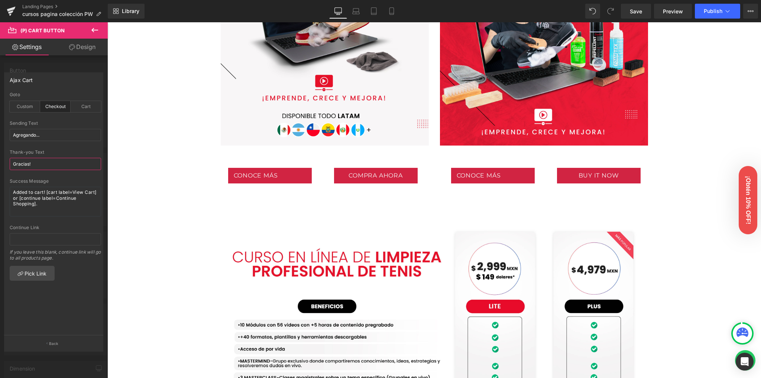
type input "Gracias!"
click at [59, 148] on div at bounding box center [55, 147] width 91 height 5
click at [93, 30] on icon at bounding box center [94, 30] width 9 height 9
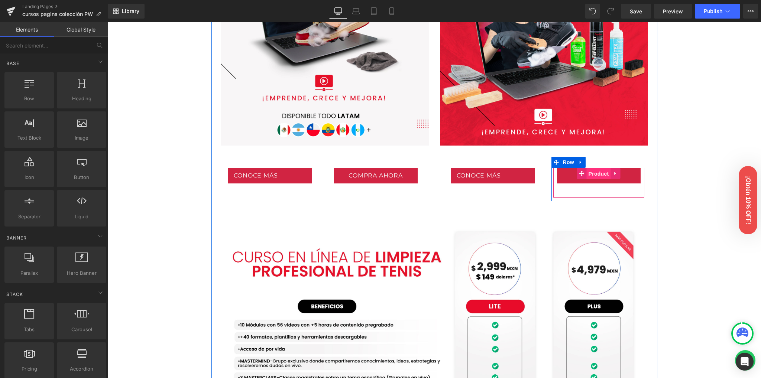
click at [589, 174] on span "Product" at bounding box center [599, 173] width 24 height 11
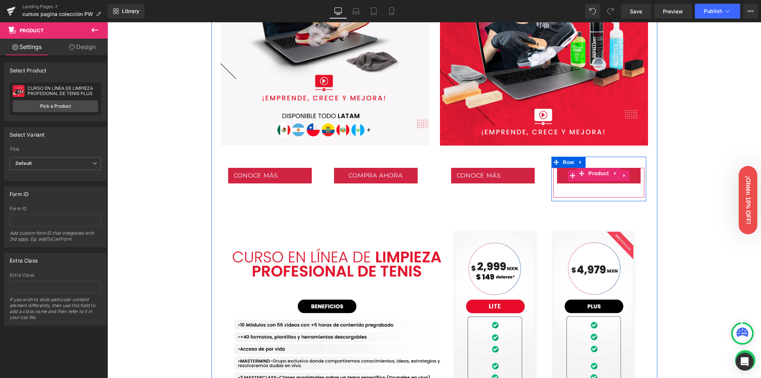
click at [595, 179] on span "(P) Cart Button" at bounding box center [598, 175] width 42 height 11
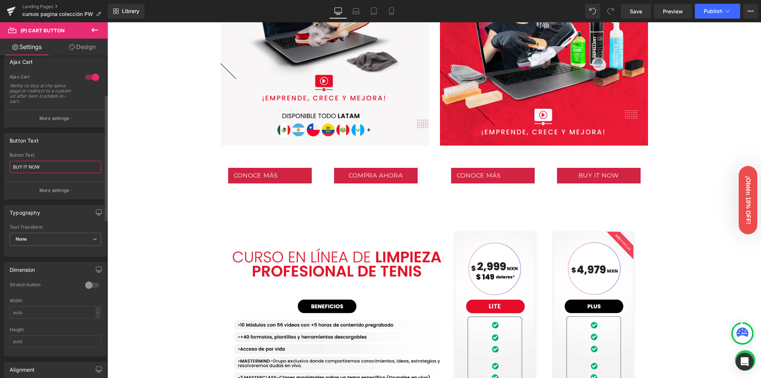
click at [0, 165] on div "Button Text BUY IT NOW Button Text BUY IT NOW More settings" at bounding box center [55, 163] width 111 height 72
type input "COMPRA AHORA"
click at [157, 192] on div "Image Row Image Row Conoce nuestras versiones Heading Row Lite Heading Plus Hea…" at bounding box center [434, 348] width 654 height 1414
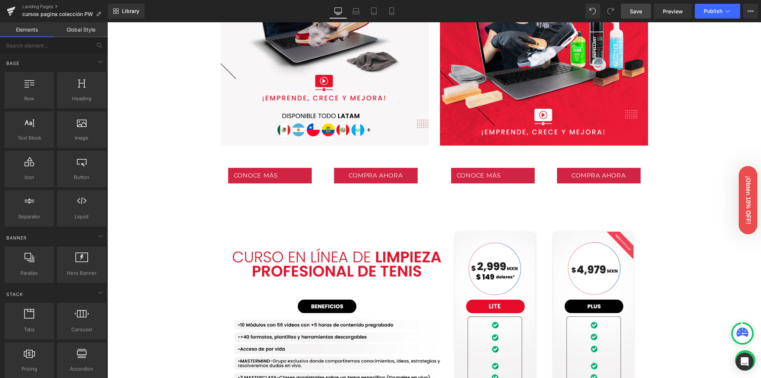
click at [635, 15] on link "Save" at bounding box center [636, 11] width 30 height 15
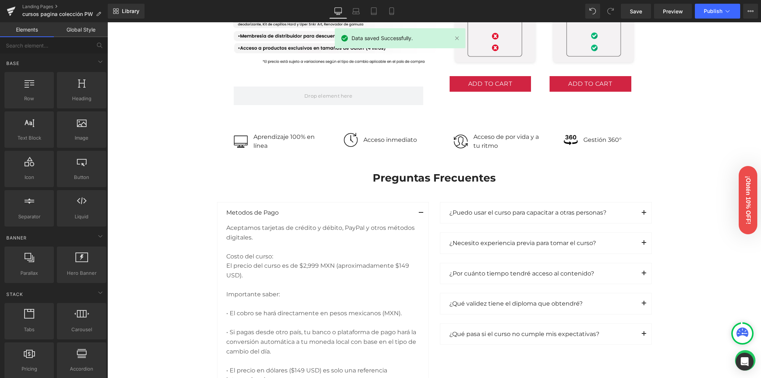
scroll to position [693, 0]
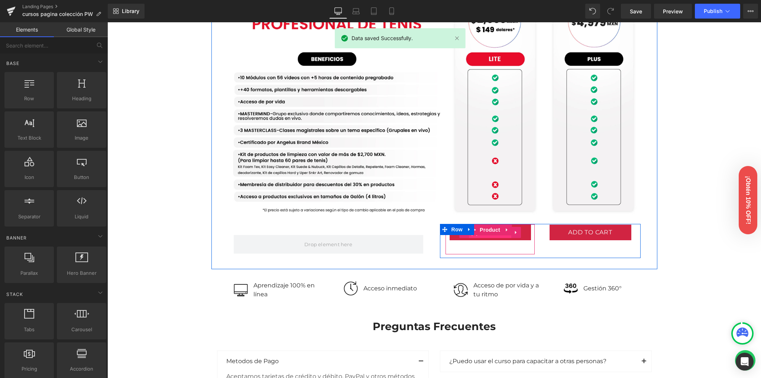
click at [490, 236] on span "(P) Cart Button" at bounding box center [490, 232] width 42 height 11
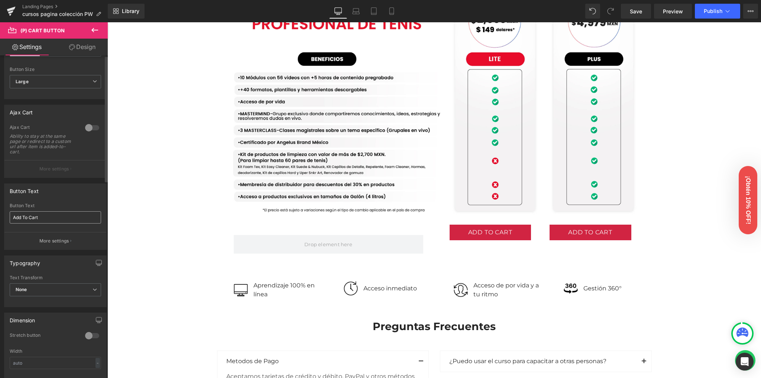
scroll to position [49, 0]
click at [10, 211] on input "Add To Cart" at bounding box center [55, 216] width 91 height 12
type input "c"
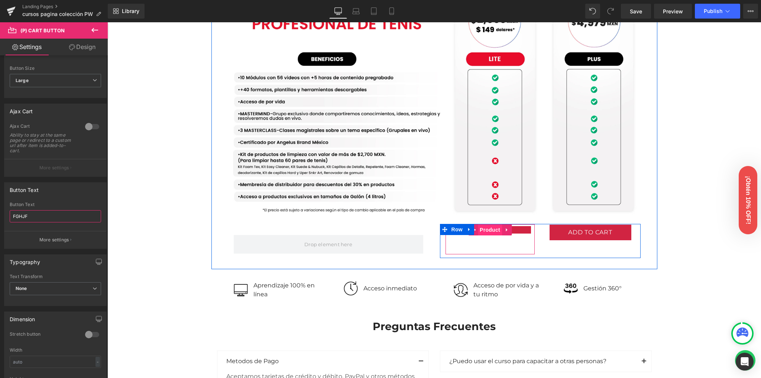
type input "FGHJFG"
click at [482, 228] on span "Product" at bounding box center [490, 229] width 24 height 11
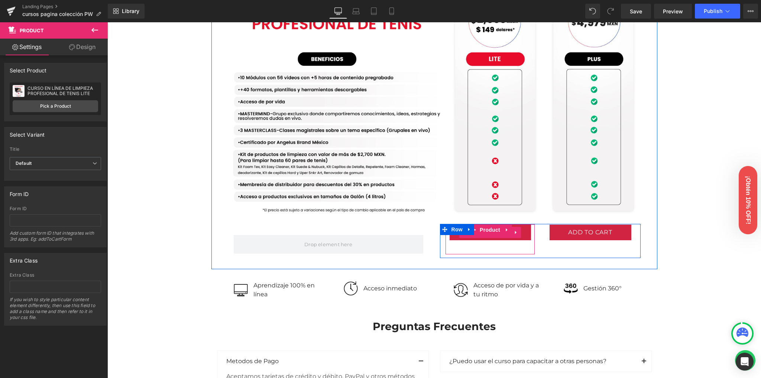
click at [492, 237] on span "(P) Cart Button" at bounding box center [490, 232] width 42 height 11
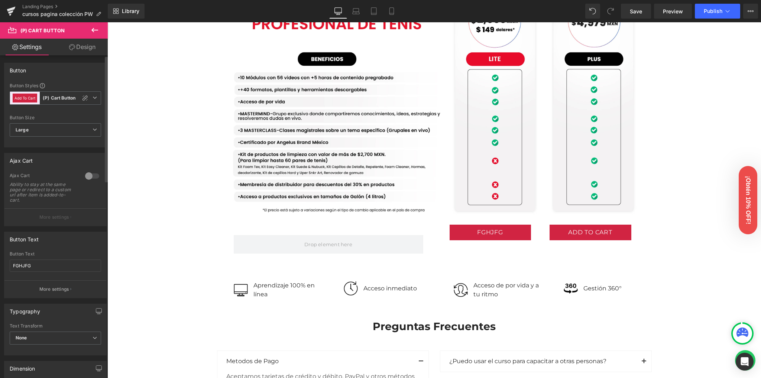
click at [91, 175] on div at bounding box center [92, 176] width 18 height 12
click at [52, 218] on p "More settings" at bounding box center [54, 217] width 30 height 7
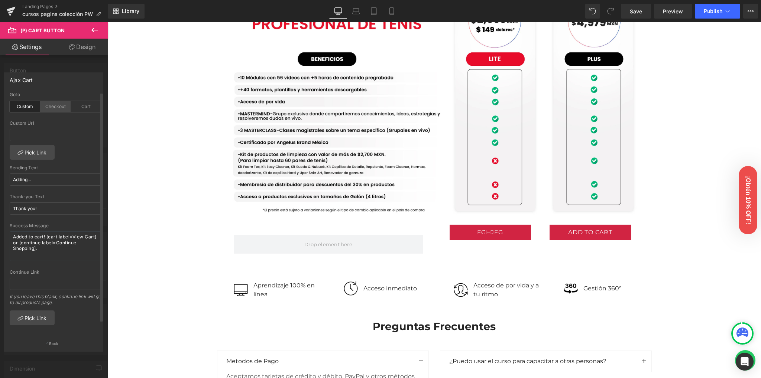
click at [49, 111] on div "Checkout" at bounding box center [55, 106] width 30 height 11
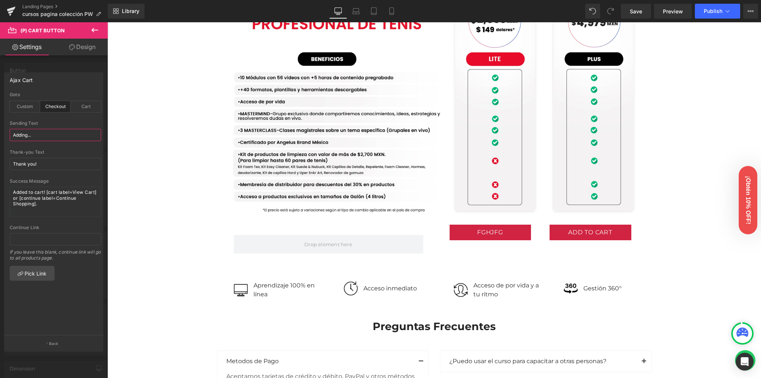
drag, startPoint x: 27, startPoint y: 135, endPoint x: 7, endPoint y: 135, distance: 19.3
click at [7, 135] on div "checkout Goto Custom Checkout Cart Custom Url Pick Link Adding... Sending Text …" at bounding box center [55, 213] width 102 height 243
type input "Agregando..."
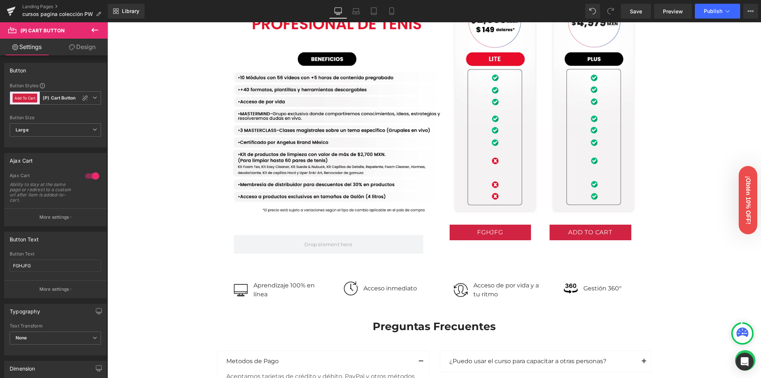
click at [494, 234] on body "Saltar al contenido 🇲🇽🚛 ¡Envío GRATIS a Todo MÉXICO en Compras Mayores a $999!" at bounding box center [434, 148] width 654 height 1639
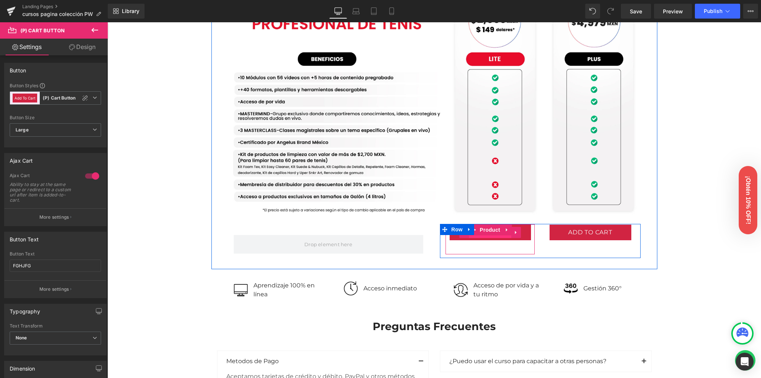
click at [492, 236] on span "(P) Cart Button" at bounding box center [490, 232] width 42 height 11
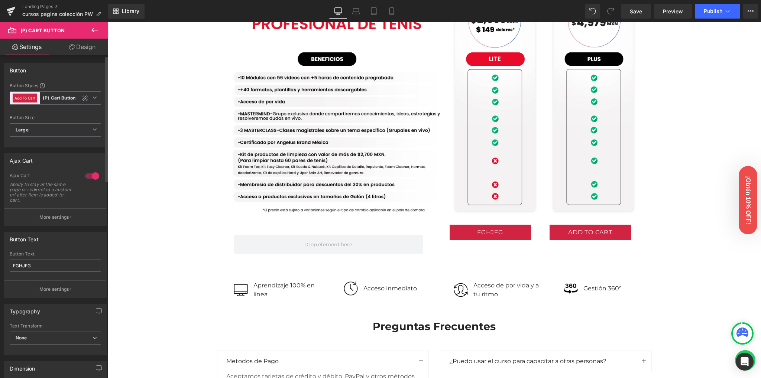
drag, startPoint x: 38, startPoint y: 265, endPoint x: 5, endPoint y: 265, distance: 33.1
click at [1, 264] on div "Button Text FGHJFG Button Text FGHJFG More settings" at bounding box center [55, 262] width 111 height 72
type input "COMPRA AHORA"
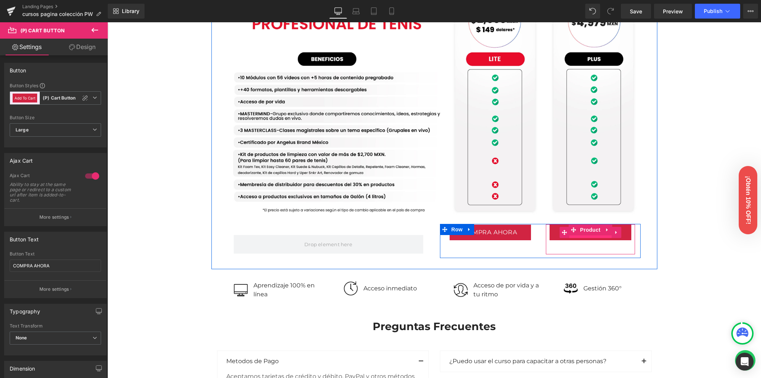
click at [595, 236] on span "(P) Cart Button" at bounding box center [590, 232] width 42 height 11
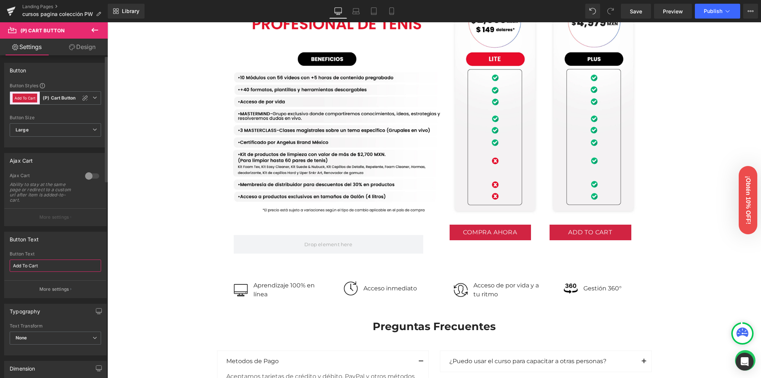
drag, startPoint x: 61, startPoint y: 266, endPoint x: 0, endPoint y: 265, distance: 60.6
click at [0, 265] on div "Button Text Add To Cart Button Text Add To Cart More settings" at bounding box center [55, 262] width 111 height 72
type input "COMPRA AHORA"
click at [86, 177] on div at bounding box center [92, 176] width 18 height 12
click at [62, 222] on button "More settings" at bounding box center [55, 216] width 102 height 17
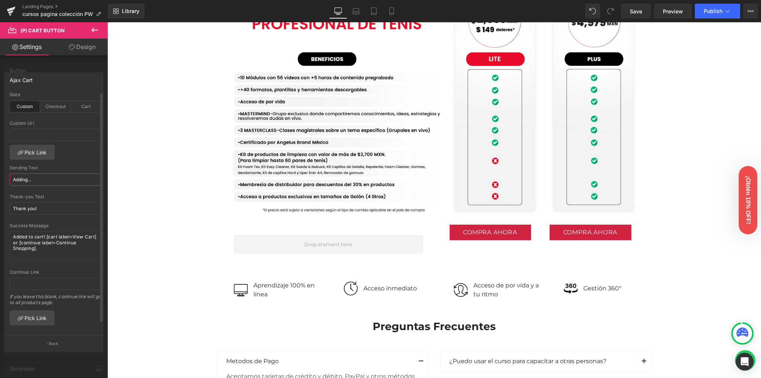
drag, startPoint x: 27, startPoint y: 181, endPoint x: 8, endPoint y: 180, distance: 18.6
click at [8, 180] on div "custom Goto Custom Checkout Cart Custom Url Pick Link Adding... Sending Text Ad…" at bounding box center [55, 213] width 102 height 243
type input "Agregando..."
drag, startPoint x: 34, startPoint y: 209, endPoint x: 11, endPoint y: 211, distance: 23.1
click at [11, 211] on input "Thank you!" at bounding box center [55, 209] width 91 height 12
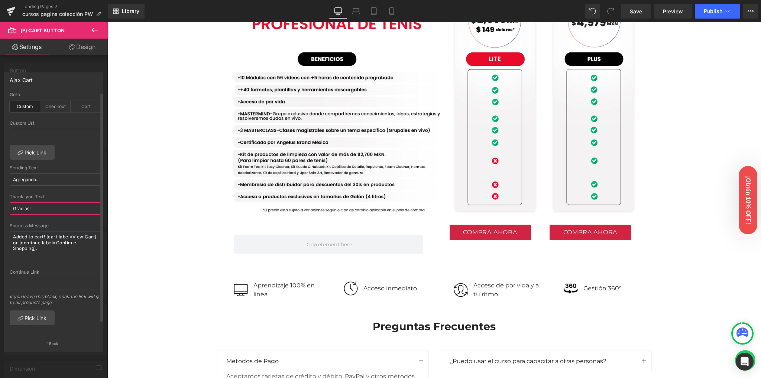
type input "Gracias!"
click at [48, 195] on div "Thank-you Text" at bounding box center [55, 196] width 91 height 5
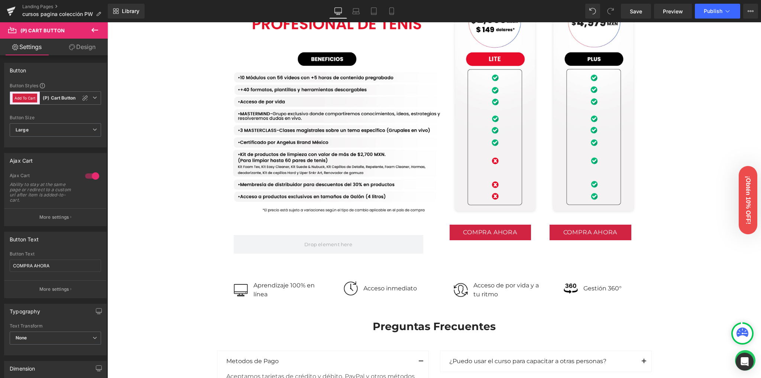
click at [588, 231] on body "Saltar al contenido 🇲🇽🚛 ¡Envío GRATIS a Todo MÉXICO en Compras Mayores a $999!" at bounding box center [434, 148] width 654 height 1639
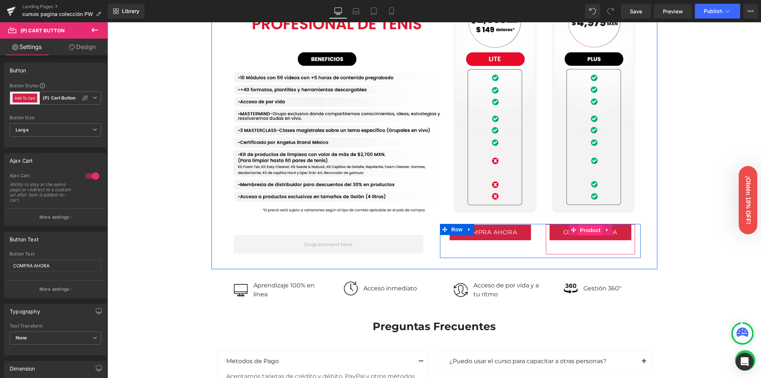
click at [592, 231] on span "Product" at bounding box center [590, 230] width 24 height 11
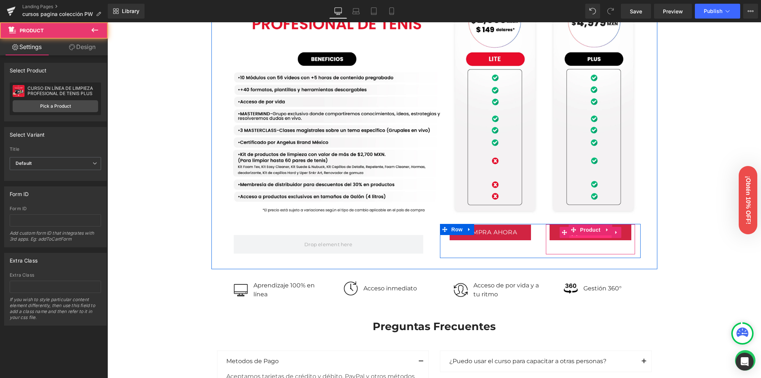
click at [593, 236] on span "(P) Cart Button" at bounding box center [590, 232] width 42 height 11
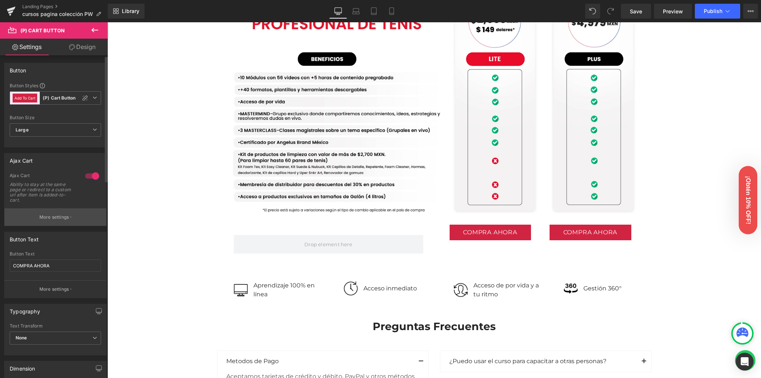
click at [64, 222] on button "More settings" at bounding box center [55, 216] width 102 height 17
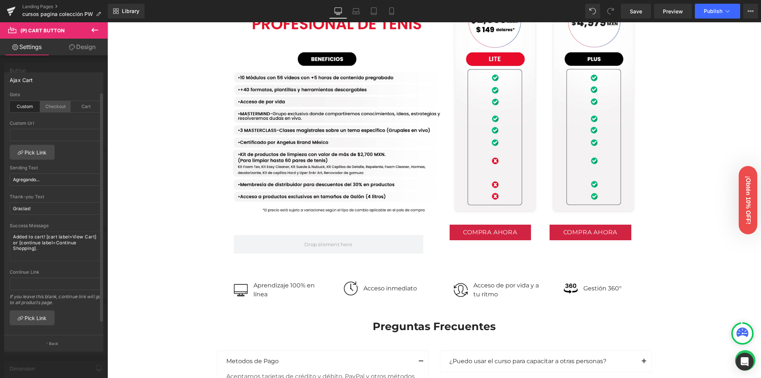
click at [44, 104] on div "Checkout" at bounding box center [55, 106] width 30 height 11
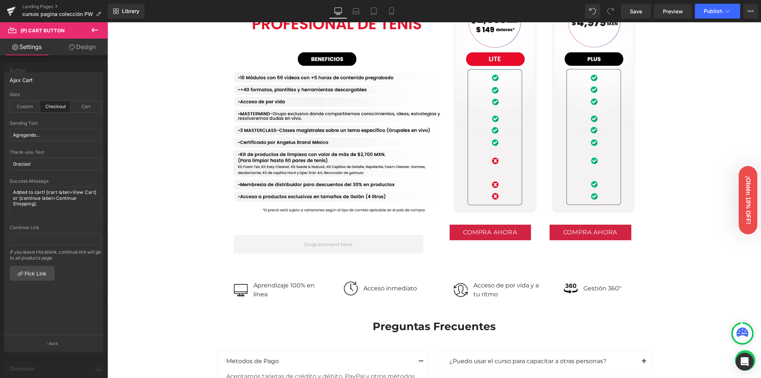
click at [93, 29] on icon at bounding box center [94, 30] width 7 height 4
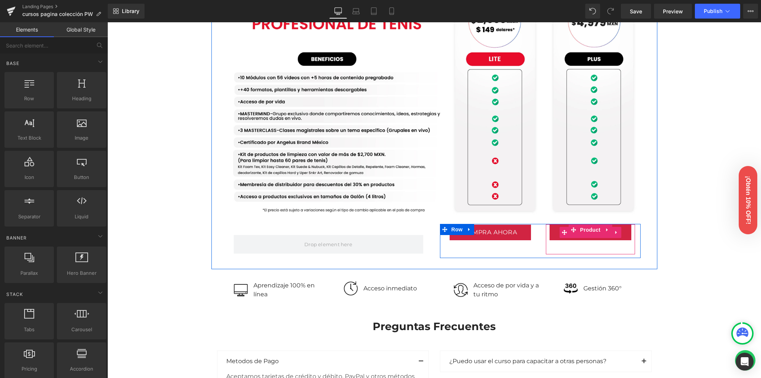
click at [588, 237] on span "(P) Cart Button" at bounding box center [590, 232] width 42 height 11
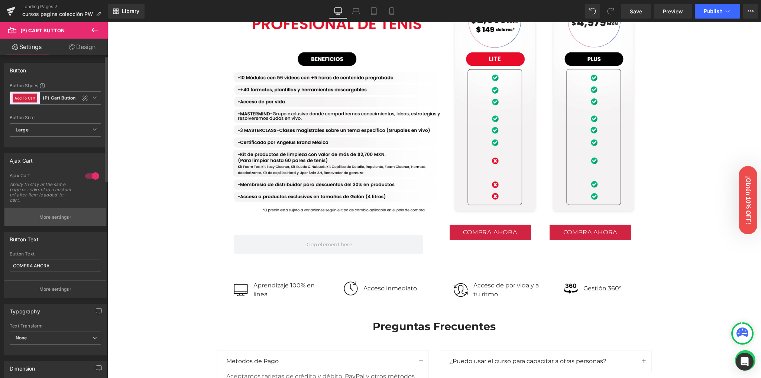
click at [53, 213] on button "More settings" at bounding box center [55, 216] width 102 height 17
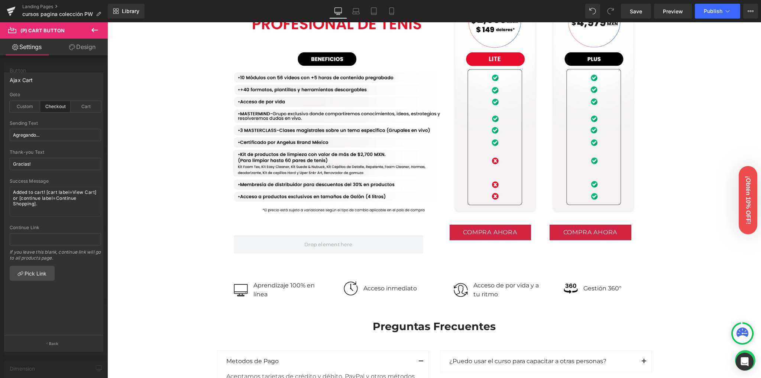
click at [98, 27] on icon at bounding box center [94, 30] width 9 height 9
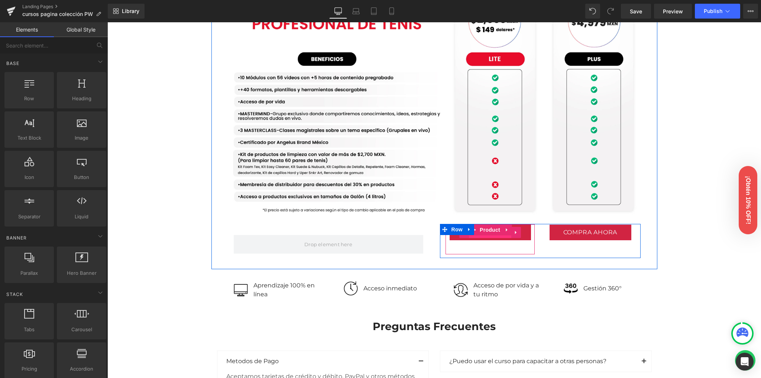
click at [492, 237] on span "(P) Cart Button" at bounding box center [490, 232] width 42 height 11
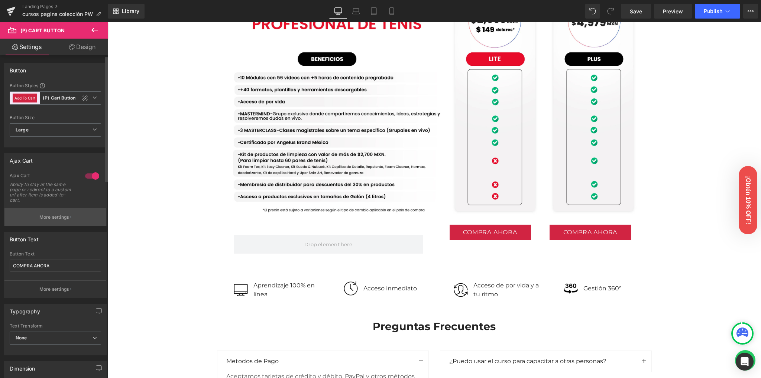
click at [38, 220] on button "More settings" at bounding box center [55, 216] width 102 height 17
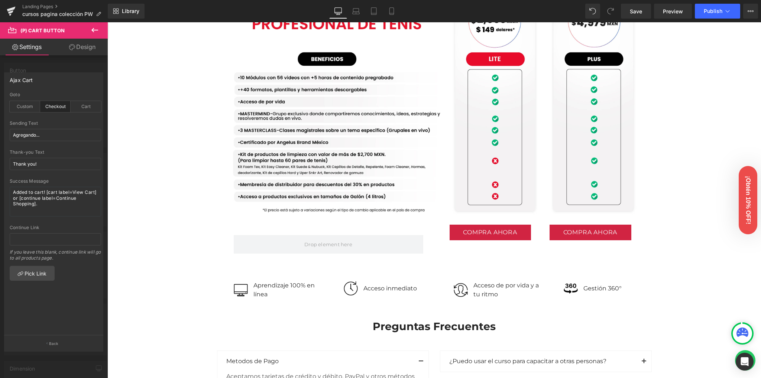
click at [91, 29] on icon at bounding box center [94, 30] width 9 height 9
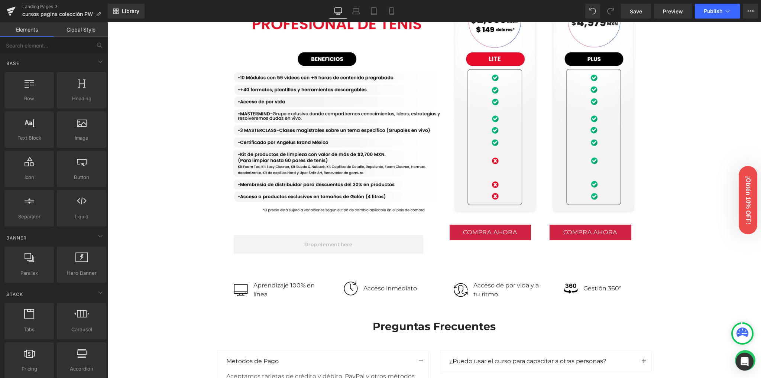
click at [172, 217] on div "Image Row Image Row Conoce nuestras versiones Heading Row Lite Heading Plus Hea…" at bounding box center [434, 101] width 654 height 1414
drag, startPoint x: 189, startPoint y: 208, endPoint x: 174, endPoint y: 217, distance: 17.5
click at [189, 208] on div "Image Row Image Row Conoce nuestras versiones Heading Row Lite Heading Plus Hea…" at bounding box center [434, 101] width 654 height 1414
click at [174, 217] on div "Image Row Image Row Conoce nuestras versiones Heading Row Lite Heading Plus Hea…" at bounding box center [434, 101] width 654 height 1414
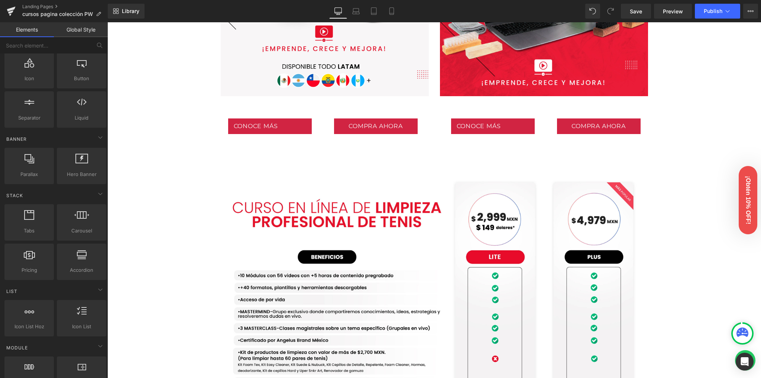
scroll to position [297, 0]
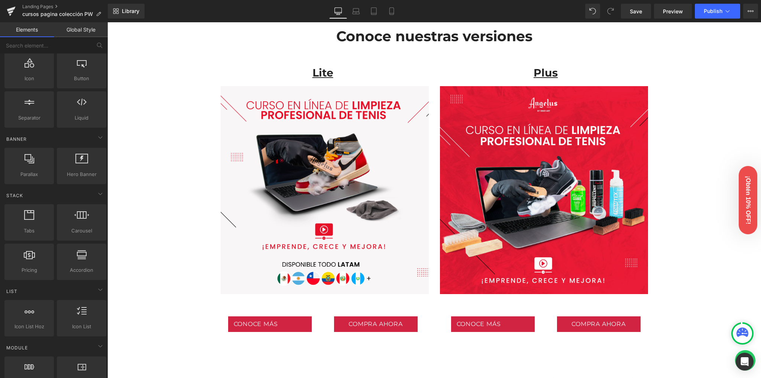
drag, startPoint x: 175, startPoint y: 187, endPoint x: 148, endPoint y: 195, distance: 28.3
drag, startPoint x: 148, startPoint y: 195, endPoint x: 153, endPoint y: 194, distance: 5.2
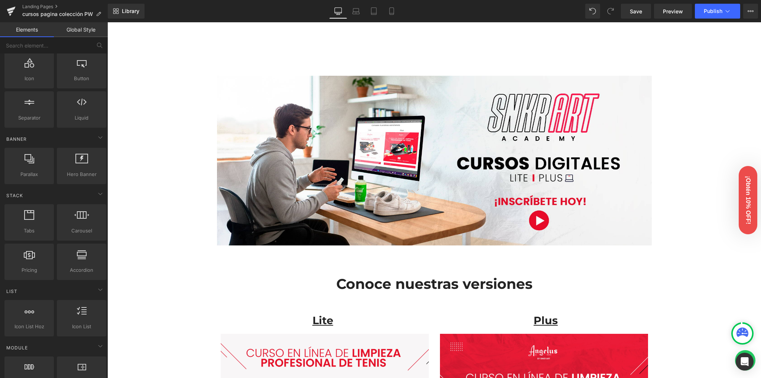
scroll to position [0, 0]
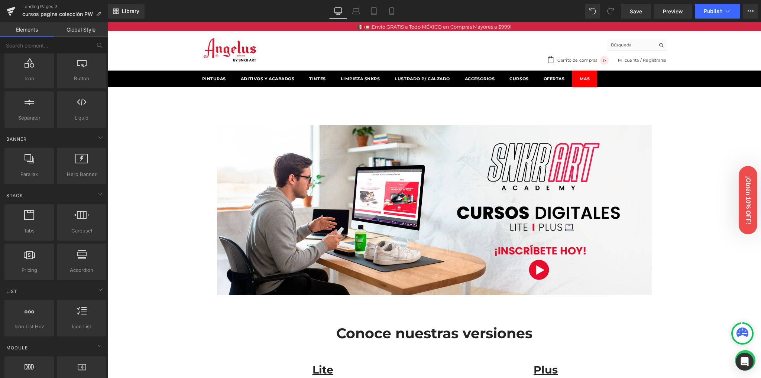
drag, startPoint x: 186, startPoint y: 181, endPoint x: 166, endPoint y: 189, distance: 21.5
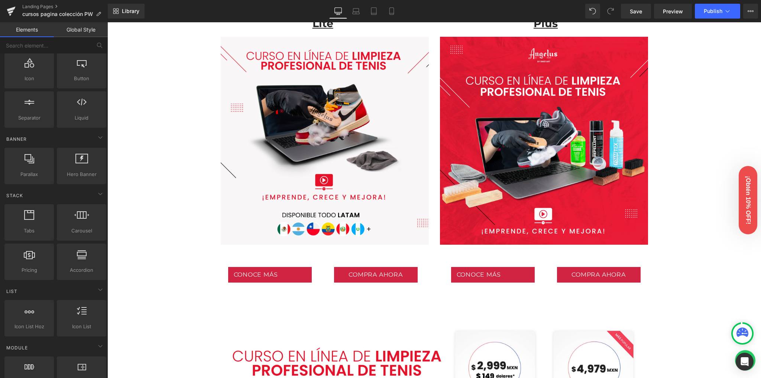
scroll to position [495, 0]
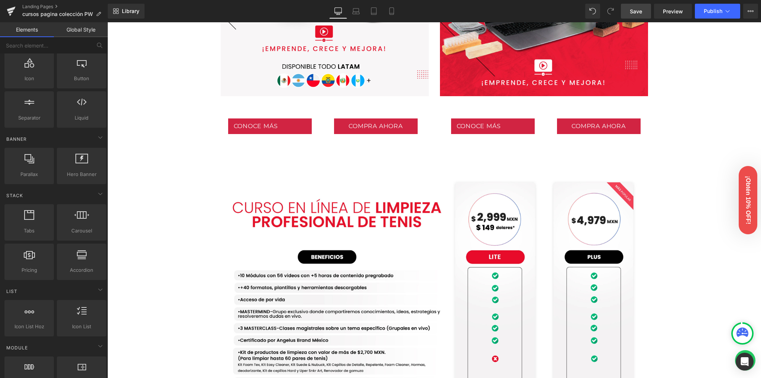
drag, startPoint x: 631, startPoint y: 15, endPoint x: 573, endPoint y: 84, distance: 89.9
click at [631, 15] on link "Save" at bounding box center [636, 11] width 30 height 15
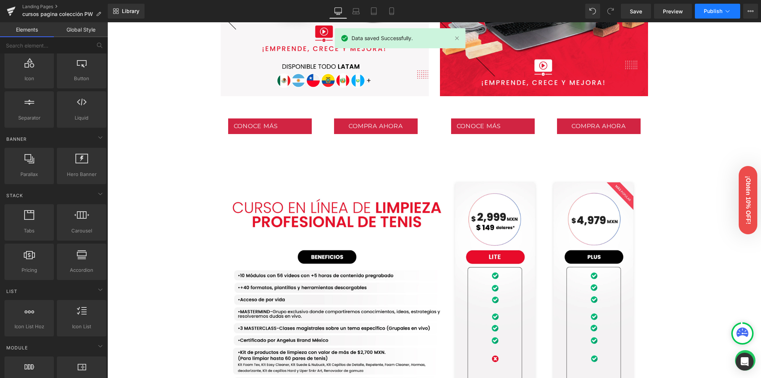
click at [706, 13] on span "Publish" at bounding box center [713, 11] width 19 height 6
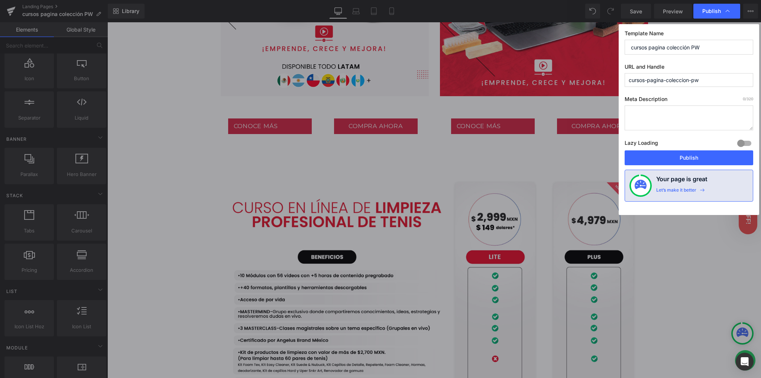
drag, startPoint x: 706, startPoint y: 79, endPoint x: 691, endPoint y: 81, distance: 14.6
click at [691, 81] on input "cursos-pagina-coleccion-pw" at bounding box center [689, 80] width 129 height 14
click at [690, 97] on label "Meta Description 0 /320" at bounding box center [689, 101] width 129 height 10
drag, startPoint x: 664, startPoint y: 80, endPoint x: 645, endPoint y: 81, distance: 19.4
click at [645, 81] on input "cursos-pagina-coleccion" at bounding box center [689, 80] width 129 height 14
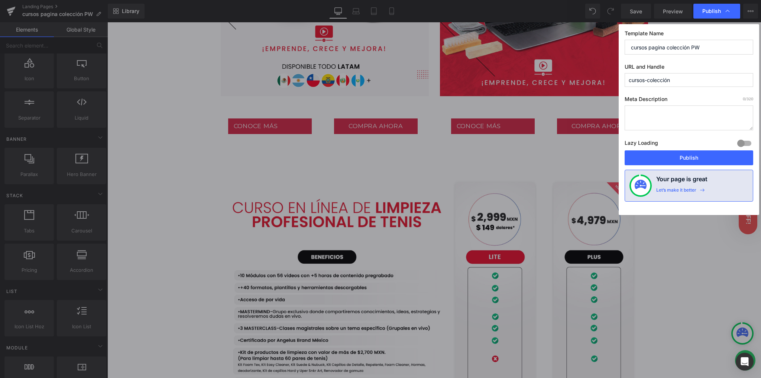
drag, startPoint x: 678, startPoint y: 78, endPoint x: 648, endPoint y: 84, distance: 30.4
click at [648, 84] on input "cursos-colección" at bounding box center [689, 80] width 129 height 14
click at [626, 81] on input "cursos" at bounding box center [689, 80] width 129 height 14
paste input "colección"
click at [700, 94] on div "Template Name cursos pagina colección PW URL and Handle colección-cursos Page h…" at bounding box center [689, 119] width 140 height 191
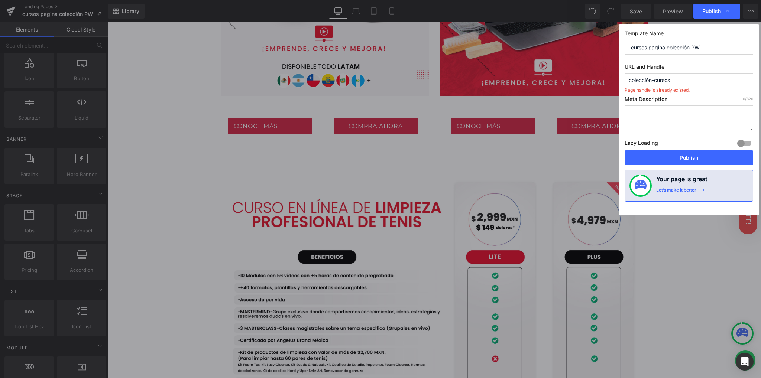
click at [674, 79] on input "colección-cursos" at bounding box center [689, 80] width 129 height 14
type input "colección-curso"
click at [695, 95] on div "Template Name cursos pagina colección PW URL and Handle colección-curso Meta De…" at bounding box center [689, 119] width 140 height 191
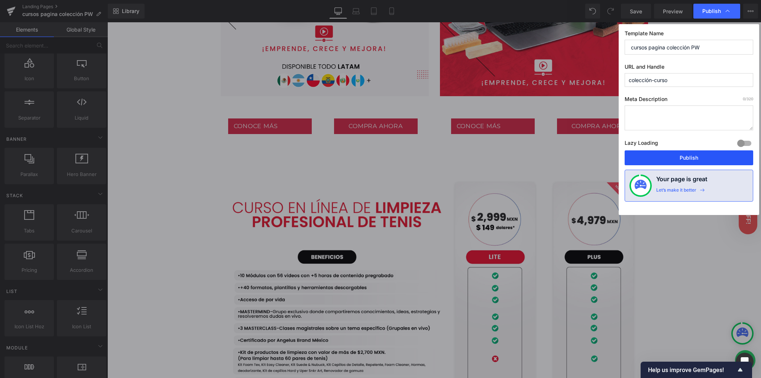
drag, startPoint x: 667, startPoint y: 155, endPoint x: 550, endPoint y: 140, distance: 118.7
click at [667, 155] on button "Publish" at bounding box center [689, 157] width 129 height 15
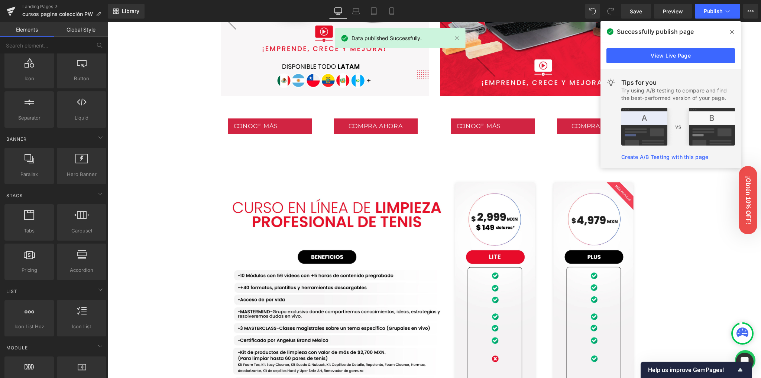
click at [729, 33] on span at bounding box center [732, 32] width 12 height 12
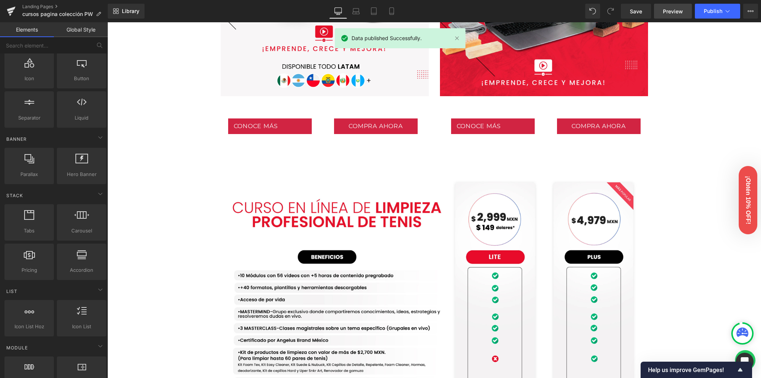
click at [663, 17] on link "Preview" at bounding box center [673, 11] width 38 height 15
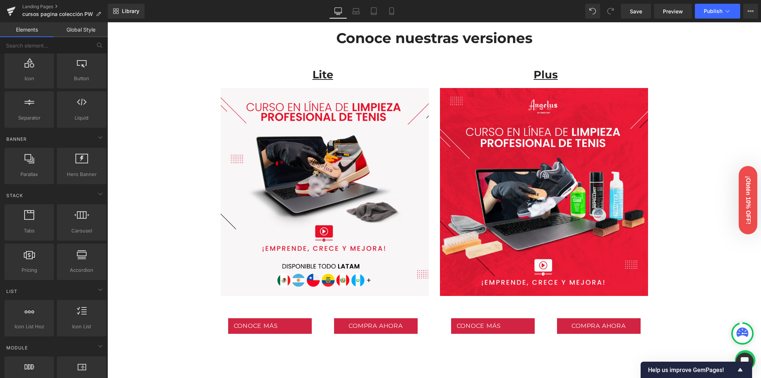
scroll to position [49, 0]
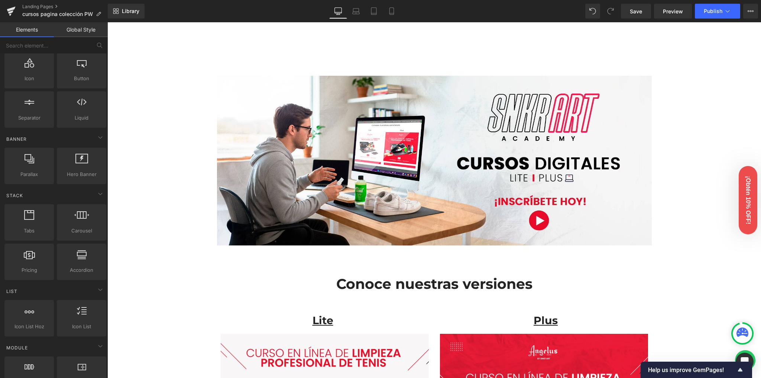
click at [678, 15] on link "Preview" at bounding box center [673, 11] width 38 height 15
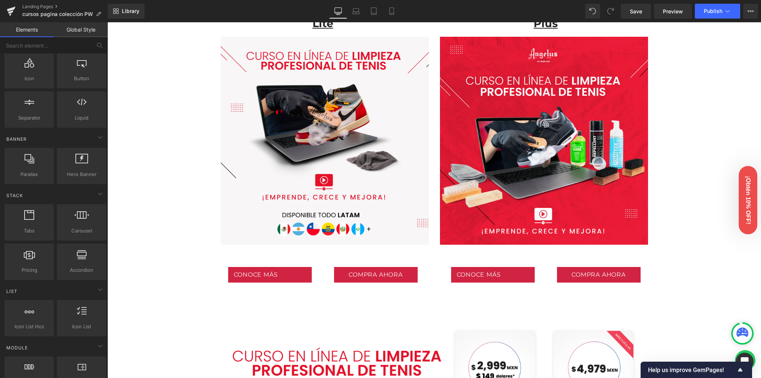
scroll to position [545, 0]
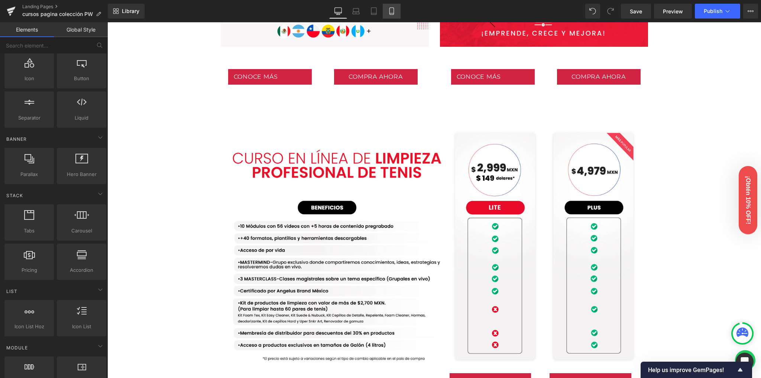
click at [390, 9] on icon at bounding box center [391, 10] width 7 height 7
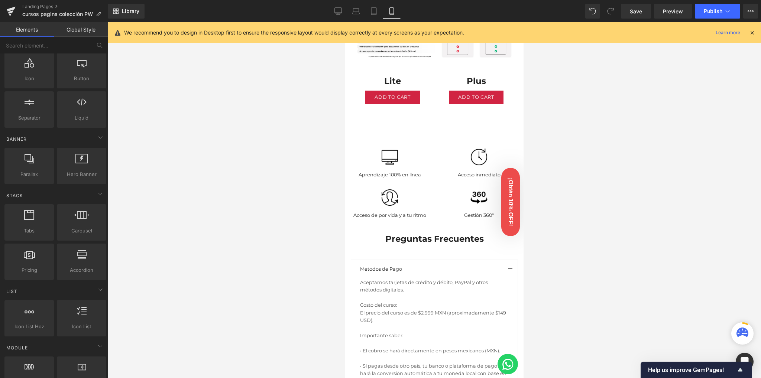
scroll to position [507, 0]
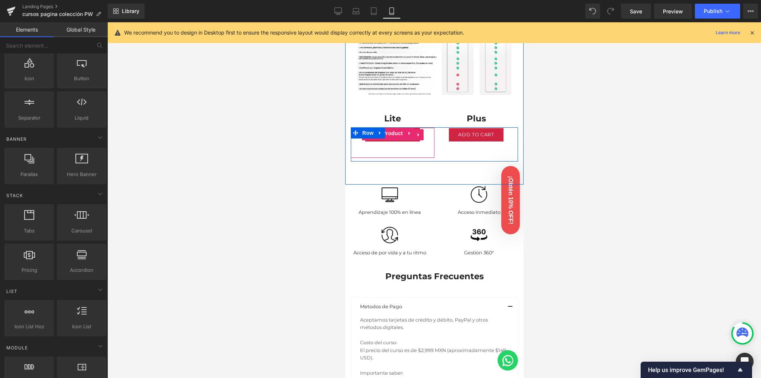
drag, startPoint x: 391, startPoint y: 126, endPoint x: 673, endPoint y: 173, distance: 286.3
click at [391, 130] on span "(P) Cart Button" at bounding box center [392, 135] width 42 height 11
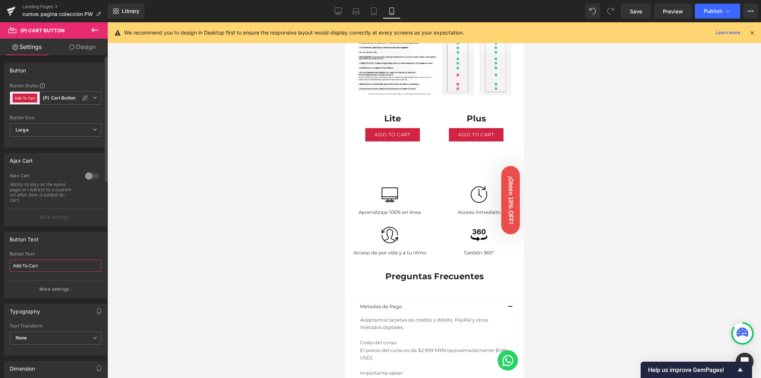
drag, startPoint x: 40, startPoint y: 266, endPoint x: 8, endPoint y: 263, distance: 32.1
click at [8, 263] on div "Add To Cart Button Text Add To Cart More settings" at bounding box center [55, 275] width 102 height 46
type input "COMPRA AHORA"
click at [86, 173] on div at bounding box center [92, 176] width 18 height 12
click at [40, 217] on p "More settings" at bounding box center [54, 217] width 30 height 7
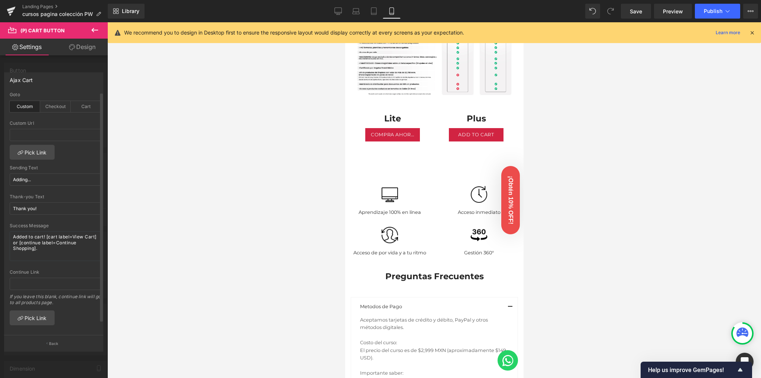
drag, startPoint x: 55, startPoint y: 105, endPoint x: 58, endPoint y: 120, distance: 15.5
click at [55, 105] on div "Checkout" at bounding box center [55, 106] width 30 height 11
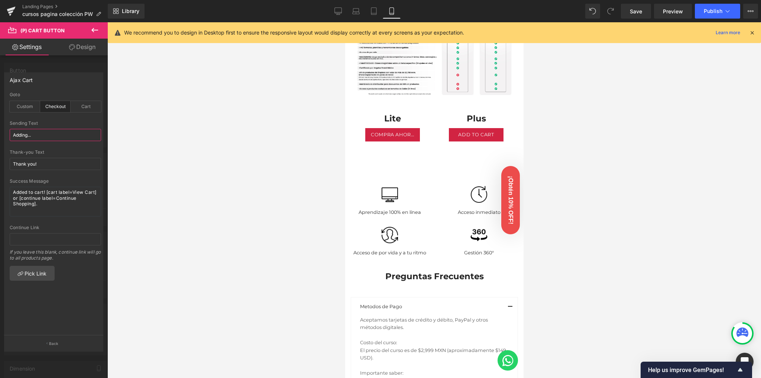
drag, startPoint x: 27, startPoint y: 137, endPoint x: 9, endPoint y: 139, distance: 17.9
click at [9, 139] on div "checkout Goto Custom Checkout Cart Custom Url Pick Link Adding... Sending Text …" at bounding box center [55, 213] width 102 height 243
type input "Agregando..."
drag, startPoint x: 34, startPoint y: 165, endPoint x: 7, endPoint y: 165, distance: 26.8
click at [7, 165] on div "checkout Goto Custom Checkout Cart Custom Url Pick Link Agregando... Sending Te…" at bounding box center [55, 213] width 102 height 243
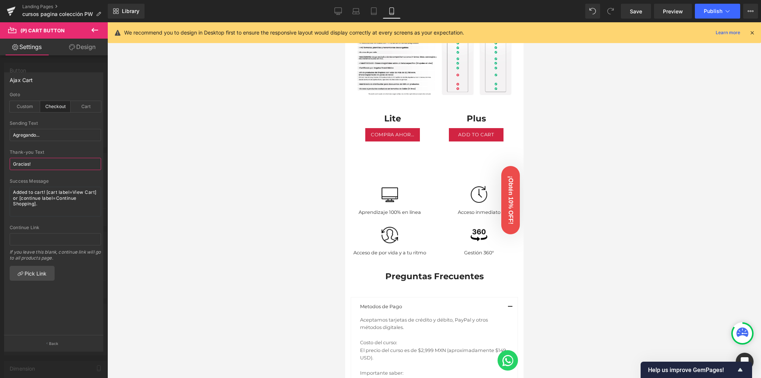
type input "Gracias!"
click at [57, 150] on div "Thank-you Text" at bounding box center [55, 152] width 91 height 5
click at [325, 127] on div at bounding box center [434, 200] width 654 height 356
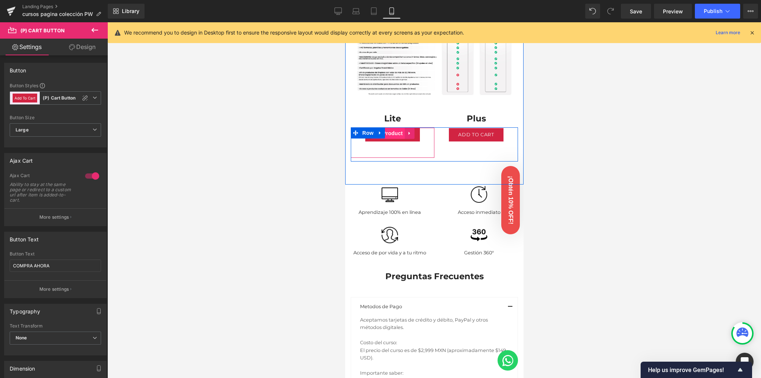
click at [388, 128] on span "Product" at bounding box center [392, 133] width 24 height 11
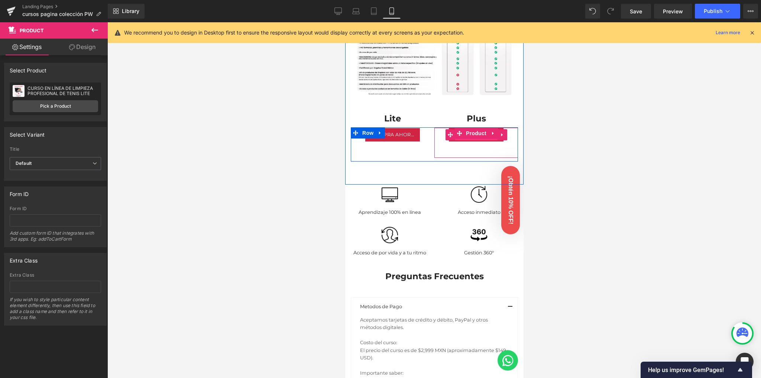
click at [467, 129] on span "(P) Cart Button" at bounding box center [475, 134] width 42 height 11
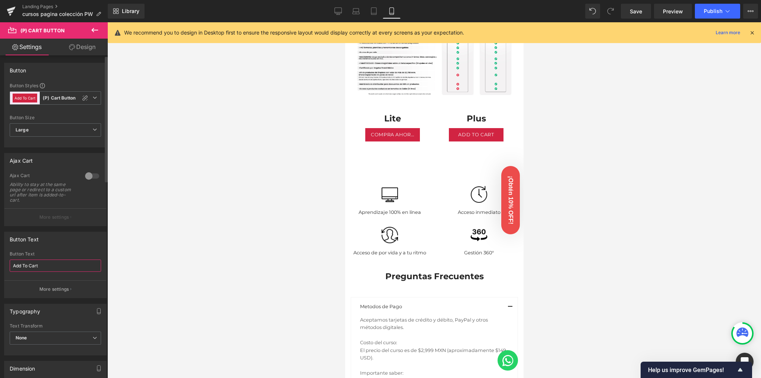
drag, startPoint x: 40, startPoint y: 259, endPoint x: 6, endPoint y: 260, distance: 34.2
click at [6, 260] on div "Add To Cart Button Text Add To Cart More settings" at bounding box center [55, 275] width 102 height 46
click at [21, 268] on input "COmpra ahora" at bounding box center [55, 266] width 91 height 12
type input "Compra ahora"
click at [91, 175] on div at bounding box center [92, 176] width 18 height 12
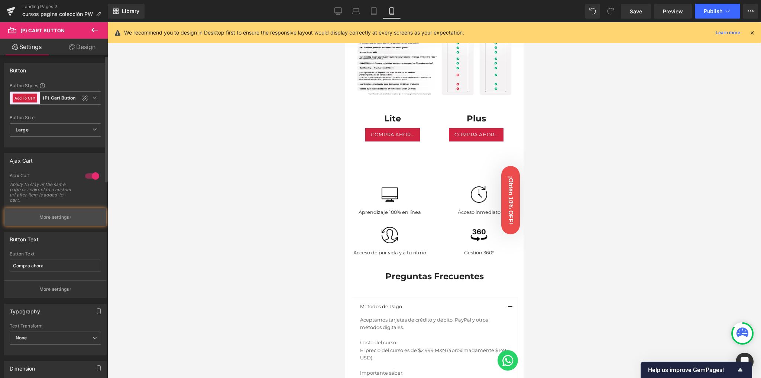
click at [49, 218] on p "More settings" at bounding box center [54, 217] width 30 height 7
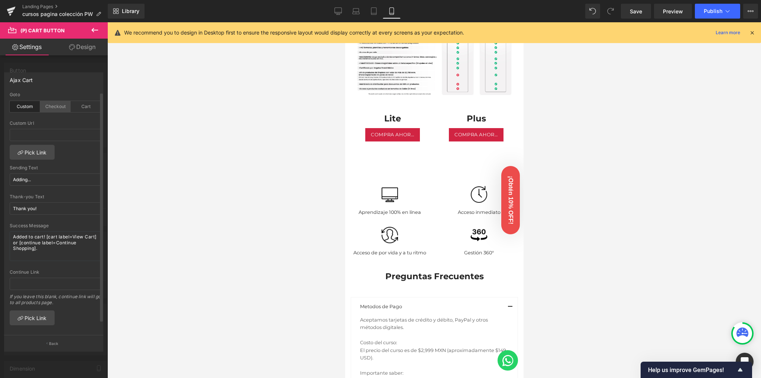
click at [51, 111] on div "Checkout" at bounding box center [55, 106] width 30 height 11
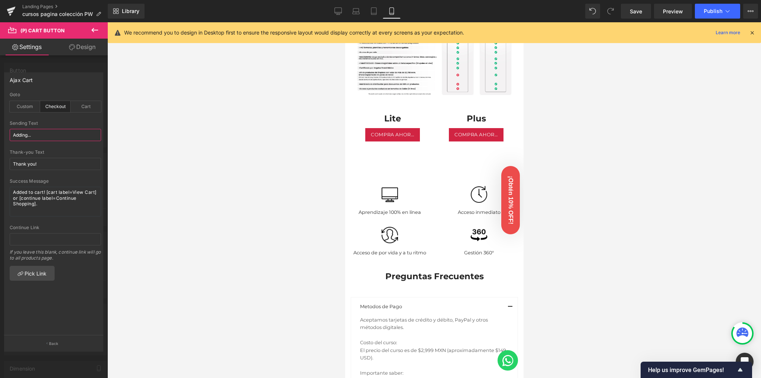
drag, startPoint x: 27, startPoint y: 136, endPoint x: 1, endPoint y: 136, distance: 25.6
click at [1, 136] on div "Ajax Cart checkout Goto Custom Checkout Cart Custom Url Pick Link Adding... Sen…" at bounding box center [54, 209] width 108 height 284
type input "Agregando..."
drag, startPoint x: 35, startPoint y: 164, endPoint x: 0, endPoint y: 167, distance: 35.4
click at [0, 167] on div "Ajax Cart checkout Goto Custom Checkout Cart Custom Url Pick Link Agregando... …" at bounding box center [54, 209] width 108 height 284
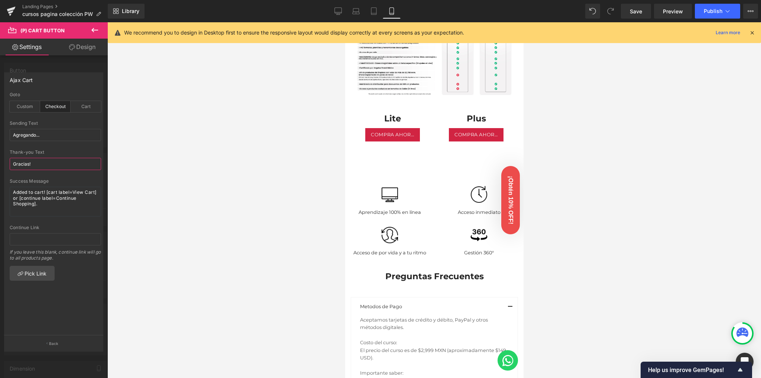
type input "Gracias!"
click at [62, 151] on div "Thank-you Text" at bounding box center [55, 152] width 91 height 5
click at [631, 10] on span "Save" at bounding box center [636, 11] width 12 height 8
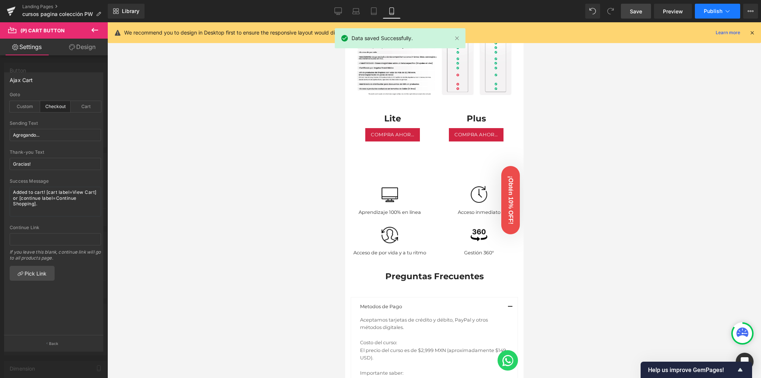
click at [710, 12] on span "Publish" at bounding box center [713, 11] width 19 height 6
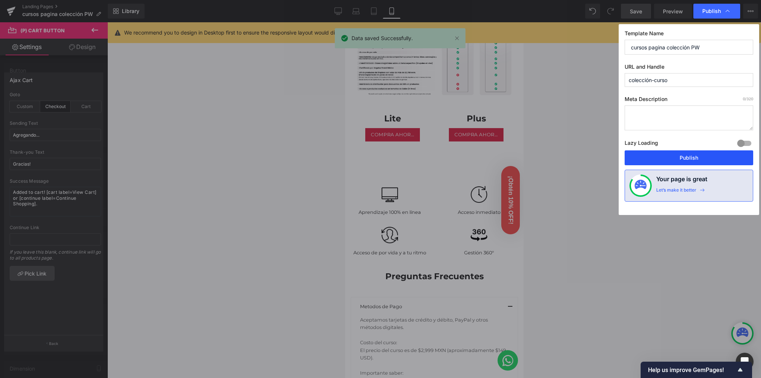
click at [688, 160] on button "Publish" at bounding box center [689, 157] width 129 height 15
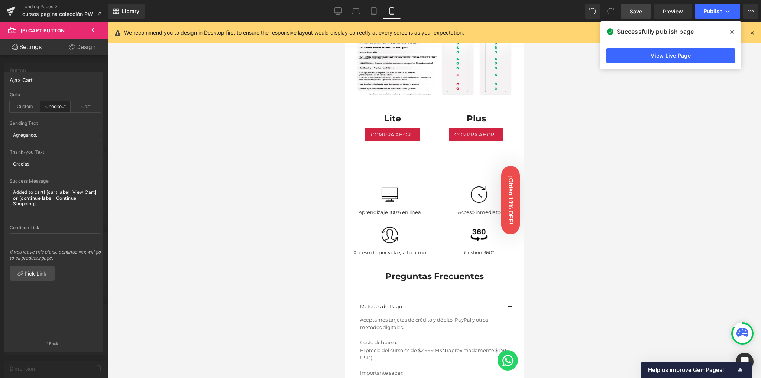
click at [726, 34] on span at bounding box center [732, 32] width 12 height 12
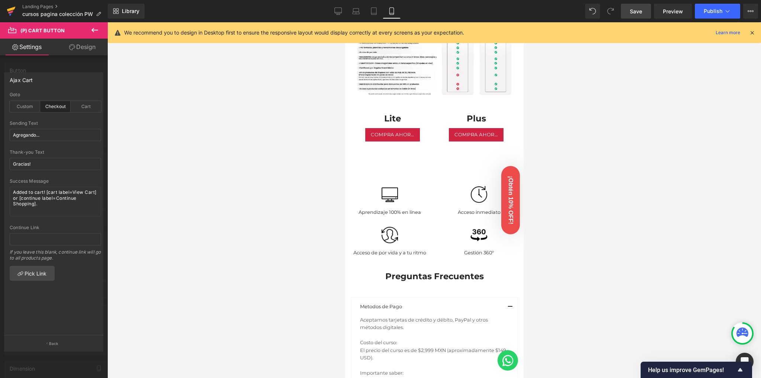
click at [9, 13] on icon at bounding box center [10, 11] width 5 height 3
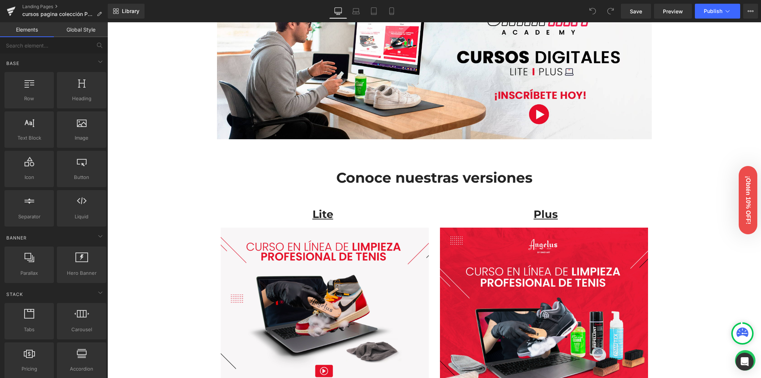
scroll to position [149, 0]
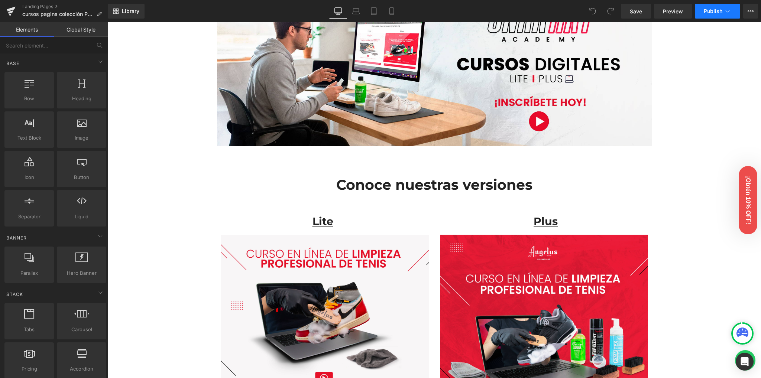
click at [713, 10] on span "Publish" at bounding box center [713, 11] width 19 height 6
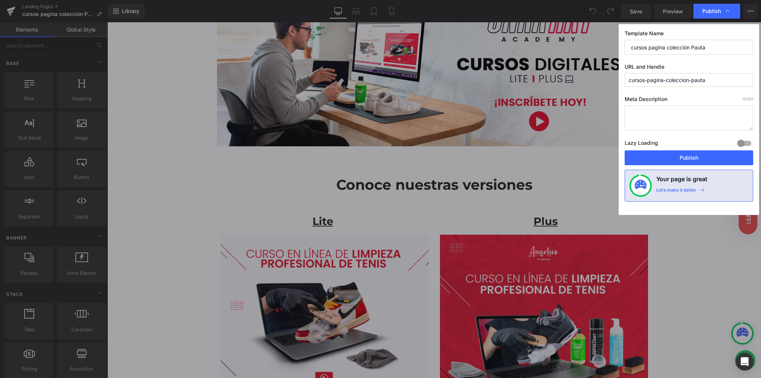
drag, startPoint x: 711, startPoint y: 80, endPoint x: 693, endPoint y: 84, distance: 18.7
click at [693, 84] on input "cursos-pagina-coleccion-pauta" at bounding box center [689, 80] width 129 height 14
drag, startPoint x: 690, startPoint y: 79, endPoint x: 666, endPoint y: 82, distance: 24.3
click at [667, 82] on input "cursos-pagina-coleccion-2" at bounding box center [689, 80] width 129 height 14
click at [629, 82] on input "cursos-pagina-coleccion-2" at bounding box center [689, 80] width 129 height 14
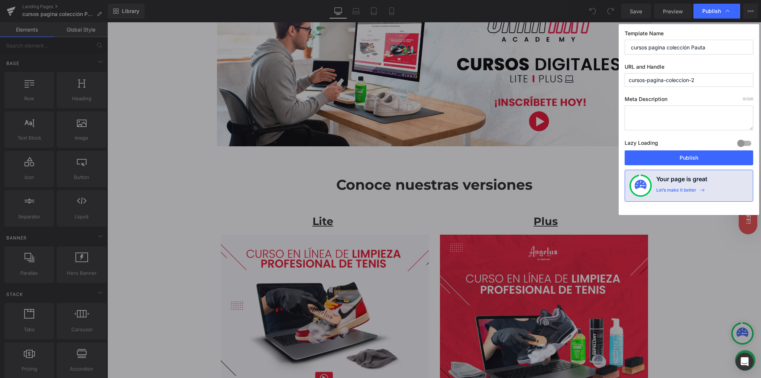
paste input "coleccion"
click at [715, 79] on input "coleccion-cursos-pagina-coleccion-2" at bounding box center [689, 80] width 129 height 14
click at [714, 79] on input "coleccion-cursos-pagina-coleccion-2" at bounding box center [689, 80] width 129 height 14
drag, startPoint x: 716, startPoint y: 79, endPoint x: 673, endPoint y: 82, distance: 44.0
click at [673, 82] on input "coleccion-cursos-pagina-coleccion-2" at bounding box center [689, 80] width 129 height 14
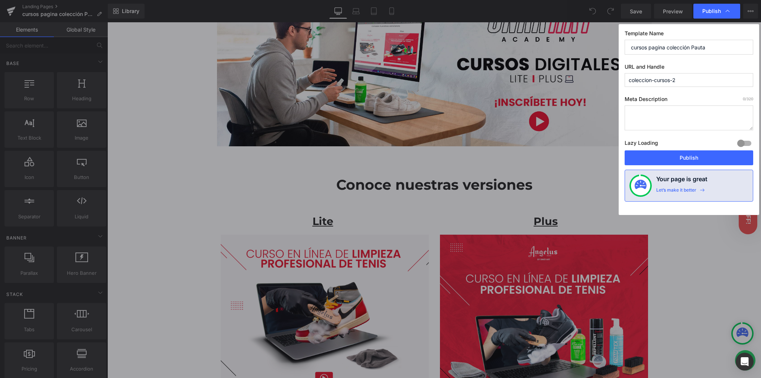
type input "coleccion-cursos-2"
click at [673, 92] on div "Template Name cursos pagina colección Pauta URL and Handle coleccion-cursos-2 M…" at bounding box center [689, 119] width 140 height 191
drag, startPoint x: 669, startPoint y: 162, endPoint x: 556, endPoint y: 150, distance: 113.2
click at [669, 162] on button "Publish" at bounding box center [689, 157] width 129 height 15
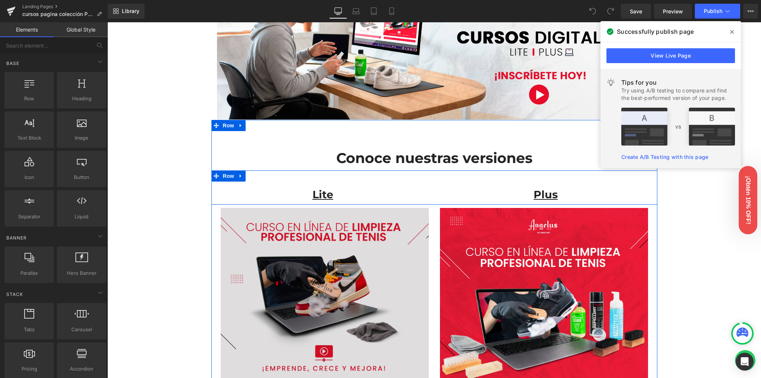
scroll to position [247, 0]
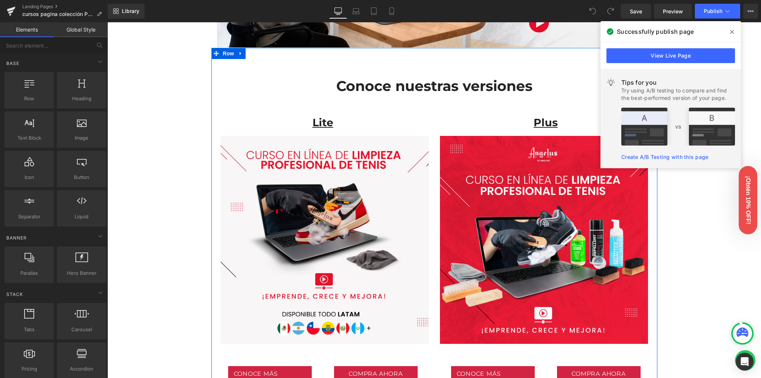
click at [319, 239] on div "Image" at bounding box center [323, 240] width 212 height 208
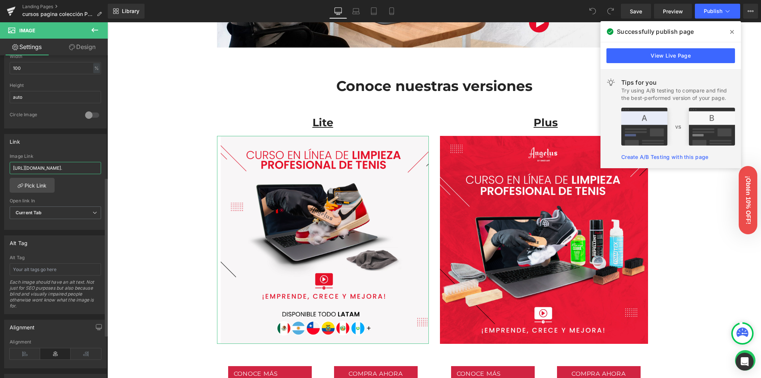
click at [58, 169] on input "[URL][DOMAIN_NAME]." at bounding box center [55, 168] width 91 height 12
type input "[URL][DOMAIN_NAME]"
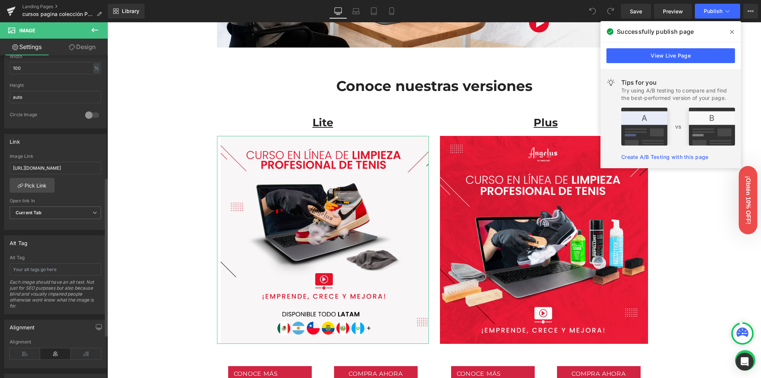
scroll to position [0, 0]
click at [75, 177] on div "[URL][DOMAIN_NAME] Image Link [URL][DOMAIN_NAME] Pick Link Current Tab New Tab …" at bounding box center [55, 192] width 102 height 76
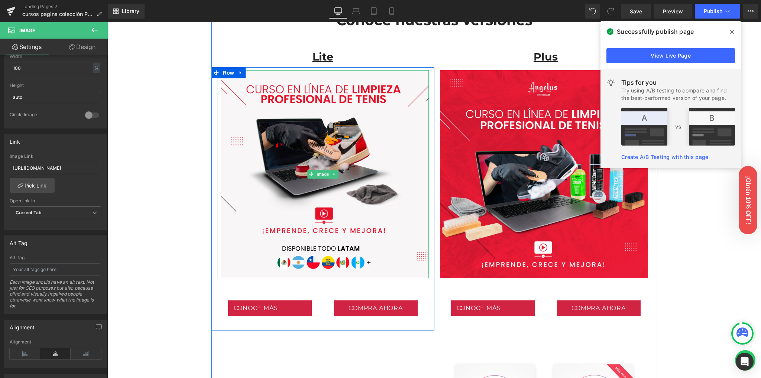
scroll to position [396, 0]
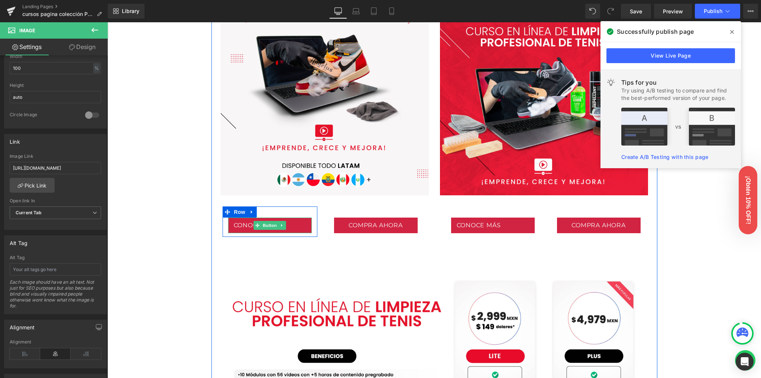
drag, startPoint x: 265, startPoint y: 224, endPoint x: 242, endPoint y: 218, distance: 23.3
click at [265, 224] on span "Button" at bounding box center [269, 225] width 17 height 9
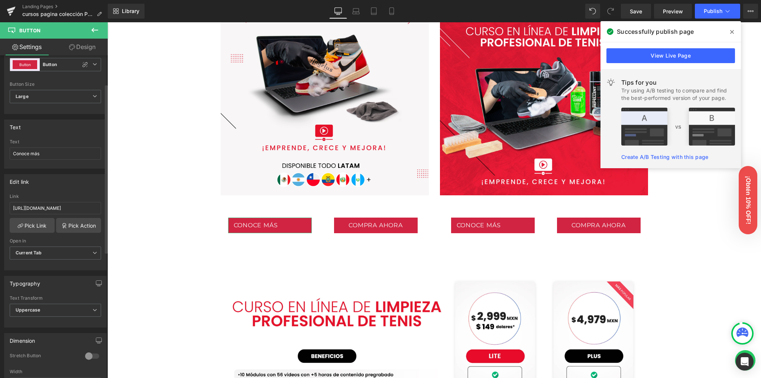
scroll to position [149, 0]
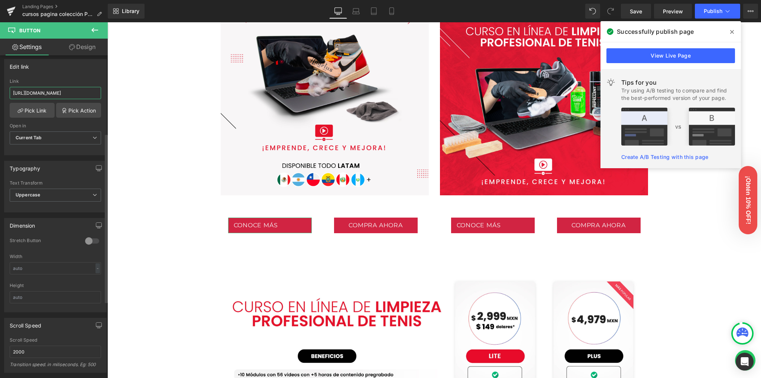
click at [56, 93] on input "[URL][DOMAIN_NAME]" at bounding box center [55, 93] width 91 height 12
click at [56, 93] on input "https://angelusbrand.mx/pages/curso-profesional-de-limpieza-tenis-en-linea-sin-…" at bounding box center [55, 93] width 91 height 12
paste input "-2"
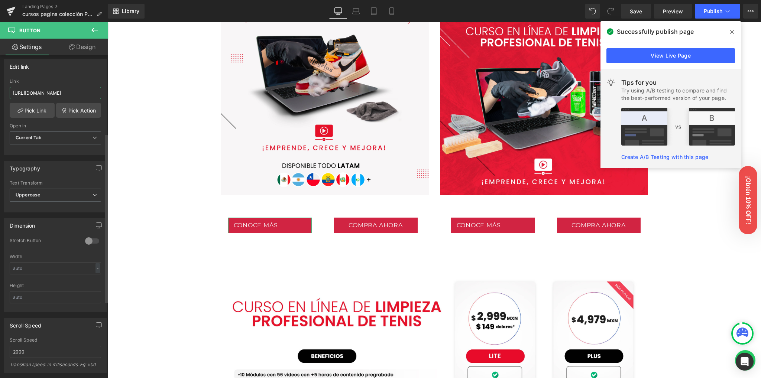
type input "https://angelusbrand.mx/pages/curso-profesional-de-limpieza-tenis-en-linea-sin-…"
click at [58, 75] on div "Edit link https://angelusbrand.mx/pages/curso-profesional-de-limpieza-tenis-en-…" at bounding box center [55, 107] width 103 height 96
click at [629, 15] on link "Save" at bounding box center [636, 11] width 30 height 15
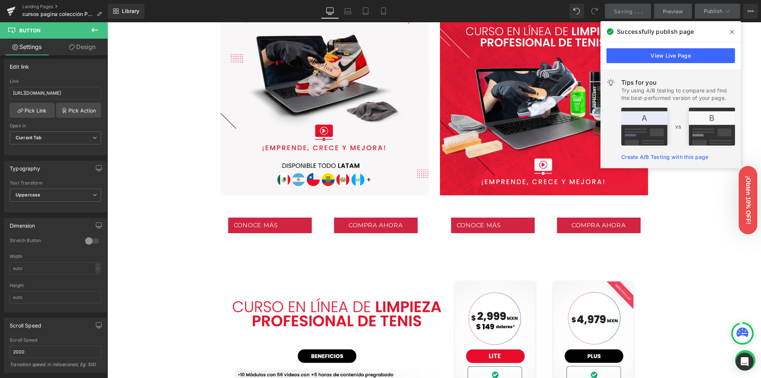
click at [731, 30] on icon at bounding box center [732, 32] width 4 height 4
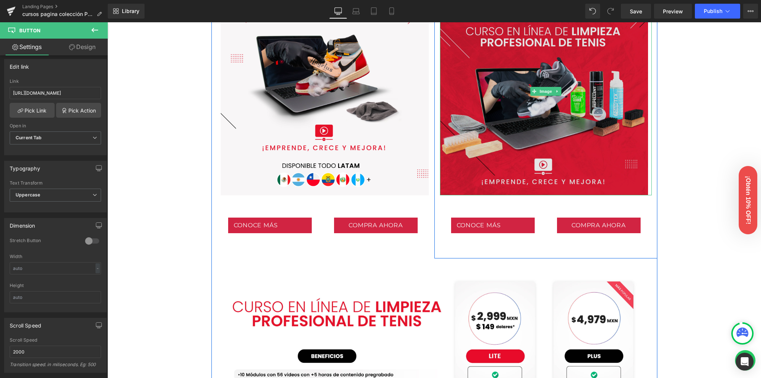
drag, startPoint x: 541, startPoint y: 91, endPoint x: 509, endPoint y: 100, distance: 32.9
click at [541, 91] on span "Image" at bounding box center [546, 91] width 16 height 9
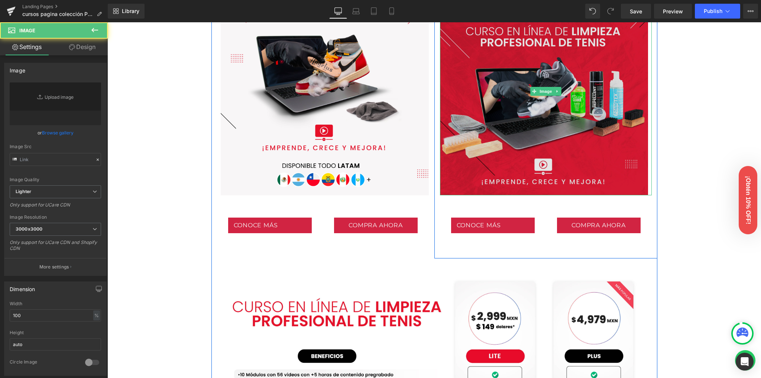
type input "https://ucarecdn.com/a9a0878a-a967-470b-bfe5-cbf015ab3028/-/format/auto/-/previ…"
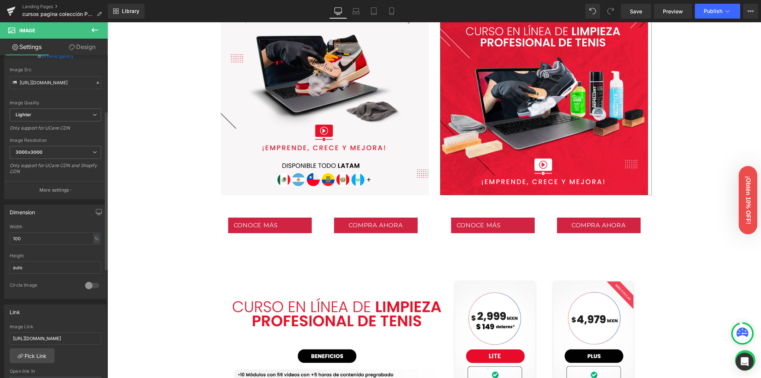
scroll to position [198, 0]
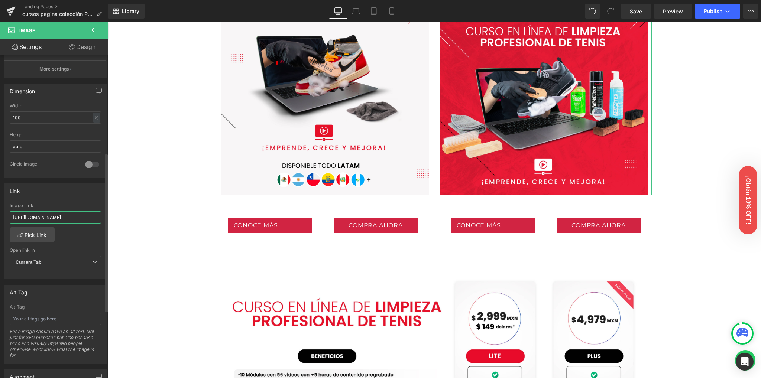
click at [48, 217] on input "https://angelusbrand.mx/pages/limpieza-tenis-online" at bounding box center [55, 217] width 91 height 12
paste input "curso-profesional-de-limpieza-tenis-en-linea-2"
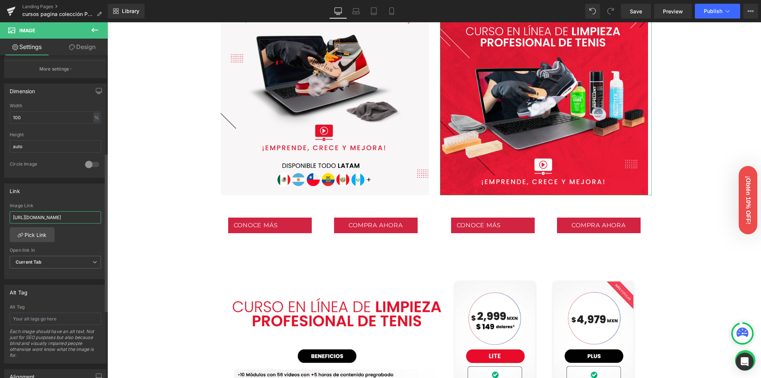
type input "https://angelusbrand.mx/pages/curso-profesional-de-limpieza-tenis-en-linea-2"
click at [56, 196] on div "Link" at bounding box center [55, 191] width 102 height 14
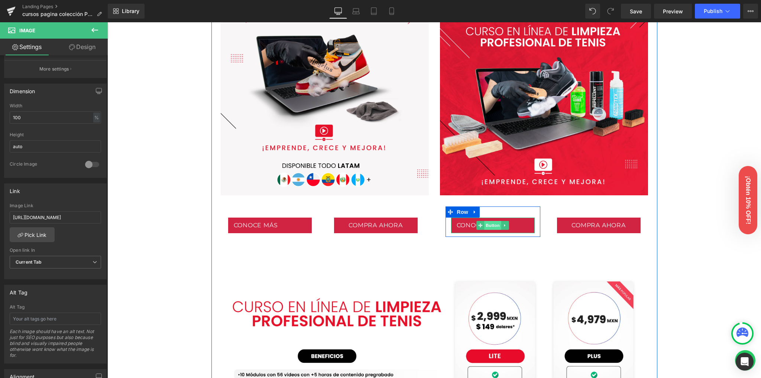
click at [488, 226] on span "Button" at bounding box center [492, 225] width 17 height 9
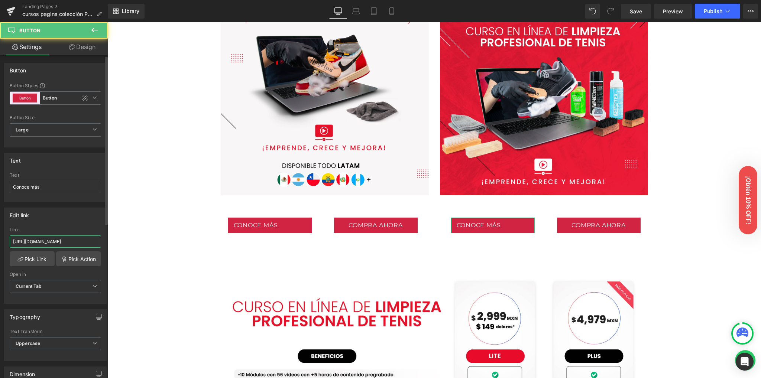
click at [46, 244] on input "https://angelusbrand.mx/pages/limpieza-tenis-online" at bounding box center [55, 242] width 91 height 12
paste input "curso-profesional-de-limpieza-tenis-en-linea-2"
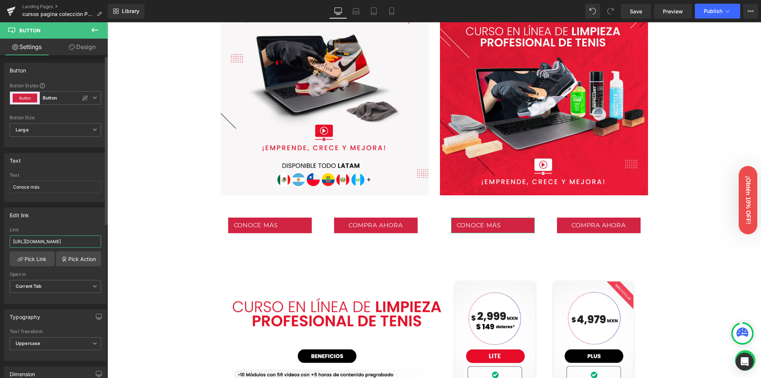
type input "https://angelusbrand.mx/pages/curso-profesional-de-limpieza-tenis-en-linea-2"
click at [55, 212] on div "Edit link" at bounding box center [55, 215] width 102 height 14
click at [391, 17] on link "Mobile" at bounding box center [392, 11] width 18 height 15
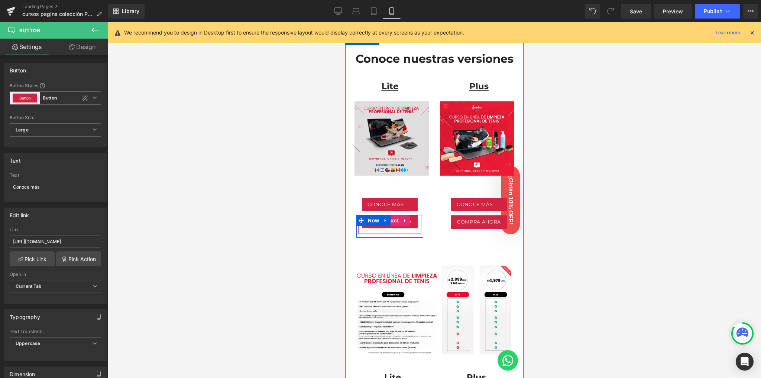
scroll to position [232, 0]
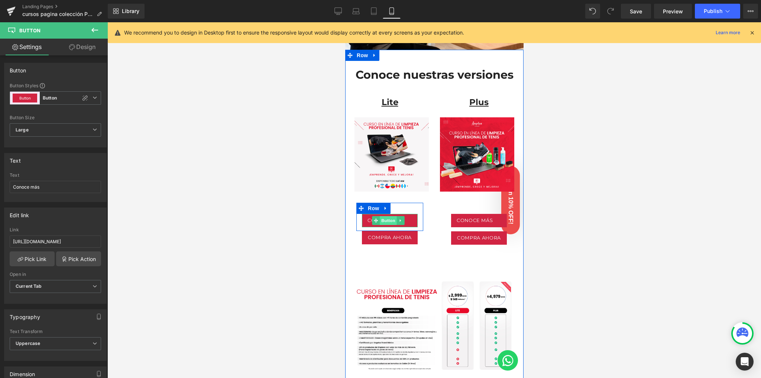
click at [387, 216] on span "Button" at bounding box center [387, 220] width 17 height 9
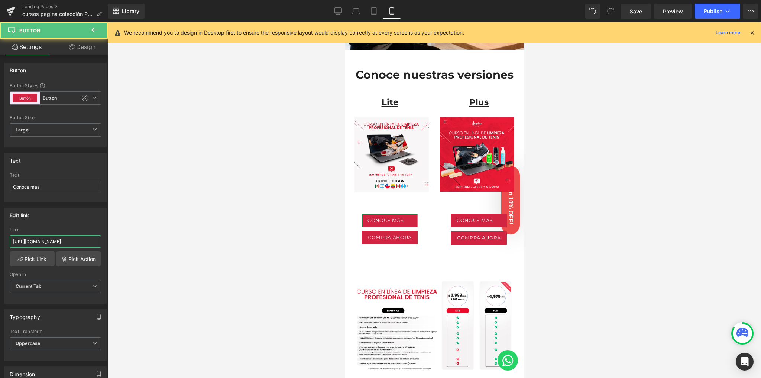
scroll to position [0, 115]
drag, startPoint x: 68, startPoint y: 244, endPoint x: 128, endPoint y: 245, distance: 60.2
click at [128, 245] on div "Button You are previewing how the will restyle your page. You can not edit Elem…" at bounding box center [380, 195] width 761 height 391
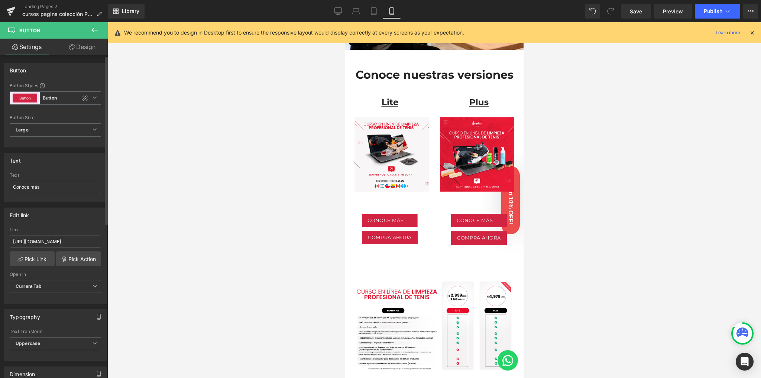
scroll to position [0, 0]
click at [55, 227] on div "Link" at bounding box center [55, 229] width 91 height 5
click at [637, 11] on span "Save" at bounding box center [636, 11] width 12 height 8
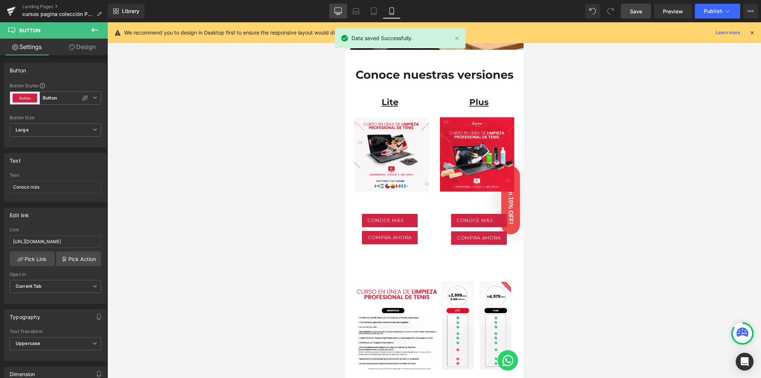
click at [335, 13] on icon at bounding box center [337, 10] width 7 height 7
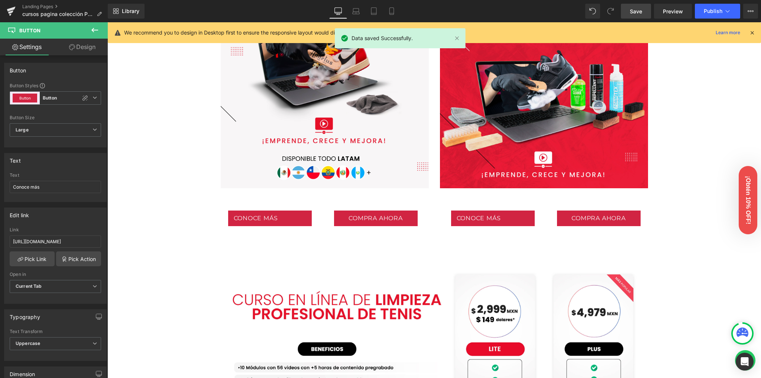
scroll to position [372, 0]
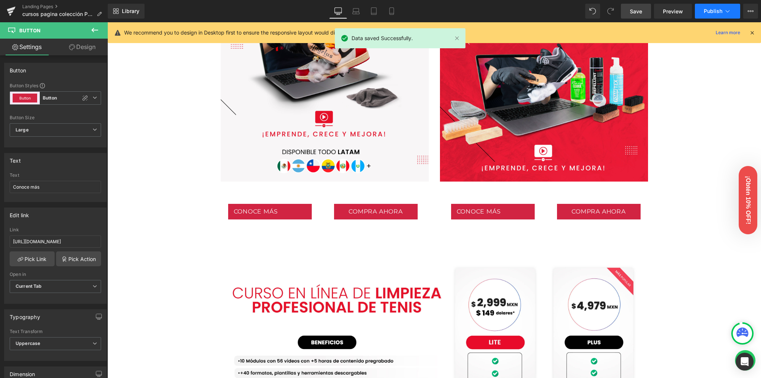
click at [706, 10] on span "Publish" at bounding box center [713, 11] width 19 height 6
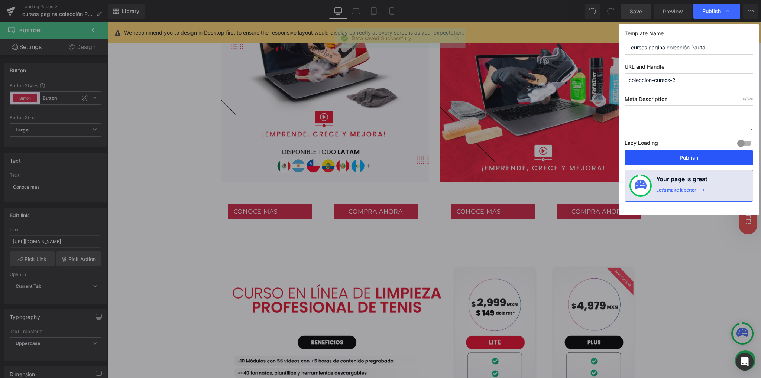
click at [676, 157] on button "Publish" at bounding box center [689, 157] width 129 height 15
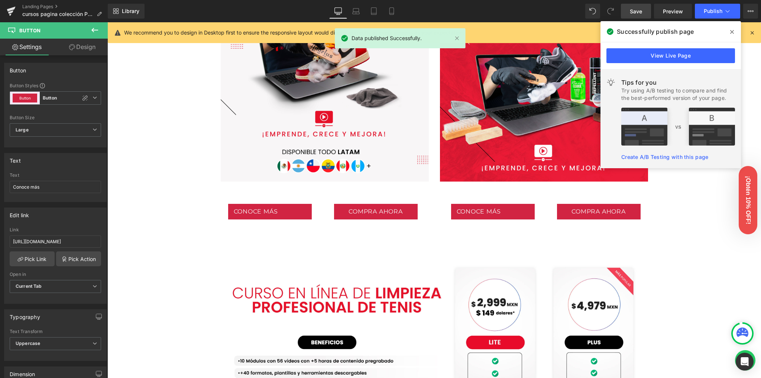
click at [731, 31] on icon at bounding box center [732, 32] width 4 height 4
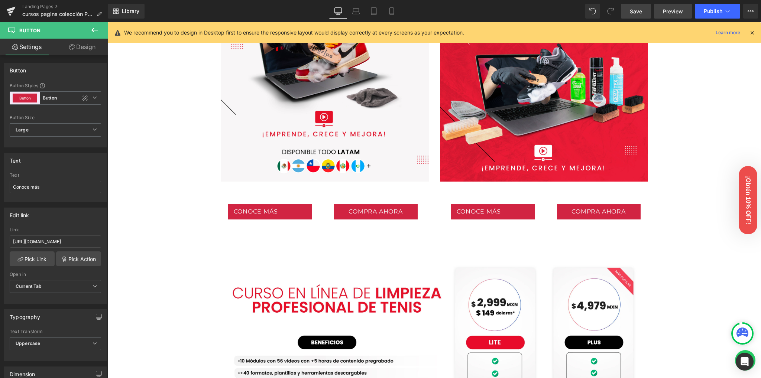
click at [666, 14] on span "Preview" at bounding box center [673, 11] width 20 height 8
click at [751, 10] on icon at bounding box center [751, 11] width 6 height 6
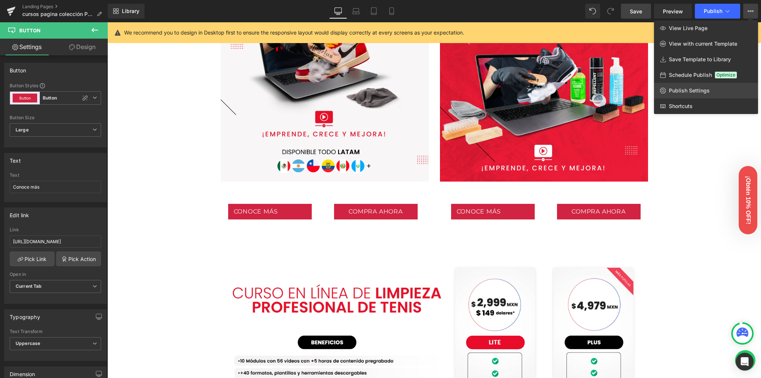
click at [686, 91] on span "Publish Settings" at bounding box center [689, 90] width 41 height 7
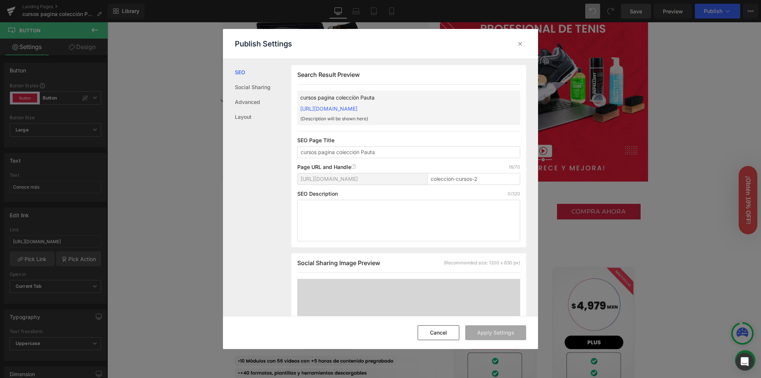
scroll to position [0, 0]
click at [247, 121] on link "Layout" at bounding box center [263, 117] width 56 height 15
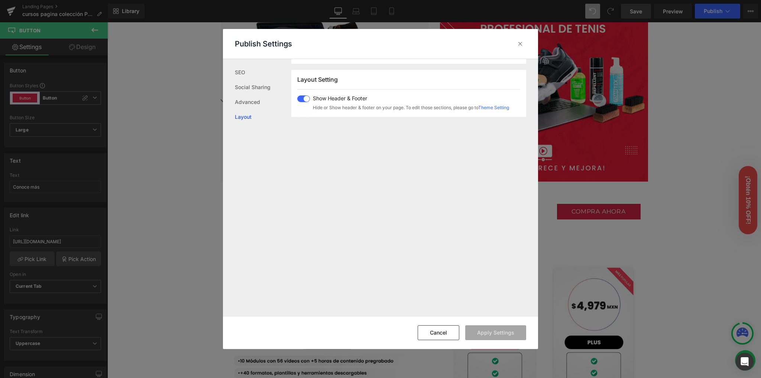
scroll to position [442, 0]
click at [300, 96] on span at bounding box center [303, 94] width 13 height 7
click at [496, 328] on button "Apply Settings" at bounding box center [495, 333] width 61 height 15
click at [519, 43] on icon at bounding box center [519, 43] width 7 height 7
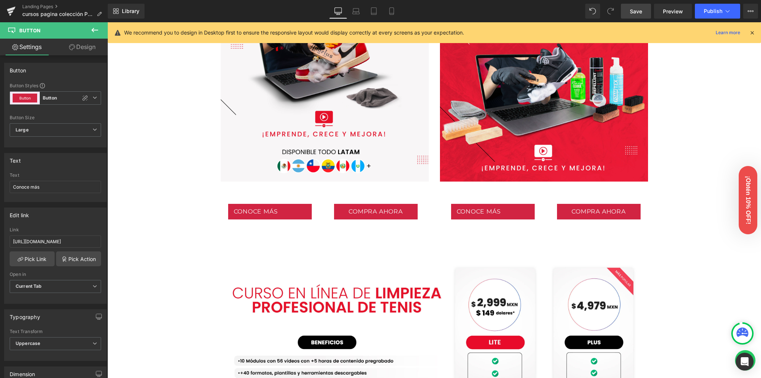
drag, startPoint x: 637, startPoint y: 16, endPoint x: 551, endPoint y: 62, distance: 97.9
click at [637, 16] on link "Save" at bounding box center [636, 11] width 30 height 15
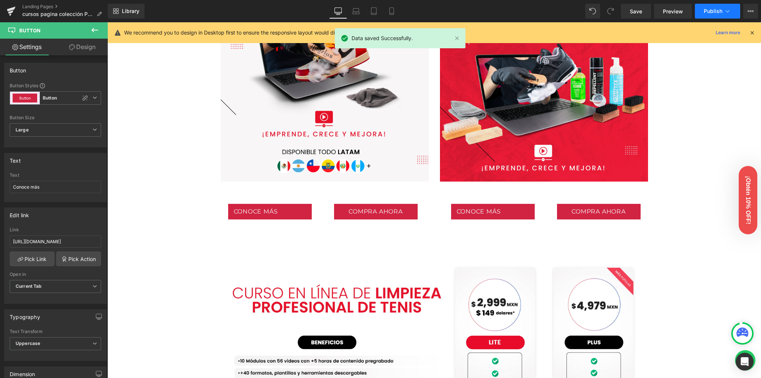
click at [707, 12] on span "Publish" at bounding box center [713, 11] width 19 height 6
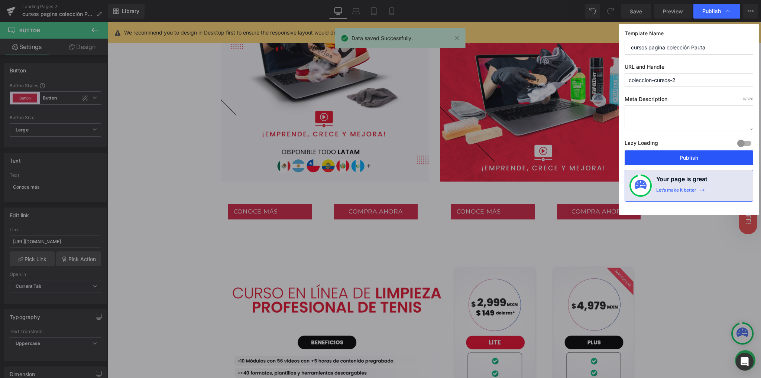
drag, startPoint x: 662, startPoint y: 161, endPoint x: 555, endPoint y: 146, distance: 108.1
click at [662, 161] on button "Publish" at bounding box center [689, 157] width 129 height 15
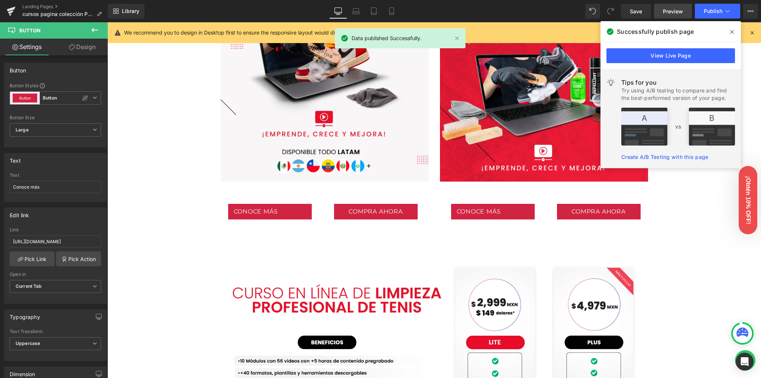
click at [670, 10] on span "Preview" at bounding box center [673, 11] width 20 height 8
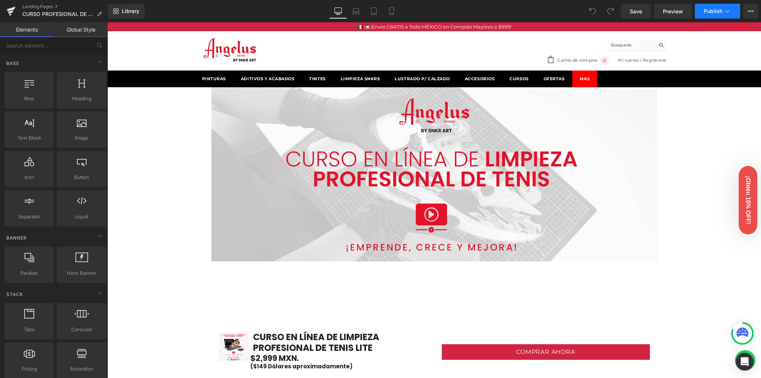
click at [710, 9] on span "Publish" at bounding box center [713, 11] width 19 height 6
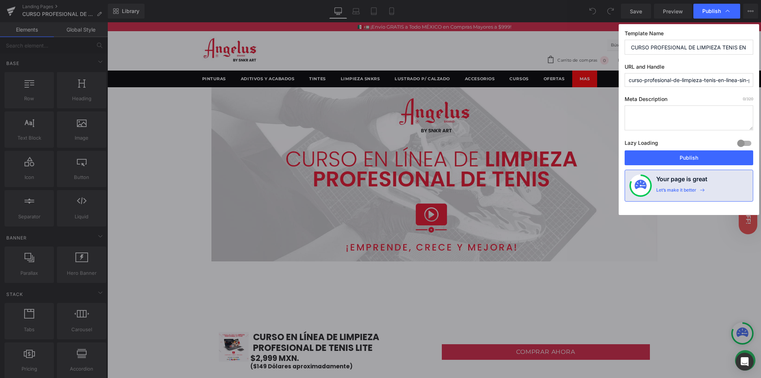
scroll to position [0, 42]
drag, startPoint x: 691, startPoint y: 79, endPoint x: 753, endPoint y: 81, distance: 62.5
click at [753, 81] on div "Template Name CURSO PROFESIONAL DE LIMPIEZA TENIS EN LINEA SIN PRODUCTO sin M U…" at bounding box center [689, 119] width 140 height 191
click at [737, 80] on input "curso-profesional-de-limpieza-tenis-en-linea-sin-producto-sin-m" at bounding box center [689, 80] width 129 height 14
drag, startPoint x: 748, startPoint y: 80, endPoint x: 735, endPoint y: 81, distance: 12.7
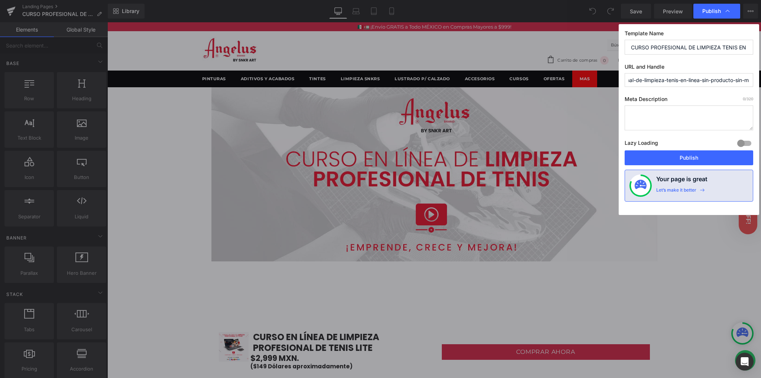
click at [735, 81] on input "curso-profesional-de-limpieza-tenis-en-linea-sin-producto-sin-m" at bounding box center [689, 80] width 129 height 14
type input "curso-profesional-de-limpieza-tenis-en-linea-sin-producto-2"
click at [716, 95] on div "Template Name CURSO PROFESIONAL DE LIMPIEZA TENIS EN LINEA SIN PRODUCTO sin M U…" at bounding box center [689, 119] width 140 height 191
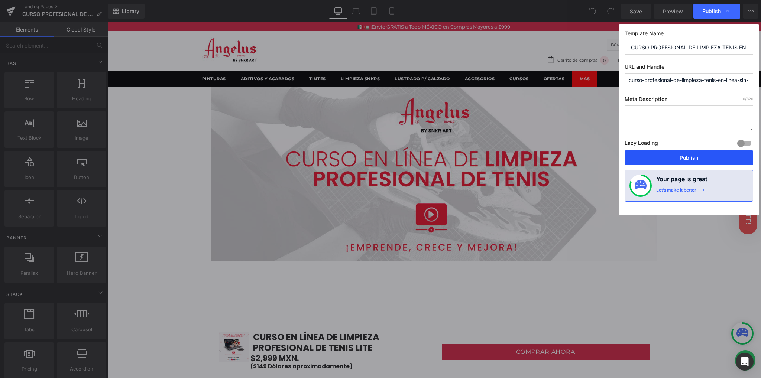
click at [681, 155] on button "Publish" at bounding box center [689, 157] width 129 height 15
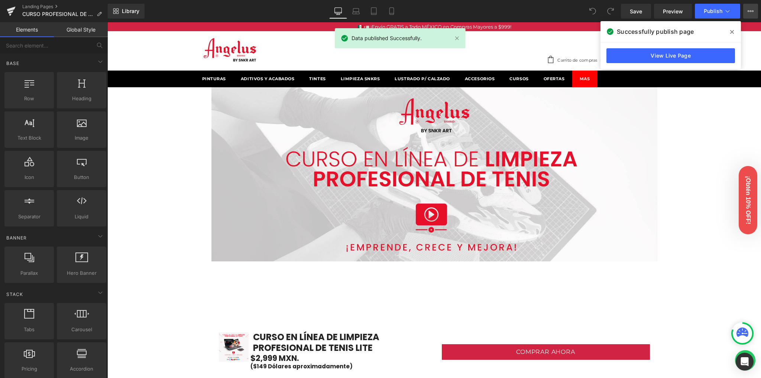
click at [750, 15] on button "View Live Page View with current Template Save Template to Library Schedule Pub…" at bounding box center [750, 11] width 15 height 15
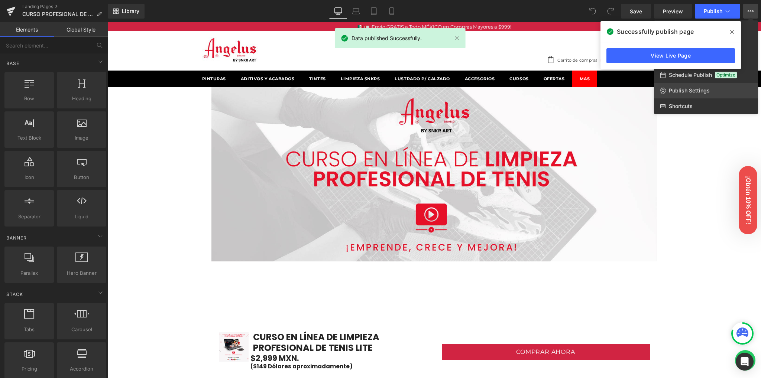
click at [705, 83] on link "Publish Settings" at bounding box center [706, 91] width 104 height 16
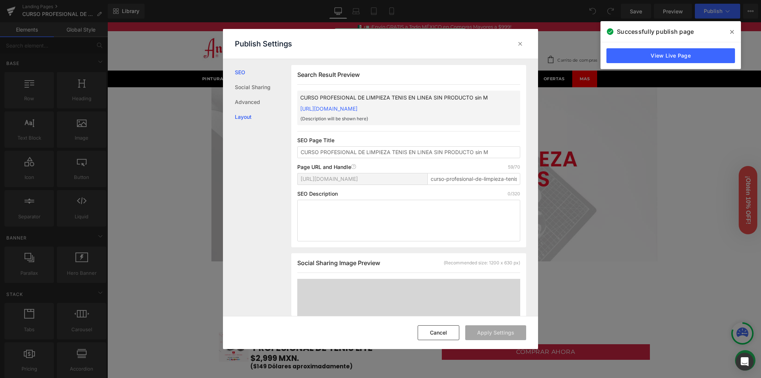
click at [248, 122] on link "Layout" at bounding box center [263, 117] width 56 height 15
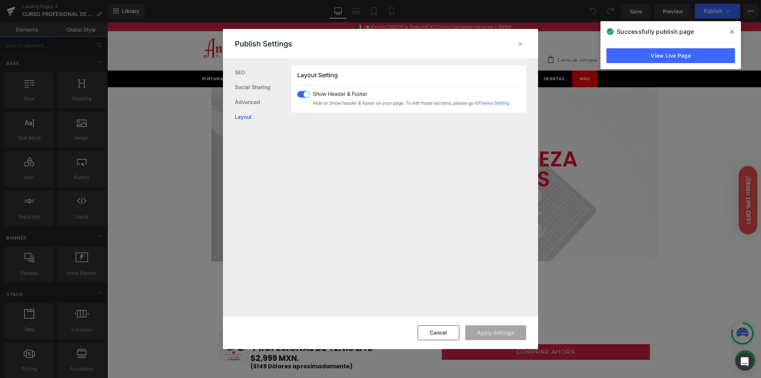
scroll to position [458, 0]
click at [303, 95] on span at bounding box center [303, 94] width 13 height 7
click at [499, 330] on button "Apply Settings" at bounding box center [495, 333] width 61 height 15
click at [731, 33] on icon at bounding box center [732, 32] width 4 height 6
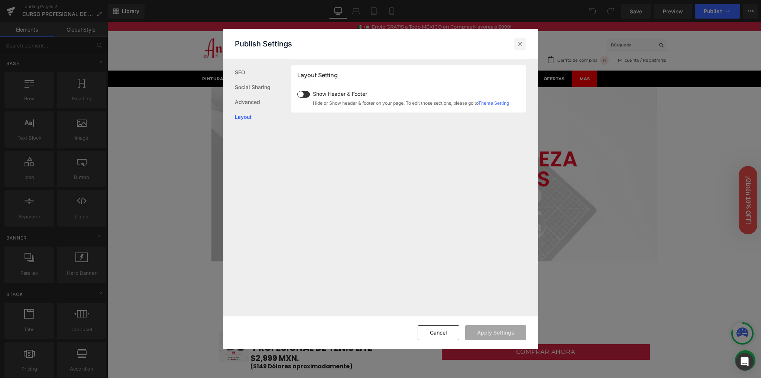
click at [521, 44] on icon at bounding box center [519, 43] width 7 height 7
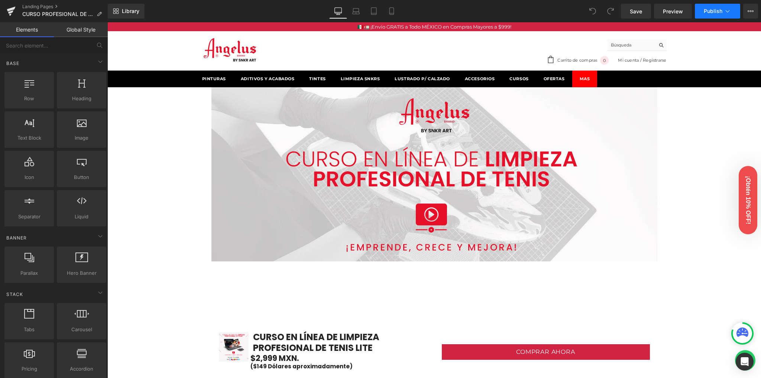
click at [708, 16] on button "Publish" at bounding box center [717, 11] width 45 height 15
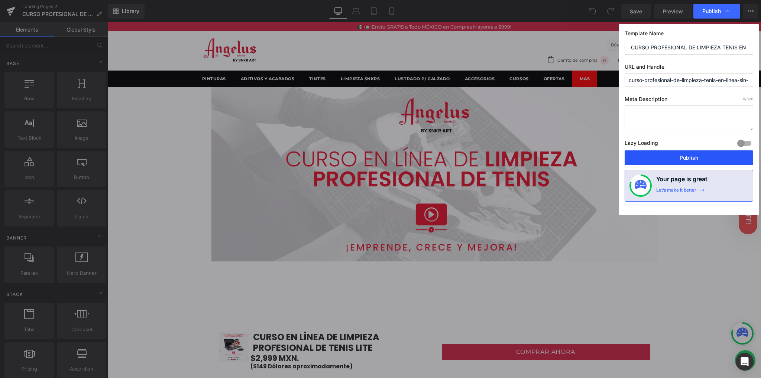
click at [682, 163] on button "Publish" at bounding box center [689, 157] width 129 height 15
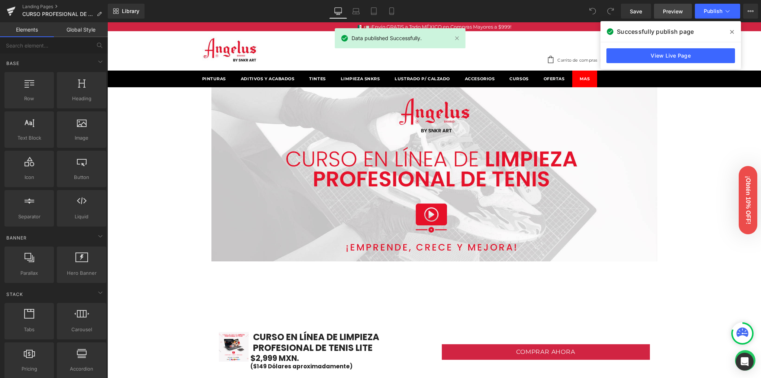
click at [660, 11] on link "Preview" at bounding box center [673, 11] width 38 height 15
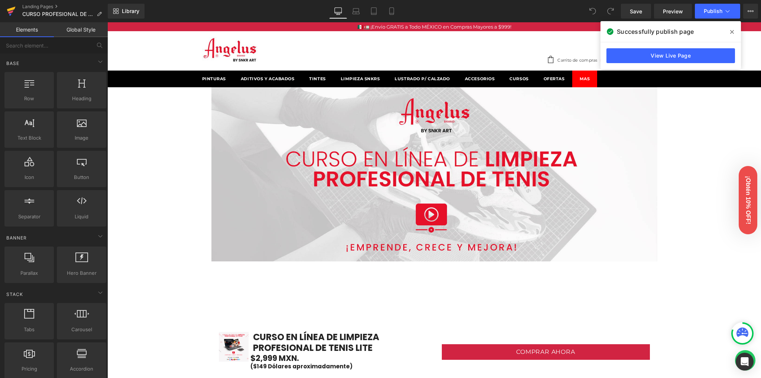
click at [11, 12] on icon at bounding box center [10, 11] width 5 height 3
